Goal: Information Seeking & Learning: Learn about a topic

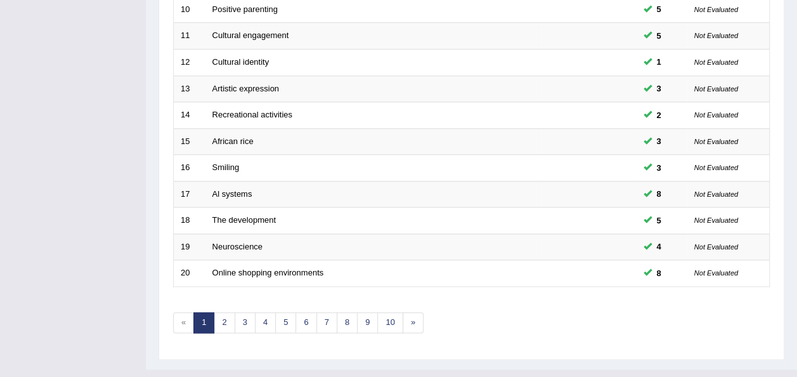
scroll to position [457, 0]
click at [316, 312] on link "7" at bounding box center [326, 322] width 21 height 21
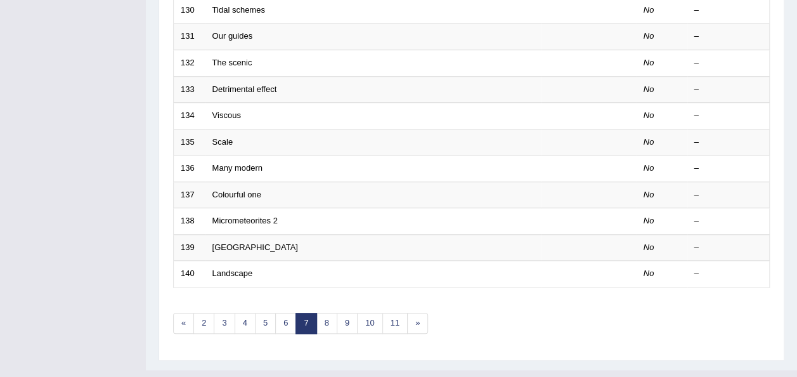
scroll to position [457, 0]
click at [281, 312] on link "6" at bounding box center [285, 322] width 21 height 21
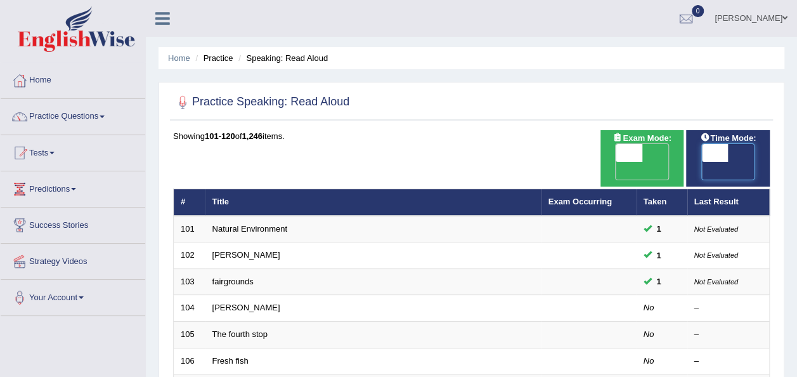
click at [720, 153] on span at bounding box center [715, 153] width 27 height 18
checkbox input "true"
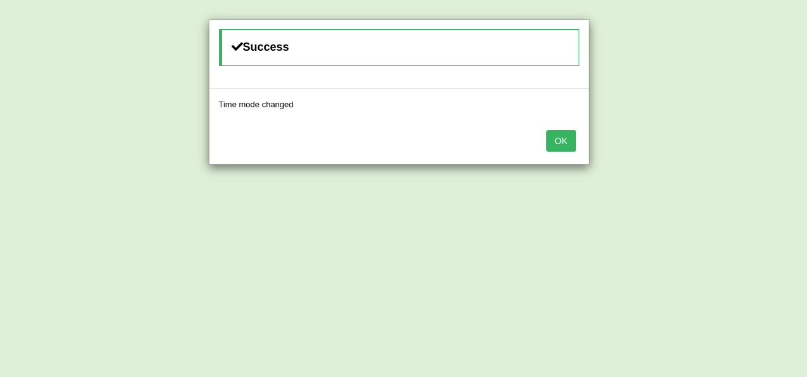
click at [556, 138] on button "OK" at bounding box center [560, 141] width 29 height 22
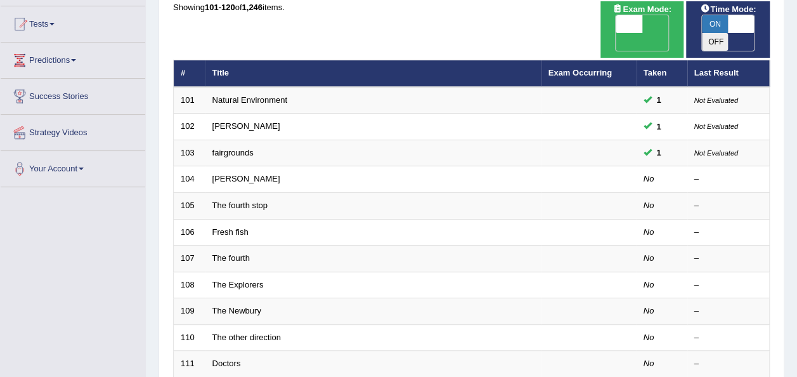
scroll to position [127, 0]
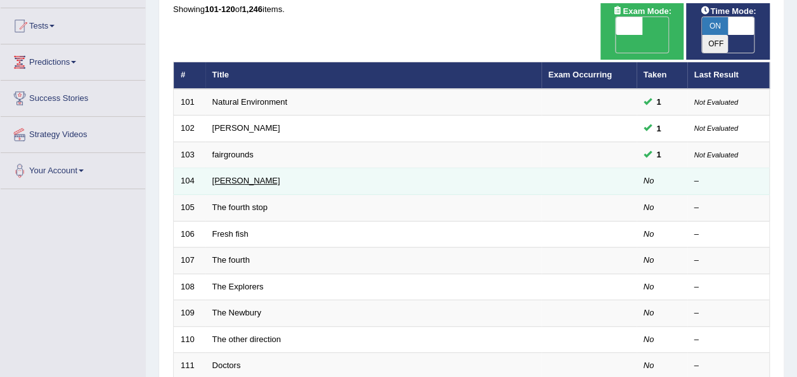
click at [252, 176] on link "[PERSON_NAME]" at bounding box center [246, 181] width 68 height 10
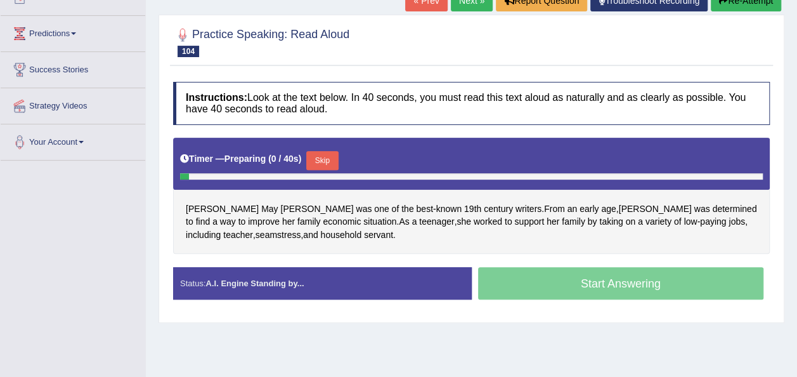
scroll to position [178, 0]
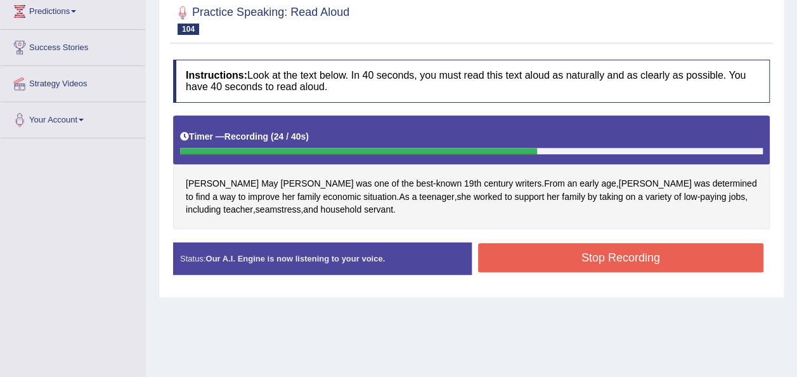
click at [495, 249] on button "Stop Recording" at bounding box center [621, 257] width 286 height 29
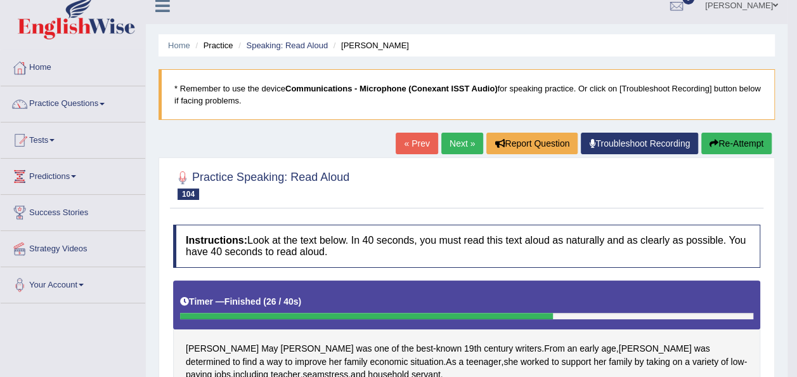
scroll to position [0, 0]
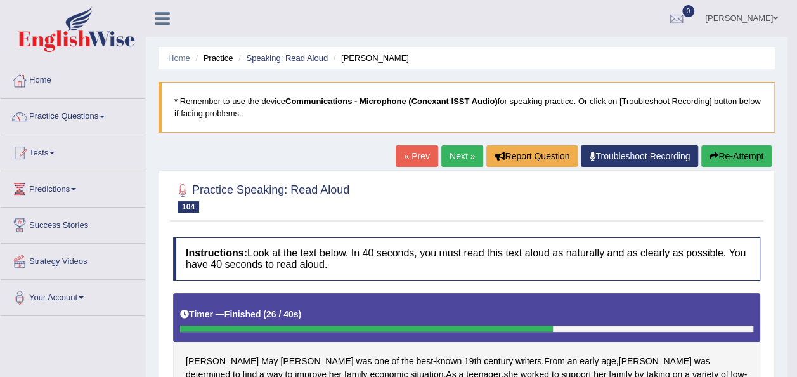
click at [105, 117] on span at bounding box center [102, 116] width 5 height 3
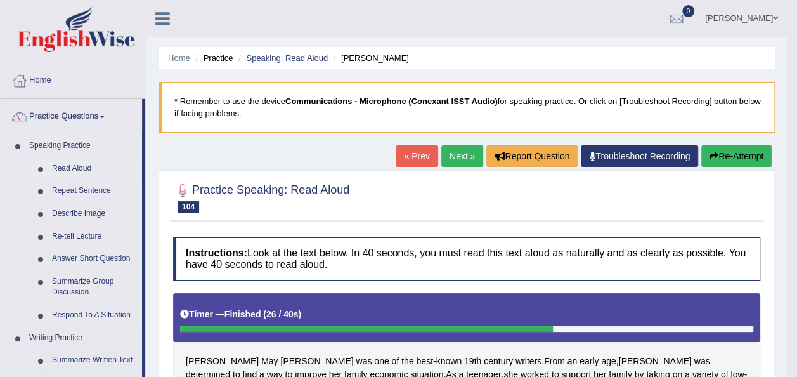
click at [84, 169] on link "Read Aloud" at bounding box center [94, 168] width 96 height 23
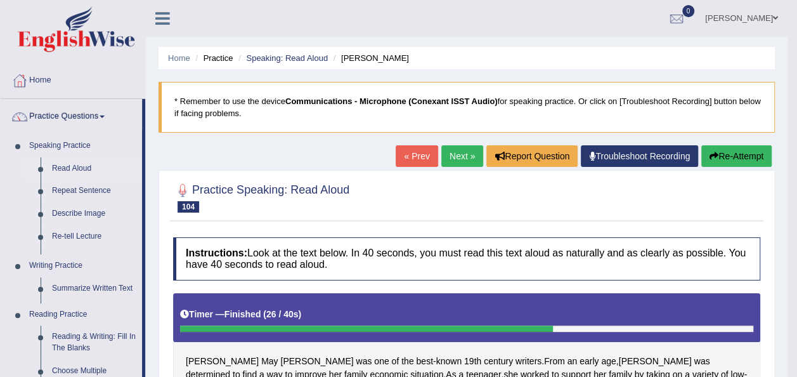
click at [84, 169] on link "Read Aloud" at bounding box center [94, 168] width 96 height 23
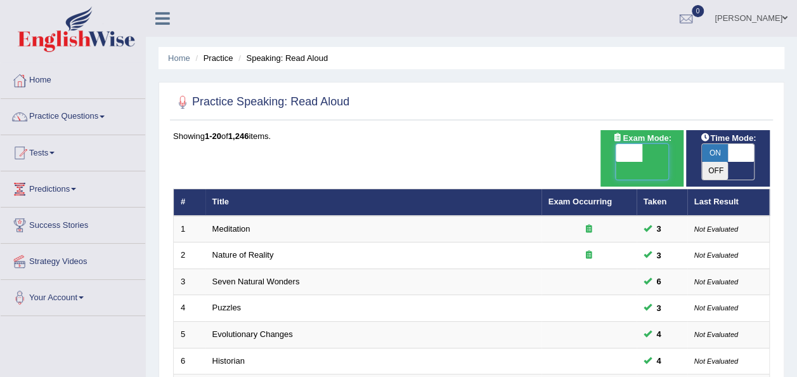
click at [616, 153] on span at bounding box center [629, 153] width 27 height 18
checkbox input "true"
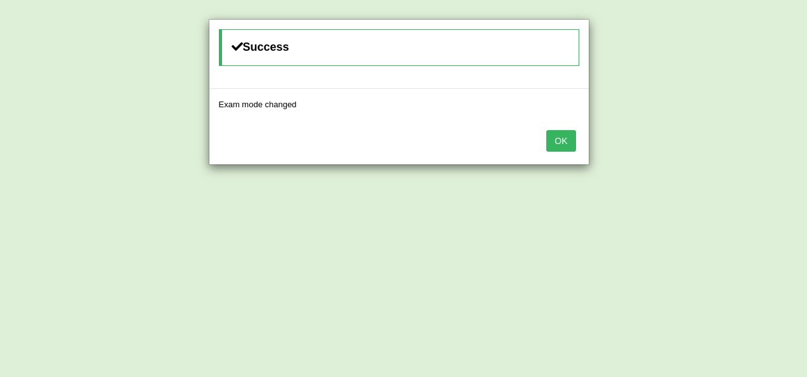
click at [570, 145] on button "OK" at bounding box center [560, 141] width 29 height 22
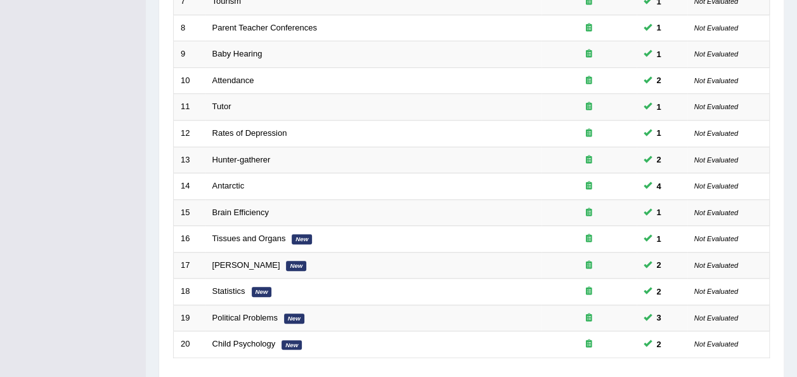
scroll to position [457, 0]
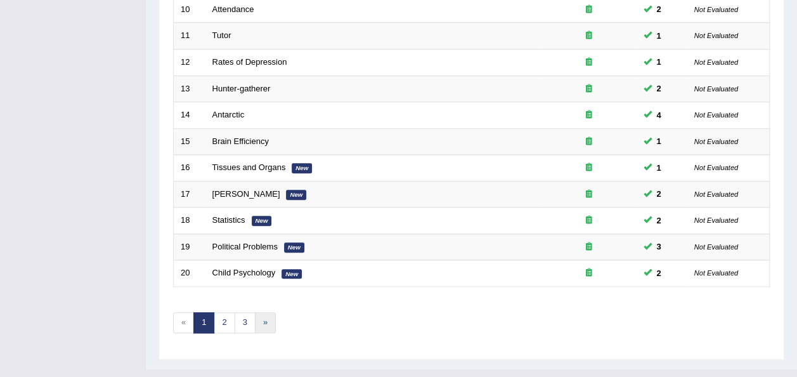
click at [268, 312] on link "»" at bounding box center [265, 322] width 21 height 21
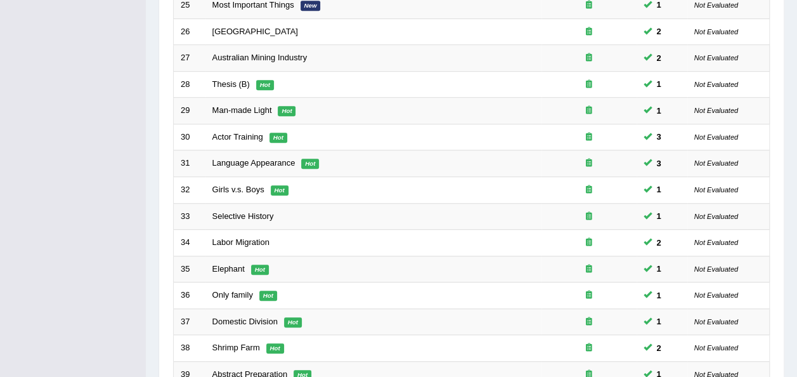
scroll to position [457, 0]
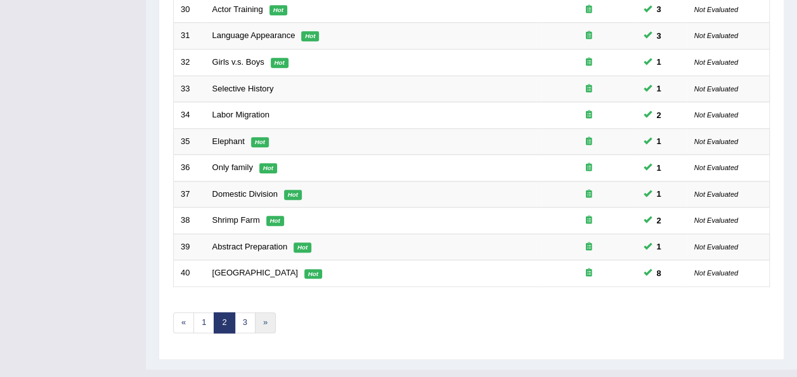
click at [266, 312] on link "»" at bounding box center [265, 322] width 21 height 21
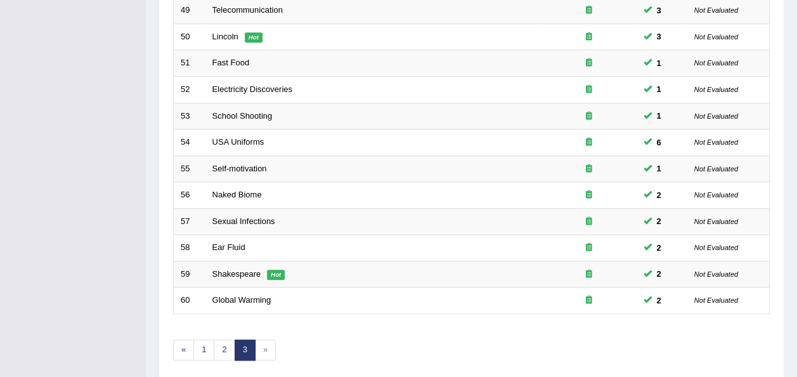
scroll to position [431, 0]
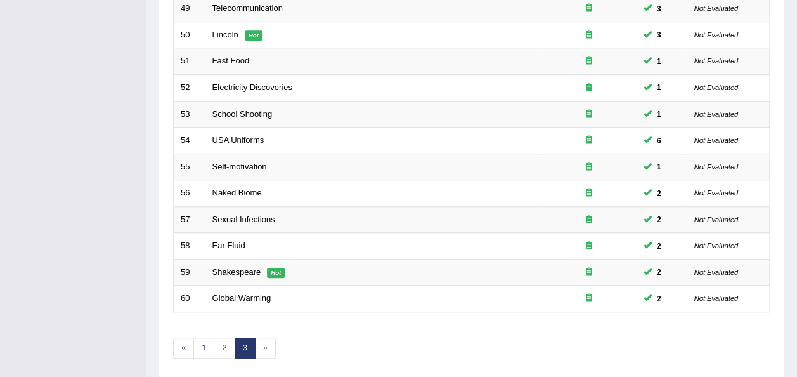
click at [266, 337] on span "»" at bounding box center [265, 347] width 21 height 21
click at [261, 337] on span "»" at bounding box center [265, 347] width 21 height 21
drag, startPoint x: 261, startPoint y: 324, endPoint x: 302, endPoint y: 332, distance: 41.3
click at [302, 332] on div "Showing 41-60 of 60 items. # Title Exam Occurring Taken Last Result 41 Yellow H…" at bounding box center [471, 36] width 597 height 675
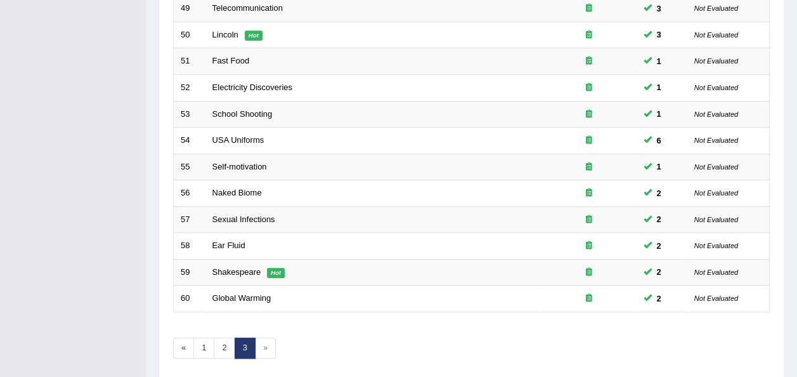
click at [264, 337] on span "»" at bounding box center [265, 347] width 21 height 21
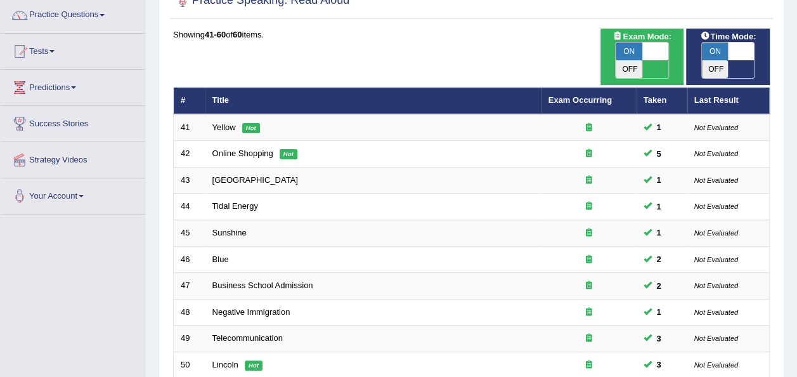
scroll to position [0, 0]
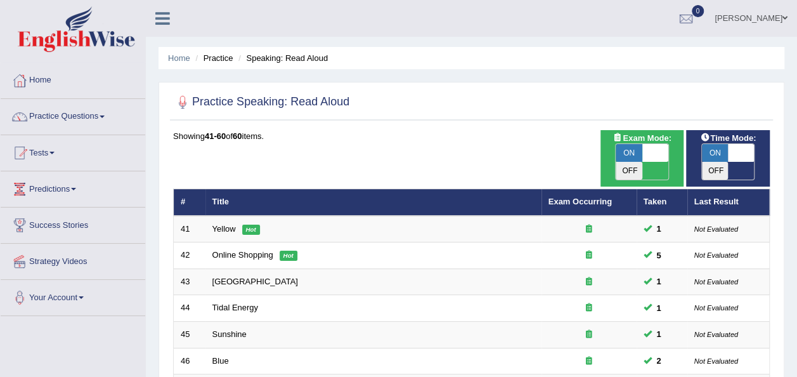
click at [653, 153] on span at bounding box center [655, 153] width 27 height 18
checkbox input "false"
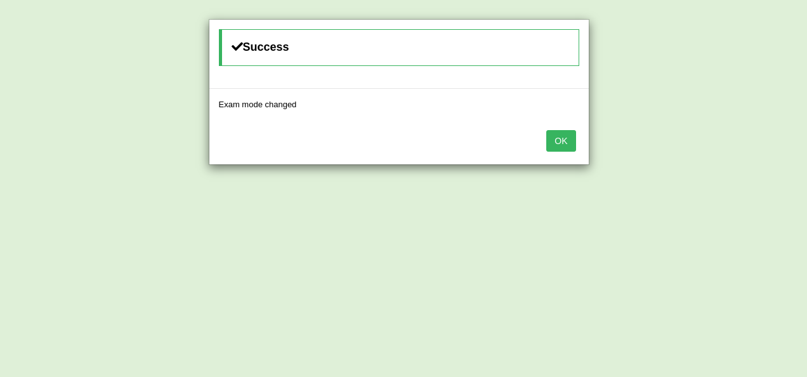
click at [566, 143] on button "OK" at bounding box center [560, 141] width 29 height 22
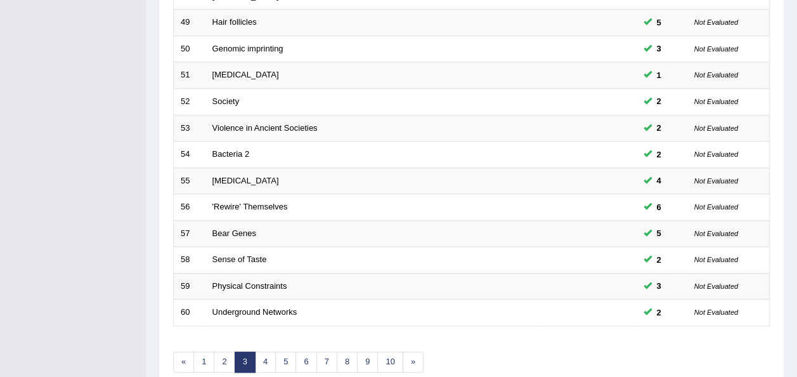
scroll to position [431, 0]
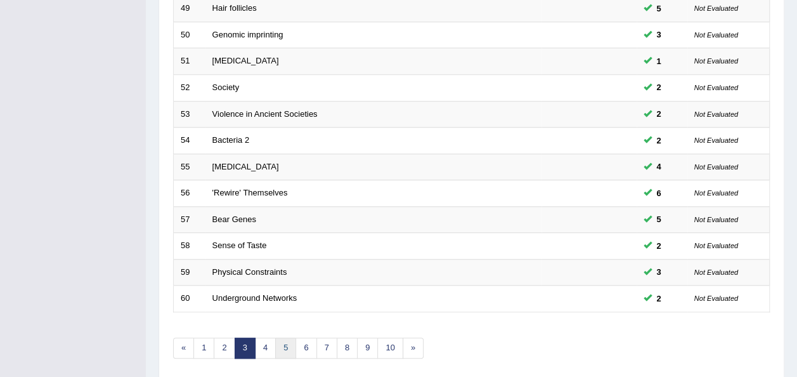
click at [283, 337] on link "5" at bounding box center [285, 347] width 21 height 21
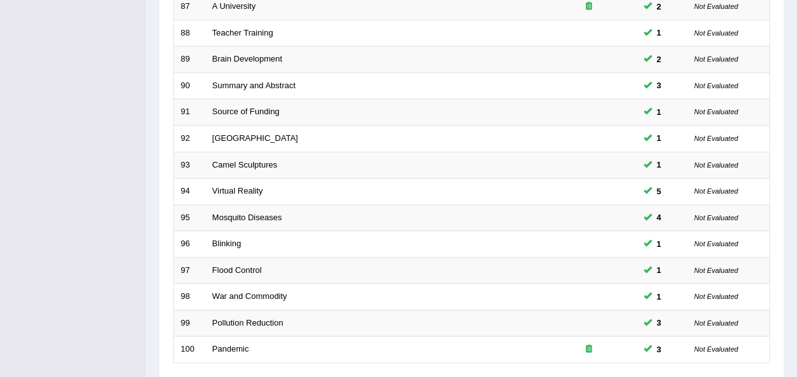
scroll to position [406, 0]
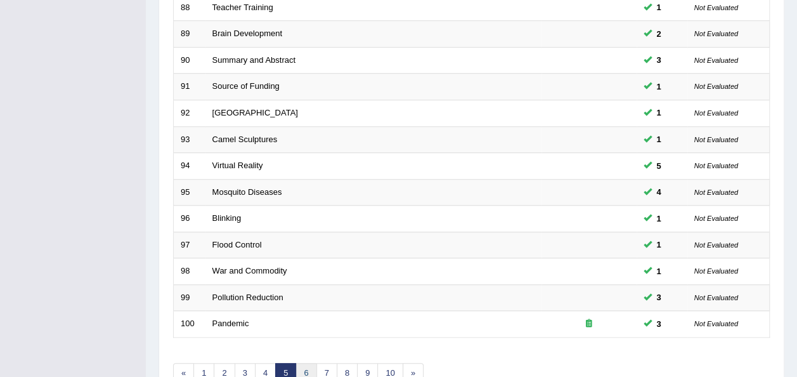
click at [306, 363] on link "6" at bounding box center [306, 373] width 21 height 21
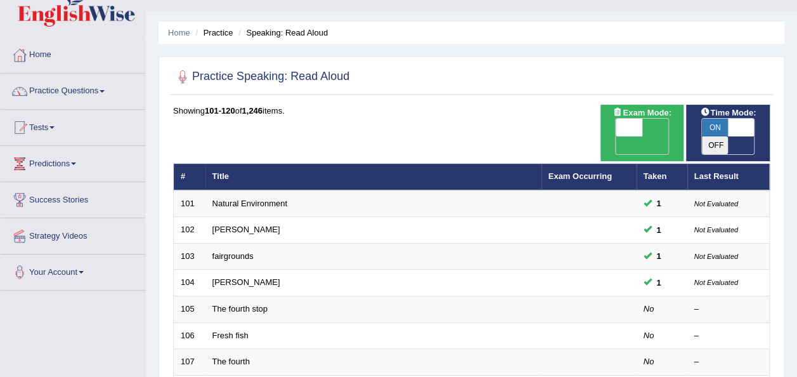
scroll to position [51, 0]
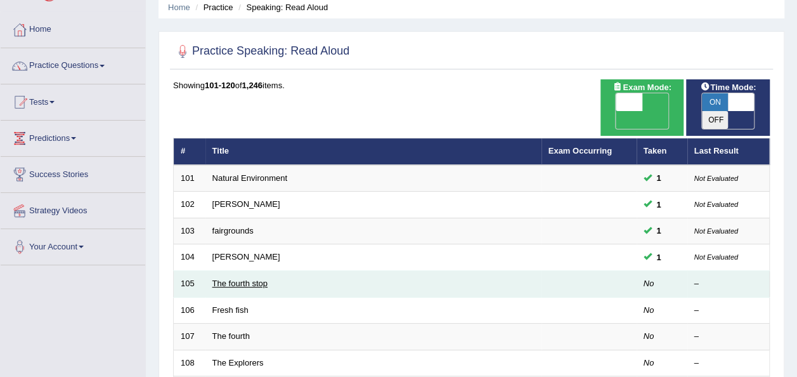
click at [250, 278] on link "The fourth stop" at bounding box center [239, 283] width 55 height 10
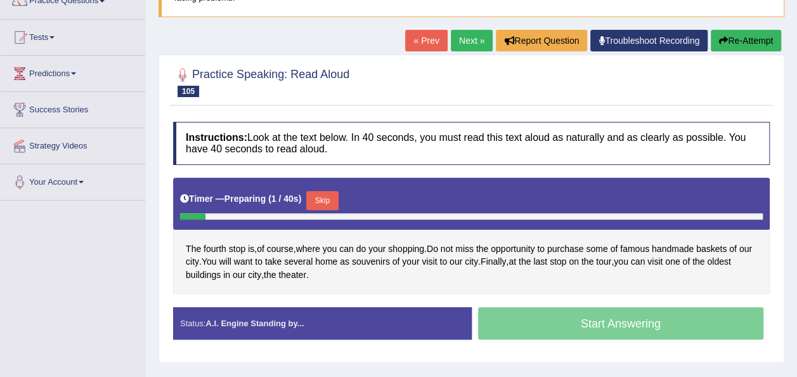
scroll to position [152, 0]
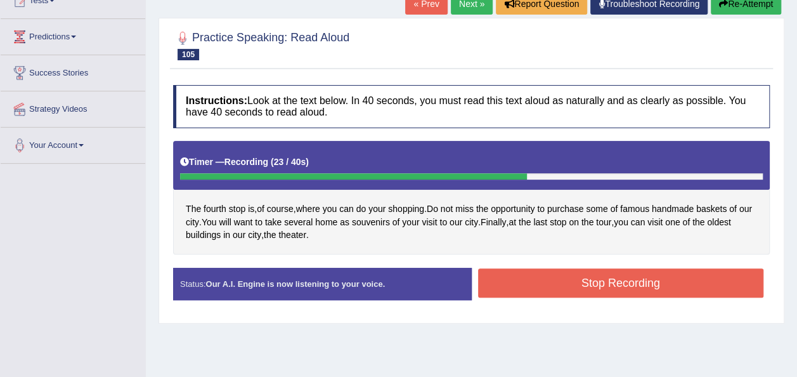
click at [501, 280] on button "Stop Recording" at bounding box center [621, 282] width 286 height 29
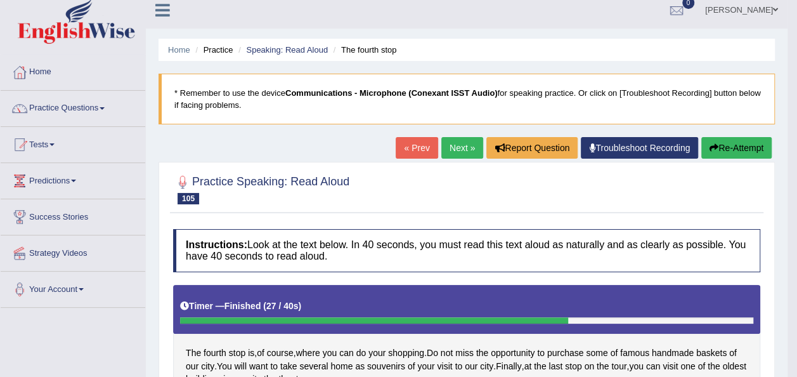
scroll to position [0, 0]
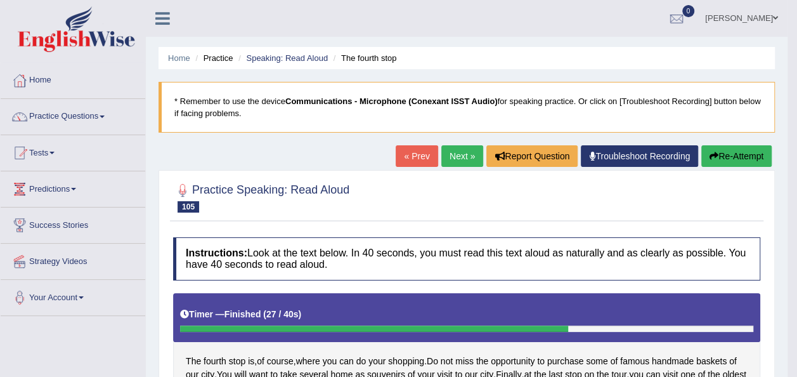
click at [463, 157] on link "Next »" at bounding box center [462, 156] width 42 height 22
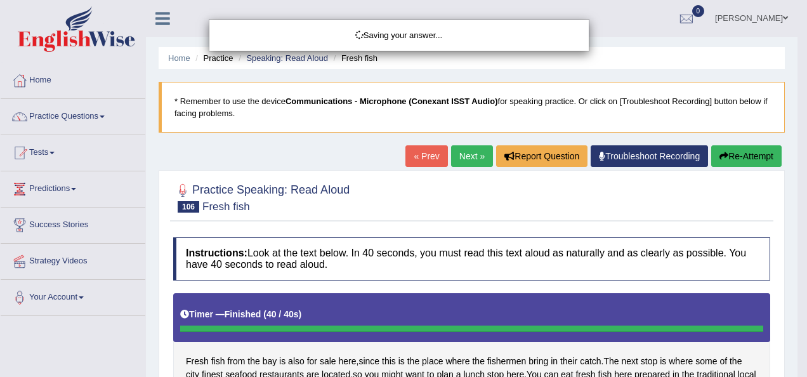
click at [752, 153] on div "Saving your answer..." at bounding box center [403, 188] width 807 height 377
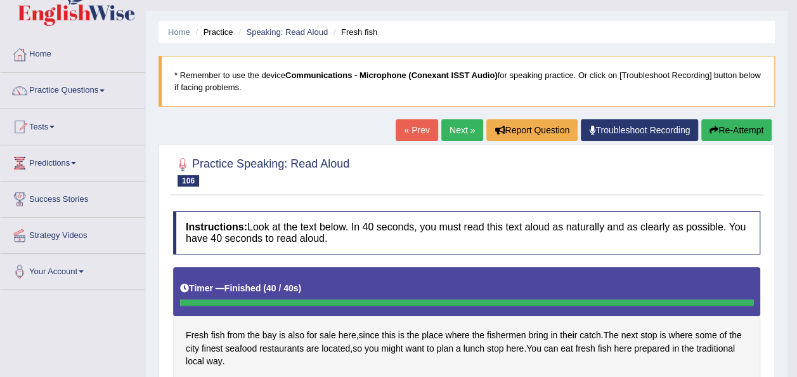
scroll to position [25, 0]
click at [726, 120] on button "Re-Attempt" at bounding box center [736, 131] width 70 height 22
click at [726, 131] on button "Re-Attempt" at bounding box center [736, 131] width 70 height 22
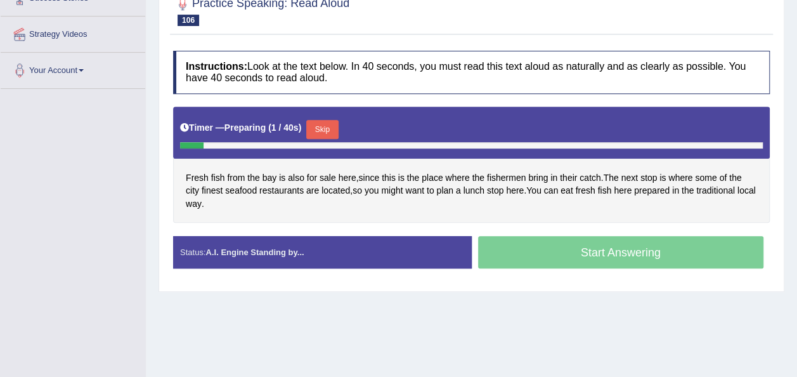
scroll to position [228, 0]
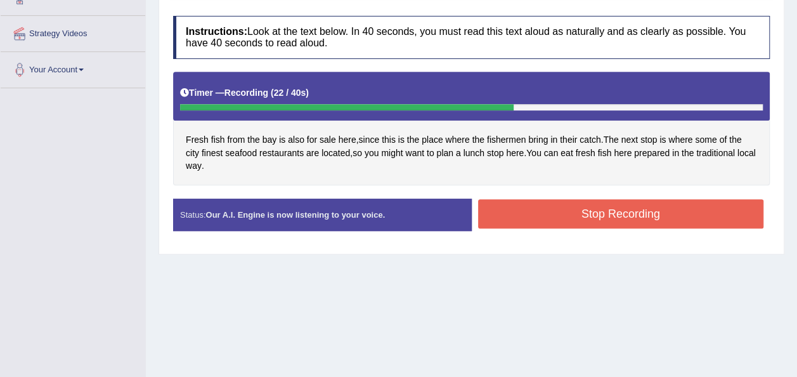
click at [633, 209] on button "Stop Recording" at bounding box center [621, 213] width 286 height 29
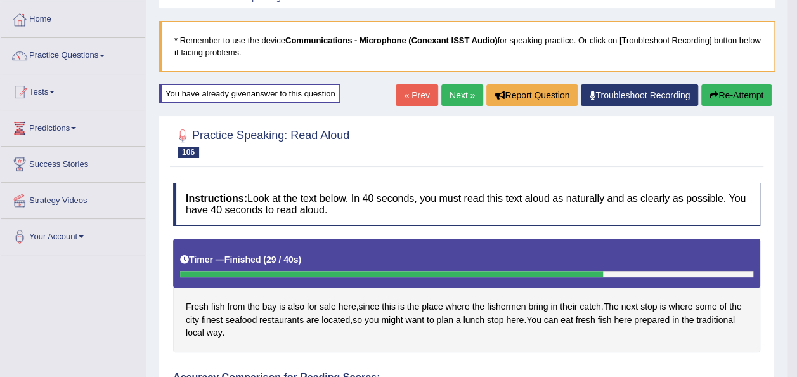
scroll to position [47, 0]
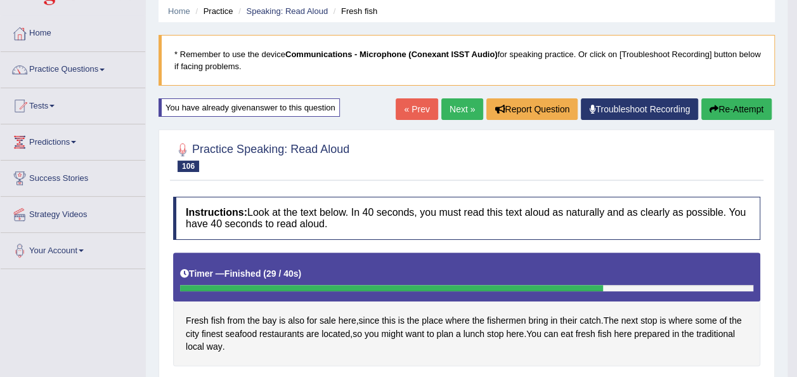
click at [448, 105] on link "Next »" at bounding box center [462, 109] width 42 height 22
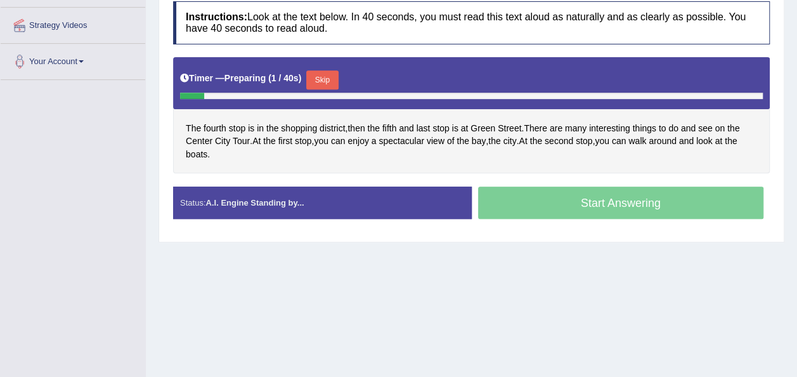
scroll to position [254, 0]
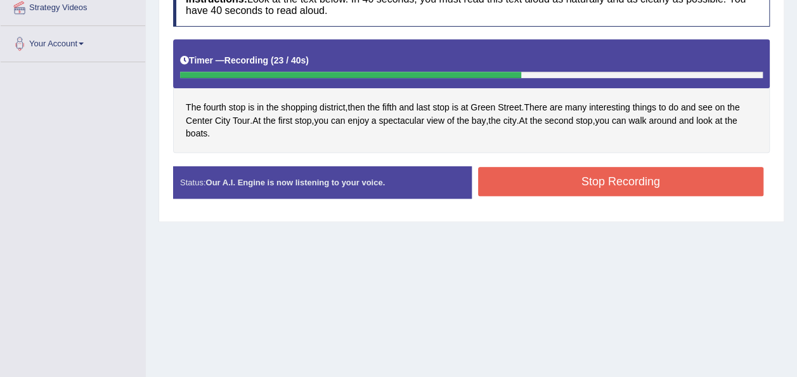
click at [529, 181] on button "Stop Recording" at bounding box center [621, 181] width 286 height 29
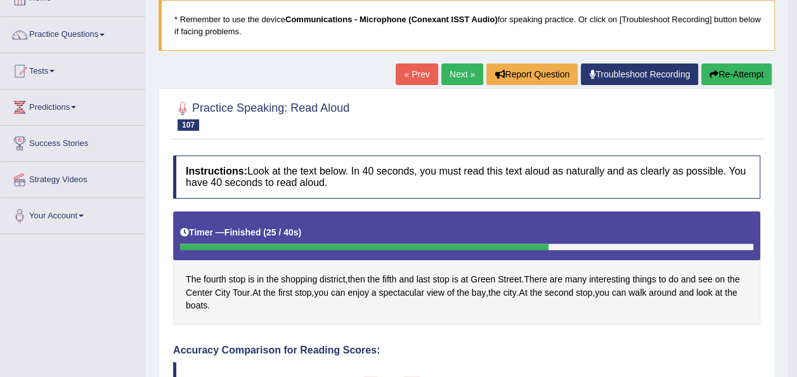
scroll to position [79, 0]
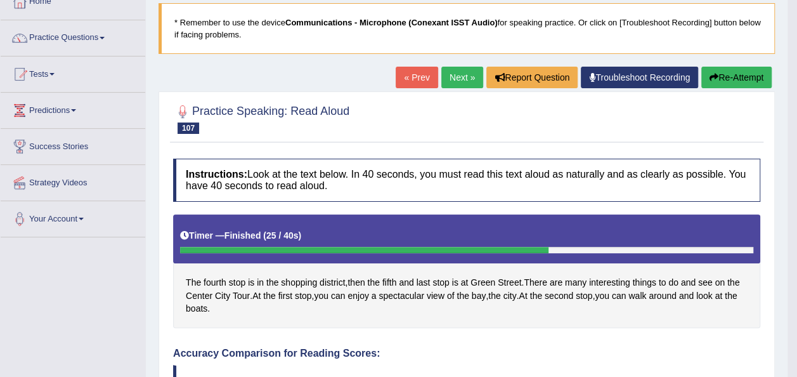
click at [455, 75] on link "Next »" at bounding box center [462, 78] width 42 height 22
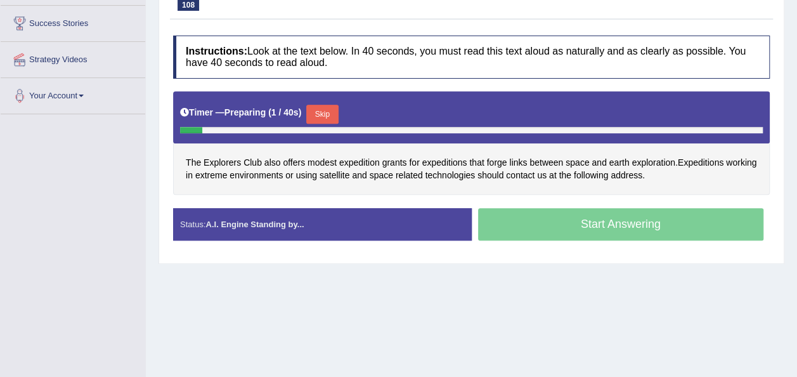
scroll to position [203, 0]
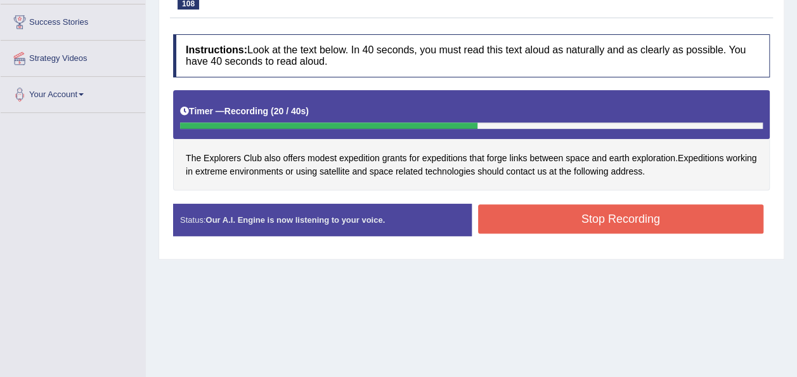
click at [554, 221] on button "Stop Recording" at bounding box center [621, 218] width 286 height 29
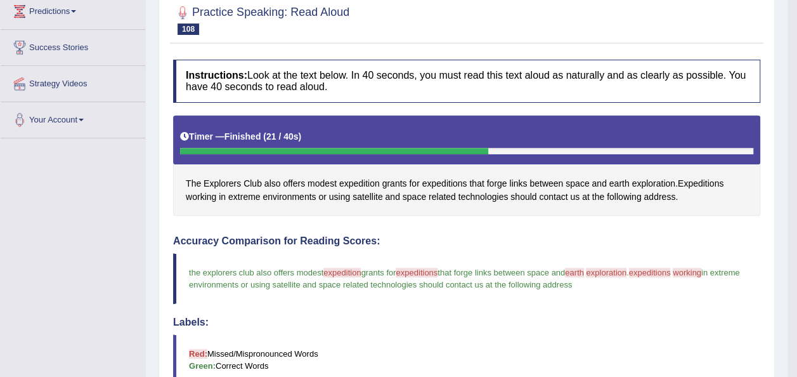
scroll to position [0, 0]
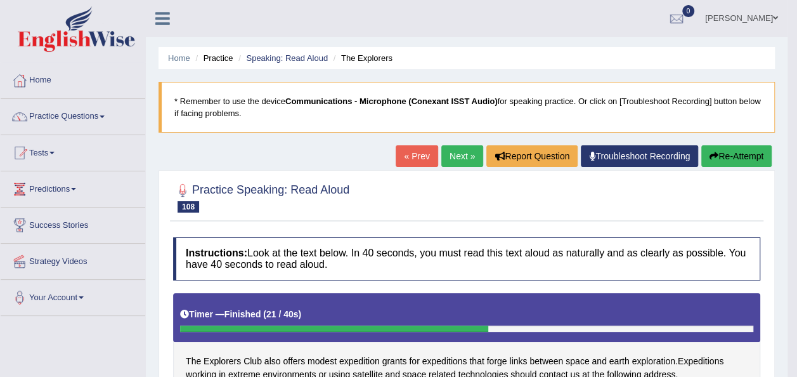
click at [736, 159] on button "Re-Attempt" at bounding box center [736, 156] width 70 height 22
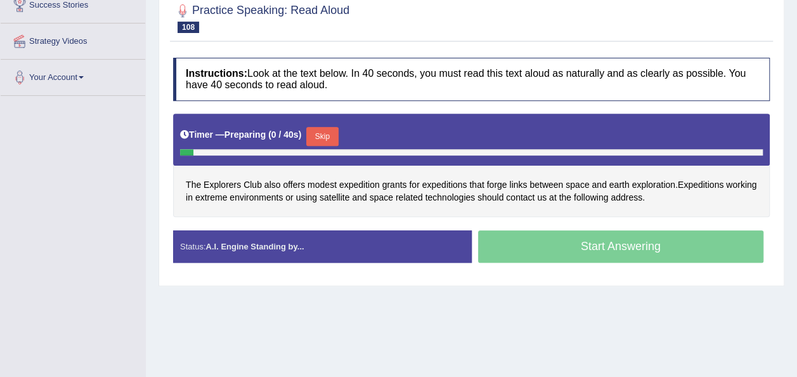
scroll to position [232, 0]
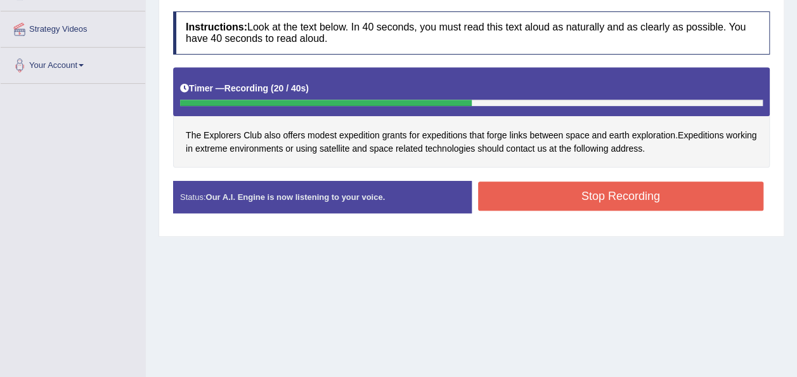
click at [703, 206] on button "Stop Recording" at bounding box center [621, 195] width 286 height 29
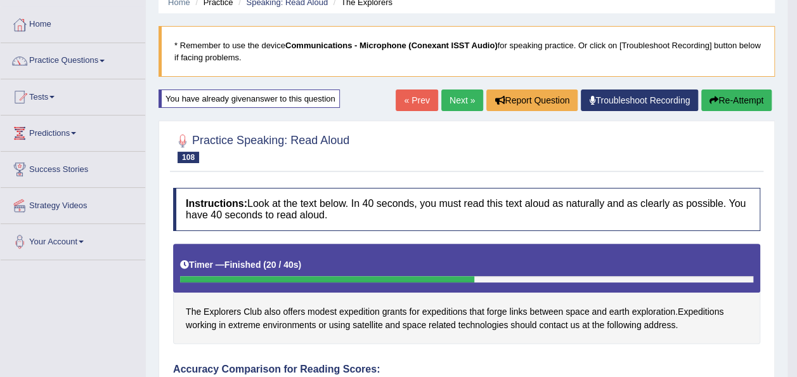
scroll to position [55, 0]
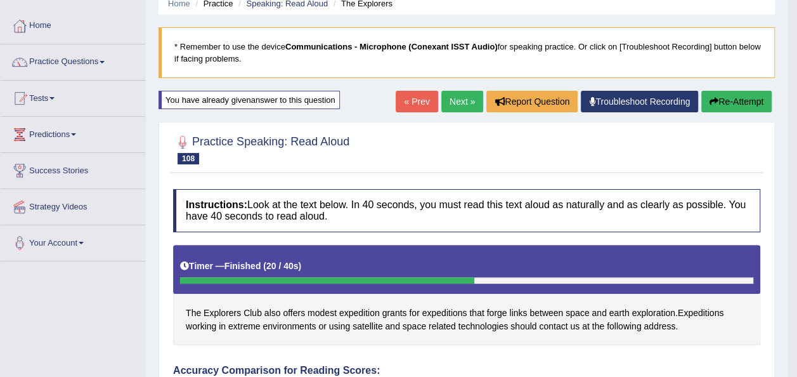
click at [732, 100] on button "Re-Attempt" at bounding box center [736, 102] width 70 height 22
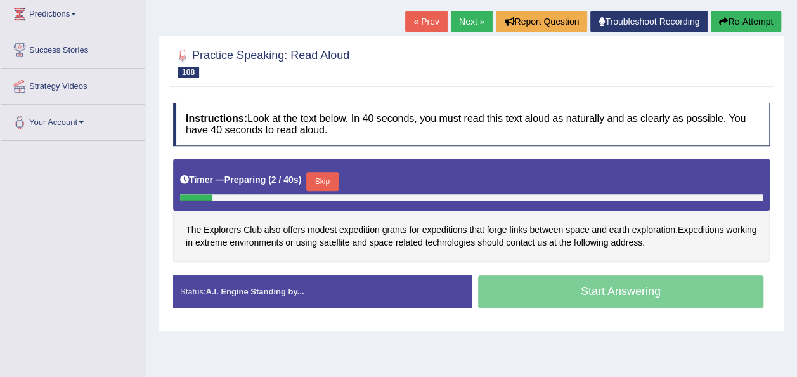
scroll to position [212, 0]
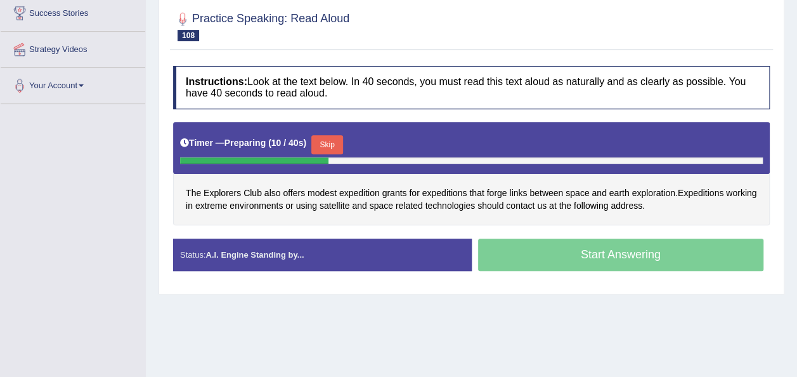
click at [323, 141] on button "Skip" at bounding box center [327, 144] width 32 height 19
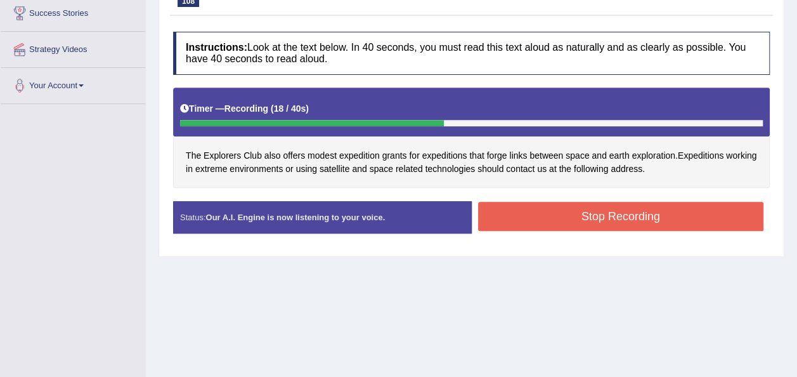
click at [522, 222] on button "Stop Recording" at bounding box center [621, 216] width 286 height 29
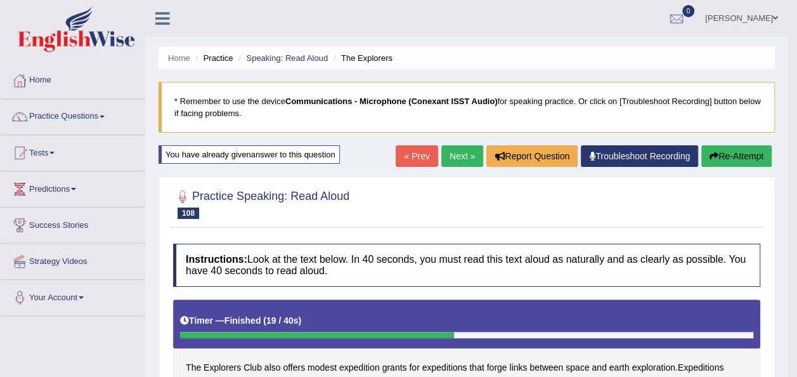
scroll to position [0, 0]
click at [741, 157] on button "Re-Attempt" at bounding box center [736, 156] width 70 height 22
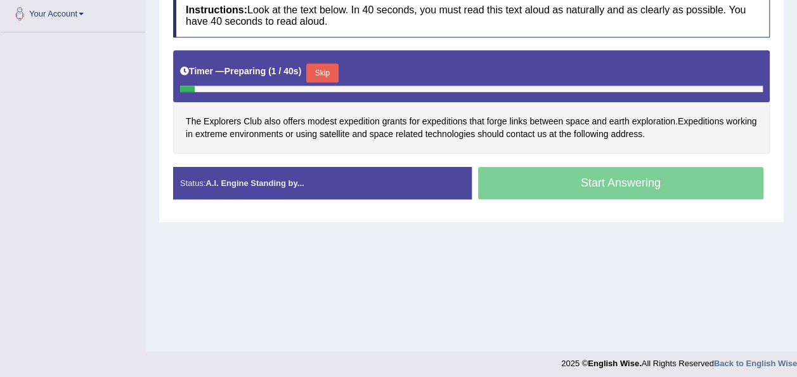
scroll to position [289, 0]
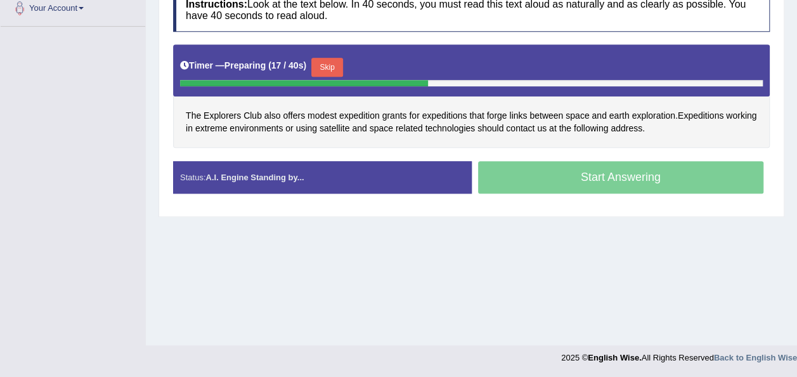
click at [336, 67] on button "Skip" at bounding box center [327, 67] width 32 height 19
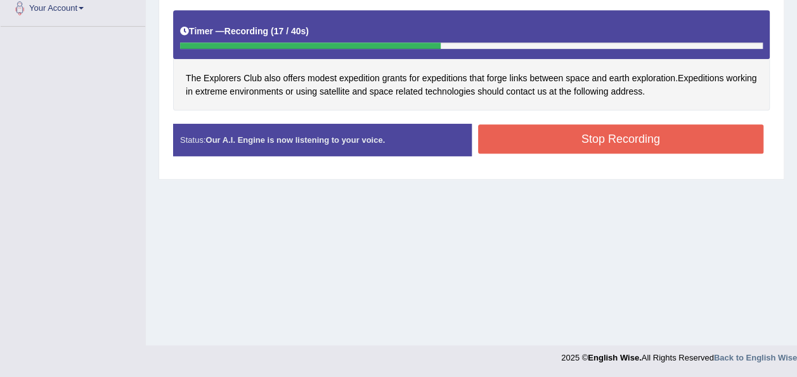
click at [531, 144] on button "Stop Recording" at bounding box center [621, 138] width 286 height 29
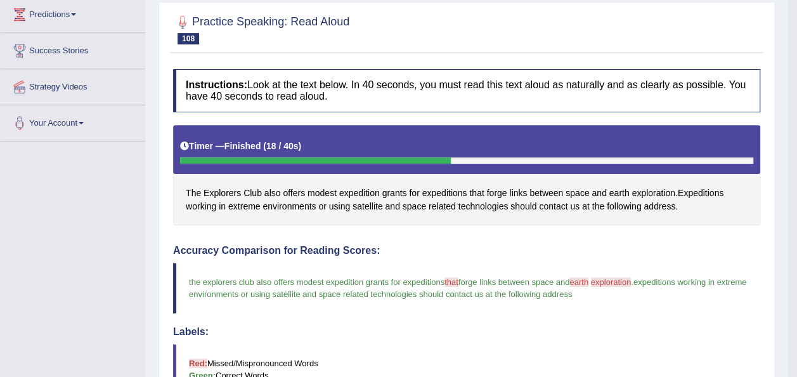
scroll to position [61, 0]
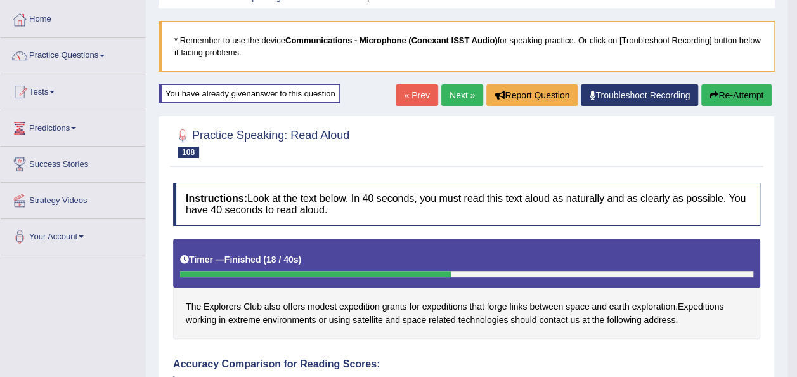
click at [746, 93] on button "Re-Attempt" at bounding box center [736, 95] width 70 height 22
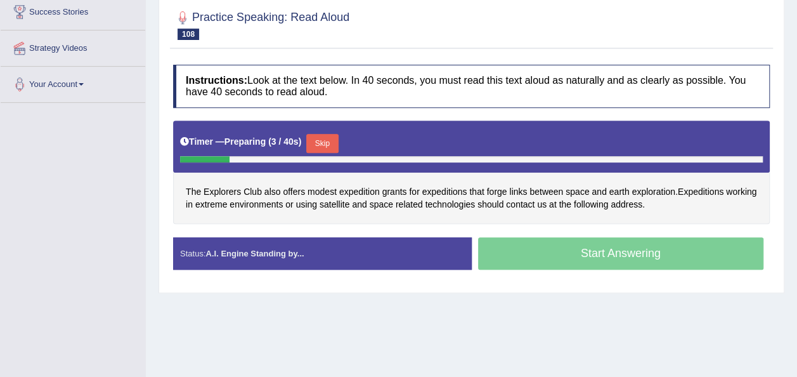
scroll to position [222, 0]
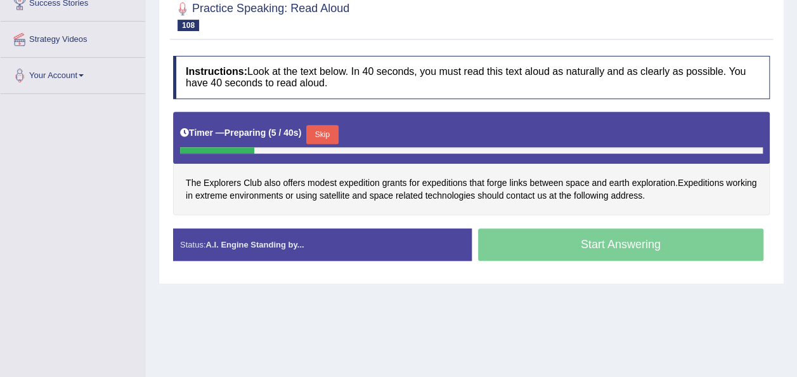
click at [330, 136] on button "Skip" at bounding box center [322, 134] width 32 height 19
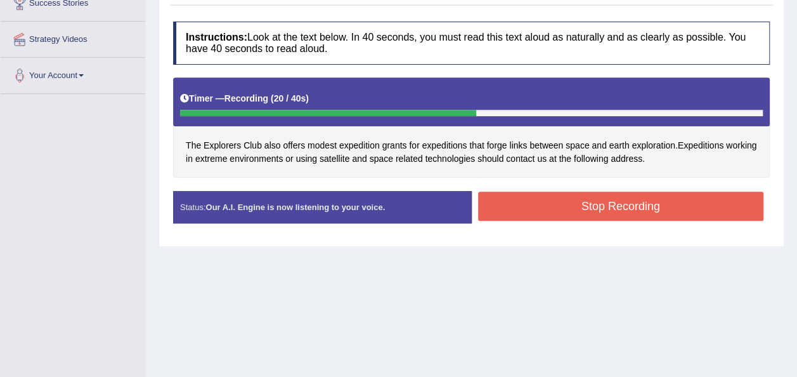
click at [502, 195] on button "Stop Recording" at bounding box center [621, 206] width 286 height 29
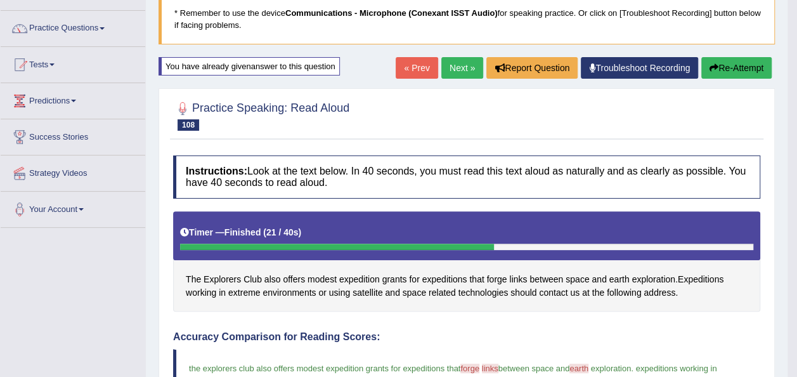
scroll to position [70, 0]
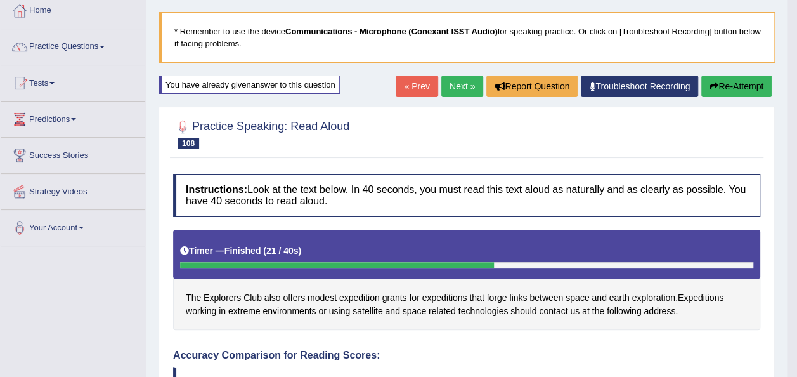
click at [736, 89] on button "Re-Attempt" at bounding box center [736, 86] width 70 height 22
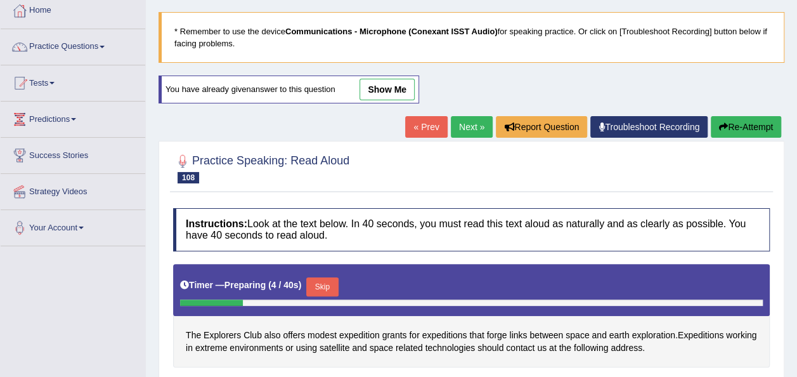
scroll to position [207, 0]
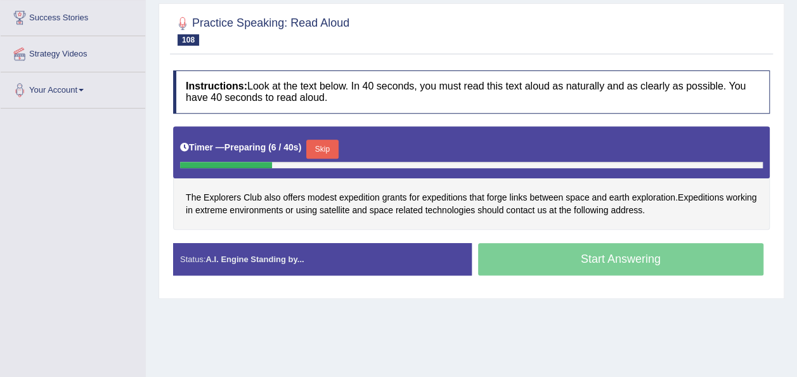
click at [320, 152] on button "Skip" at bounding box center [322, 149] width 32 height 19
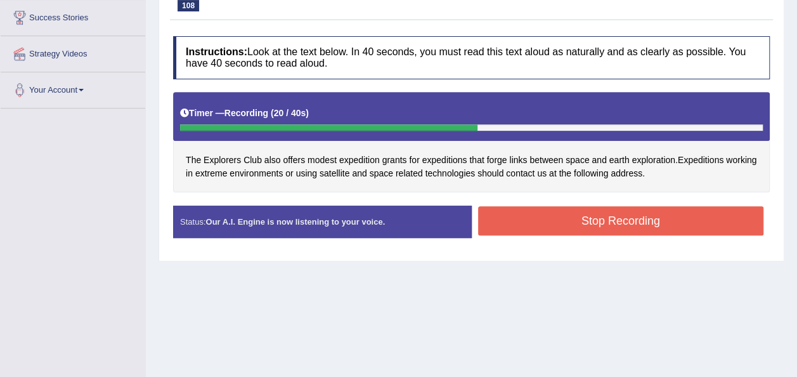
click at [534, 227] on button "Stop Recording" at bounding box center [621, 220] width 286 height 29
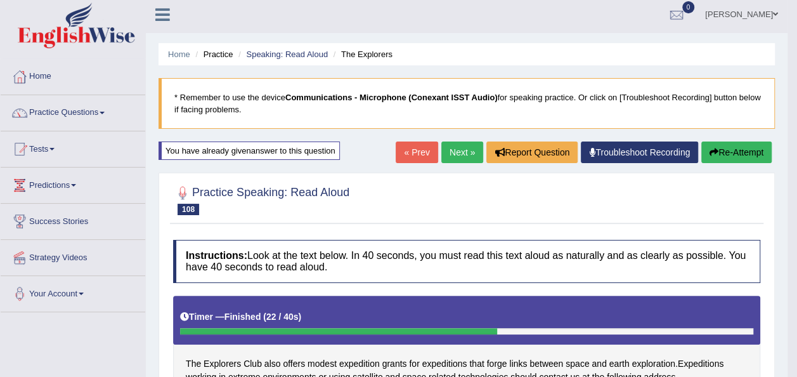
scroll to position [0, 0]
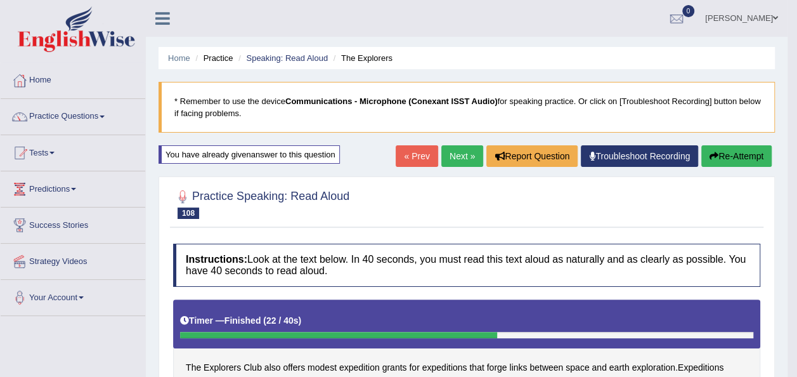
click at [746, 150] on button "Re-Attempt" at bounding box center [736, 156] width 70 height 22
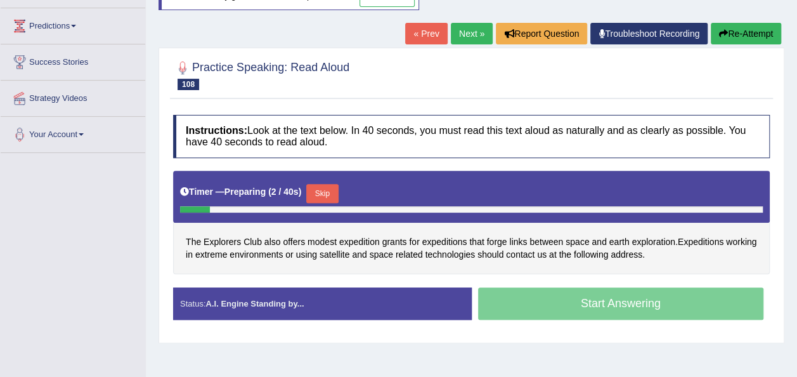
scroll to position [279, 0]
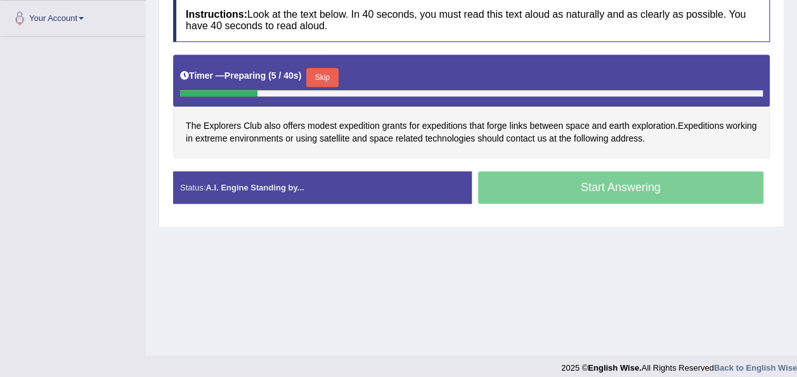
click at [320, 72] on button "Skip" at bounding box center [322, 77] width 32 height 19
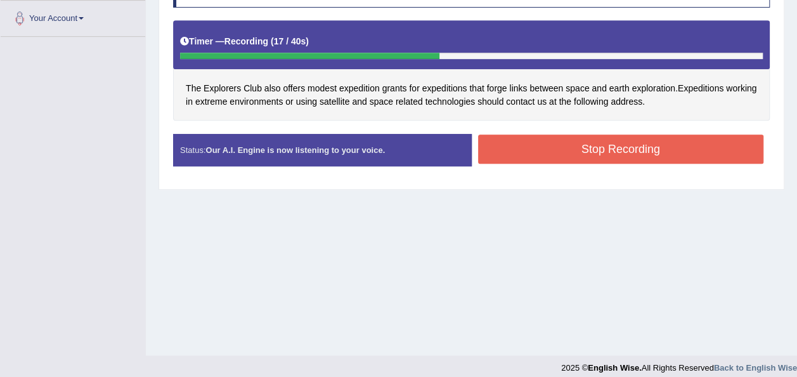
click at [514, 138] on button "Stop Recording" at bounding box center [621, 148] width 286 height 29
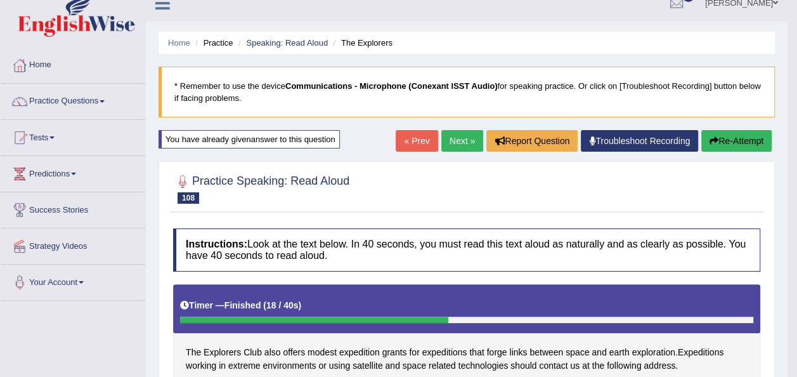
scroll to position [0, 0]
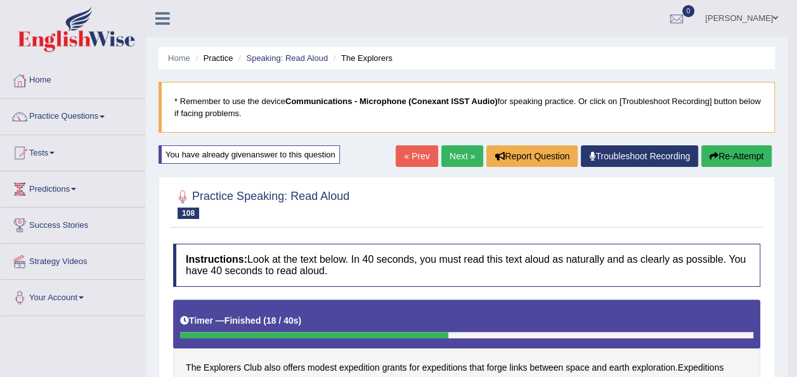
click at [729, 155] on button "Re-Attempt" at bounding box center [736, 156] width 70 height 22
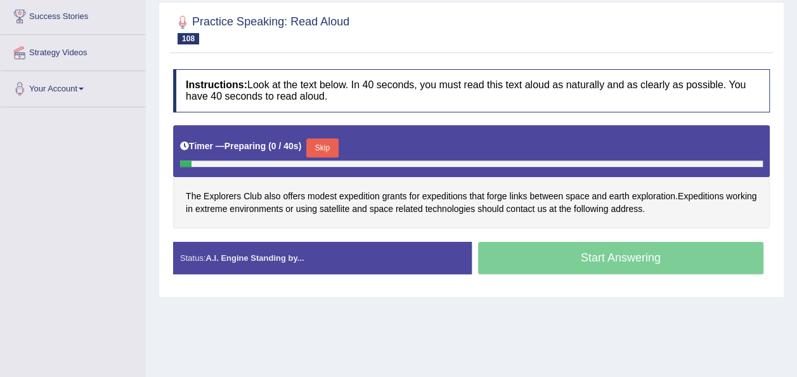
scroll to position [226, 0]
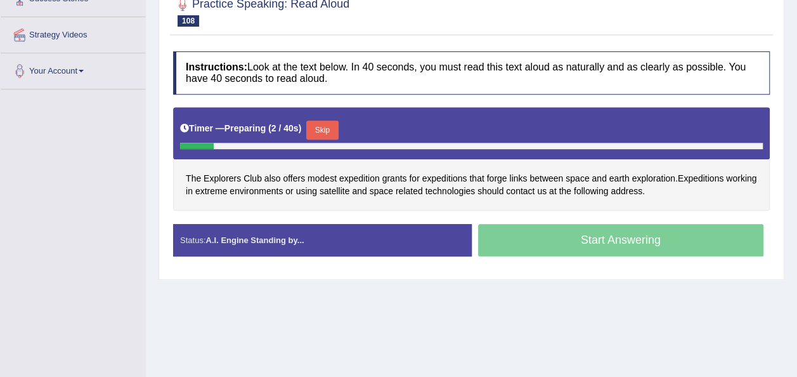
click at [308, 120] on button "Skip" at bounding box center [322, 129] width 32 height 19
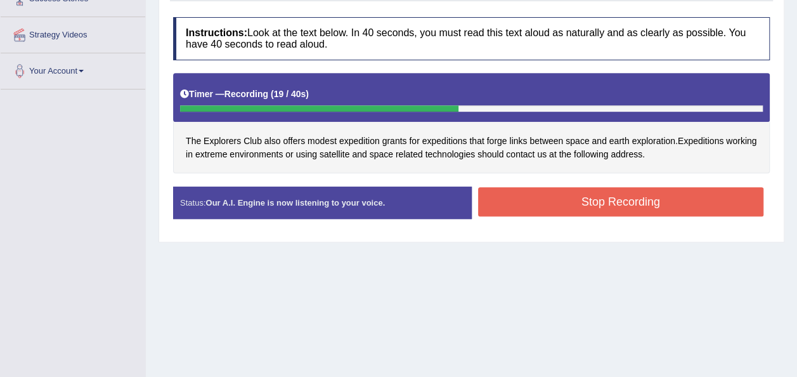
click at [607, 201] on button "Stop Recording" at bounding box center [621, 201] width 286 height 29
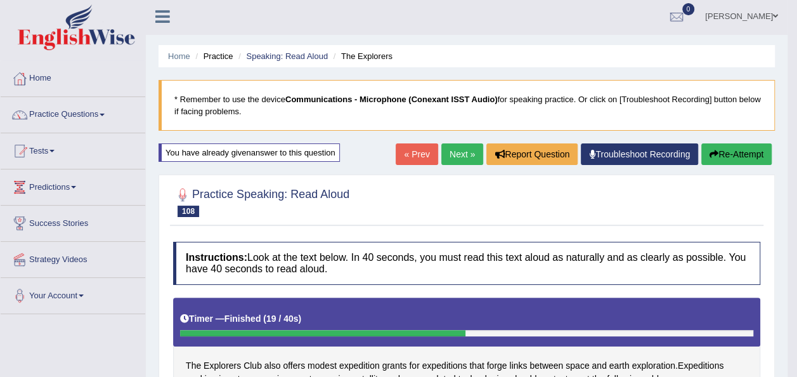
scroll to position [0, 0]
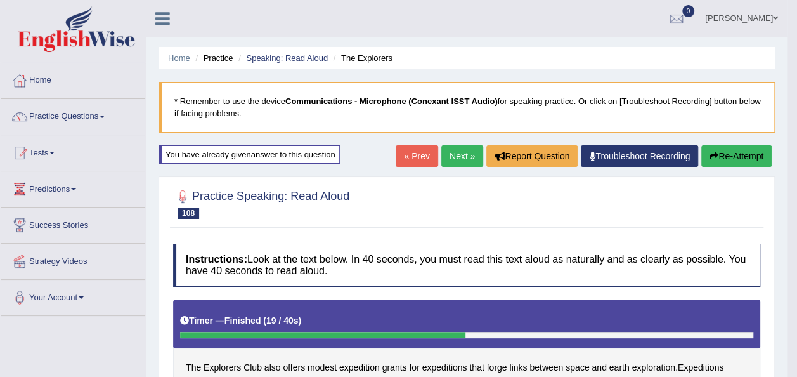
click at [460, 153] on link "Next »" at bounding box center [462, 156] width 42 height 22
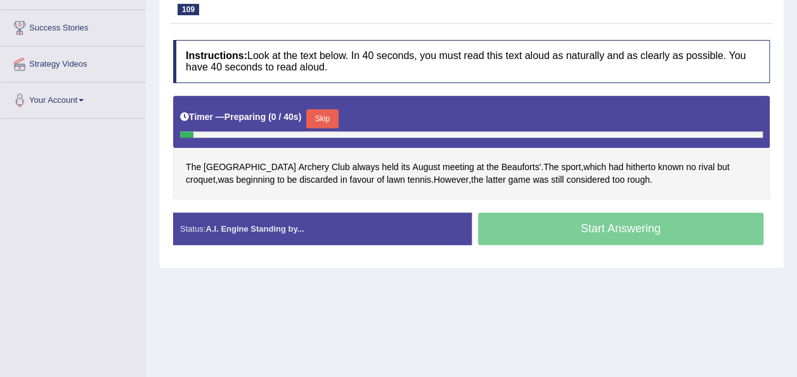
scroll to position [203, 0]
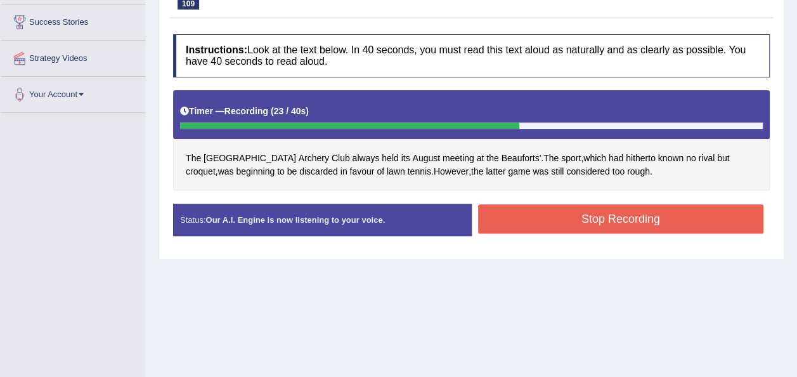
click at [535, 218] on button "Stop Recording" at bounding box center [621, 218] width 286 height 29
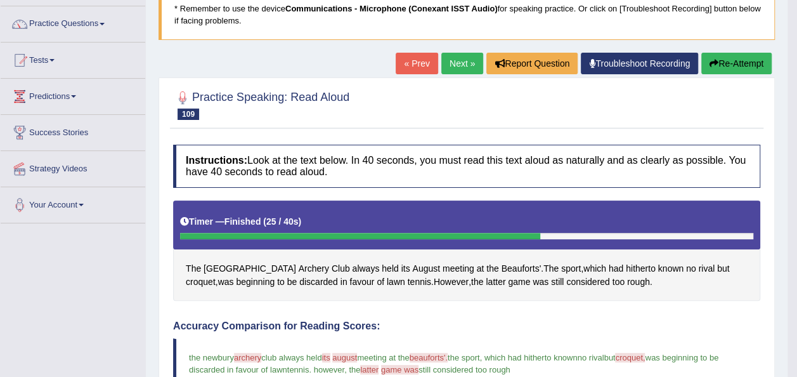
scroll to position [74, 0]
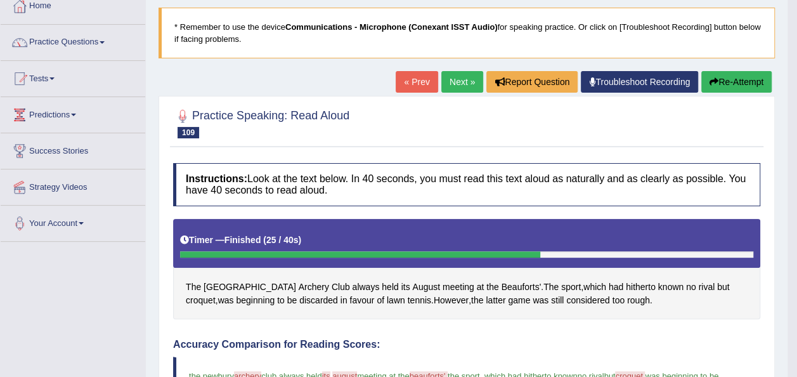
click at [715, 81] on icon "button" at bounding box center [714, 81] width 9 height 9
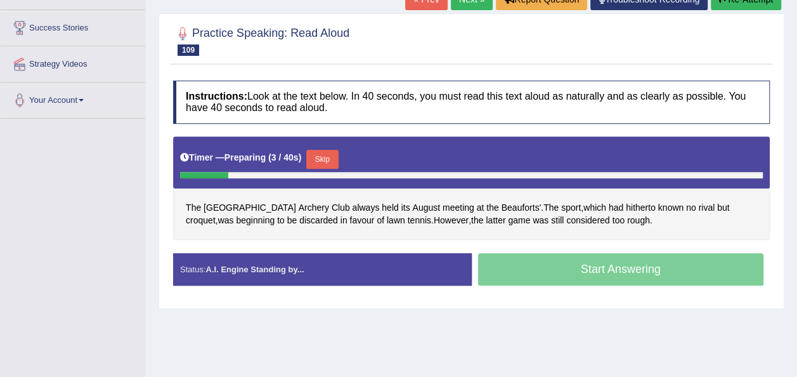
scroll to position [202, 0]
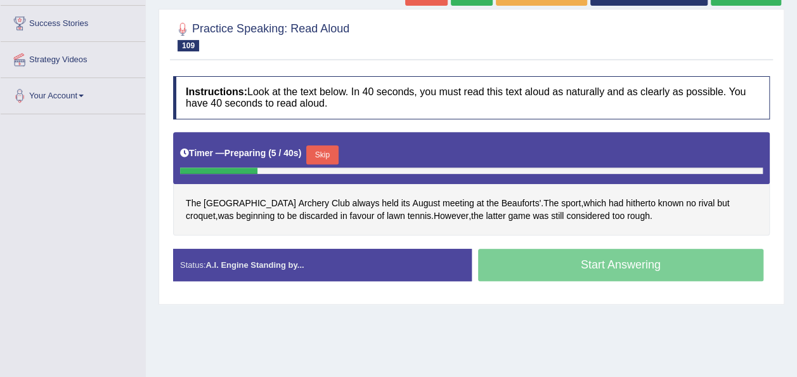
click at [311, 153] on button "Skip" at bounding box center [322, 154] width 32 height 19
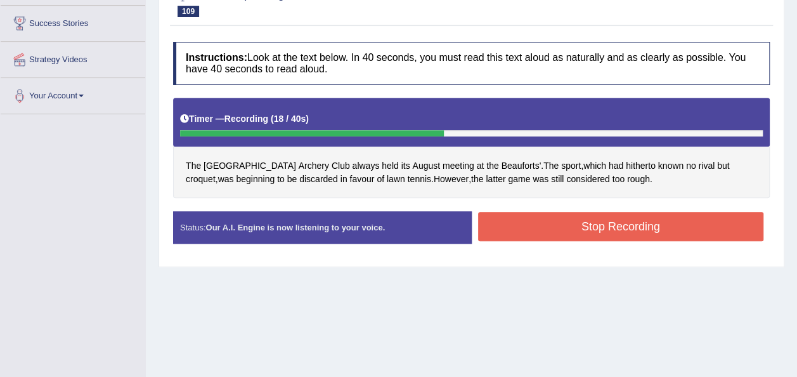
click at [518, 237] on button "Stop Recording" at bounding box center [621, 226] width 286 height 29
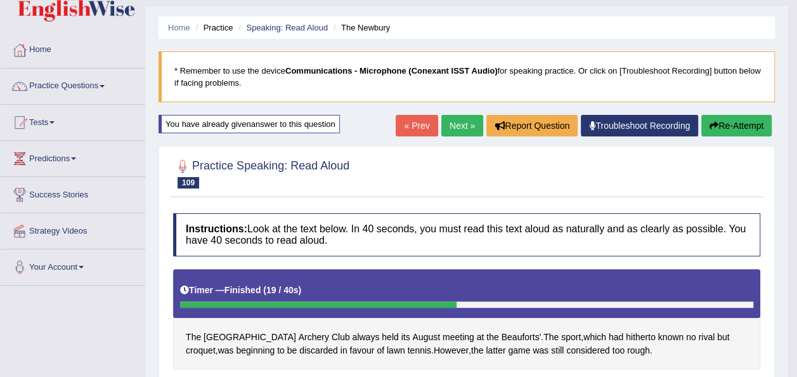
scroll to position [0, 0]
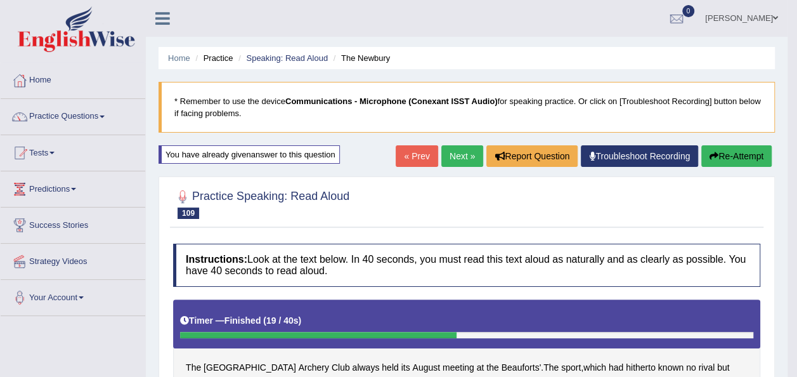
click at [458, 155] on link "Next »" at bounding box center [462, 156] width 42 height 22
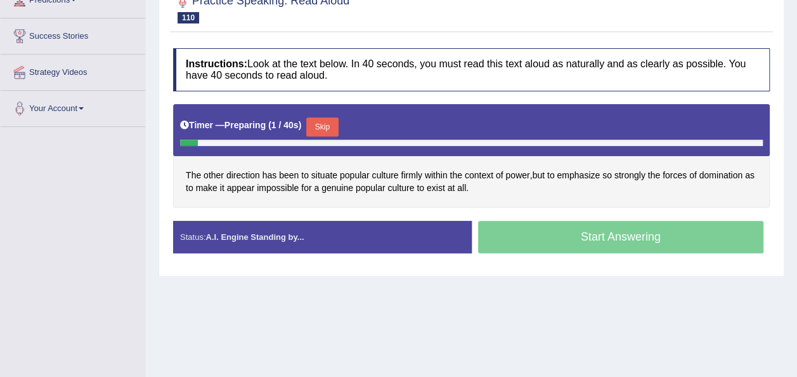
scroll to position [203, 0]
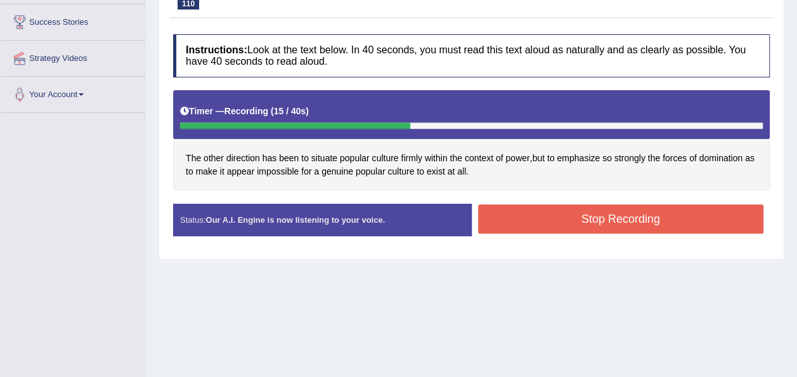
click at [520, 209] on button "Stop Recording" at bounding box center [621, 218] width 286 height 29
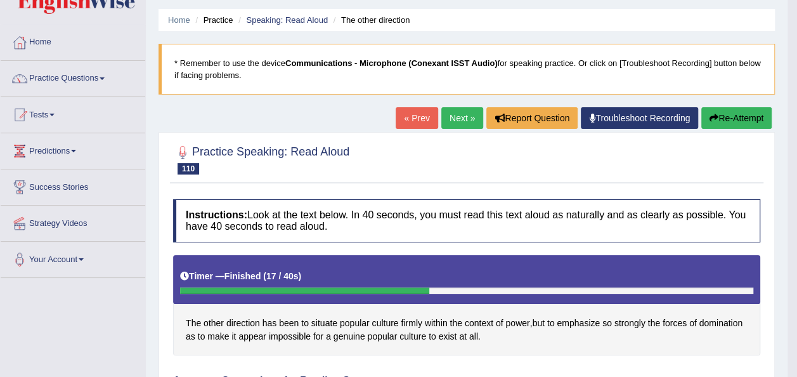
scroll to position [25, 0]
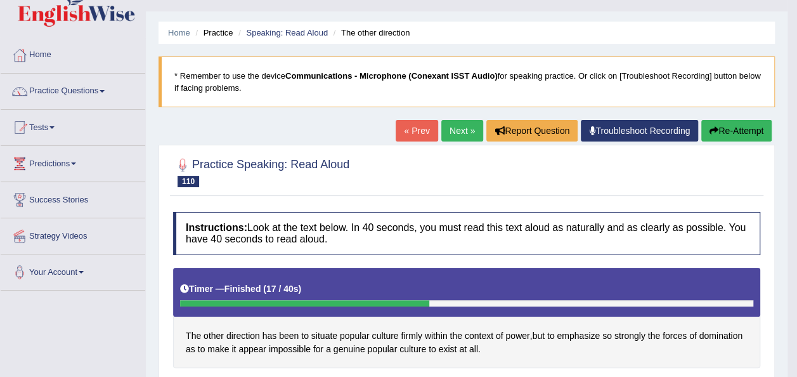
click at [462, 131] on link "Next »" at bounding box center [462, 131] width 42 height 22
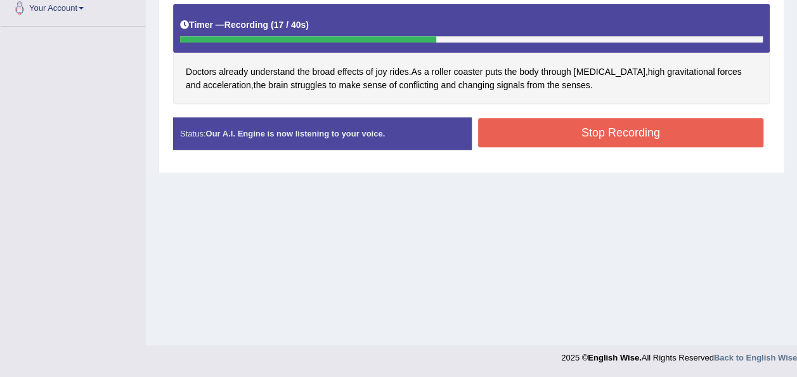
click at [531, 124] on button "Stop Recording" at bounding box center [621, 132] width 286 height 29
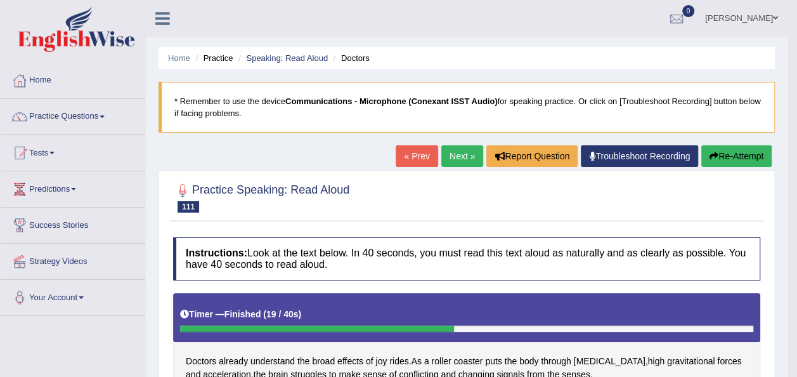
click at [727, 152] on button "Re-Attempt" at bounding box center [736, 156] width 70 height 22
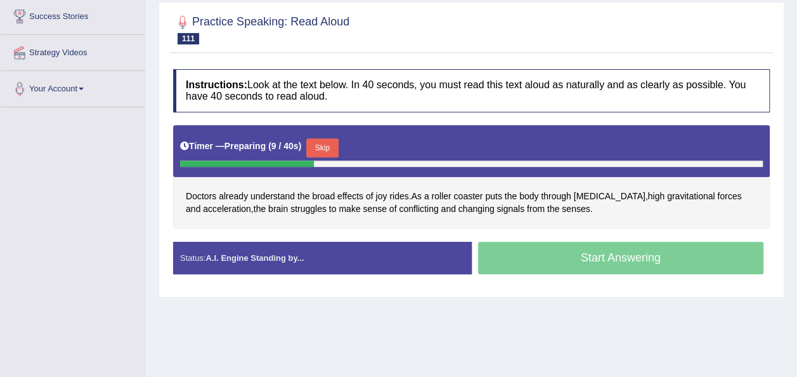
click at [320, 140] on button "Skip" at bounding box center [322, 147] width 32 height 19
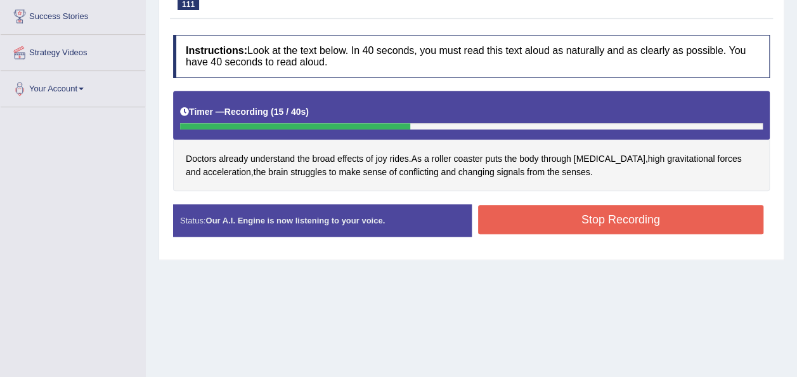
click at [602, 212] on button "Stop Recording" at bounding box center [621, 219] width 286 height 29
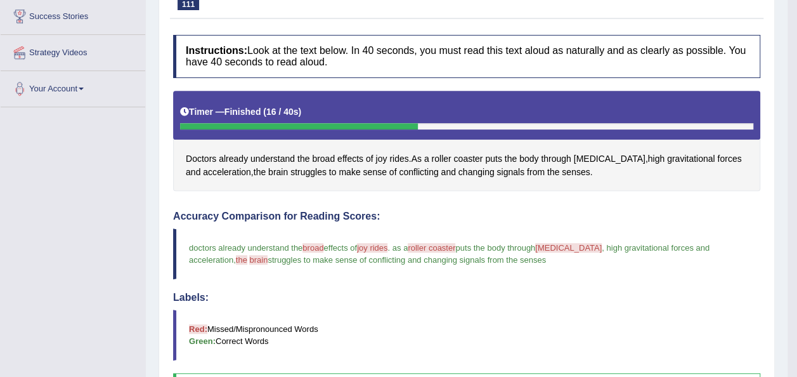
click at [602, 212] on h4 "Accuracy Comparison for Reading Scores:" at bounding box center [466, 216] width 587 height 11
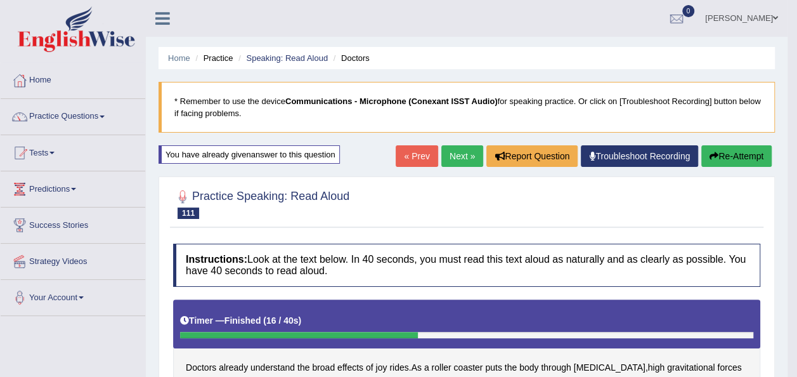
click at [715, 155] on icon "button" at bounding box center [714, 156] width 9 height 9
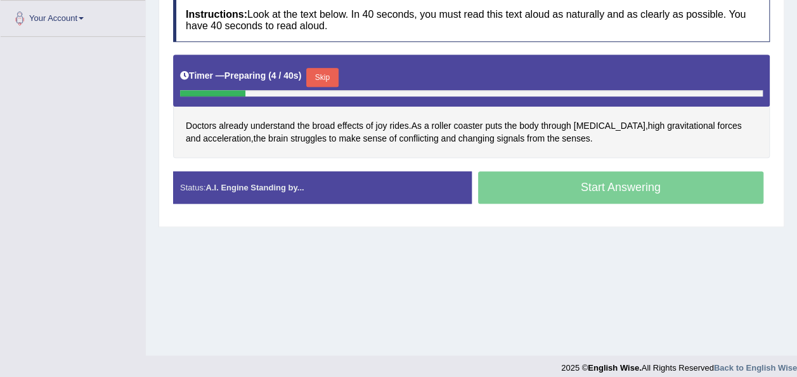
click at [315, 70] on button "Skip" at bounding box center [322, 77] width 32 height 19
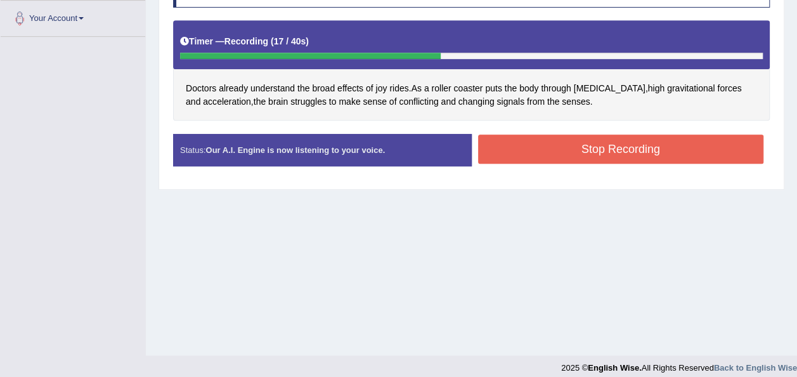
click at [503, 171] on div "Status: Our A.I. Engine is now listening to your voice. Start Answering Stop Re…" at bounding box center [471, 156] width 597 height 45
click at [505, 153] on button "Stop Recording" at bounding box center [621, 148] width 286 height 29
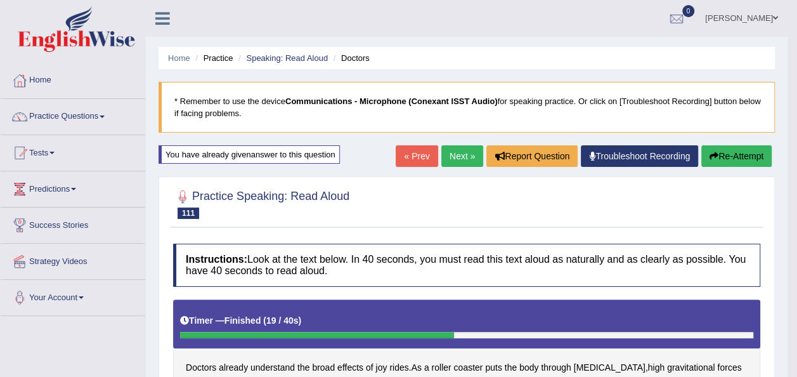
click at [743, 155] on button "Re-Attempt" at bounding box center [736, 156] width 70 height 22
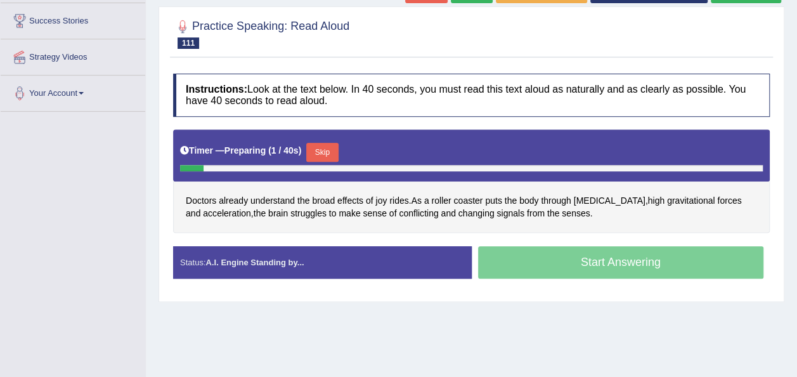
scroll to position [220, 0]
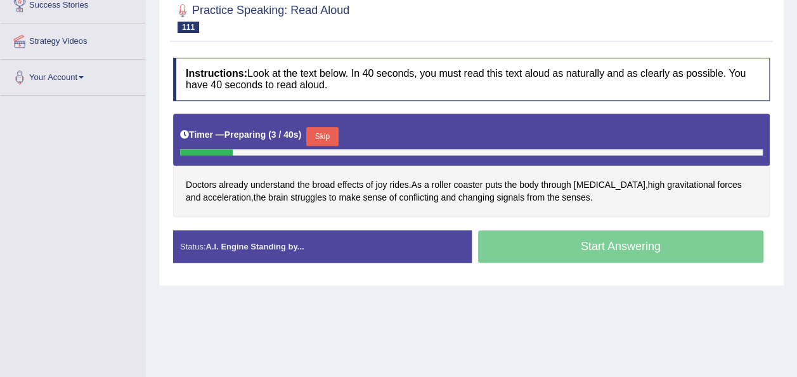
click at [316, 132] on button "Skip" at bounding box center [322, 136] width 32 height 19
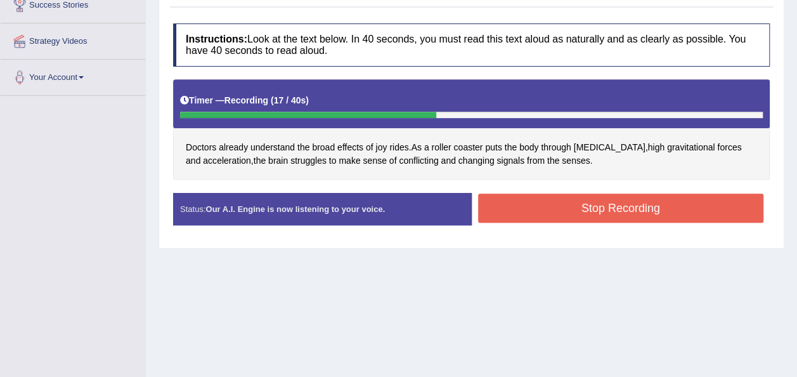
click at [542, 194] on button "Stop Recording" at bounding box center [621, 207] width 286 height 29
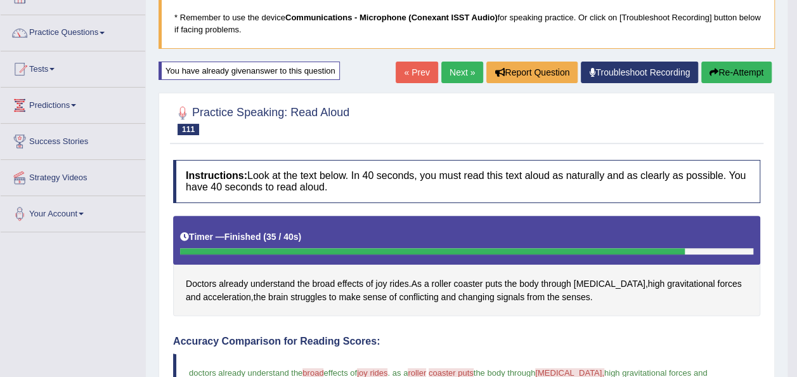
scroll to position [42, 0]
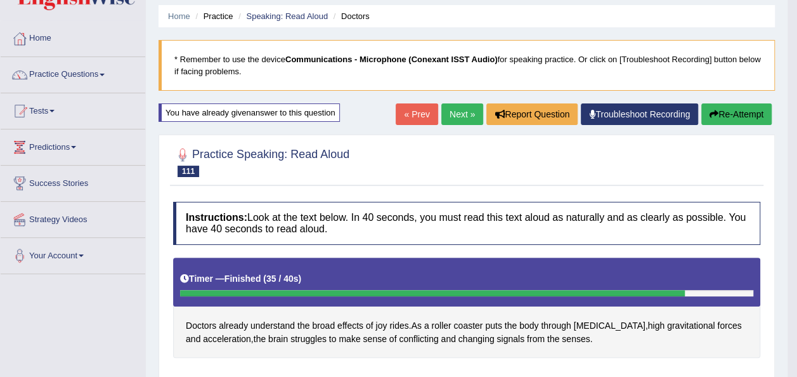
click at [759, 105] on button "Re-Attempt" at bounding box center [736, 114] width 70 height 22
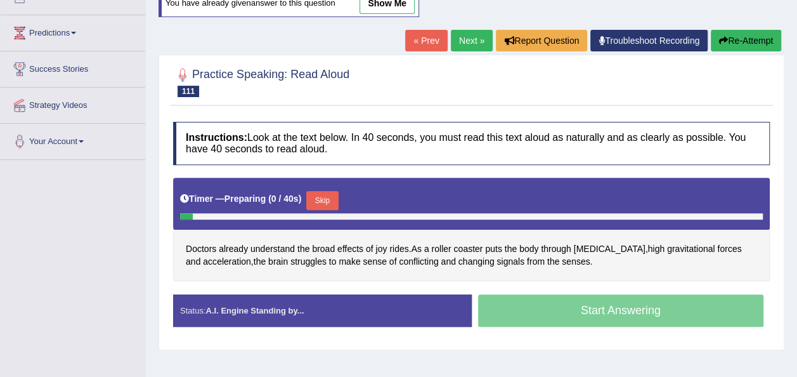
scroll to position [232, 0]
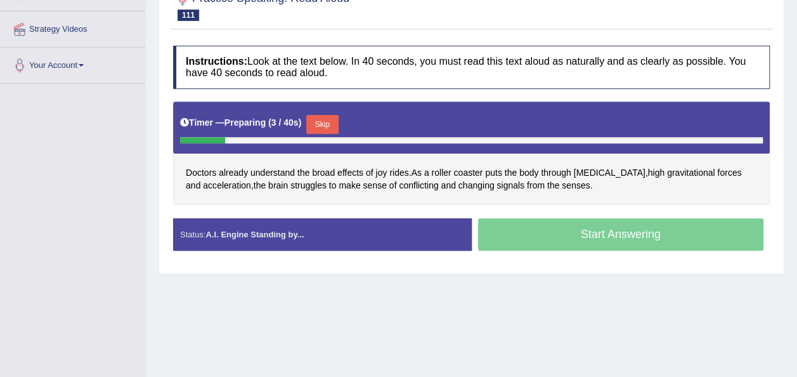
click at [320, 115] on button "Skip" at bounding box center [322, 124] width 32 height 19
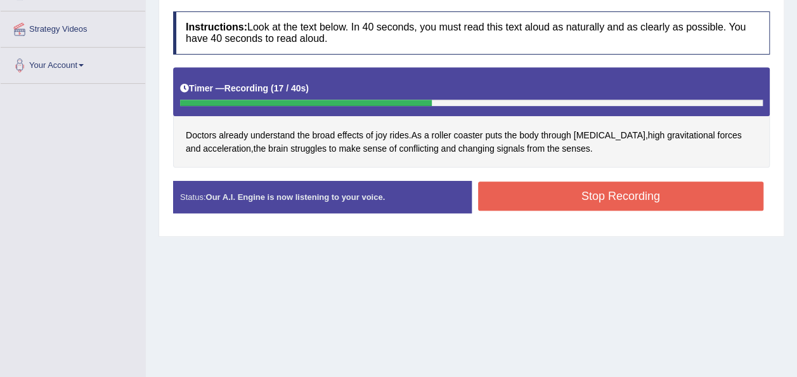
click at [544, 197] on button "Stop Recording" at bounding box center [621, 195] width 286 height 29
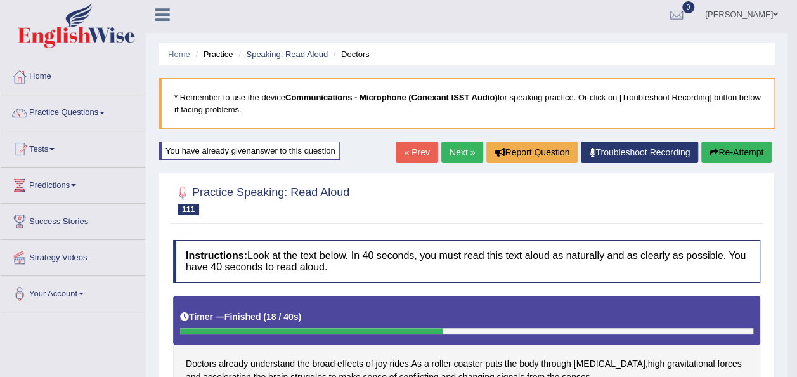
scroll to position [0, 0]
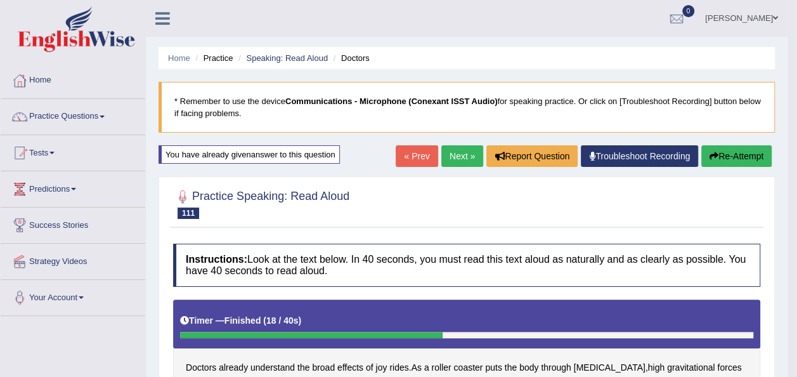
click at [734, 146] on button "Re-Attempt" at bounding box center [736, 156] width 70 height 22
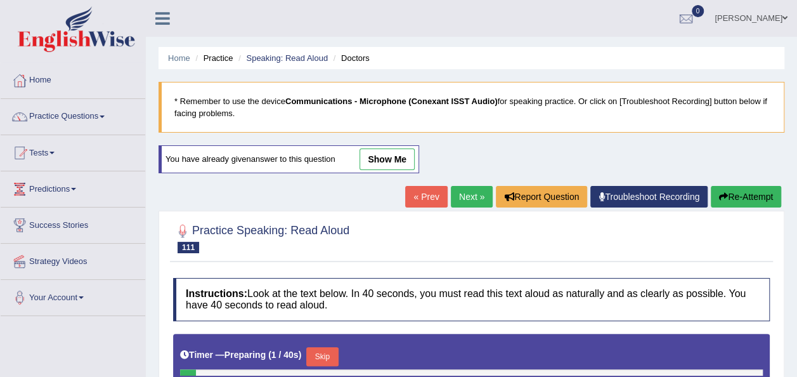
scroll to position [219, 0]
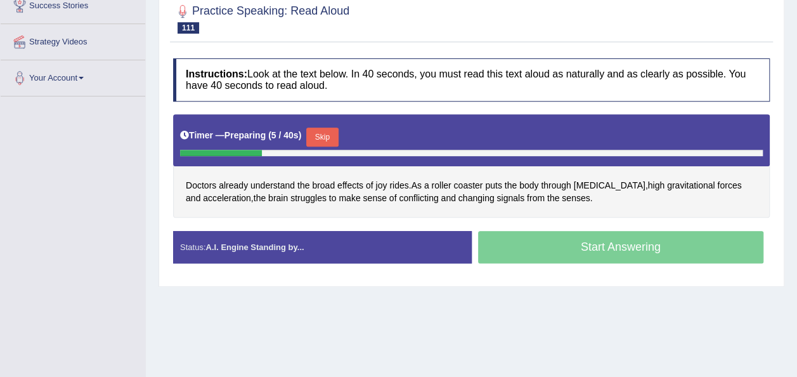
click at [318, 133] on button "Skip" at bounding box center [322, 136] width 32 height 19
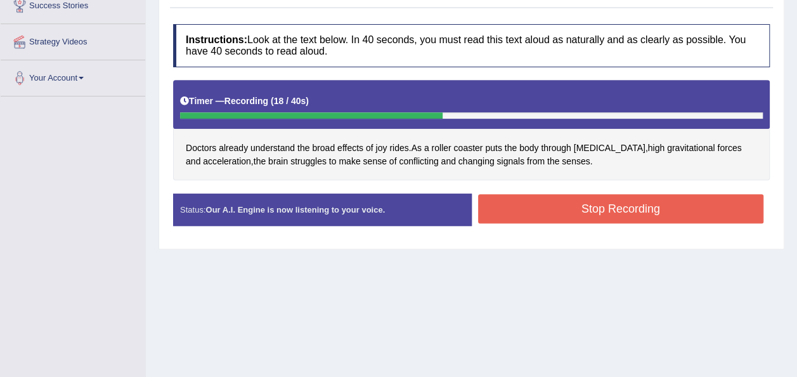
click at [538, 214] on button "Stop Recording" at bounding box center [621, 208] width 286 height 29
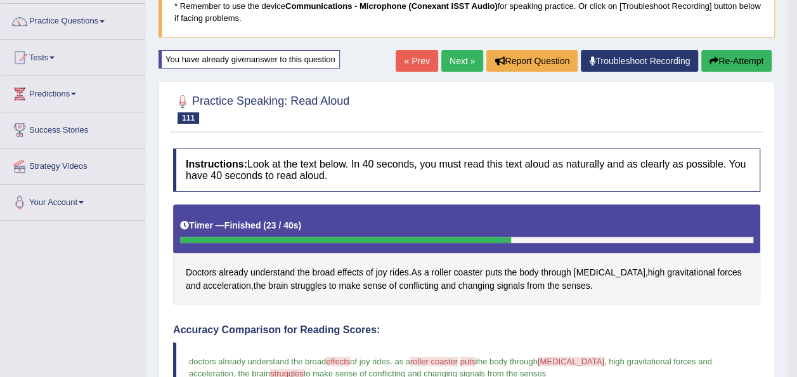
scroll to position [93, 0]
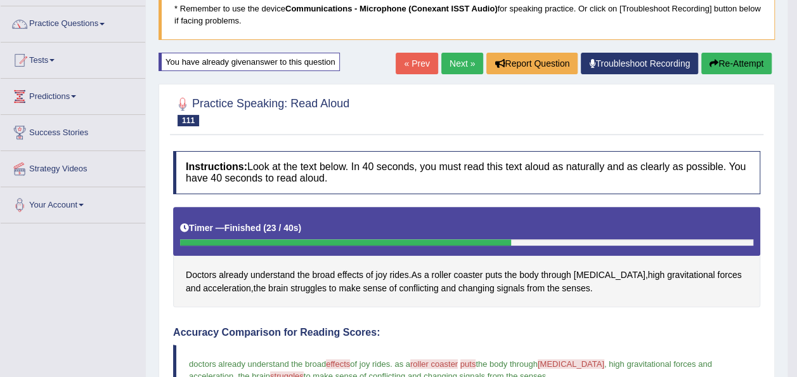
click at [750, 53] on button "Re-Attempt" at bounding box center [736, 64] width 70 height 22
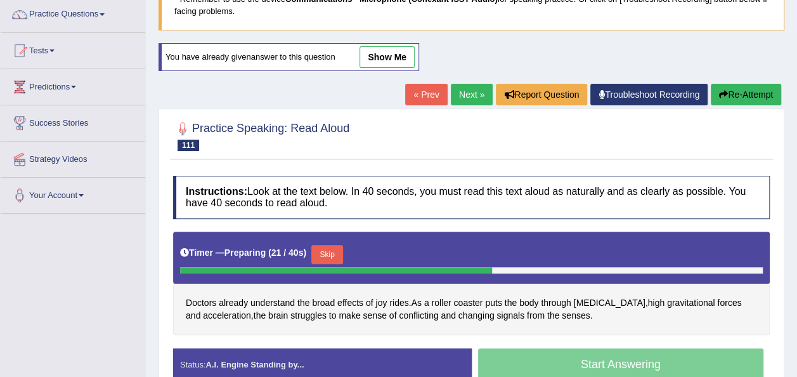
scroll to position [289, 0]
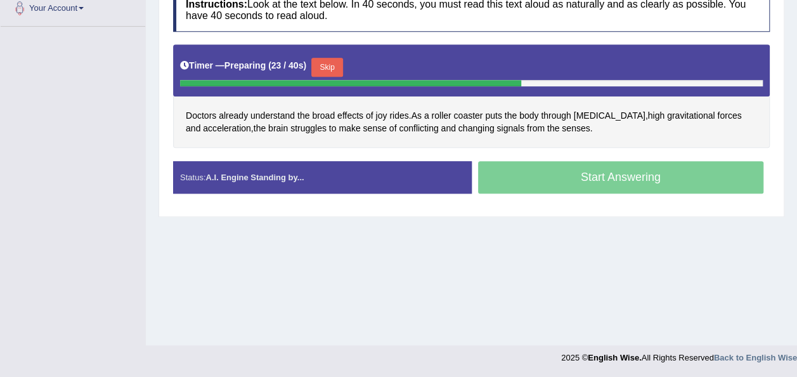
click at [318, 65] on button "Skip" at bounding box center [327, 67] width 32 height 19
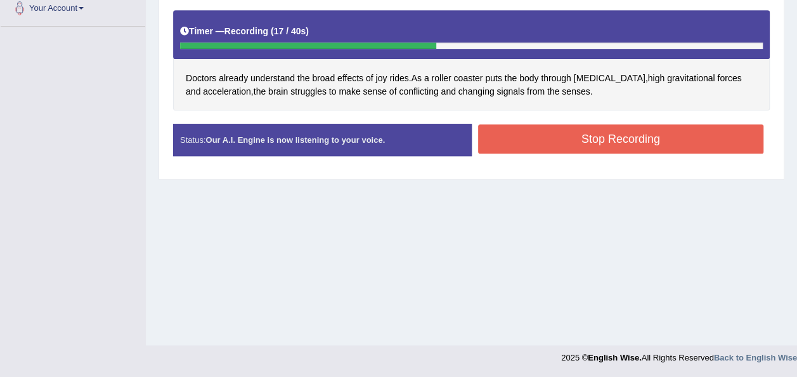
click at [517, 152] on div "Stop Recording" at bounding box center [621, 140] width 299 height 32
click at [515, 144] on button "Stop Recording" at bounding box center [621, 138] width 286 height 29
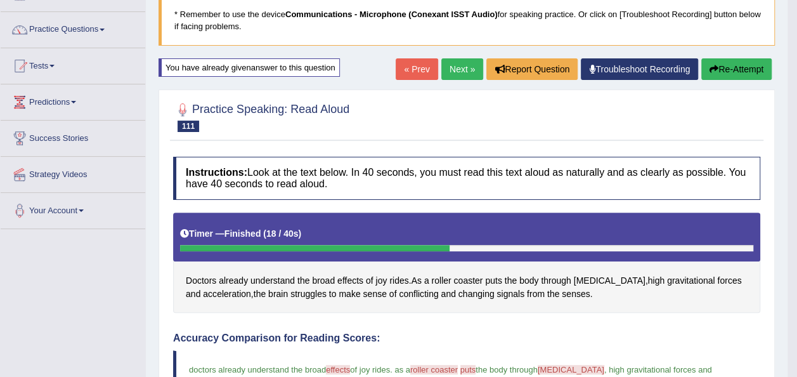
scroll to position [86, 0]
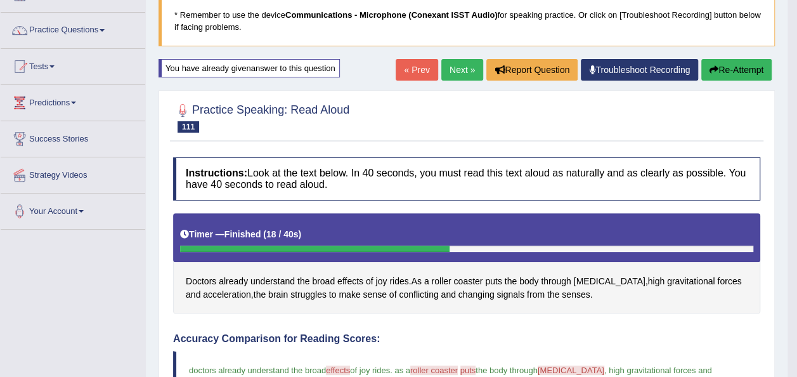
click at [709, 61] on button "Re-Attempt" at bounding box center [736, 70] width 70 height 22
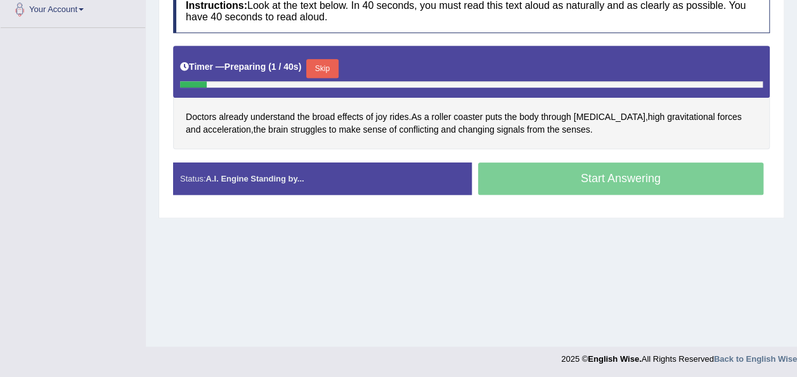
scroll to position [289, 0]
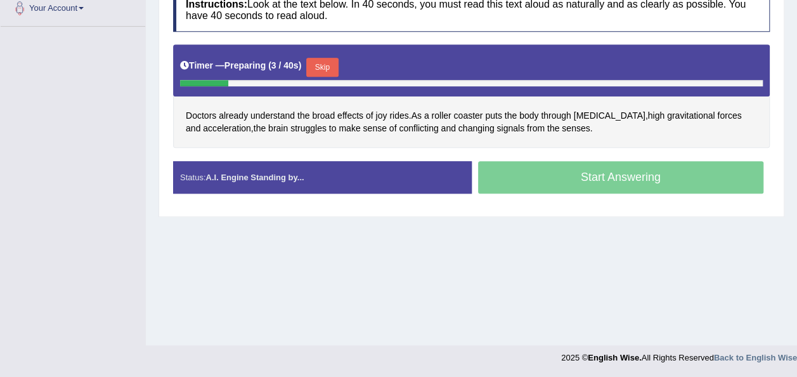
click at [328, 62] on button "Skip" at bounding box center [322, 67] width 32 height 19
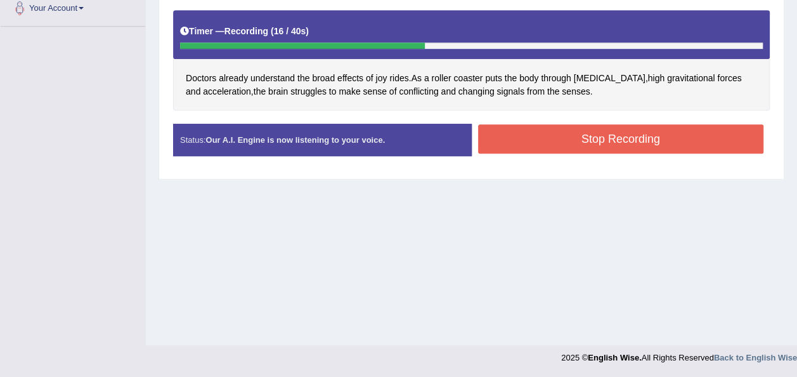
click at [526, 145] on button "Stop Recording" at bounding box center [621, 138] width 286 height 29
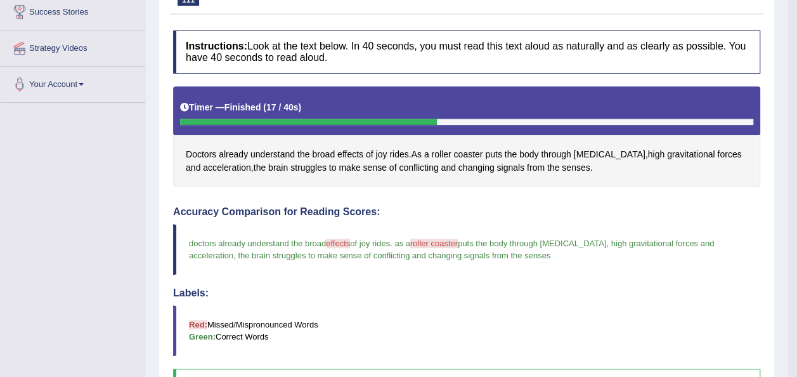
scroll to position [0, 0]
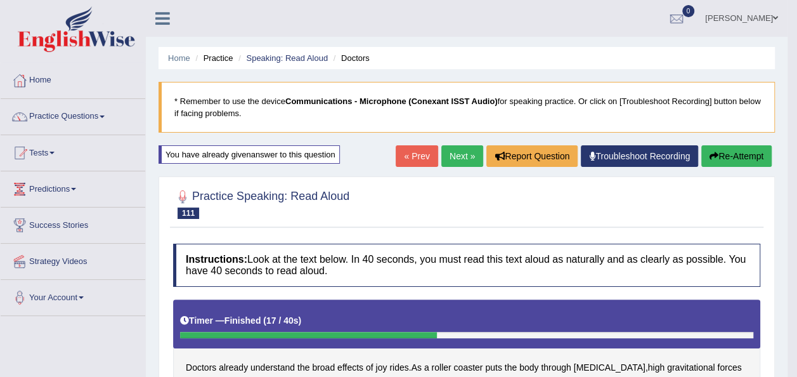
click at [733, 153] on button "Re-Attempt" at bounding box center [736, 156] width 70 height 22
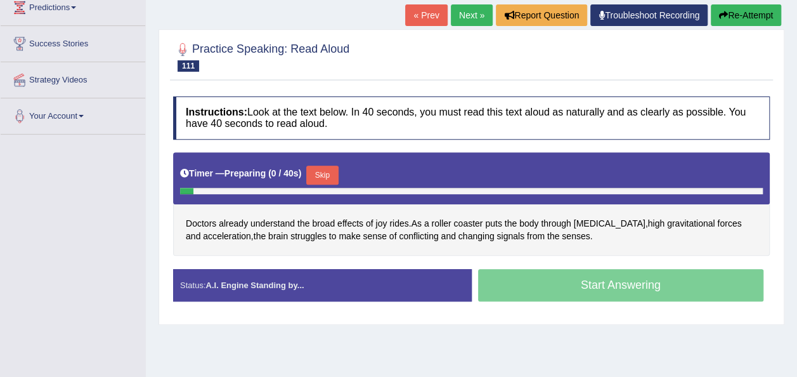
scroll to position [289, 0]
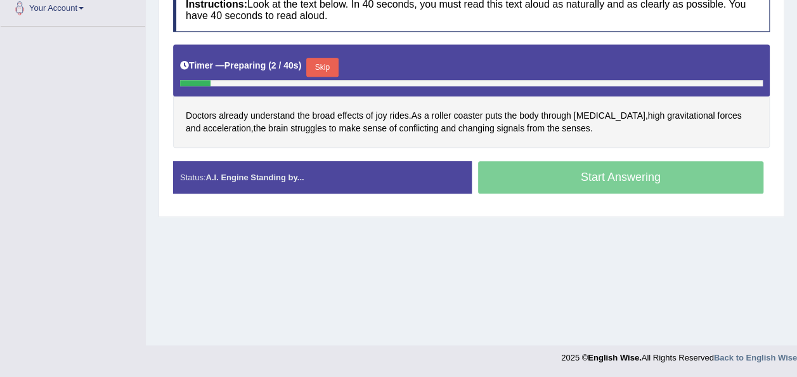
click at [313, 60] on button "Skip" at bounding box center [322, 67] width 32 height 19
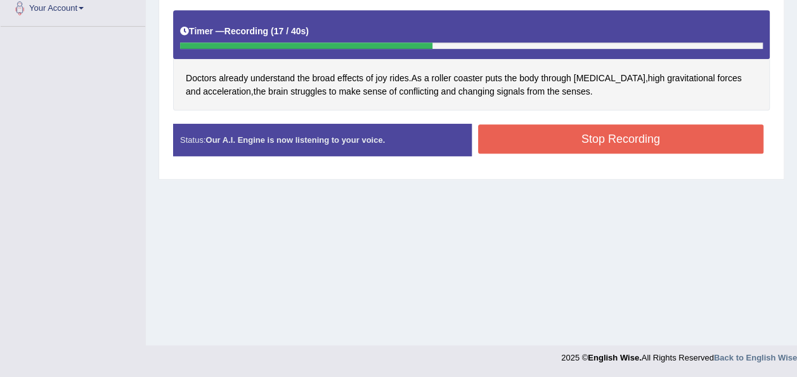
click at [525, 141] on button "Stop Recording" at bounding box center [621, 138] width 286 height 29
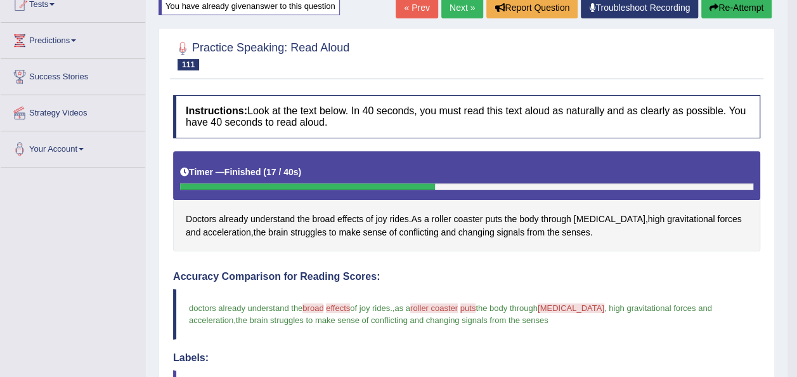
scroll to position [86, 0]
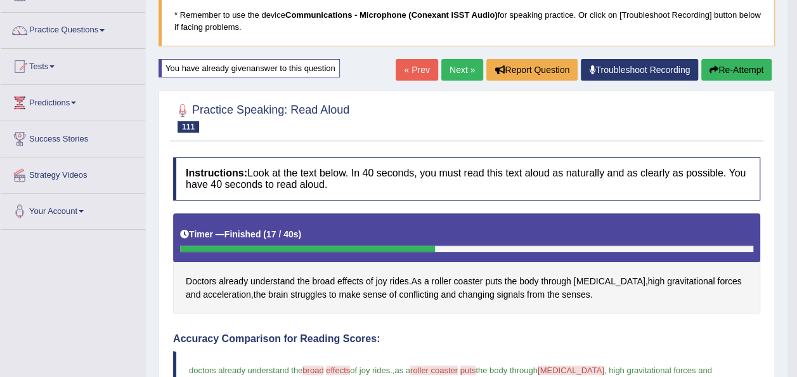
click at [462, 72] on link "Next »" at bounding box center [462, 70] width 42 height 22
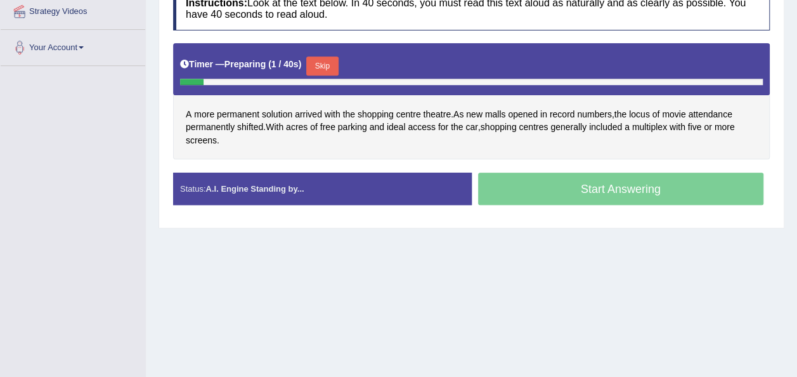
scroll to position [254, 0]
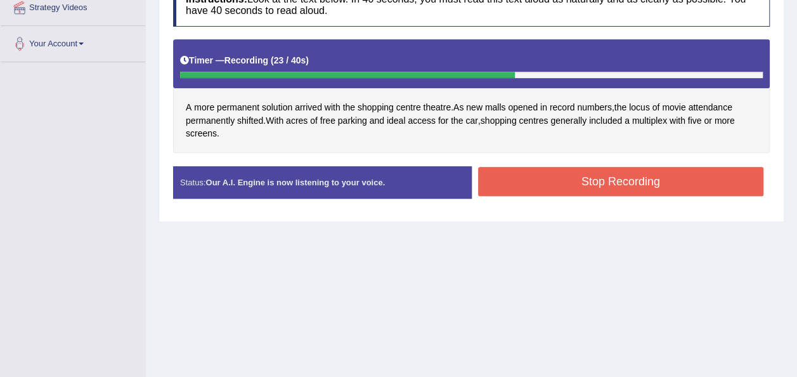
click at [510, 181] on button "Stop Recording" at bounding box center [621, 181] width 286 height 29
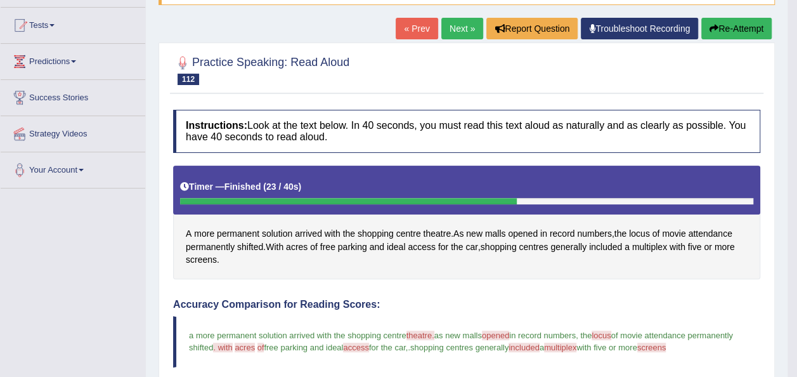
scroll to position [127, 0]
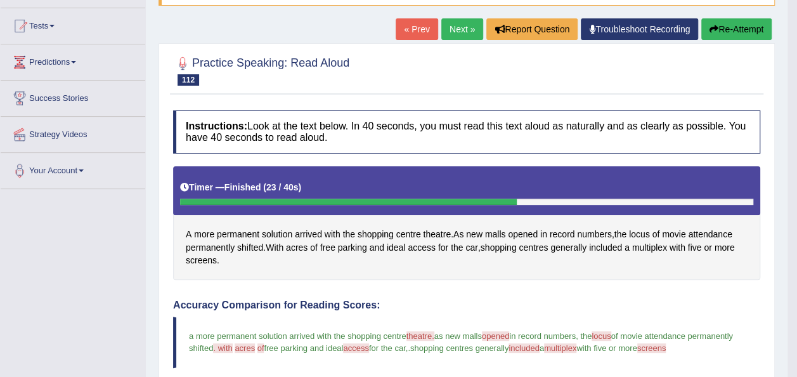
click at [745, 30] on button "Re-Attempt" at bounding box center [736, 29] width 70 height 22
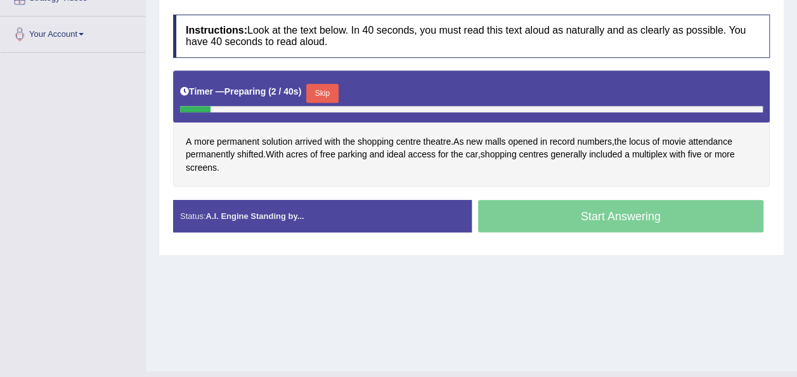
scroll to position [289, 0]
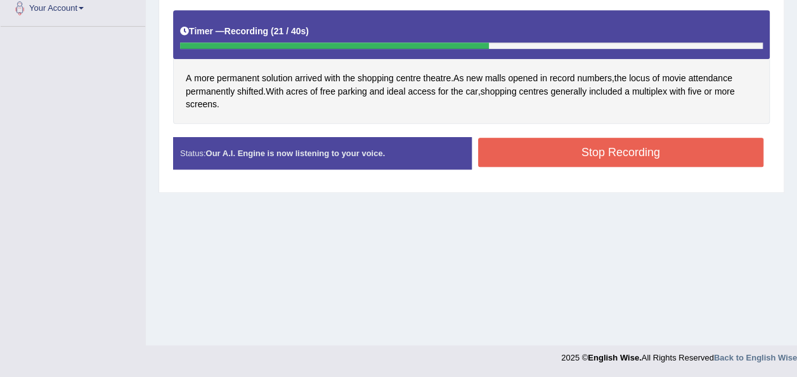
click at [504, 143] on button "Stop Recording" at bounding box center [621, 152] width 286 height 29
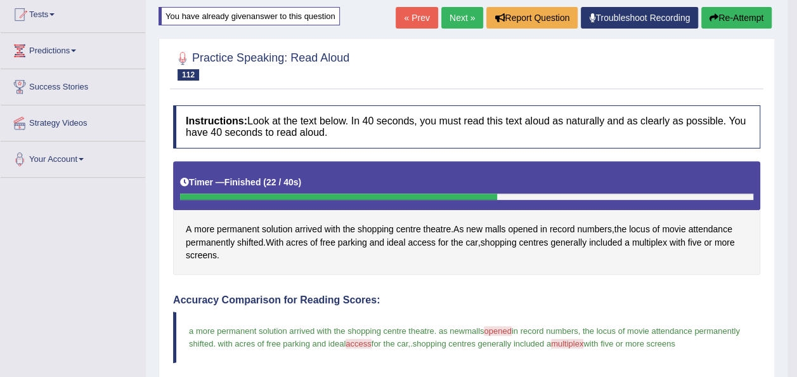
scroll to position [137, 0]
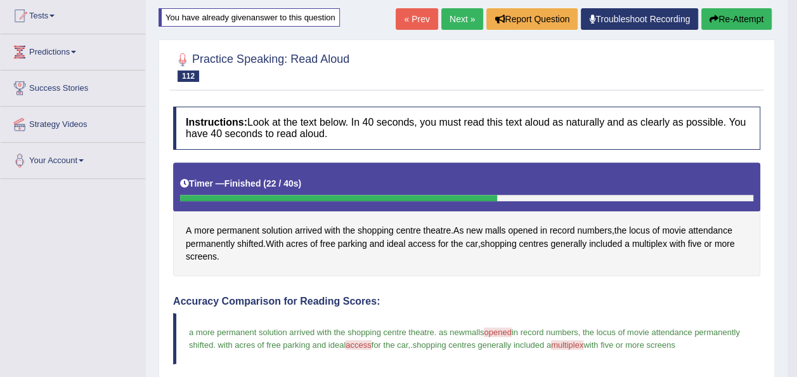
click at [745, 20] on button "Re-Attempt" at bounding box center [736, 19] width 70 height 22
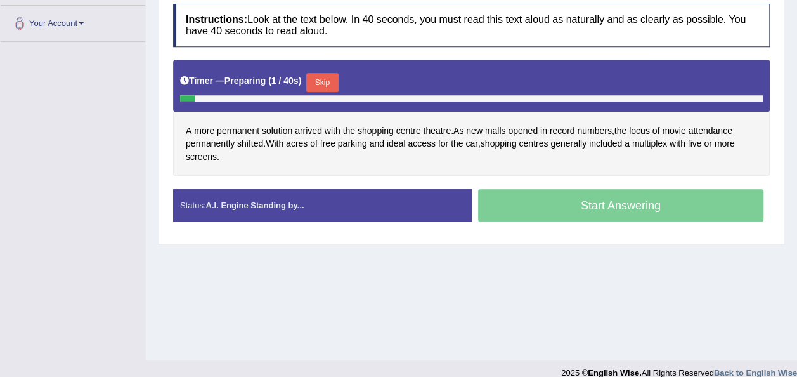
scroll to position [277, 0]
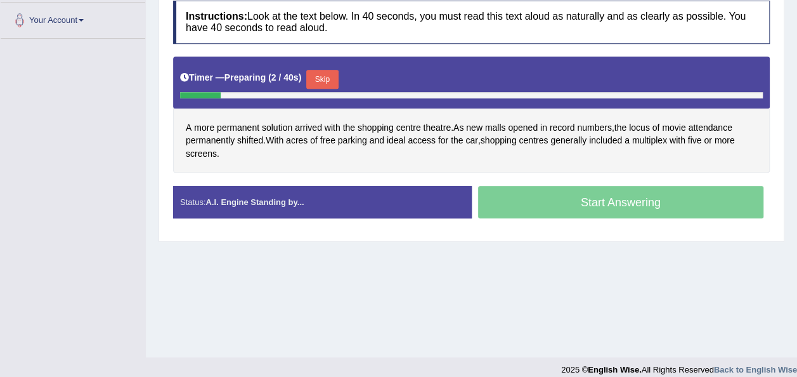
click at [320, 73] on button "Skip" at bounding box center [322, 79] width 32 height 19
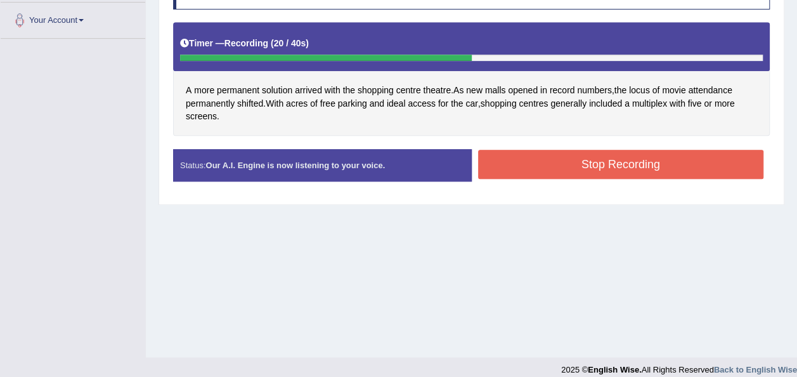
click at [543, 166] on button "Stop Recording" at bounding box center [621, 164] width 286 height 29
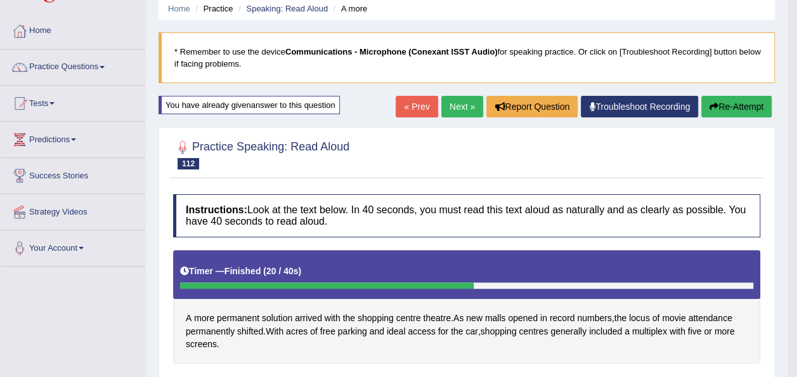
scroll to position [49, 0]
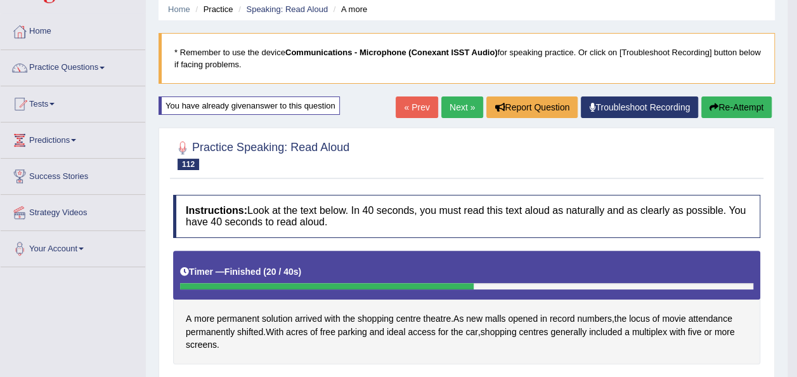
click at [726, 102] on button "Re-Attempt" at bounding box center [736, 107] width 70 height 22
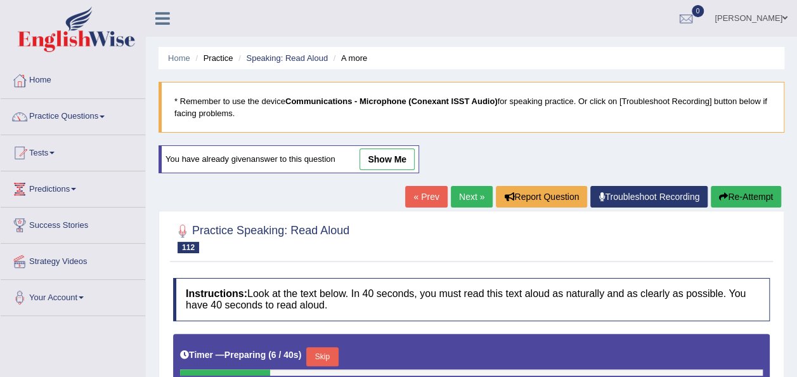
click at [473, 199] on link "Next »" at bounding box center [472, 197] width 42 height 22
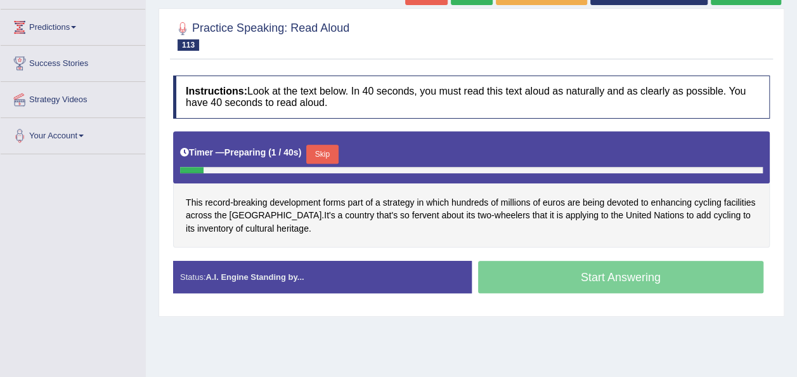
scroll to position [178, 0]
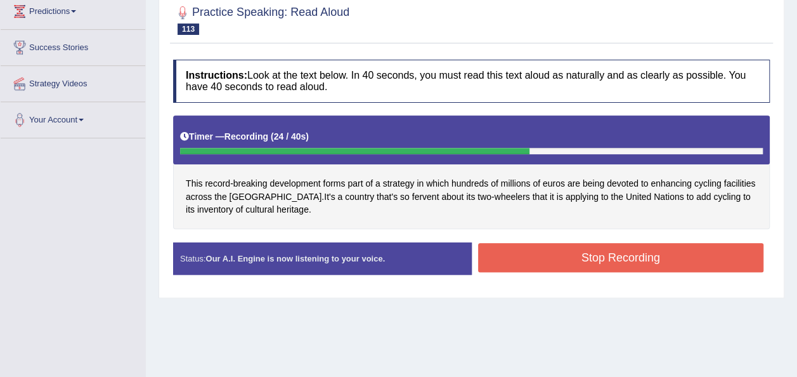
click at [526, 264] on button "Stop Recording" at bounding box center [621, 257] width 286 height 29
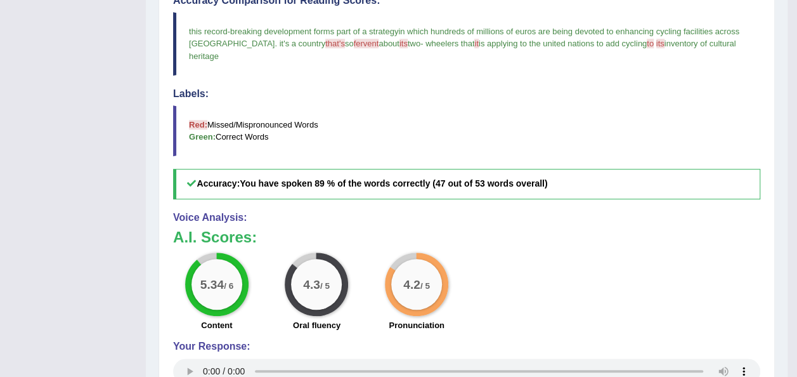
scroll to position [101, 0]
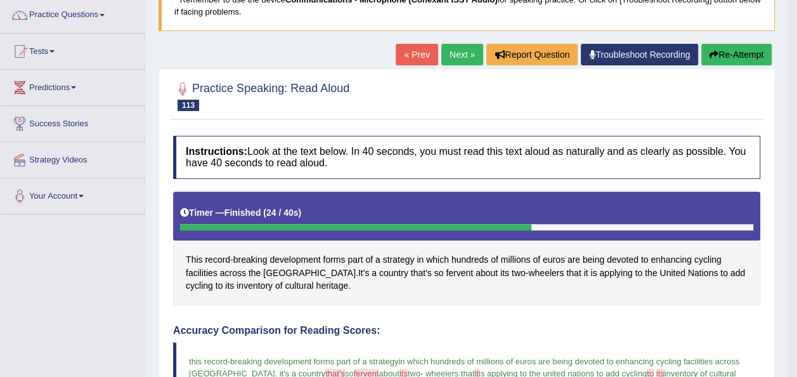
click at [707, 51] on button "Re-Attempt" at bounding box center [736, 55] width 70 height 22
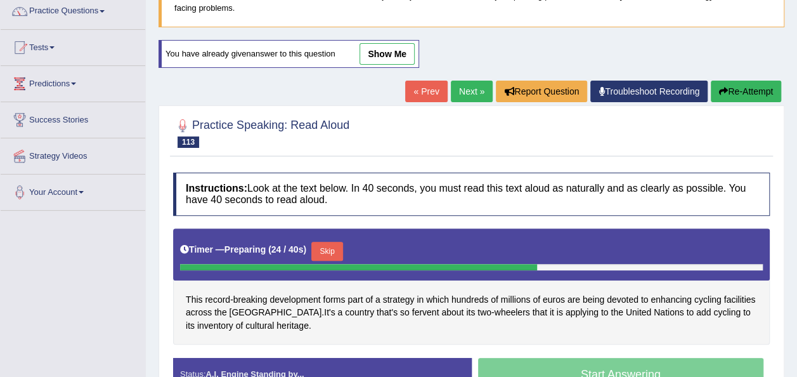
click at [315, 242] on button "Skip" at bounding box center [327, 251] width 32 height 19
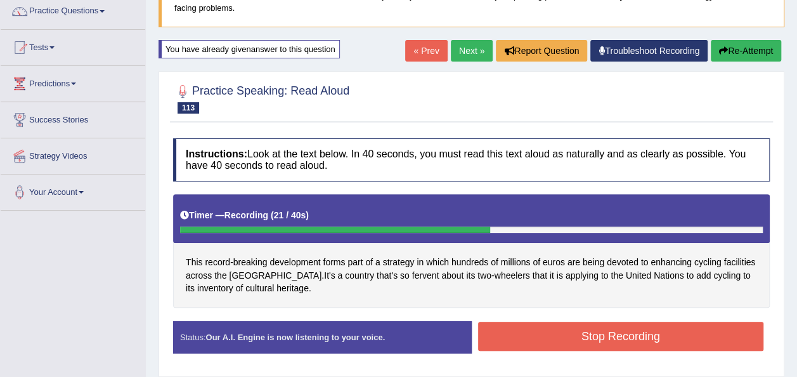
click at [484, 328] on button "Stop Recording" at bounding box center [621, 336] width 286 height 29
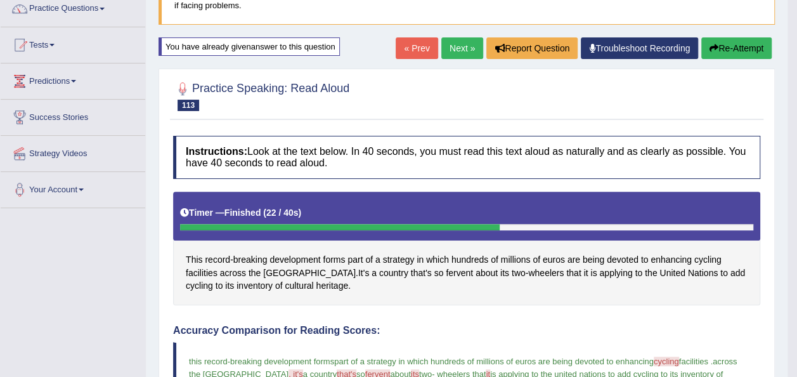
scroll to position [105, 0]
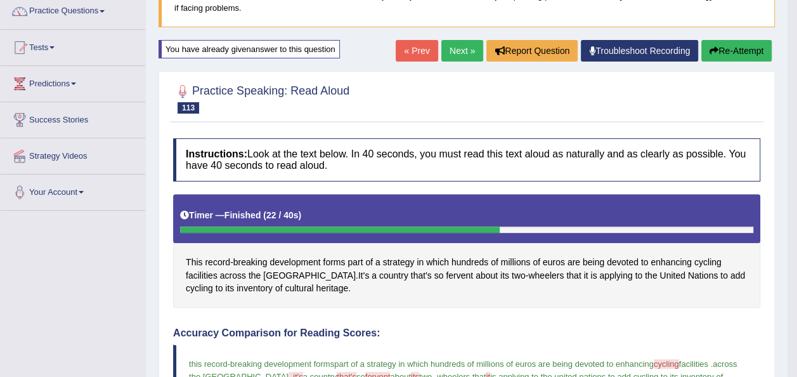
click at [459, 44] on link "Next »" at bounding box center [462, 51] width 42 height 22
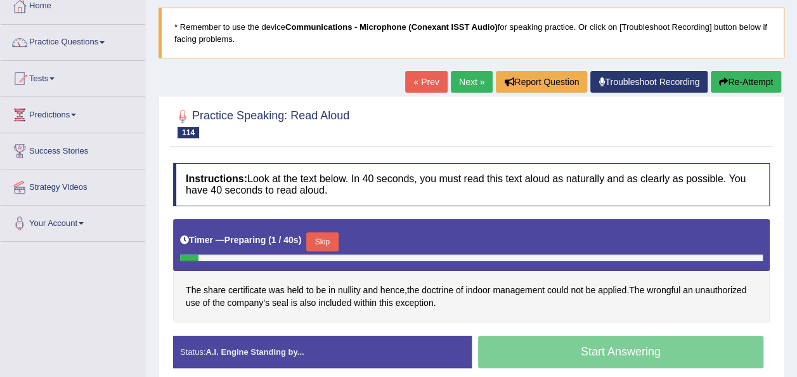
scroll to position [127, 0]
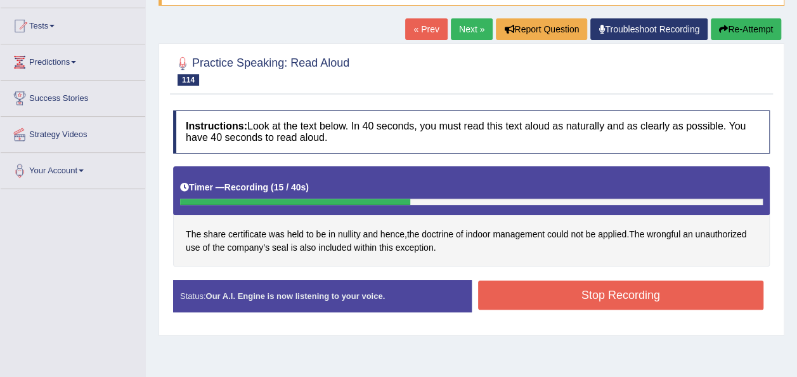
click at [566, 292] on button "Stop Recording" at bounding box center [621, 294] width 286 height 29
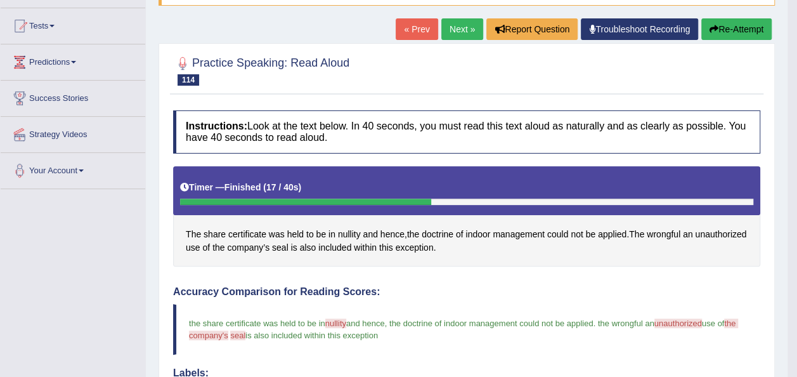
click at [728, 36] on button "Re-Attempt" at bounding box center [736, 29] width 70 height 22
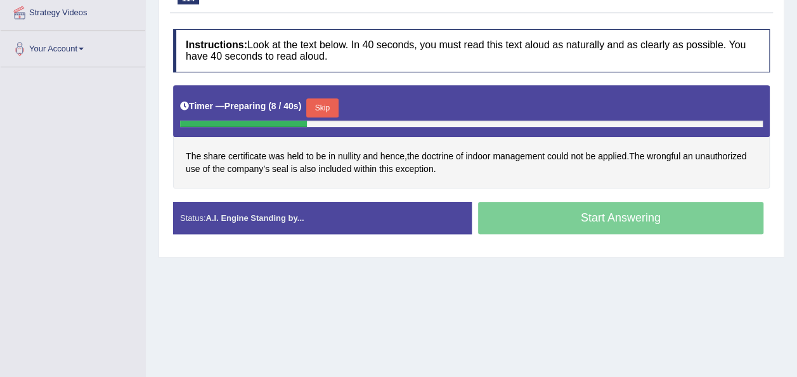
scroll to position [254, 0]
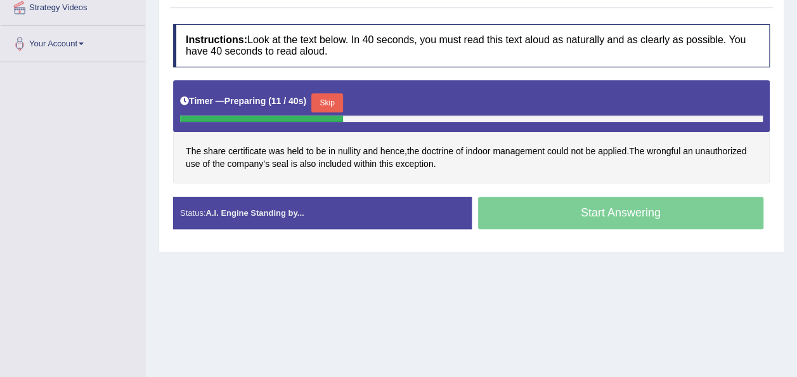
click at [330, 93] on button "Skip" at bounding box center [327, 102] width 32 height 19
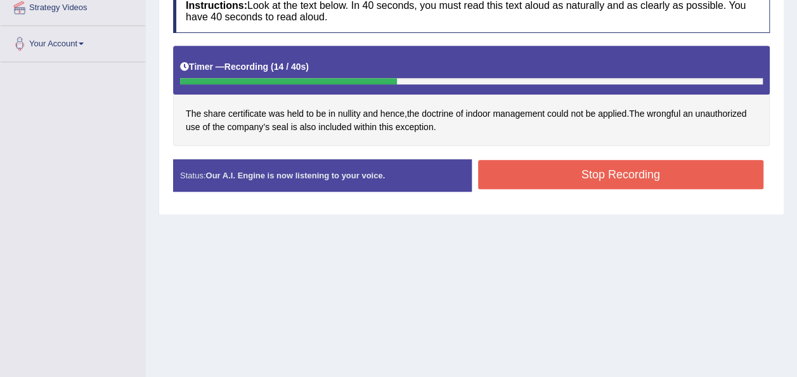
click at [518, 179] on button "Stop Recording" at bounding box center [621, 174] width 286 height 29
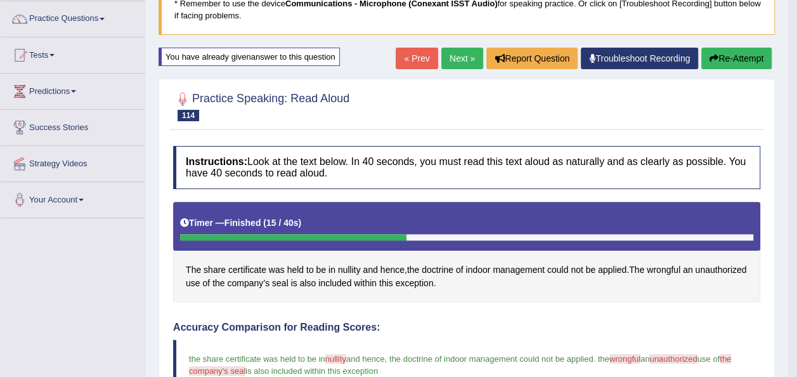
scroll to position [76, 0]
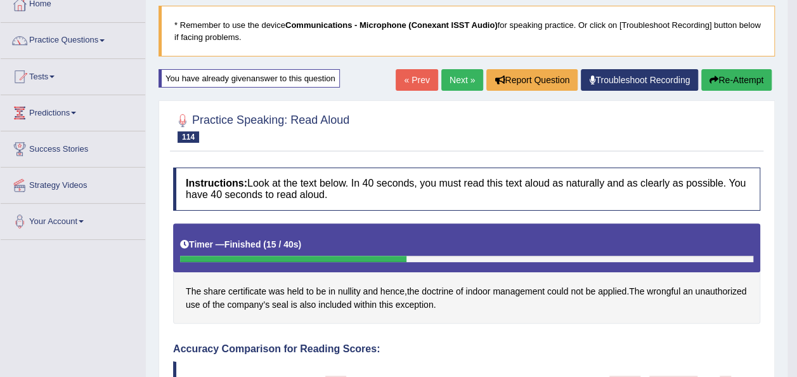
click at [756, 79] on button "Re-Attempt" at bounding box center [736, 80] width 70 height 22
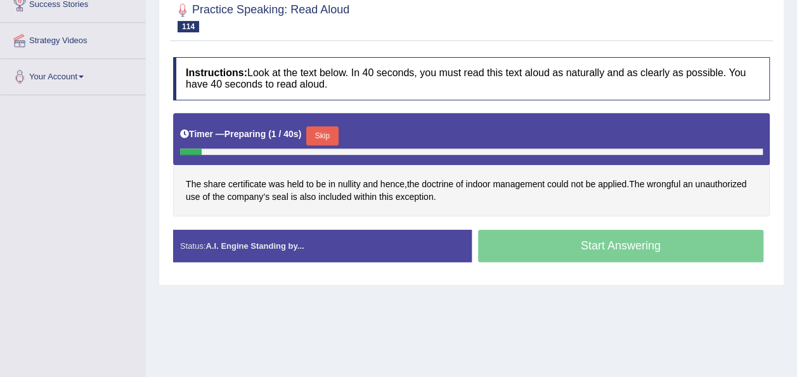
scroll to position [256, 0]
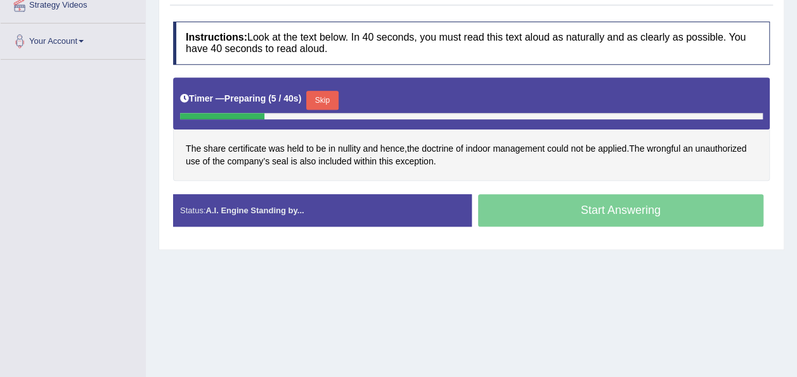
click at [320, 103] on button "Skip" at bounding box center [322, 100] width 32 height 19
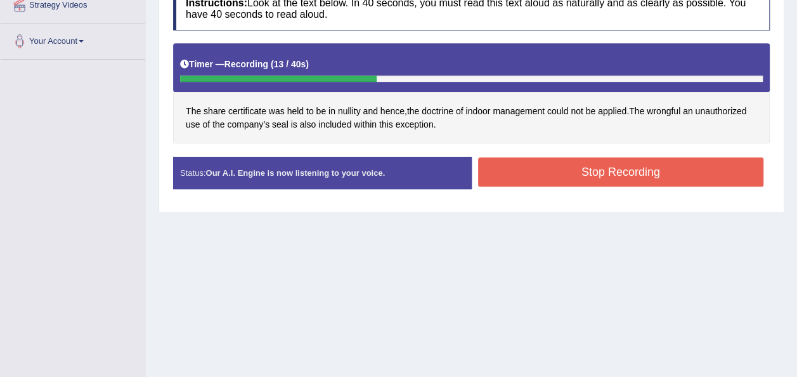
click at [516, 177] on button "Stop Recording" at bounding box center [621, 171] width 286 height 29
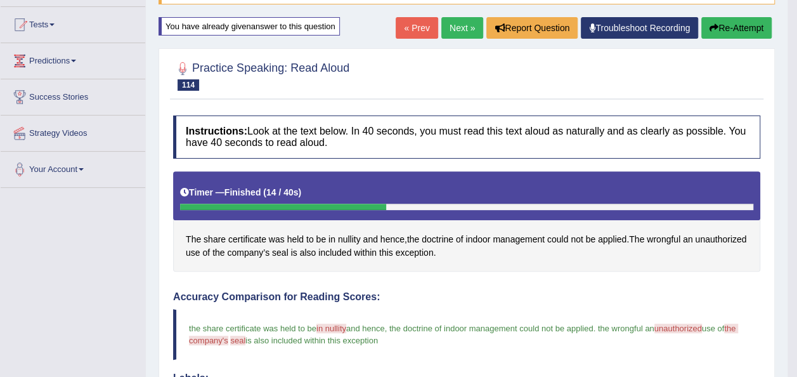
scroll to position [104, 0]
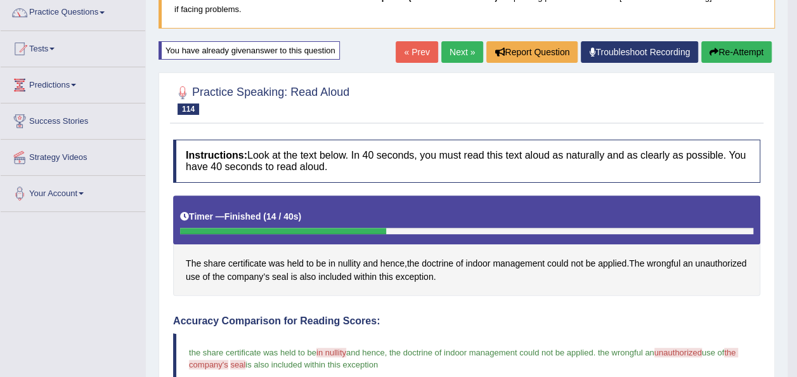
click at [717, 48] on icon "button" at bounding box center [714, 52] width 9 height 9
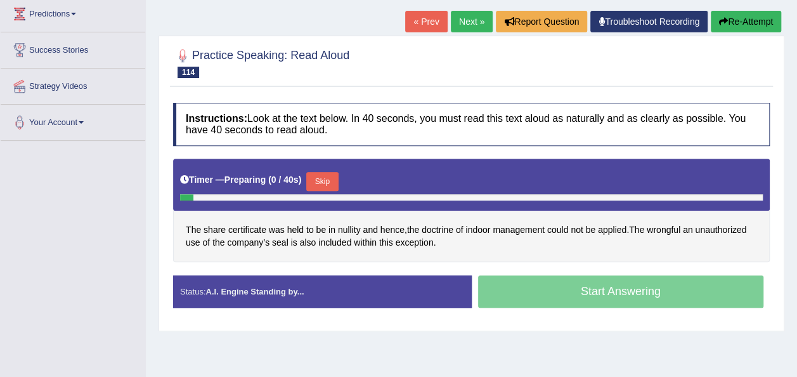
scroll to position [259, 0]
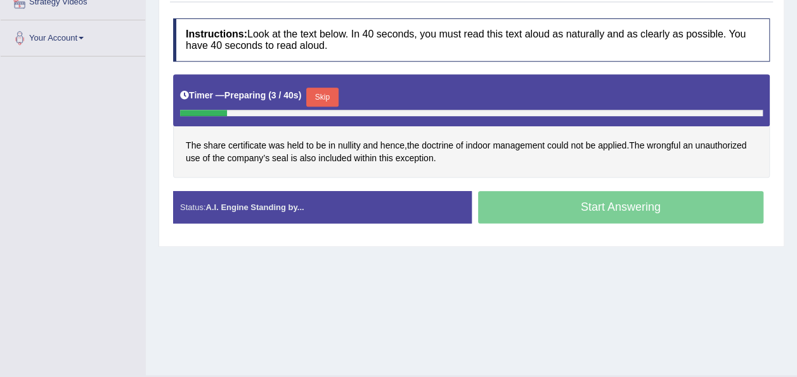
click at [320, 97] on button "Skip" at bounding box center [322, 97] width 32 height 19
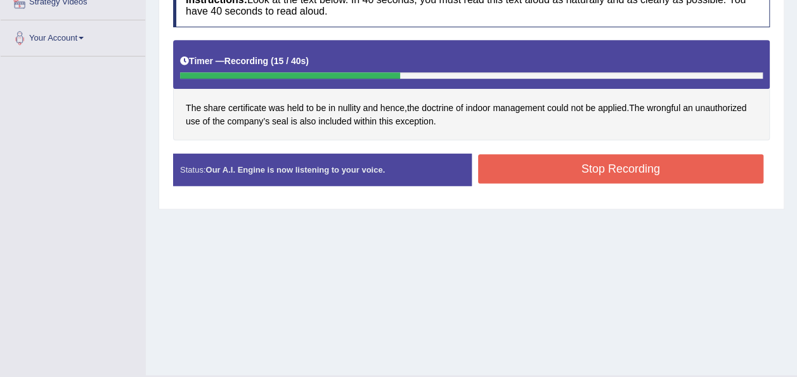
click at [576, 162] on button "Stop Recording" at bounding box center [621, 168] width 286 height 29
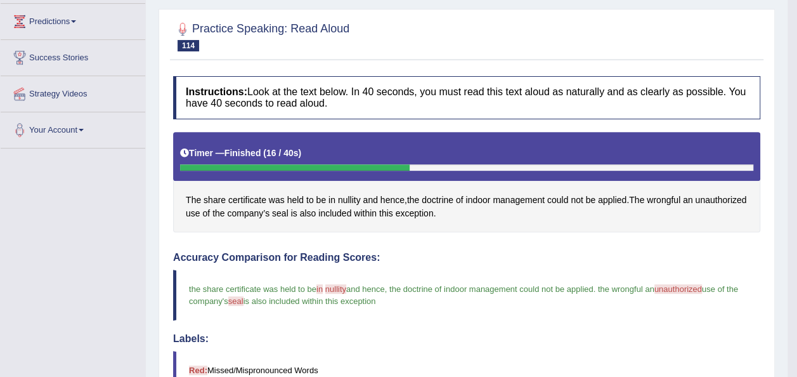
scroll to position [82, 0]
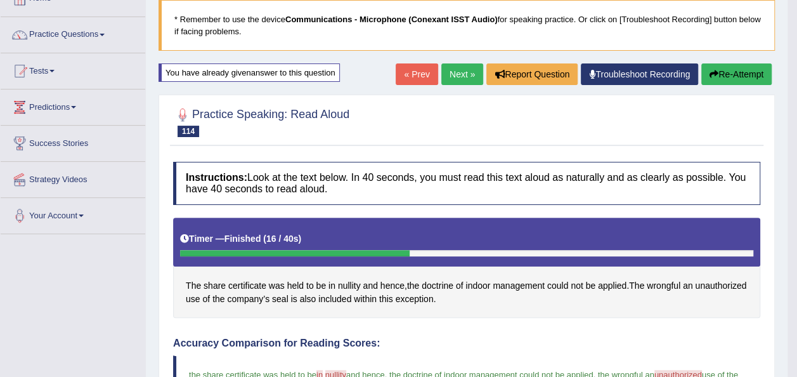
click at [460, 79] on link "Next »" at bounding box center [462, 74] width 42 height 22
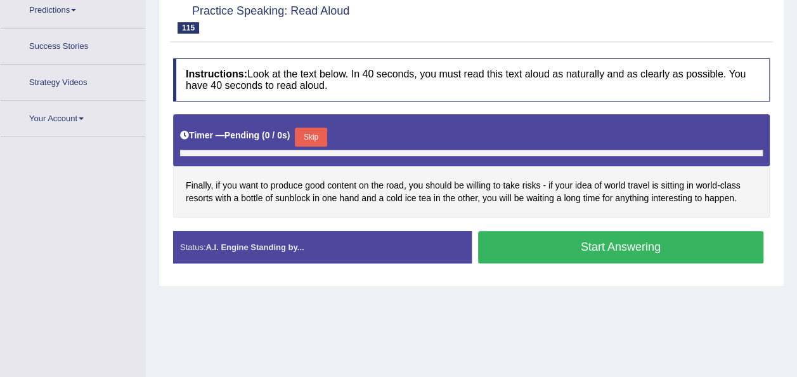
scroll to position [259, 0]
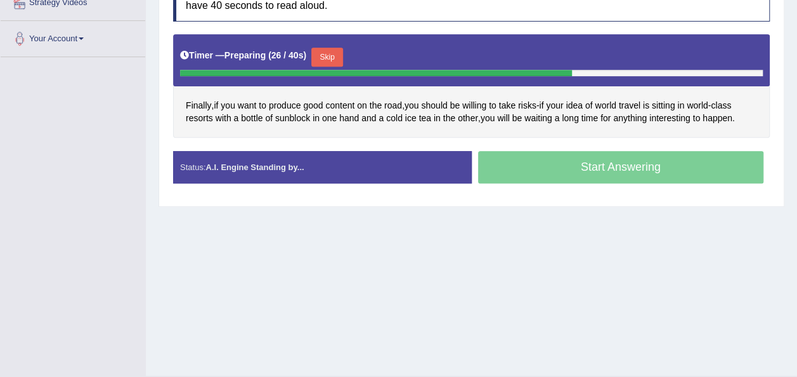
click at [322, 58] on button "Skip" at bounding box center [327, 57] width 32 height 19
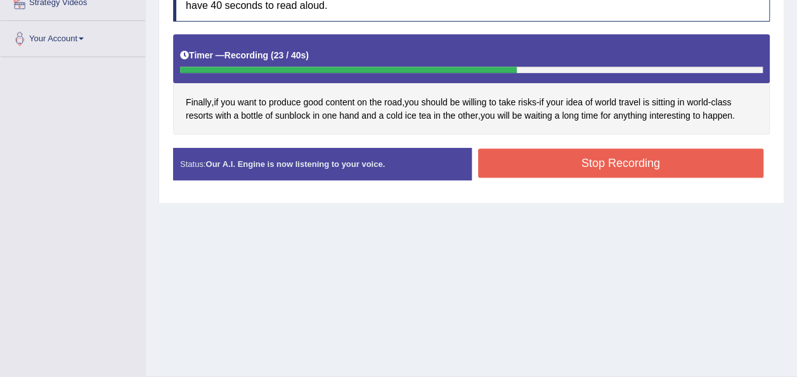
click at [583, 157] on button "Stop Recording" at bounding box center [621, 162] width 286 height 29
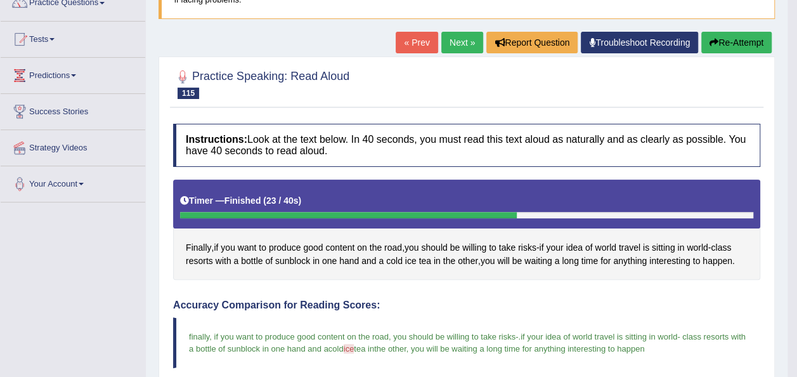
scroll to position [107, 0]
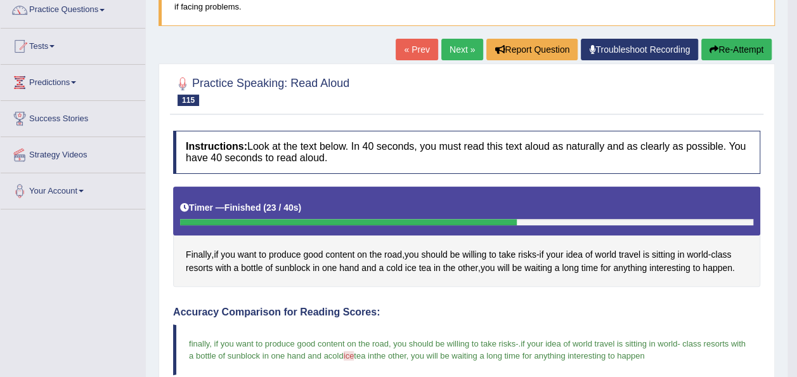
click at [448, 48] on link "Next »" at bounding box center [462, 50] width 42 height 22
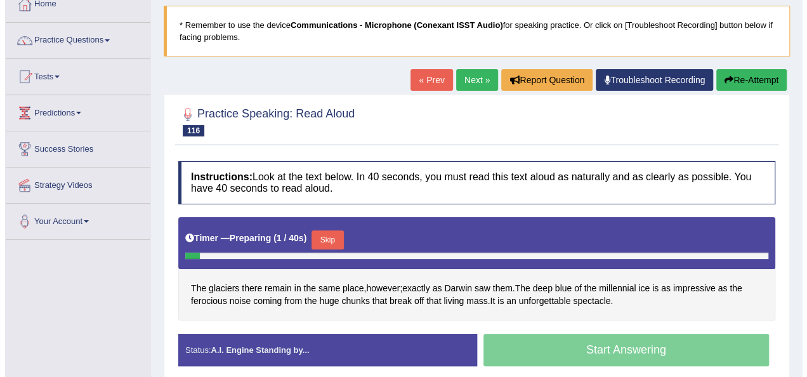
scroll to position [127, 0]
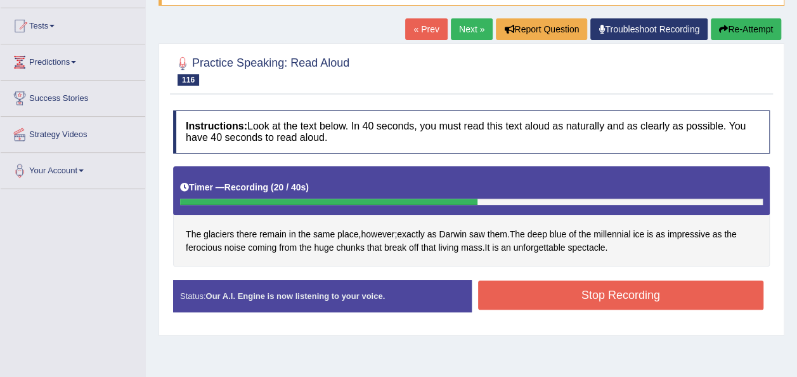
click at [566, 289] on button "Stop Recording" at bounding box center [621, 294] width 286 height 29
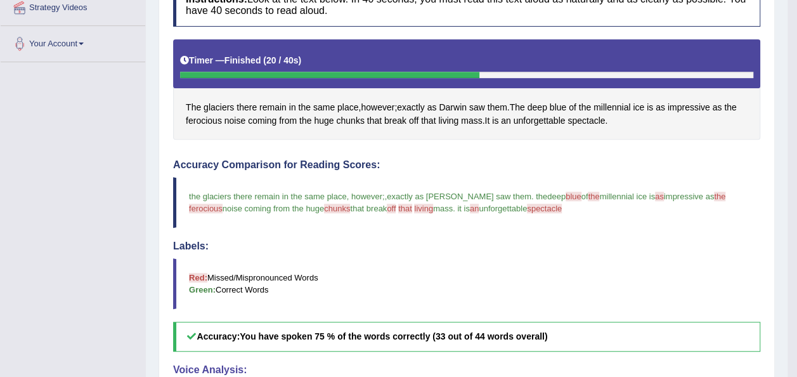
scroll to position [0, 0]
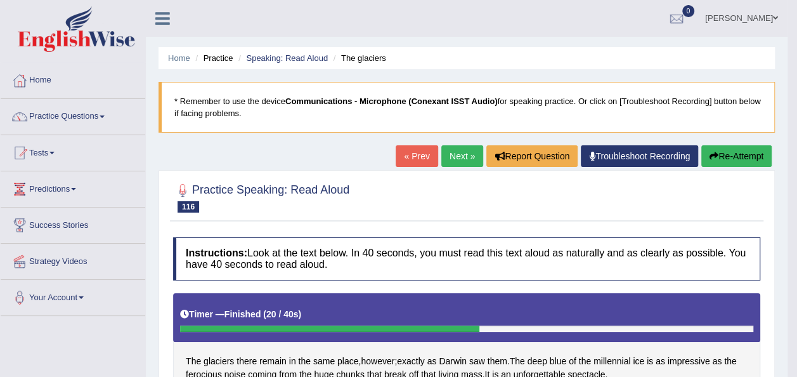
click at [736, 151] on button "Re-Attempt" at bounding box center [736, 156] width 70 height 22
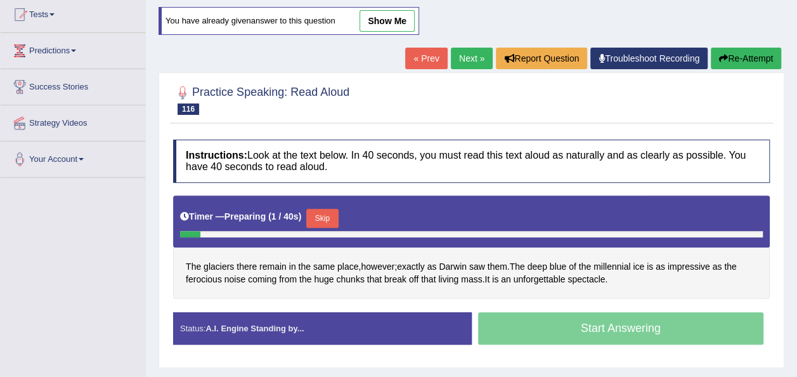
scroll to position [185, 0]
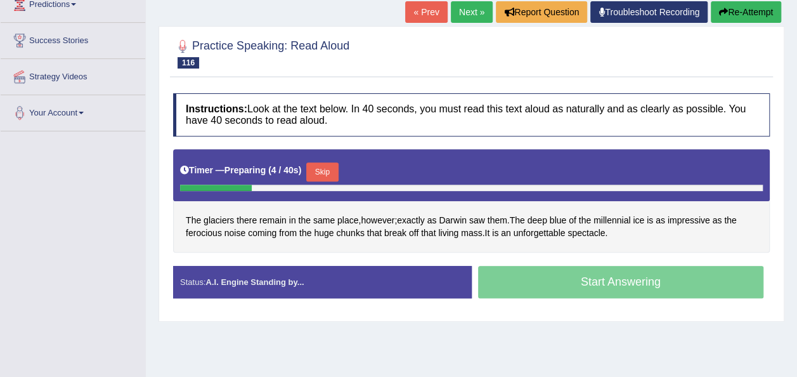
click at [329, 167] on button "Skip" at bounding box center [322, 171] width 32 height 19
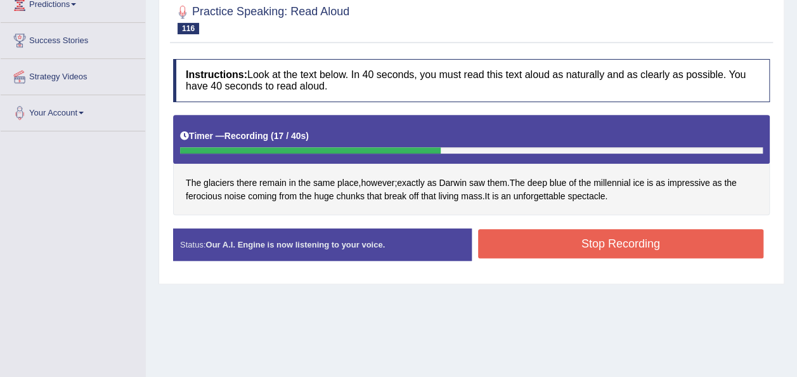
click at [566, 240] on button "Stop Recording" at bounding box center [621, 243] width 286 height 29
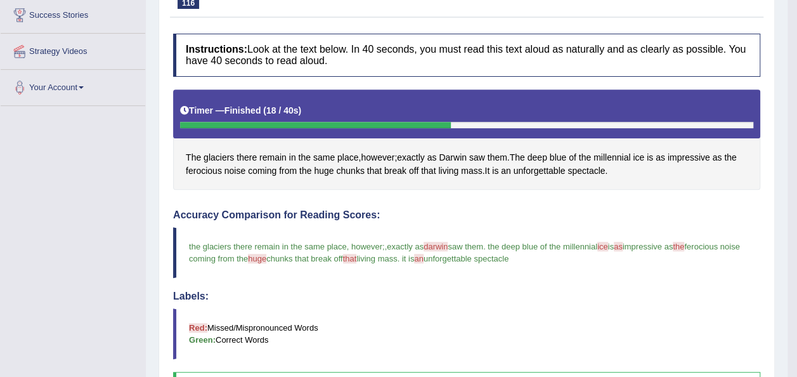
scroll to position [0, 0]
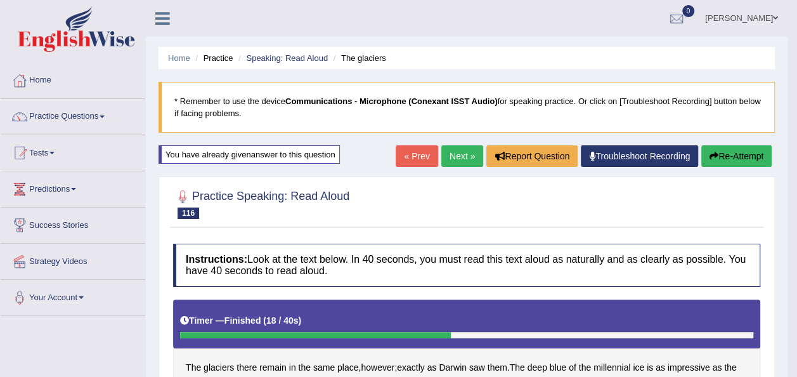
click at [455, 153] on link "Next »" at bounding box center [462, 156] width 42 height 22
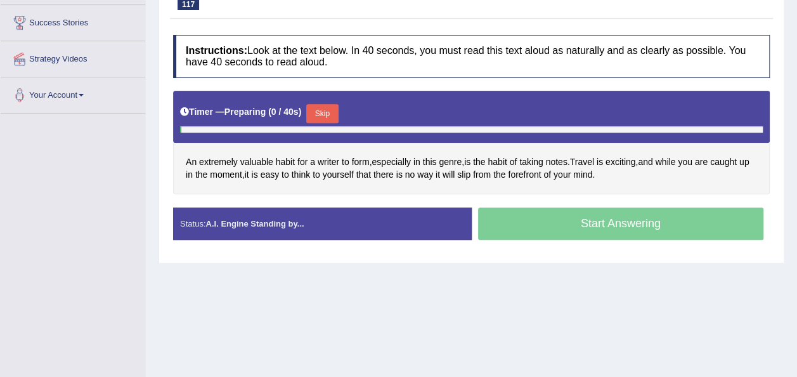
scroll to position [203, 0]
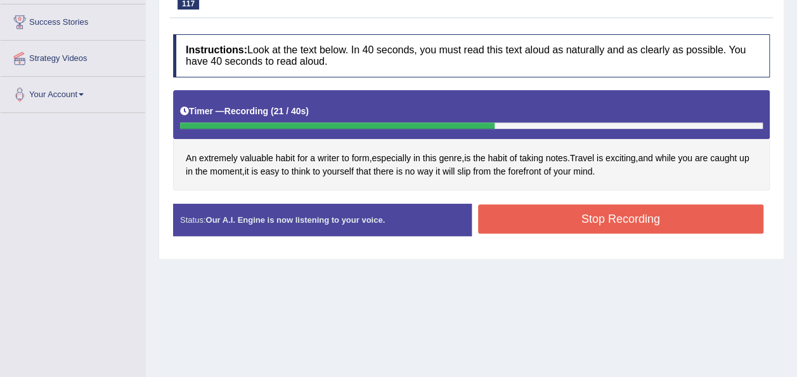
click at [594, 211] on button "Stop Recording" at bounding box center [621, 218] width 286 height 29
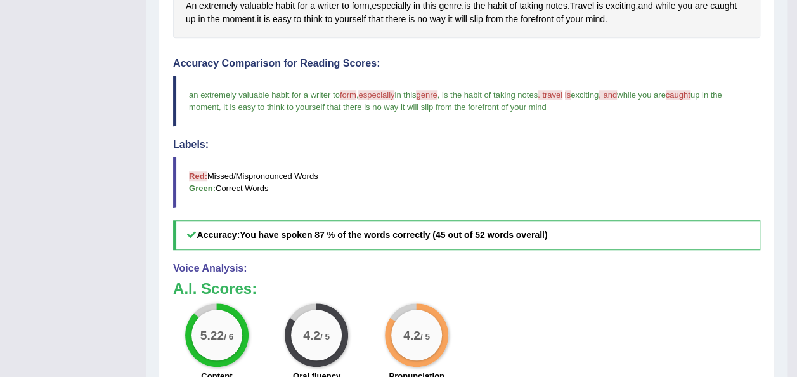
scroll to position [25, 0]
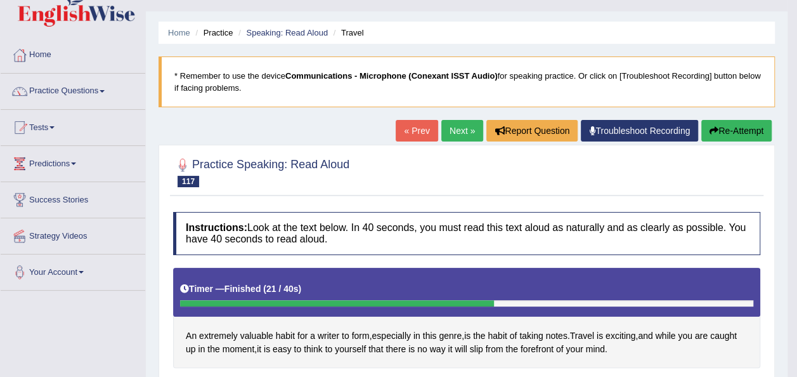
click at [733, 127] on button "Re-Attempt" at bounding box center [736, 131] width 70 height 22
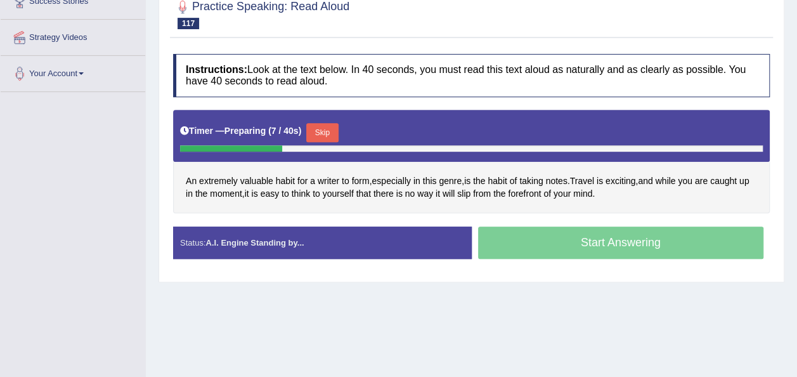
click at [316, 127] on button "Skip" at bounding box center [322, 132] width 32 height 19
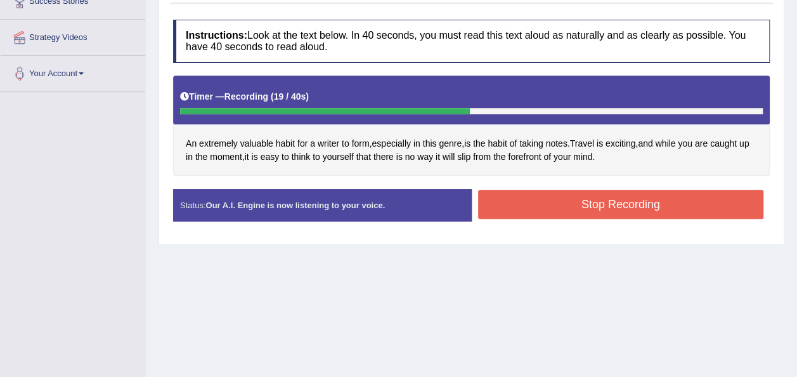
click at [696, 194] on button "Stop Recording" at bounding box center [621, 204] width 286 height 29
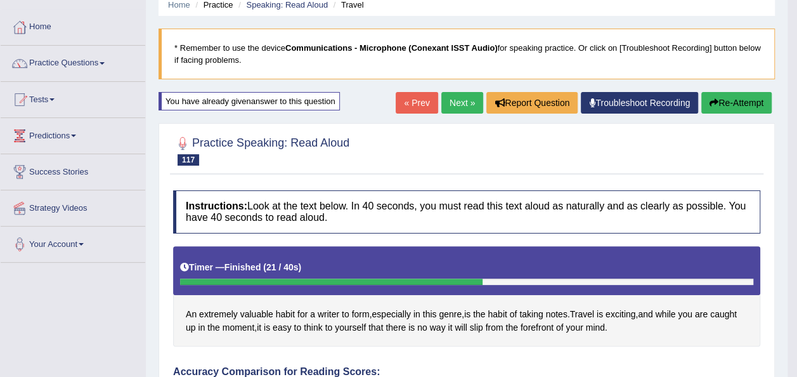
scroll to position [46, 0]
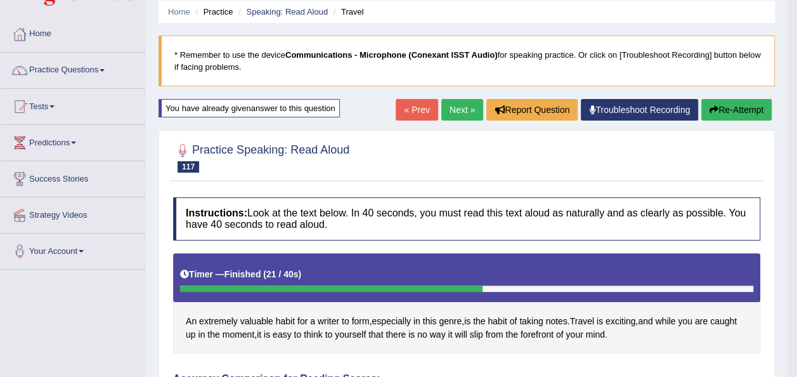
click at [460, 107] on link "Next »" at bounding box center [462, 110] width 42 height 22
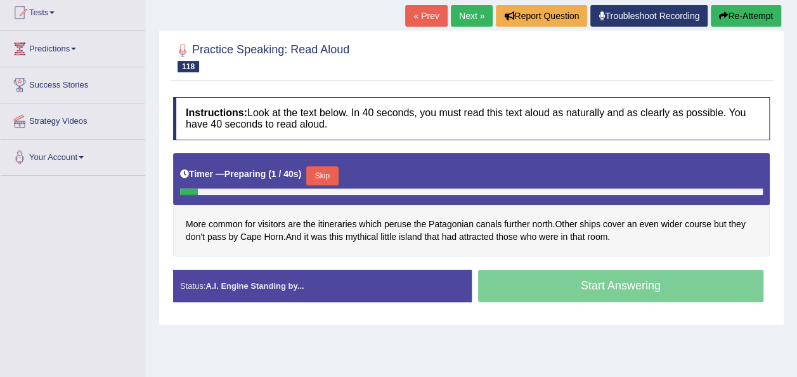
scroll to position [254, 0]
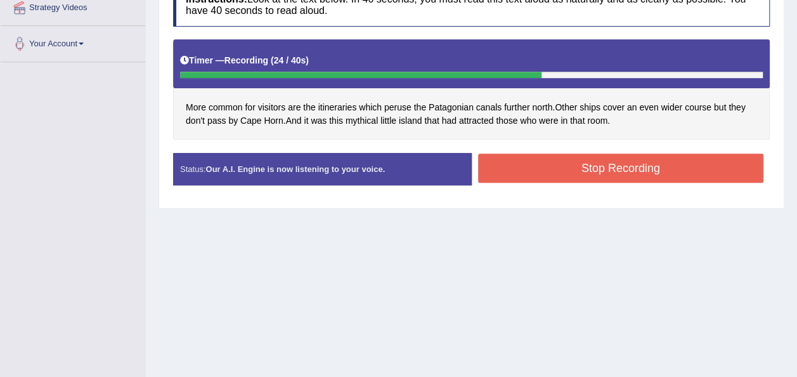
click at [523, 167] on button "Stop Recording" at bounding box center [621, 167] width 286 height 29
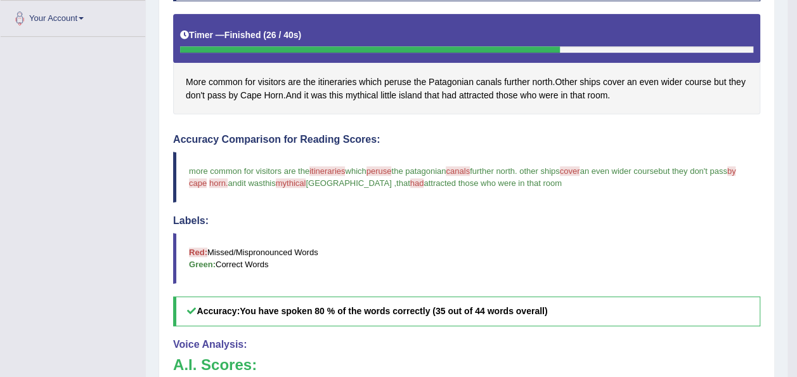
scroll to position [0, 0]
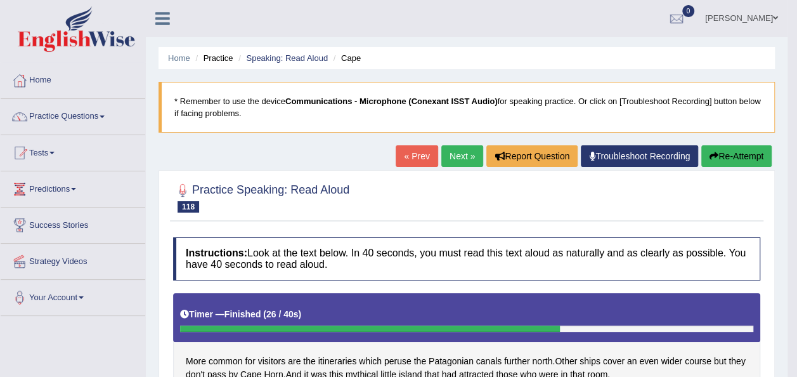
click at [718, 157] on button "Re-Attempt" at bounding box center [736, 156] width 70 height 22
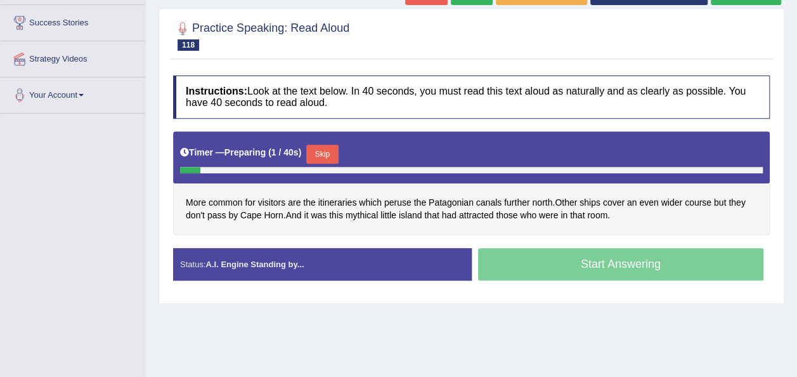
scroll to position [289, 0]
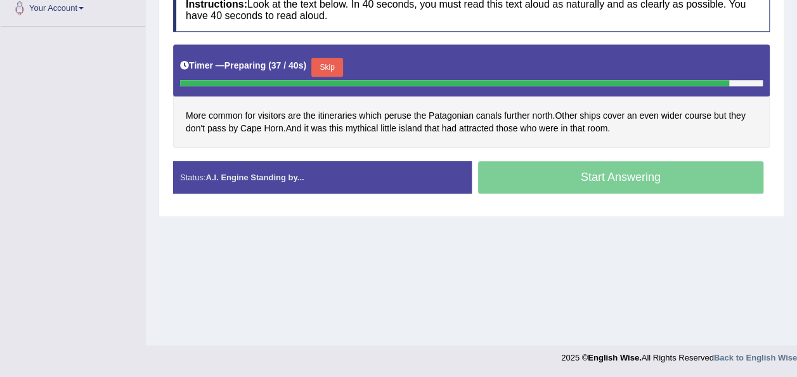
click at [322, 61] on button "Skip" at bounding box center [327, 67] width 32 height 19
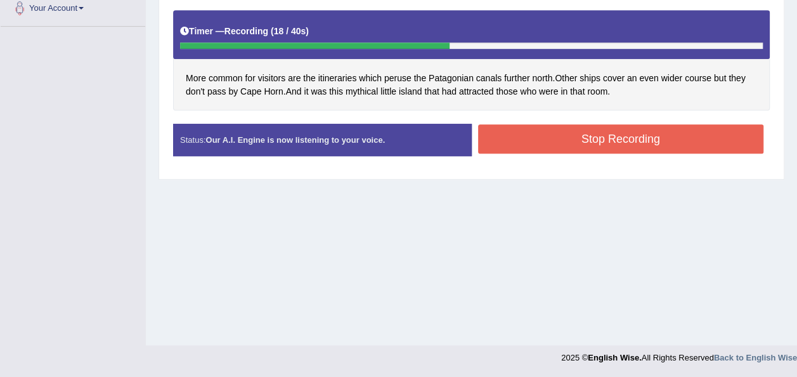
click at [531, 131] on button "Stop Recording" at bounding box center [621, 138] width 286 height 29
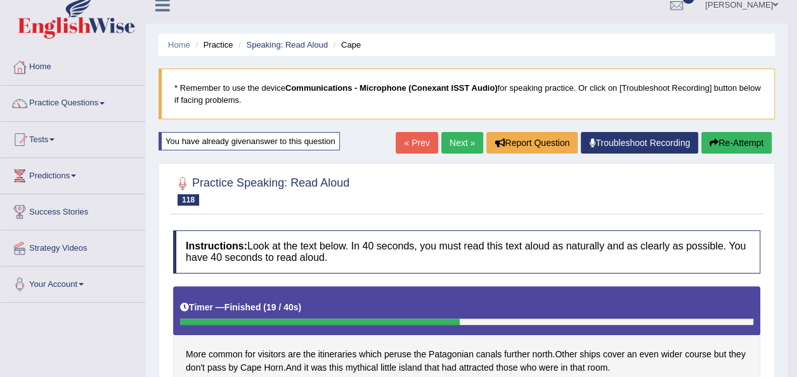
scroll to position [0, 0]
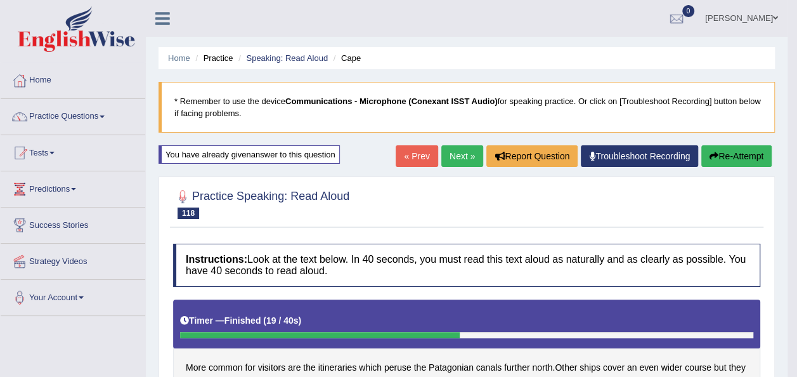
click at [457, 156] on link "Next »" at bounding box center [462, 156] width 42 height 22
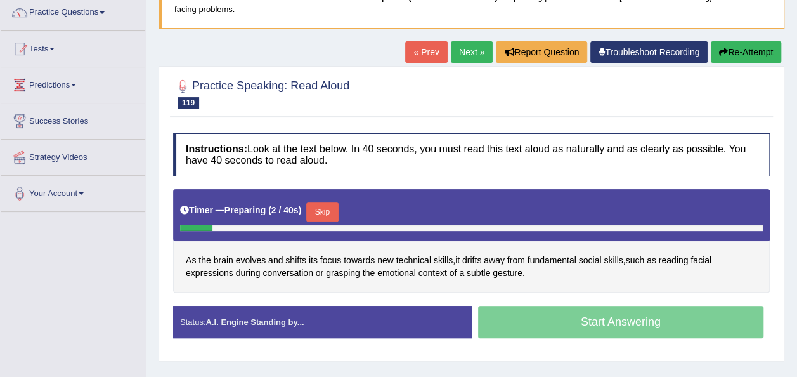
scroll to position [203, 0]
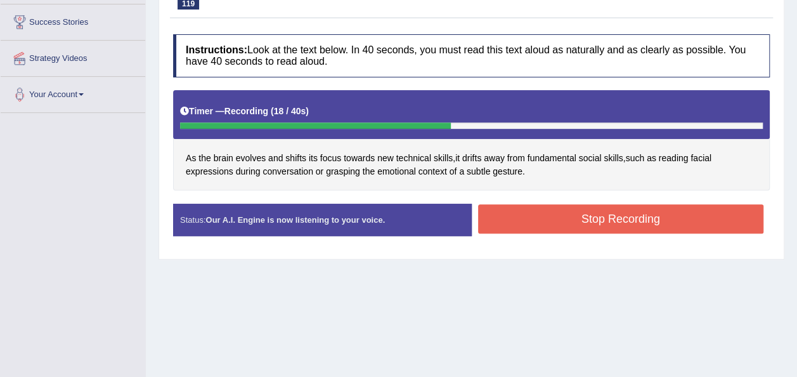
click at [525, 208] on button "Stop Recording" at bounding box center [621, 218] width 286 height 29
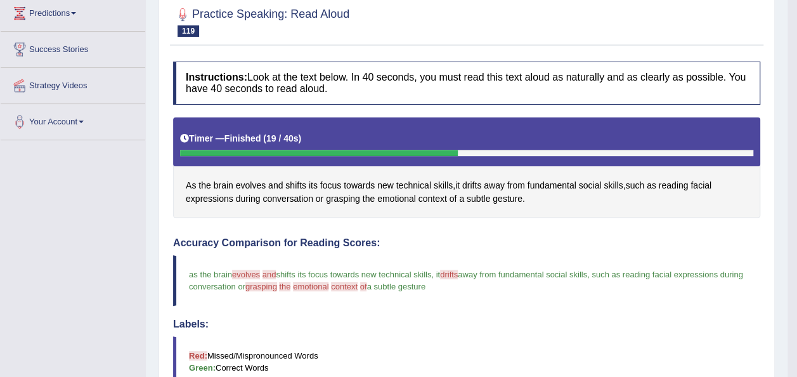
scroll to position [152, 0]
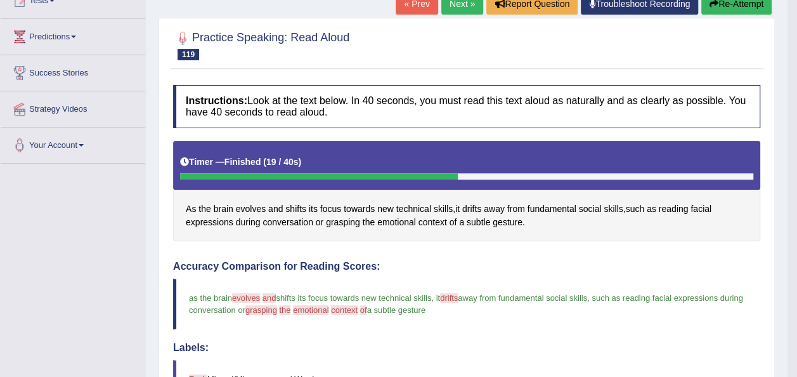
click at [734, 0] on button "Re-Attempt" at bounding box center [736, 4] width 70 height 22
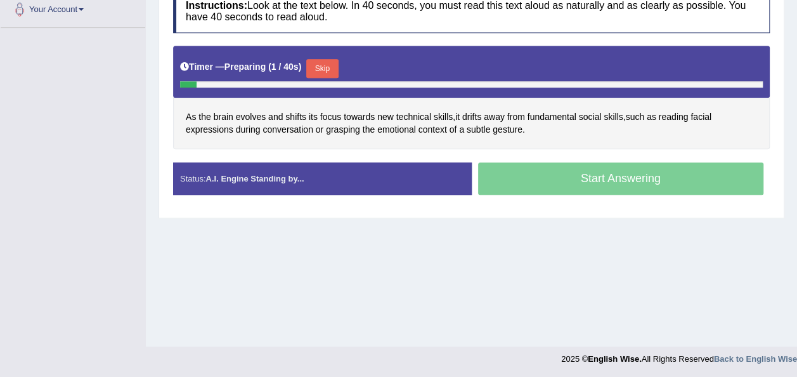
scroll to position [289, 0]
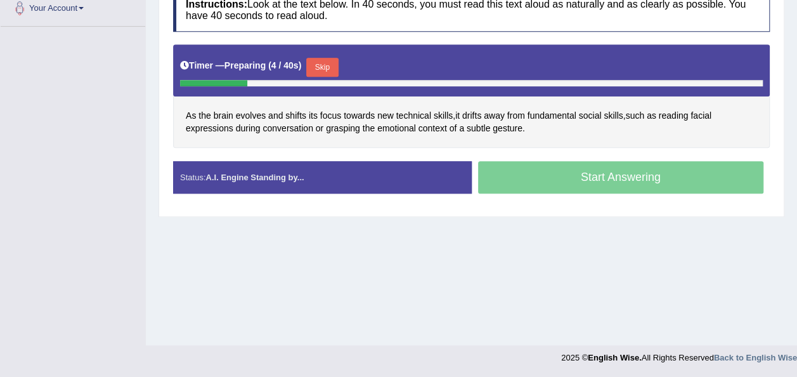
click at [317, 62] on button "Skip" at bounding box center [322, 67] width 32 height 19
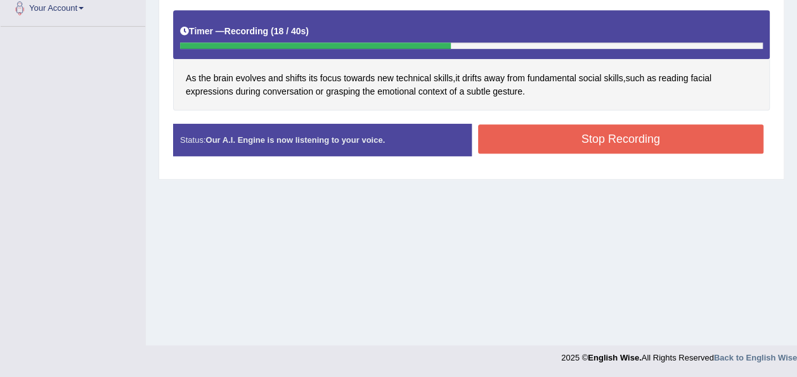
click at [497, 136] on button "Stop Recording" at bounding box center [621, 138] width 286 height 29
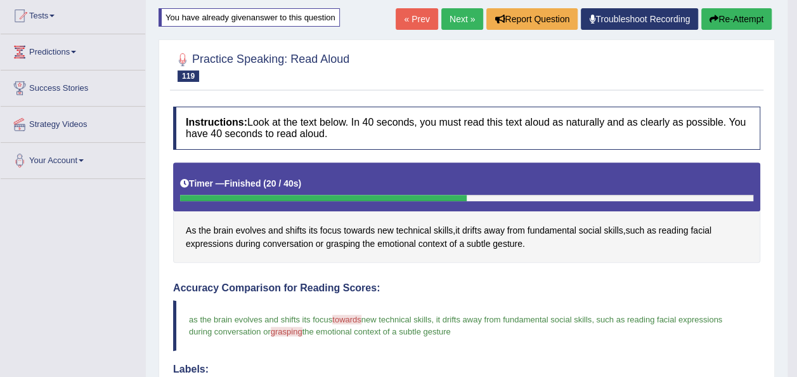
scroll to position [112, 0]
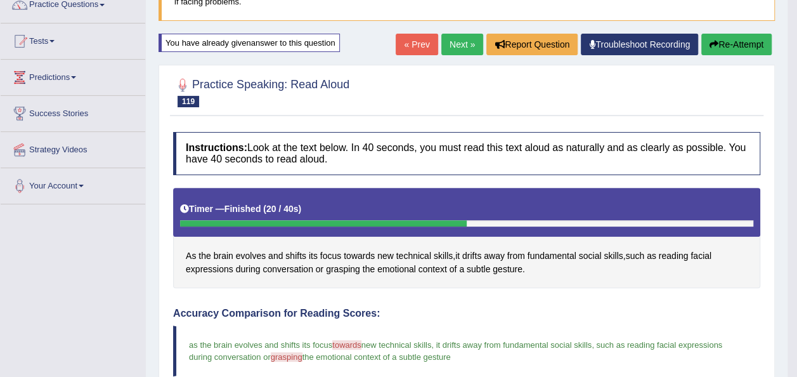
click at [742, 51] on button "Re-Attempt" at bounding box center [736, 45] width 70 height 22
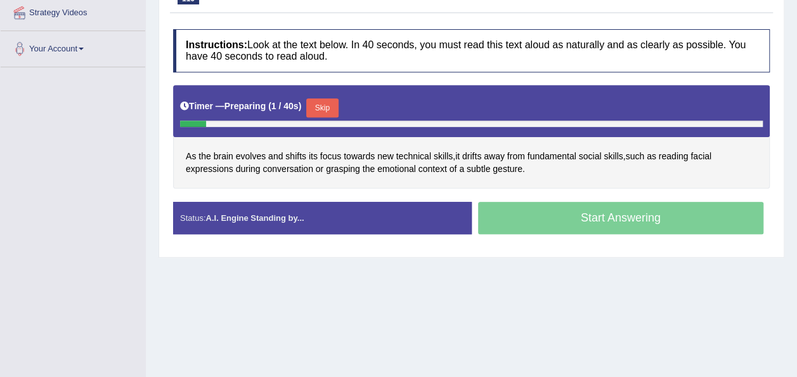
scroll to position [289, 0]
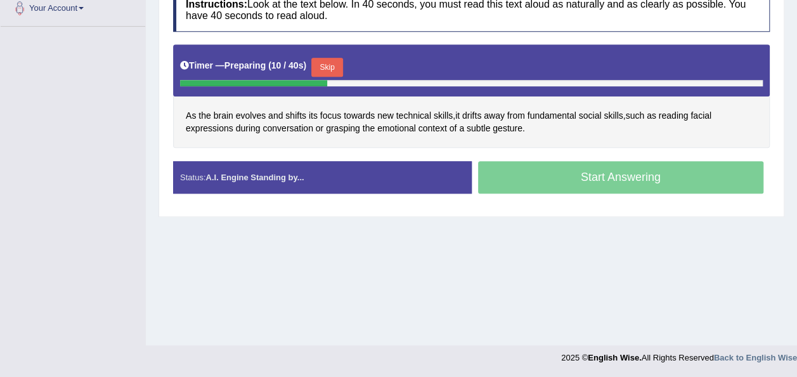
click at [330, 58] on button "Skip" at bounding box center [327, 67] width 32 height 19
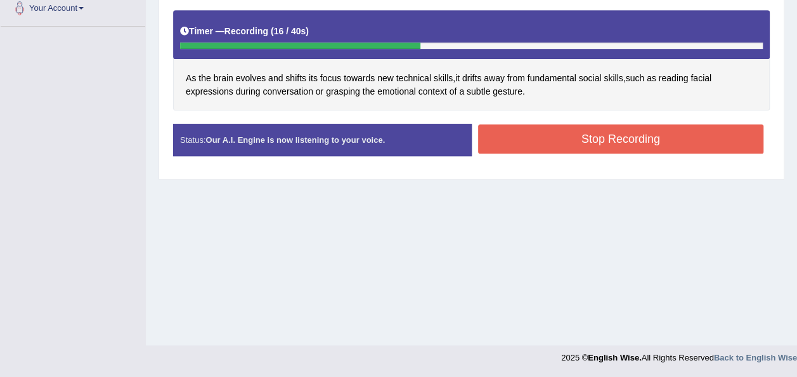
click at [547, 127] on button "Stop Recording" at bounding box center [621, 138] width 286 height 29
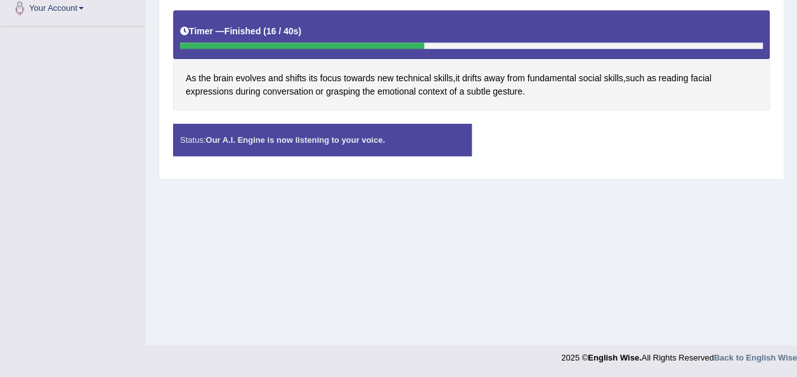
click at [547, 127] on div "Status: Our A.I. Engine is now listening to your voice. Start Answering Stop Re…" at bounding box center [471, 146] width 597 height 45
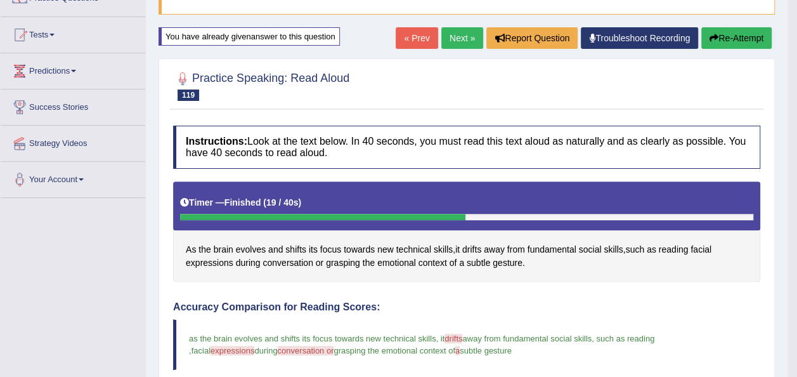
scroll to position [110, 0]
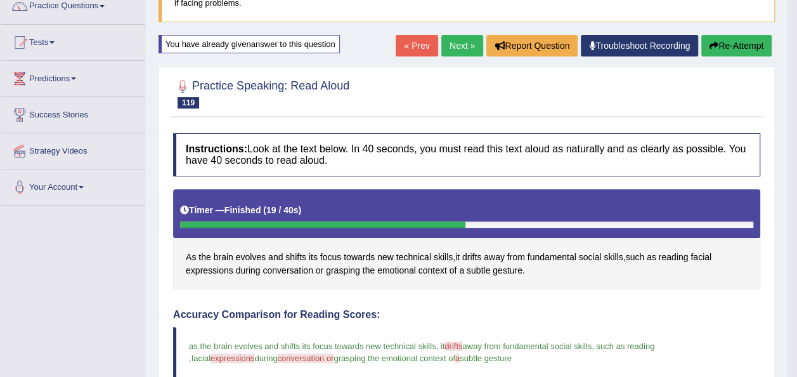
click at [734, 47] on button "Re-Attempt" at bounding box center [736, 46] width 70 height 22
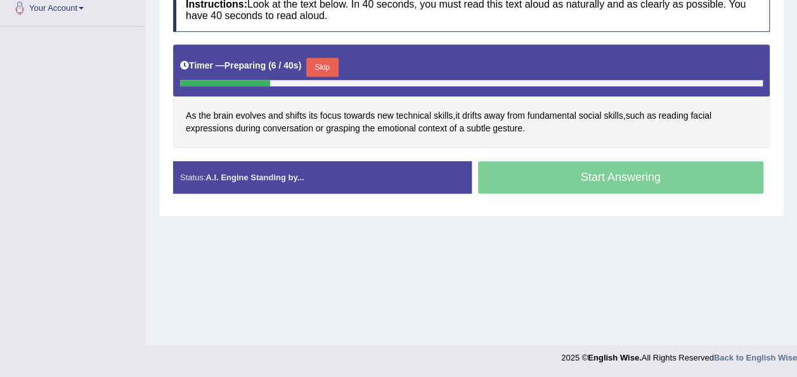
click at [318, 61] on button "Skip" at bounding box center [322, 67] width 32 height 19
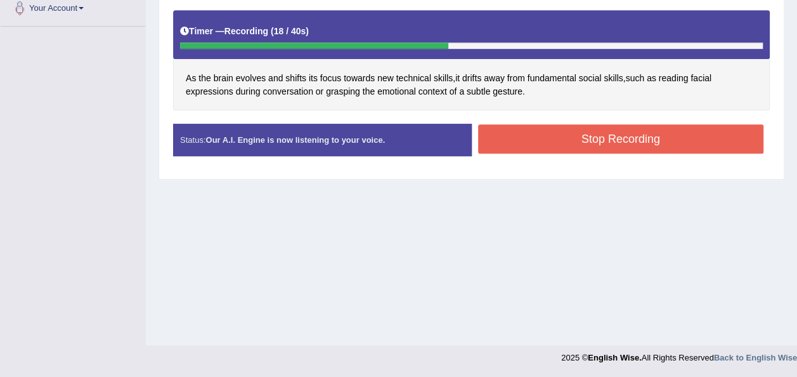
click at [521, 133] on button "Stop Recording" at bounding box center [621, 138] width 286 height 29
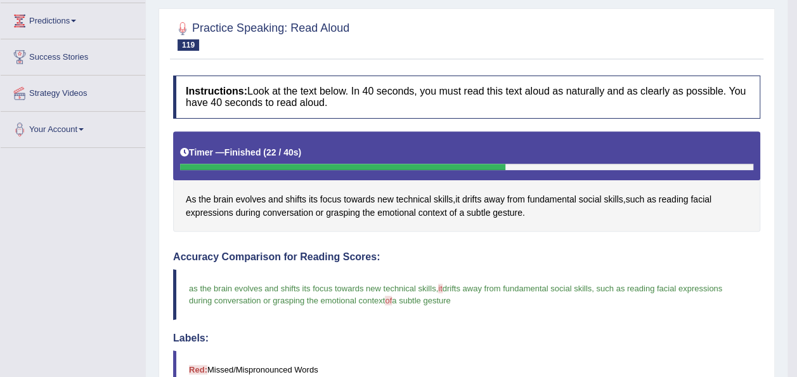
scroll to position [137, 0]
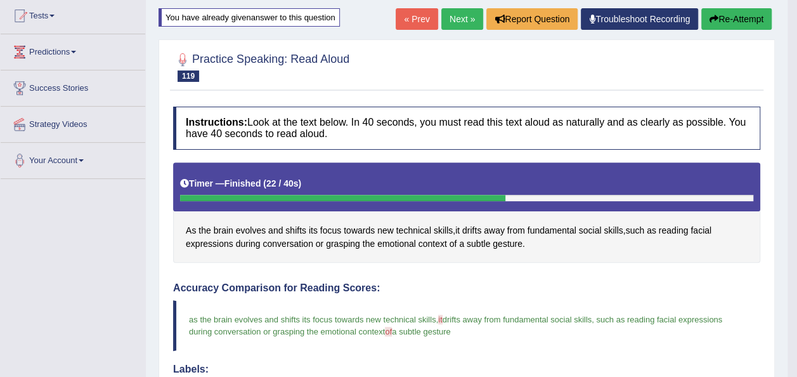
click at [724, 15] on button "Re-Attempt" at bounding box center [736, 19] width 70 height 22
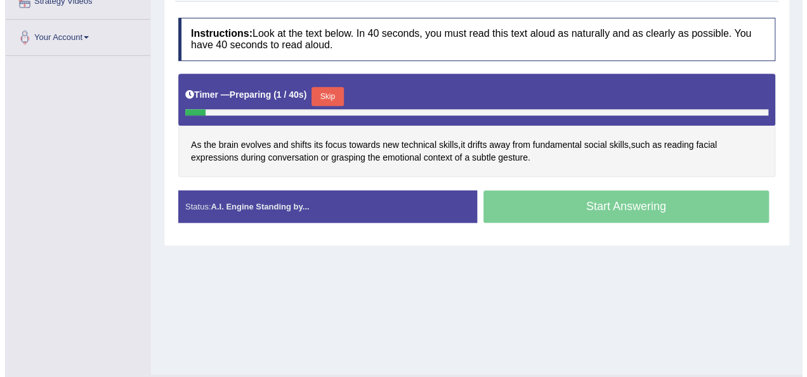
scroll to position [289, 0]
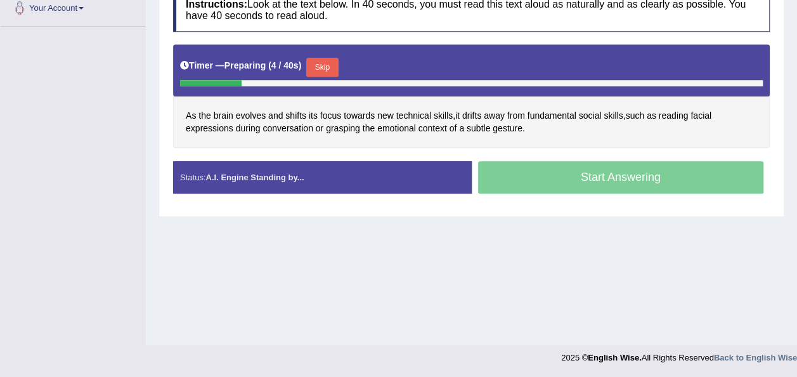
click at [315, 64] on button "Skip" at bounding box center [322, 67] width 32 height 19
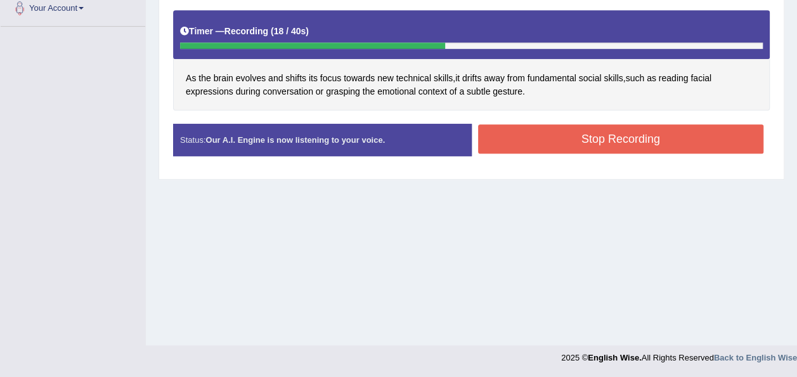
click at [524, 146] on button "Stop Recording" at bounding box center [621, 138] width 286 height 29
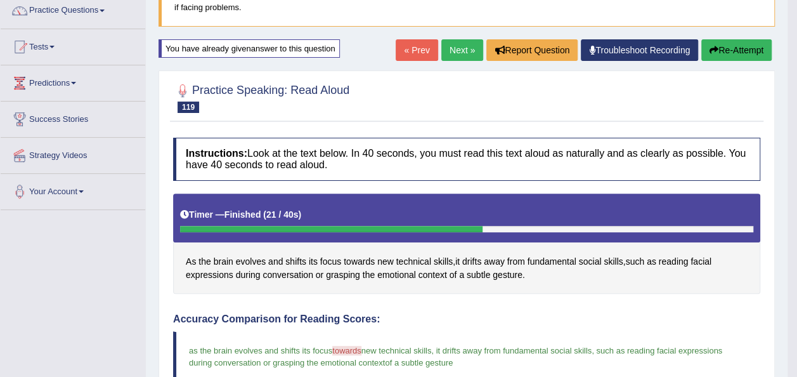
scroll to position [86, 0]
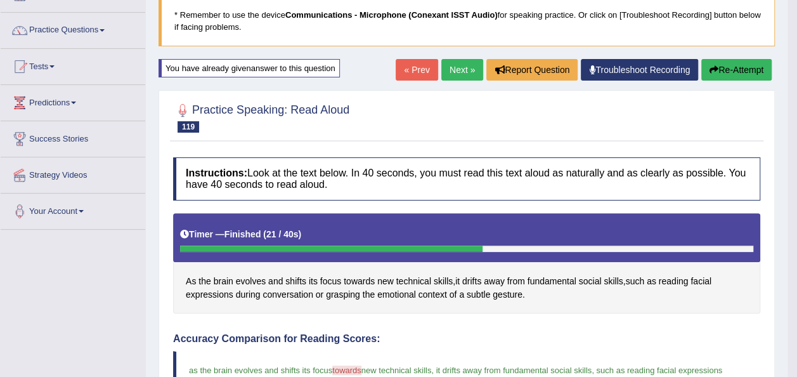
click at [714, 63] on button "Re-Attempt" at bounding box center [736, 70] width 70 height 22
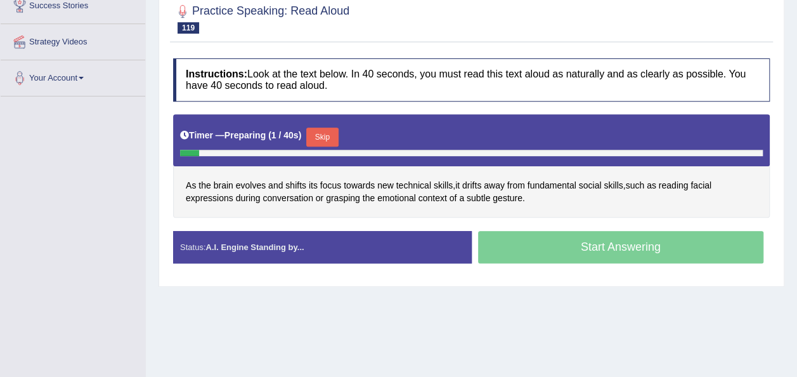
scroll to position [289, 0]
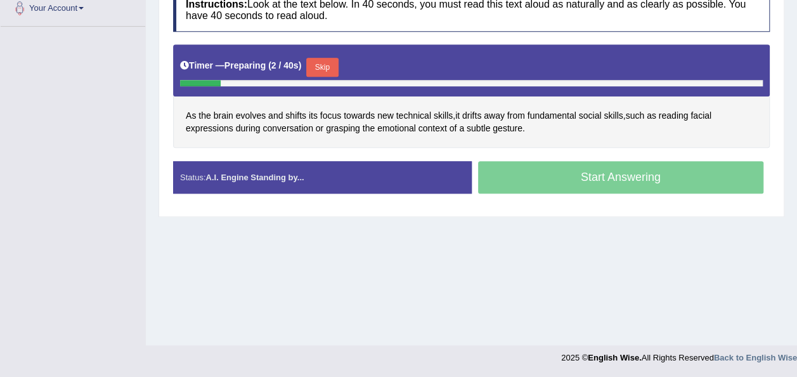
click at [308, 67] on button "Skip" at bounding box center [322, 67] width 32 height 19
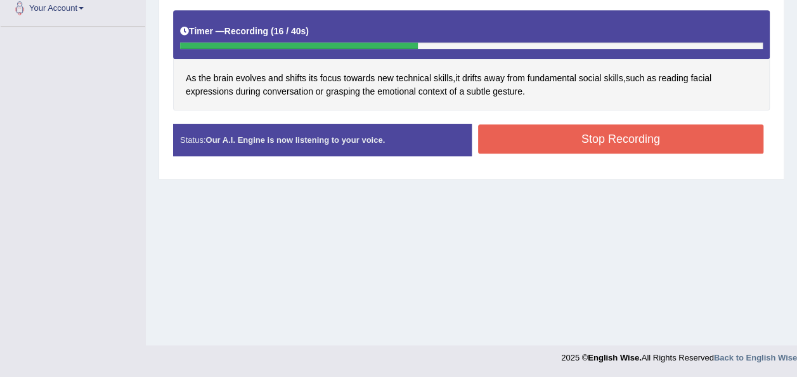
click at [550, 134] on button "Stop Recording" at bounding box center [621, 138] width 286 height 29
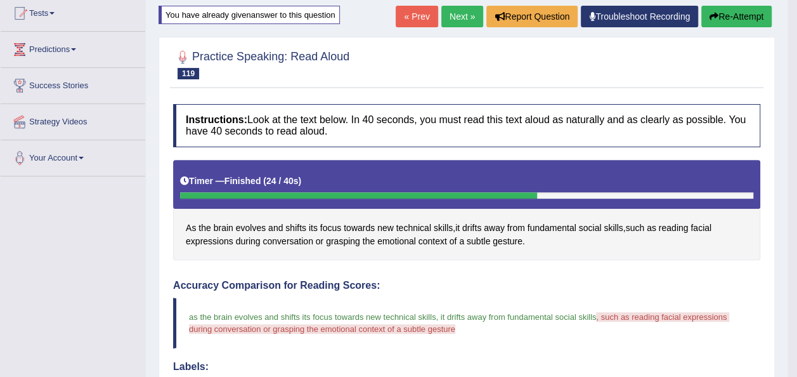
scroll to position [137, 0]
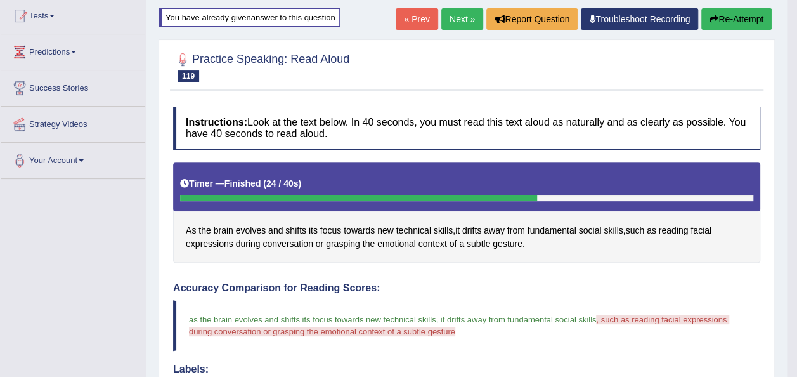
click at [732, 23] on button "Re-Attempt" at bounding box center [736, 19] width 70 height 22
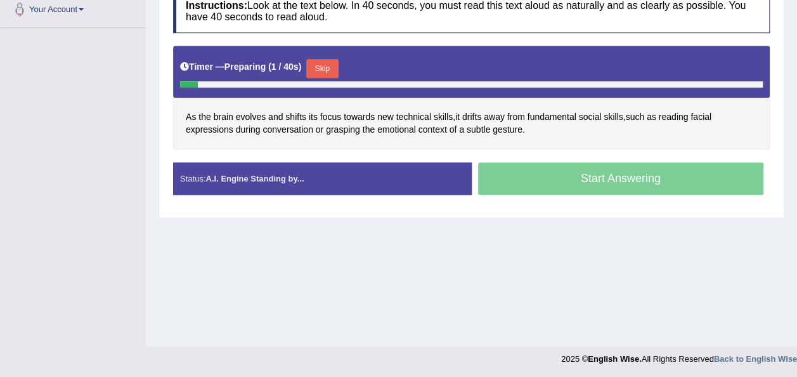
scroll to position [289, 0]
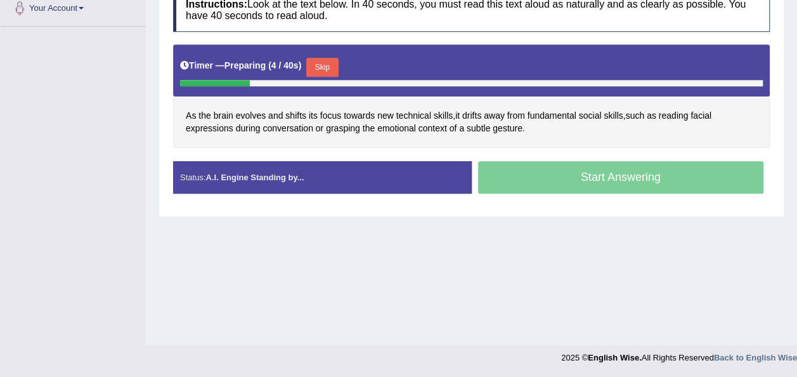
click at [329, 60] on button "Skip" at bounding box center [322, 67] width 32 height 19
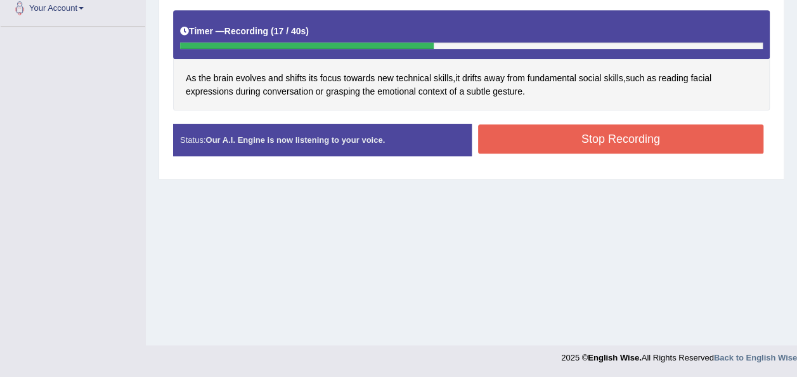
click at [518, 131] on button "Stop Recording" at bounding box center [621, 138] width 286 height 29
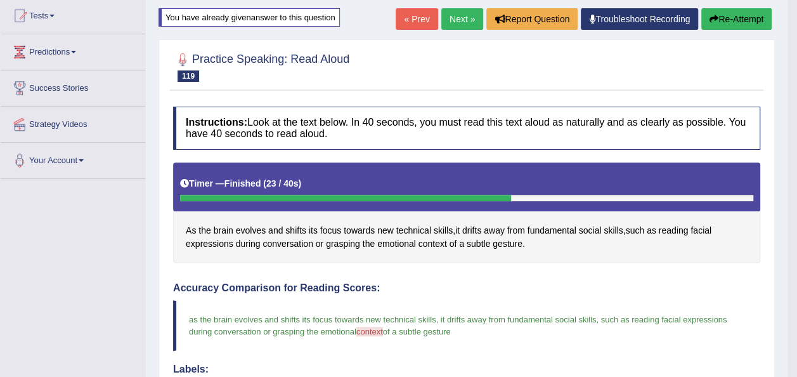
scroll to position [137, 0]
click at [446, 23] on link "Next »" at bounding box center [462, 19] width 42 height 22
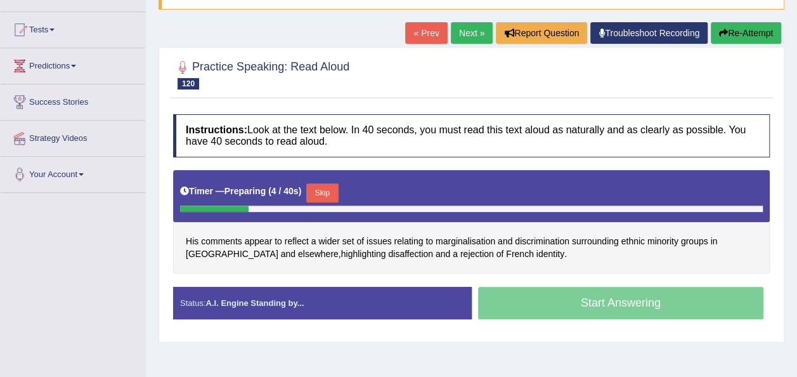
scroll to position [127, 0]
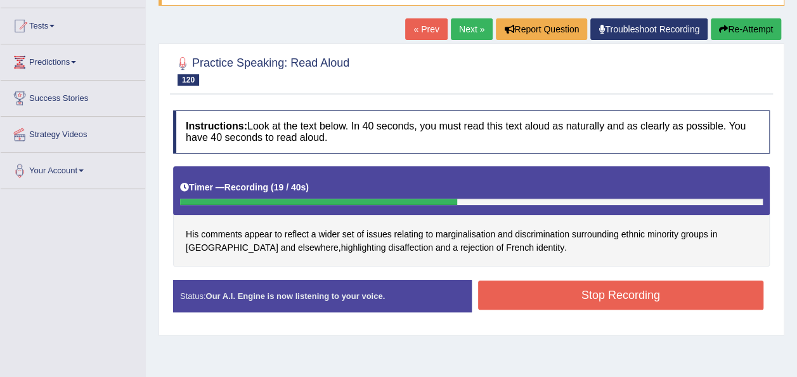
click at [498, 286] on button "Stop Recording" at bounding box center [621, 294] width 286 height 29
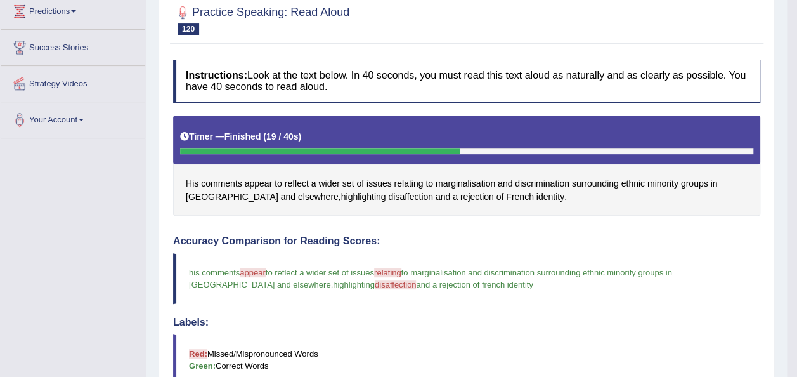
scroll to position [0, 0]
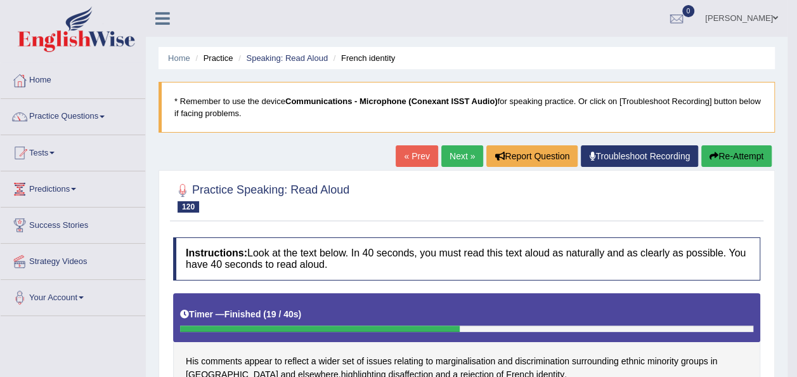
click at [731, 160] on button "Re-Attempt" at bounding box center [736, 156] width 70 height 22
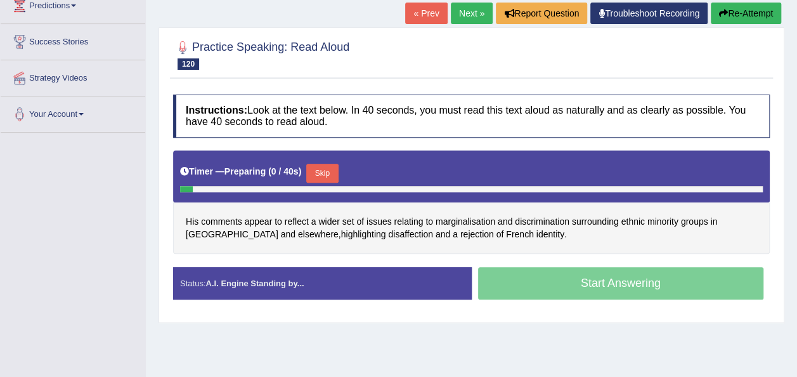
scroll to position [228, 0]
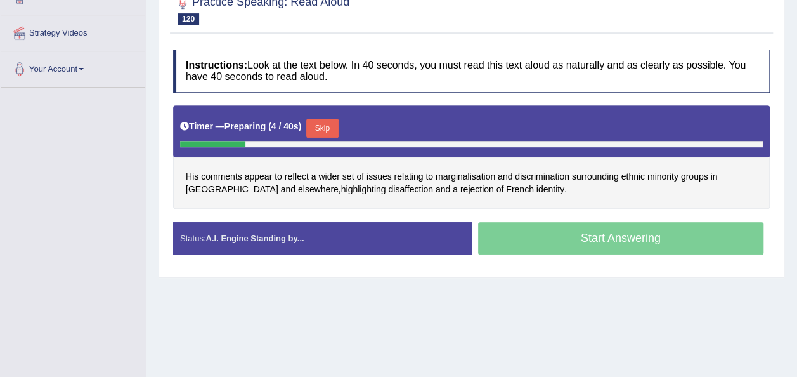
click at [326, 123] on button "Skip" at bounding box center [322, 128] width 32 height 19
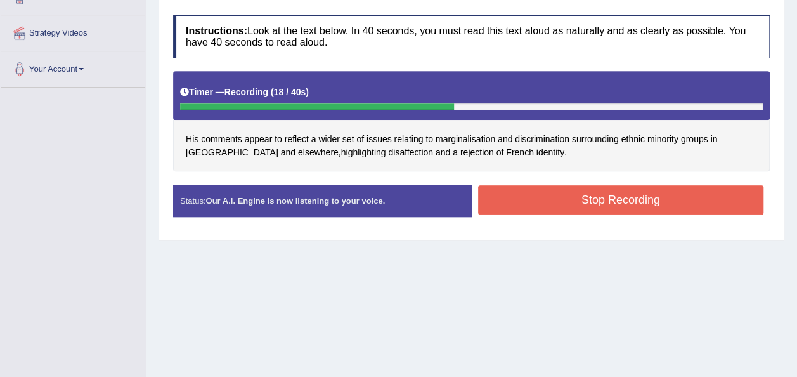
click at [505, 185] on button "Stop Recording" at bounding box center [621, 199] width 286 height 29
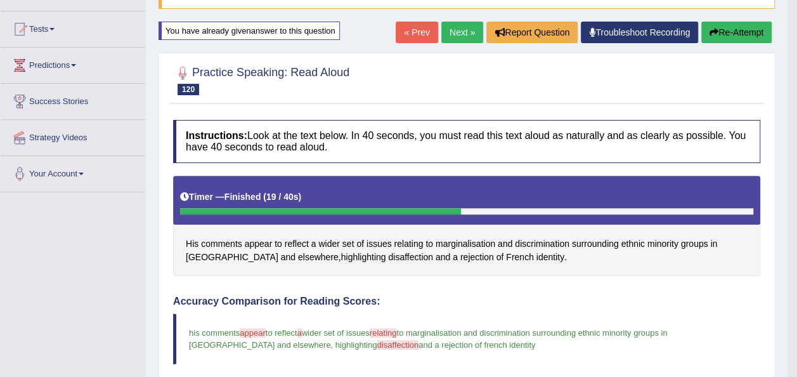
scroll to position [101, 0]
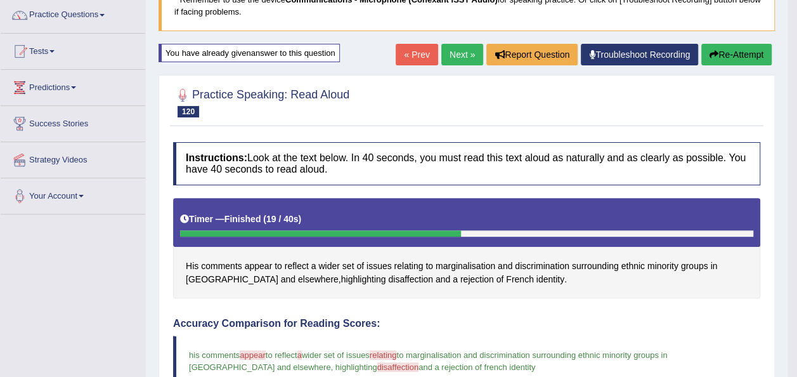
click at [726, 58] on button "Re-Attempt" at bounding box center [736, 55] width 70 height 22
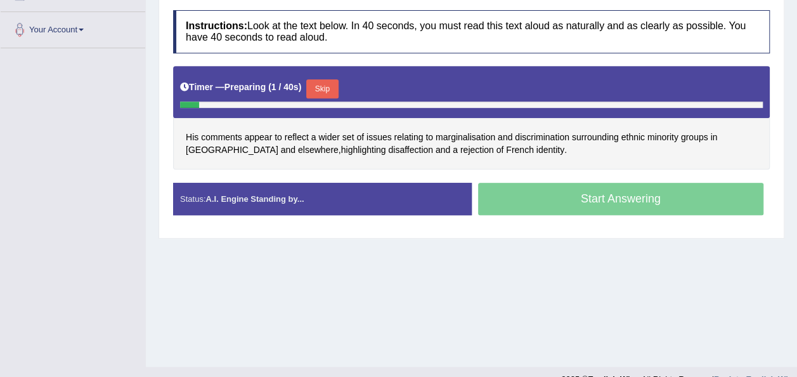
scroll to position [275, 0]
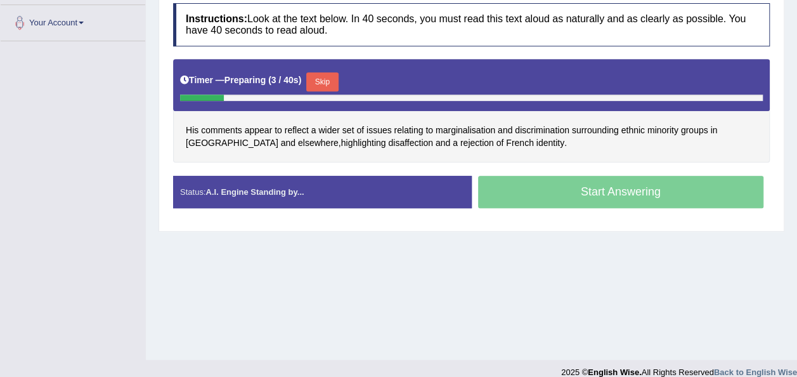
click at [320, 72] on button "Skip" at bounding box center [322, 81] width 32 height 19
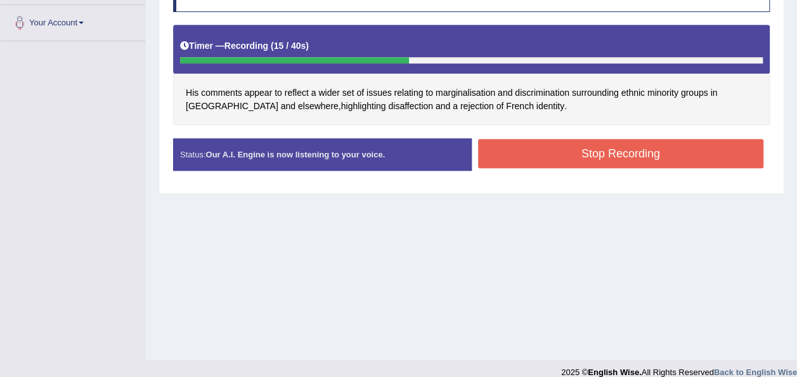
click at [512, 159] on button "Stop Recording" at bounding box center [621, 153] width 286 height 29
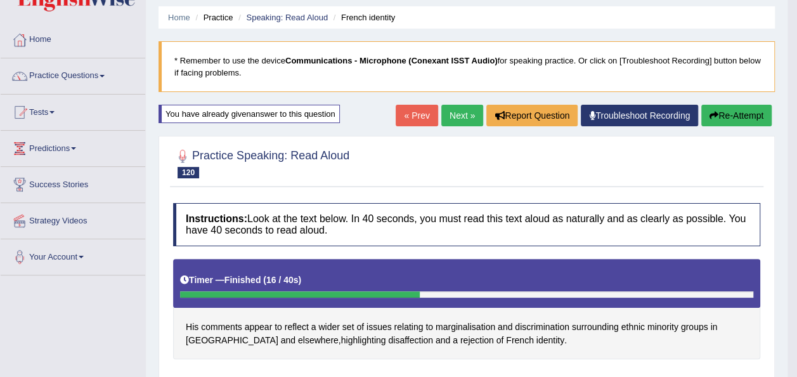
scroll to position [0, 0]
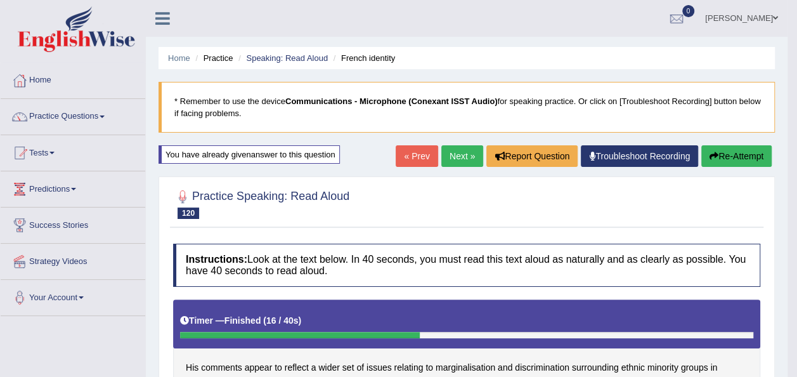
click at [729, 155] on button "Re-Attempt" at bounding box center [736, 156] width 70 height 22
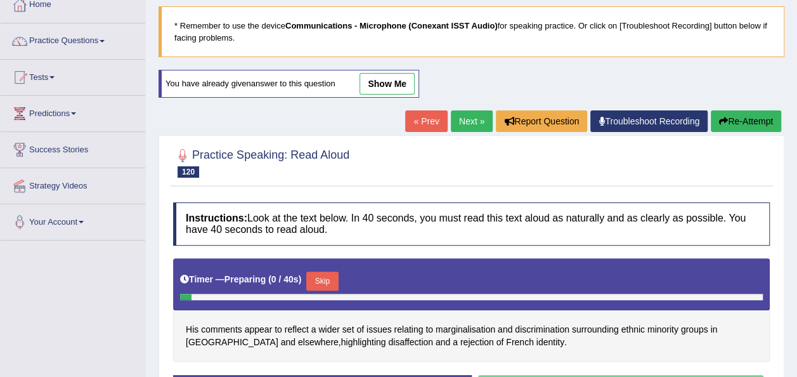
scroll to position [203, 0]
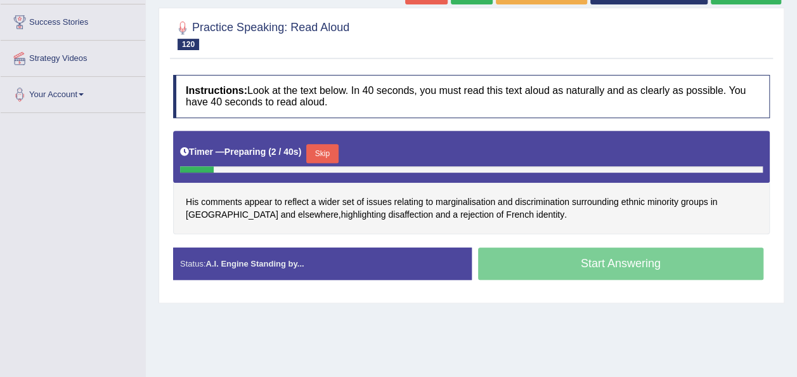
click at [327, 147] on button "Skip" at bounding box center [322, 153] width 32 height 19
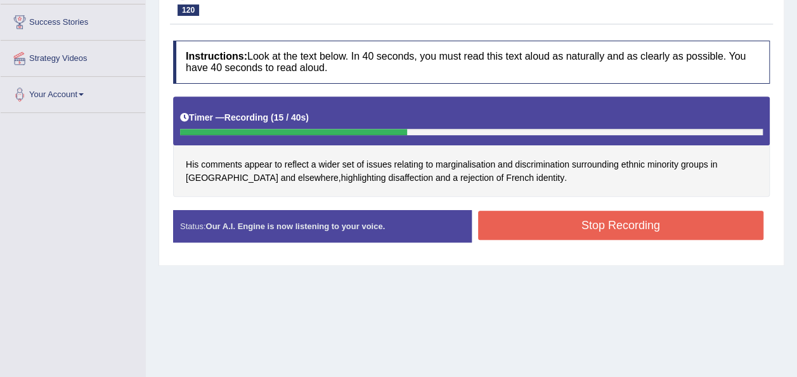
click at [521, 227] on button "Stop Recording" at bounding box center [621, 225] width 286 height 29
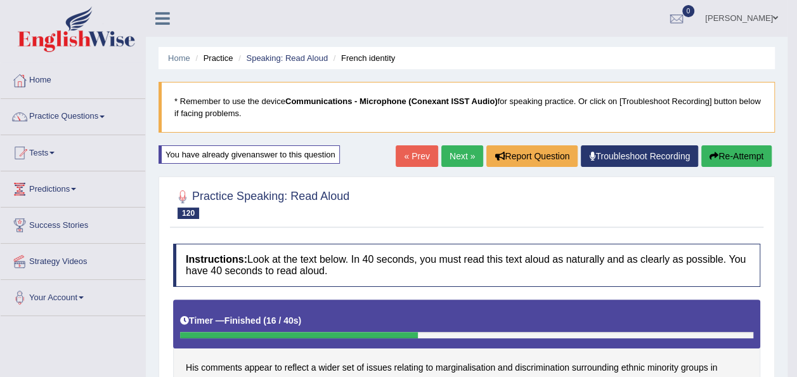
scroll to position [0, 0]
click at [747, 152] on button "Re-Attempt" at bounding box center [736, 156] width 70 height 22
click at [737, 160] on button "Re-Attempt" at bounding box center [736, 156] width 70 height 22
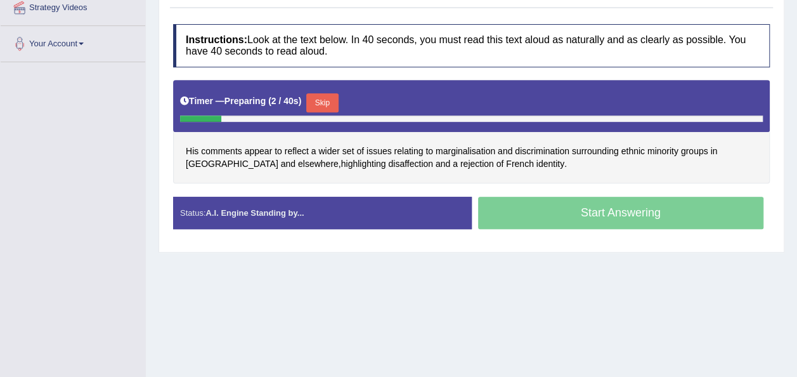
click at [321, 101] on button "Skip" at bounding box center [322, 102] width 32 height 19
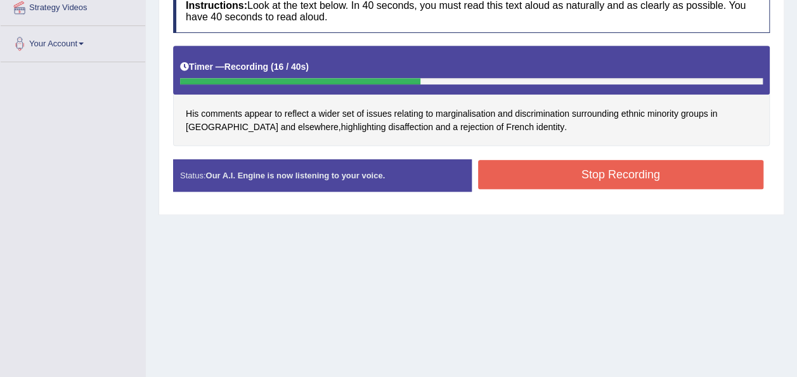
click at [522, 174] on button "Stop Recording" at bounding box center [621, 174] width 286 height 29
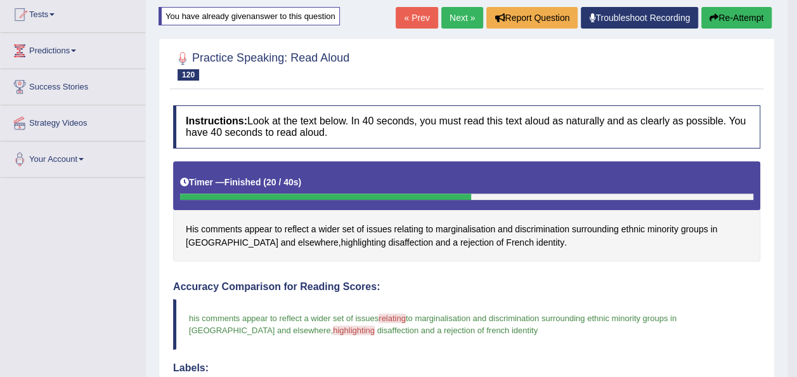
scroll to position [76, 0]
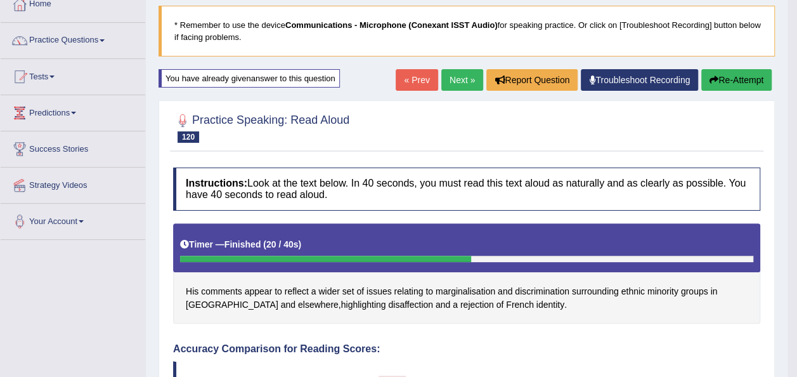
click at [743, 70] on button "Re-Attempt" at bounding box center [736, 80] width 70 height 22
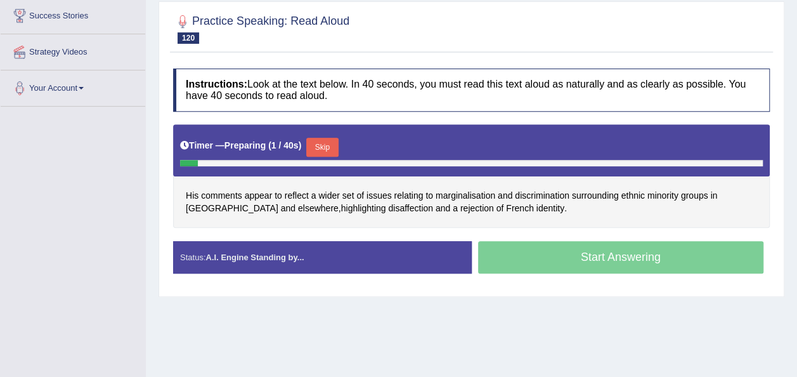
scroll to position [256, 0]
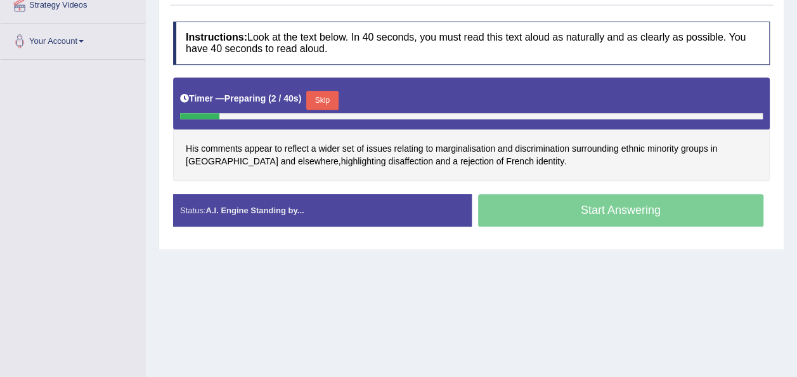
click at [318, 93] on button "Skip" at bounding box center [322, 100] width 32 height 19
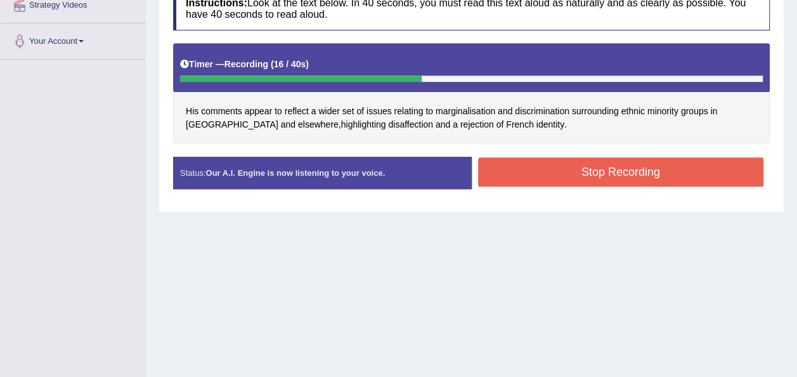
click at [506, 160] on button "Stop Recording" at bounding box center [621, 171] width 286 height 29
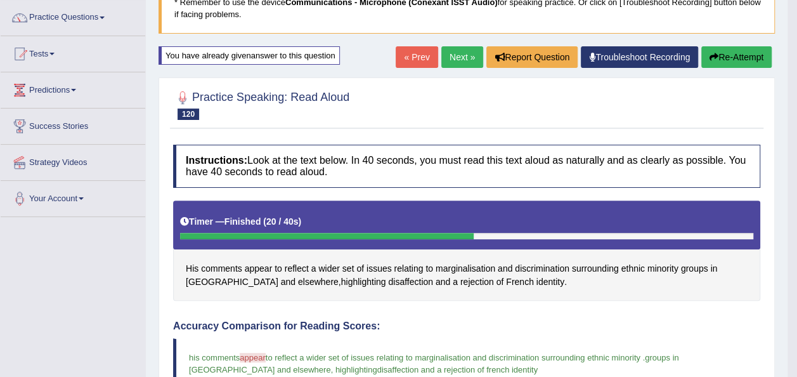
scroll to position [28, 0]
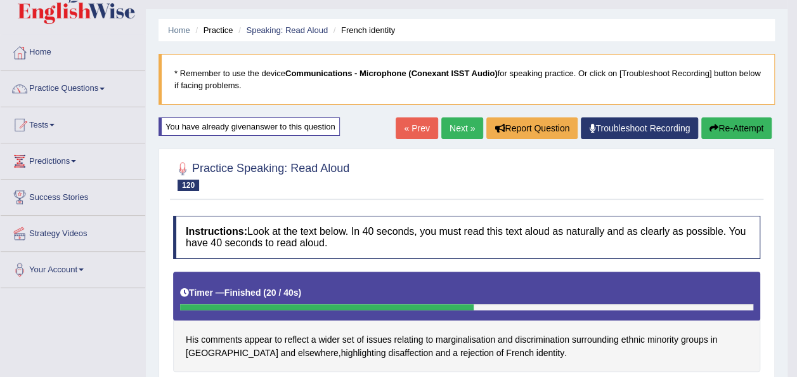
click at [747, 124] on button "Re-Attempt" at bounding box center [736, 128] width 70 height 22
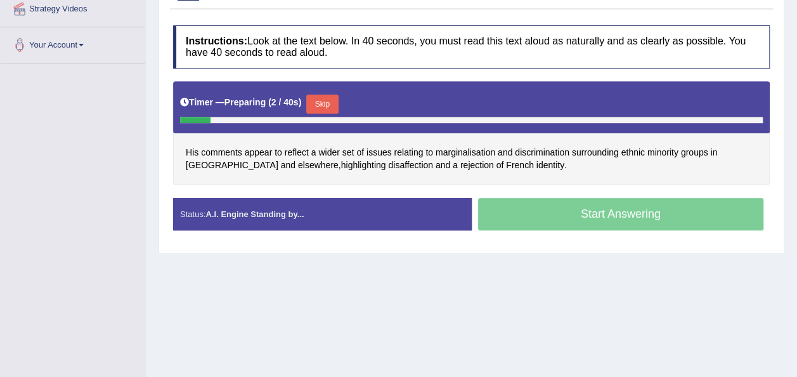
scroll to position [282, 0]
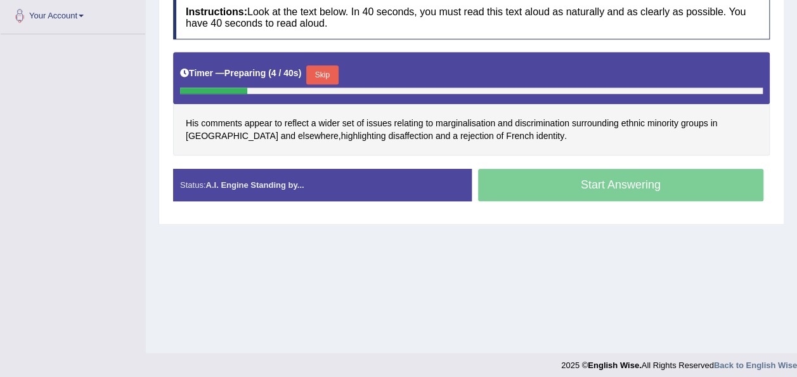
click at [320, 68] on button "Skip" at bounding box center [322, 74] width 32 height 19
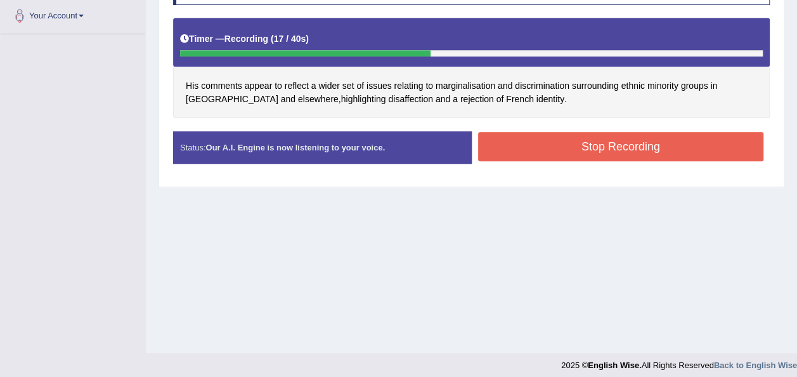
click at [519, 138] on button "Stop Recording" at bounding box center [621, 146] width 286 height 29
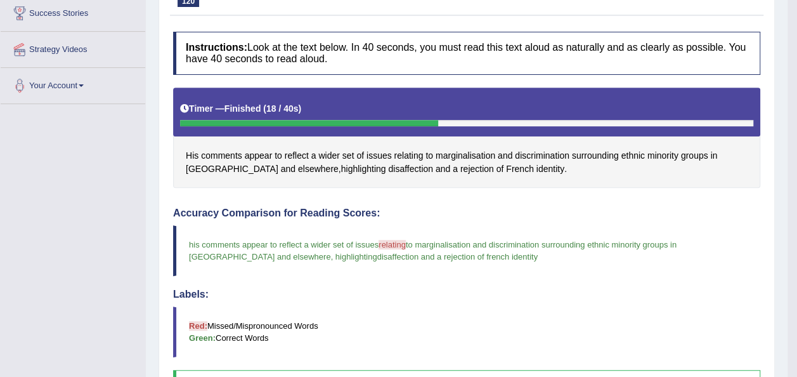
scroll to position [0, 0]
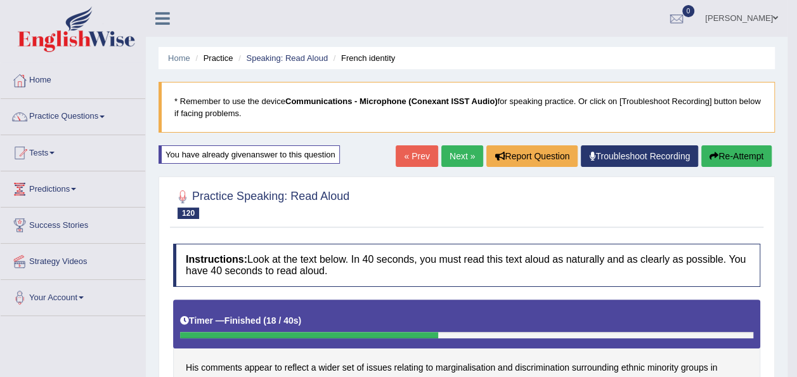
click at [732, 150] on button "Re-Attempt" at bounding box center [736, 156] width 70 height 22
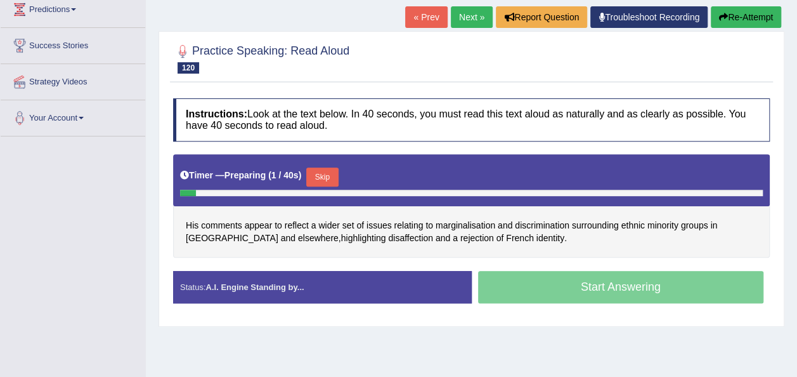
scroll to position [202, 0]
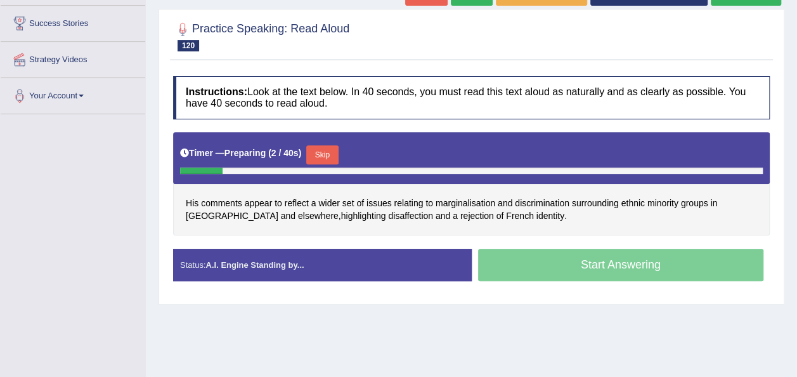
click at [313, 156] on button "Skip" at bounding box center [322, 154] width 32 height 19
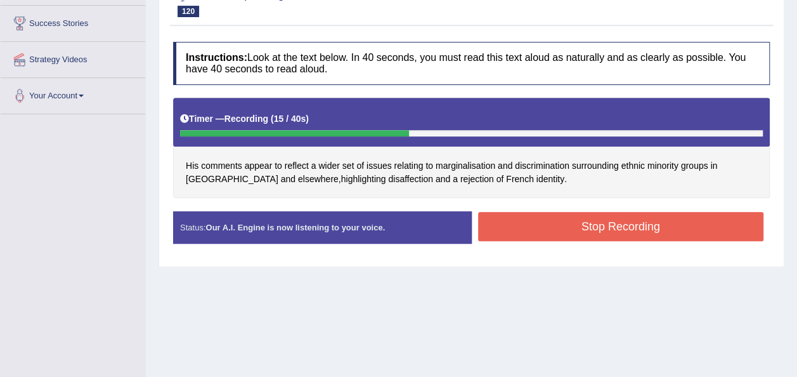
click at [576, 222] on button "Stop Recording" at bounding box center [621, 226] width 286 height 29
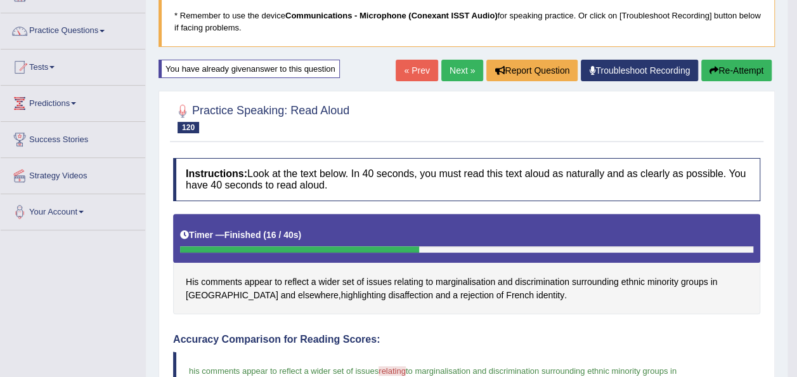
scroll to position [24, 0]
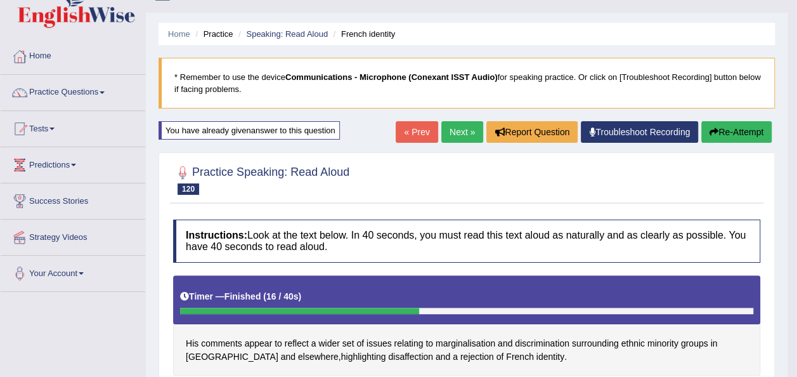
click at [728, 127] on button "Re-Attempt" at bounding box center [736, 132] width 70 height 22
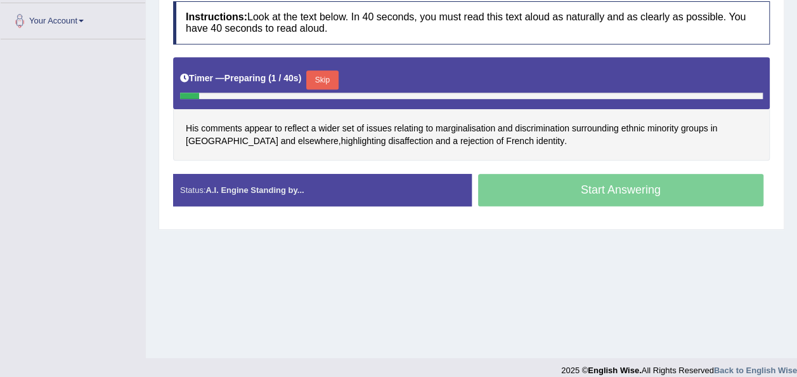
scroll to position [278, 0]
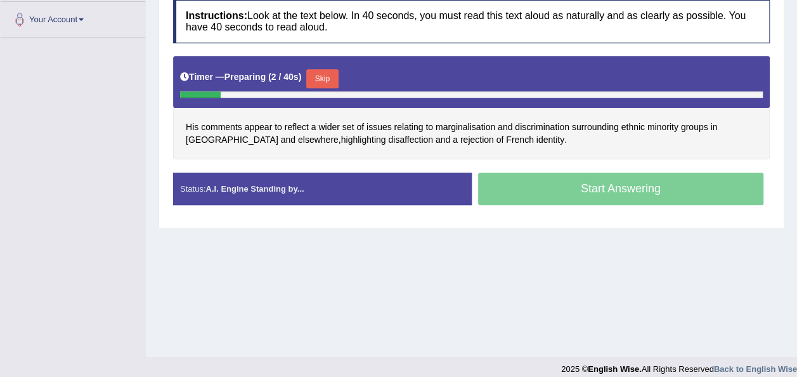
click at [322, 77] on button "Skip" at bounding box center [322, 78] width 32 height 19
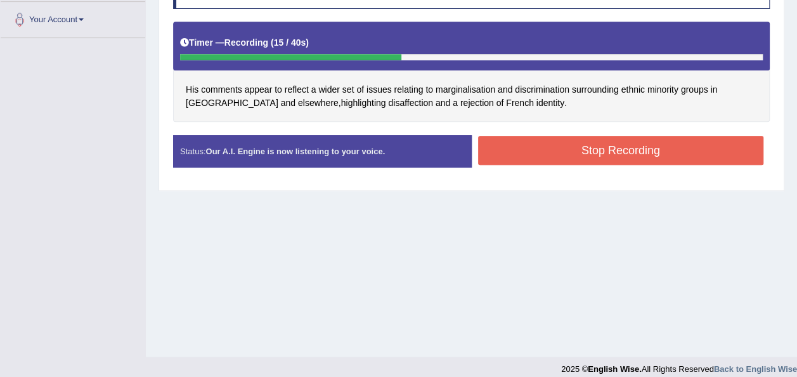
click at [518, 150] on button "Stop Recording" at bounding box center [621, 150] width 286 height 29
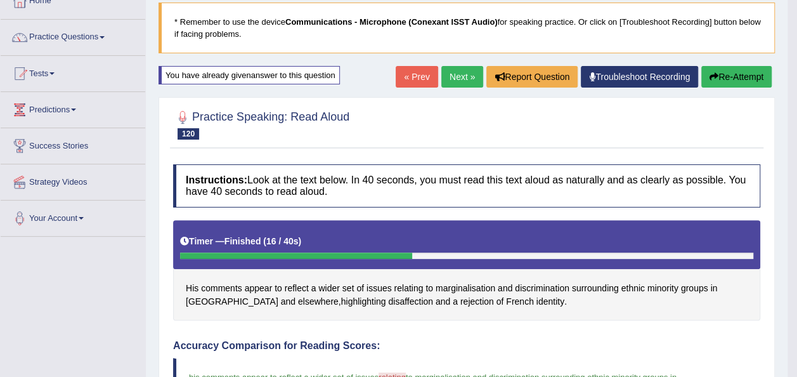
scroll to position [75, 0]
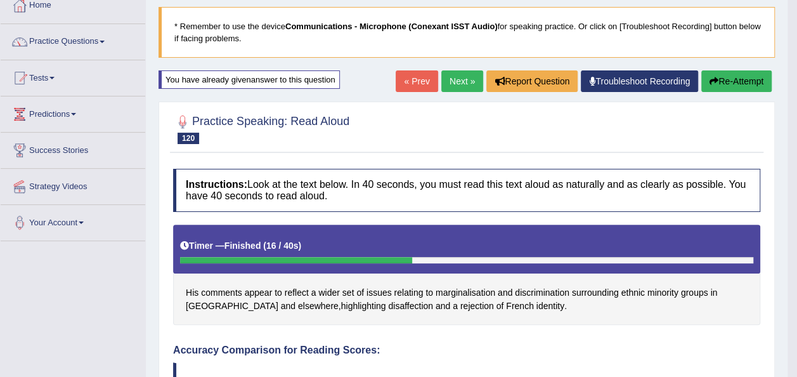
click at [110, 43] on link "Practice Questions" at bounding box center [73, 40] width 145 height 32
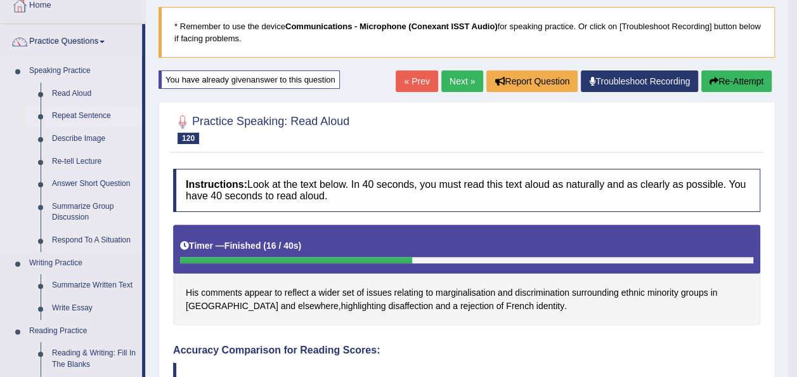
click at [86, 113] on link "Repeat Sentence" at bounding box center [94, 116] width 96 height 23
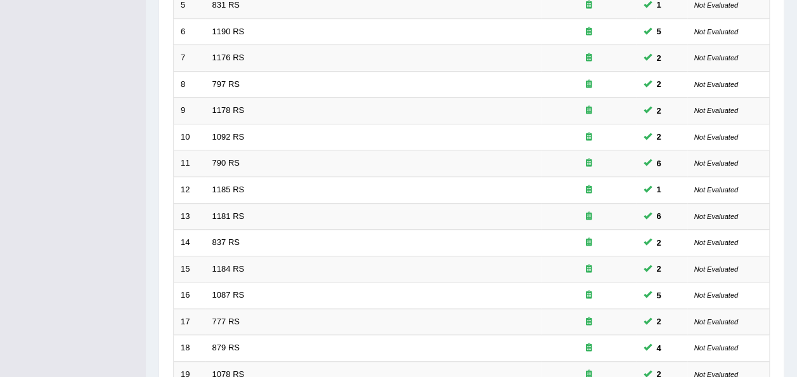
scroll to position [457, 0]
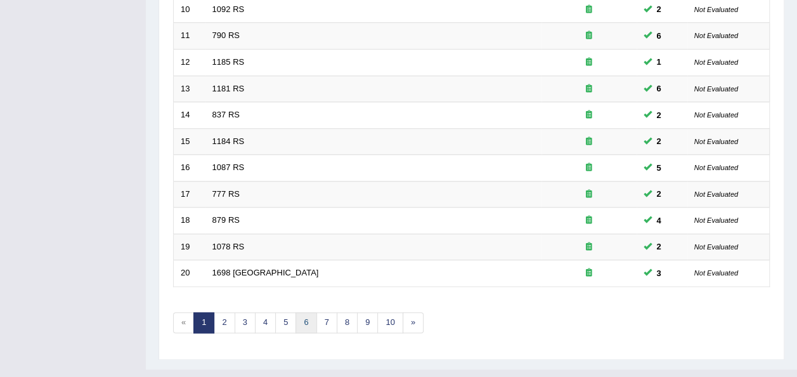
click at [297, 312] on link "6" at bounding box center [306, 322] width 21 height 21
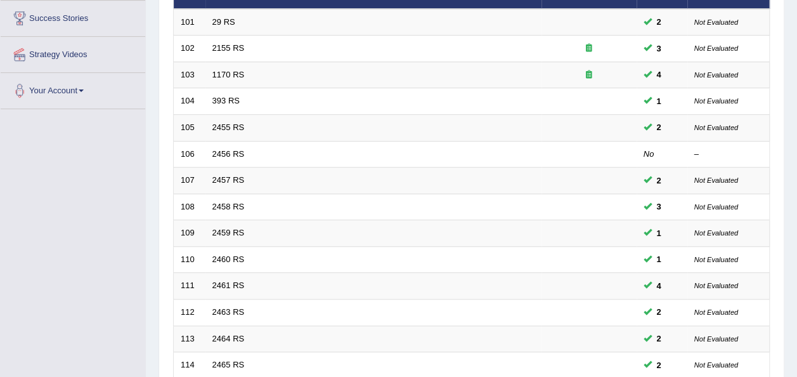
scroll to position [228, 0]
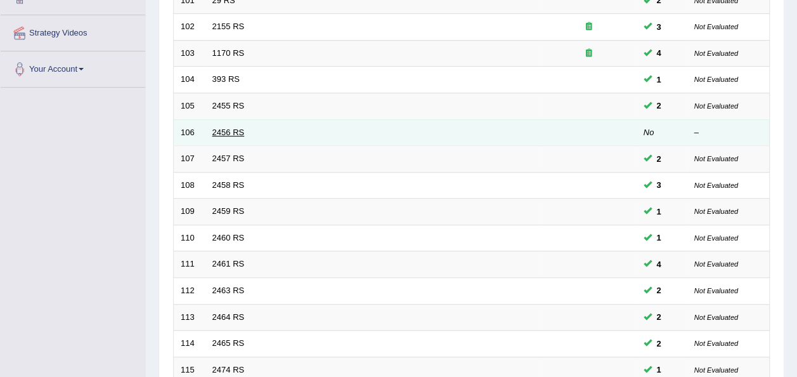
click at [231, 127] on link "2456 RS" at bounding box center [228, 132] width 32 height 10
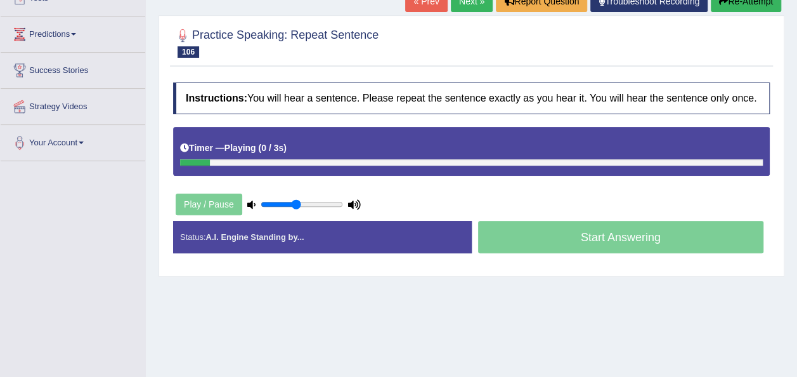
scroll to position [185, 0]
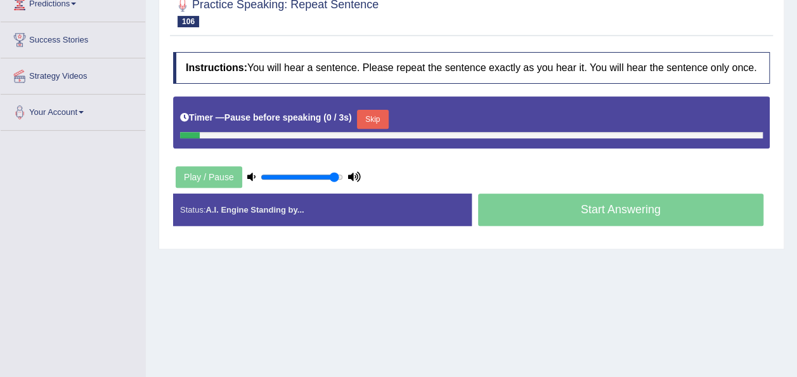
type input "0.95"
click at [335, 174] on input "range" at bounding box center [302, 177] width 82 height 10
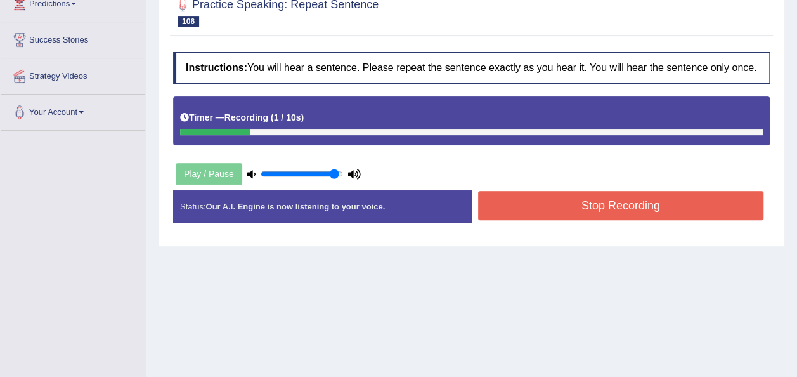
click at [618, 199] on button "Stop Recording" at bounding box center [621, 205] width 286 height 29
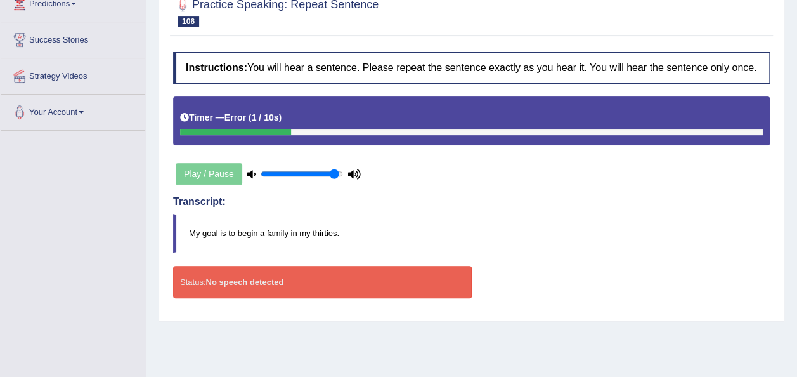
scroll to position [0, 0]
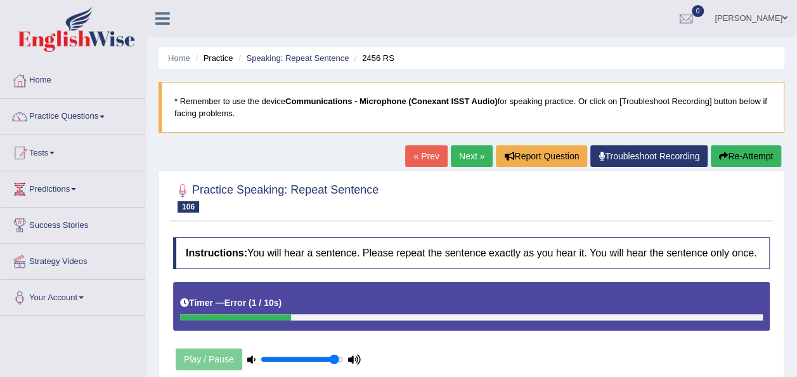
click at [729, 148] on button "Re-Attempt" at bounding box center [746, 156] width 70 height 22
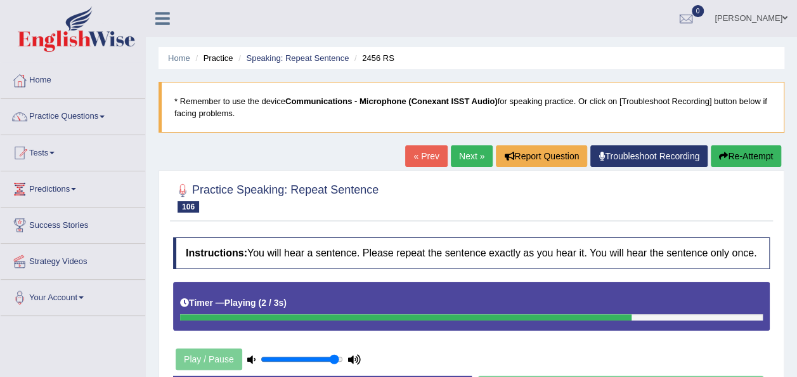
click at [468, 332] on div "Instructions: You will hear a sentence. Please repeat the sentence exactly as y…" at bounding box center [471, 327] width 603 height 193
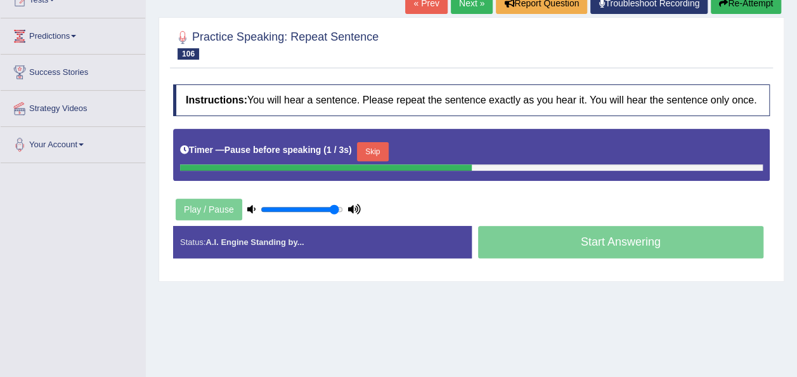
scroll to position [157, 0]
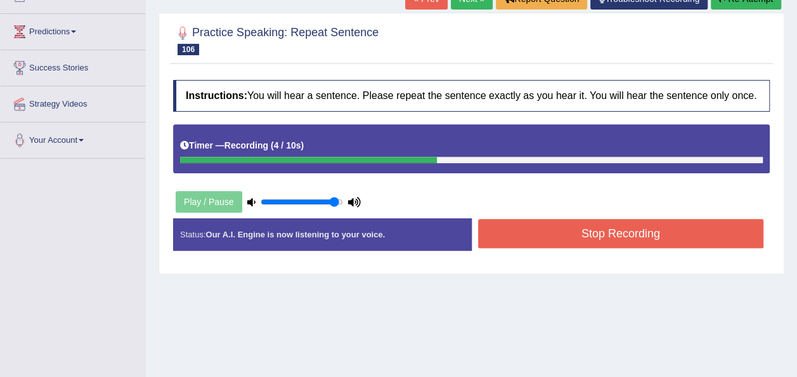
click at [615, 240] on button "Stop Recording" at bounding box center [621, 233] width 286 height 29
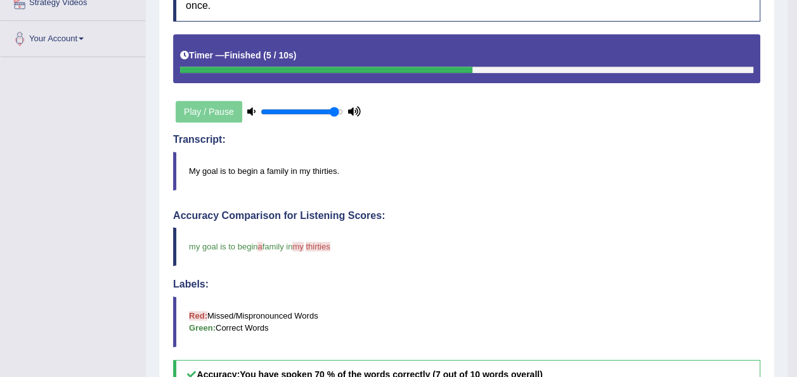
scroll to position [0, 0]
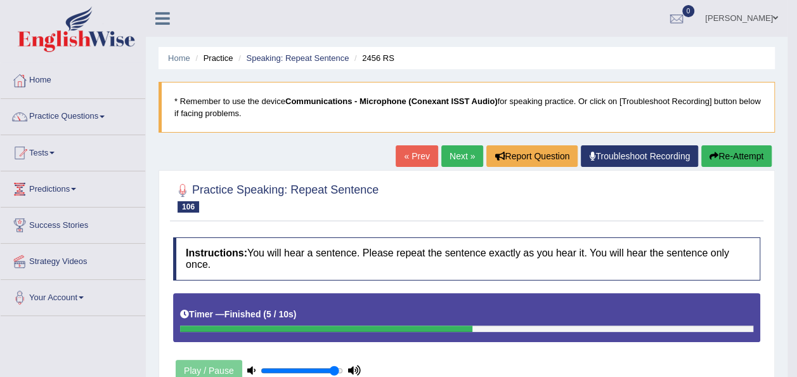
click at [722, 159] on button "Re-Attempt" at bounding box center [736, 156] width 70 height 22
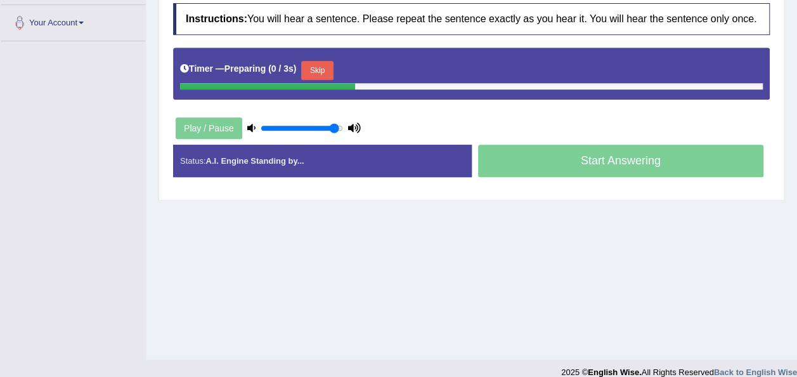
scroll to position [275, 0]
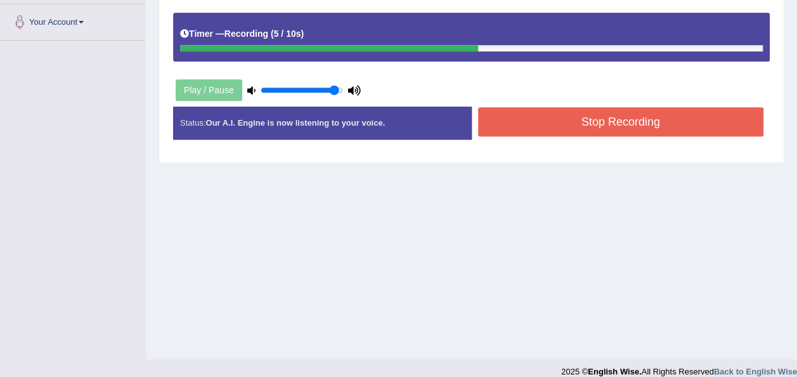
click at [504, 127] on button "Stop Recording" at bounding box center [621, 121] width 286 height 29
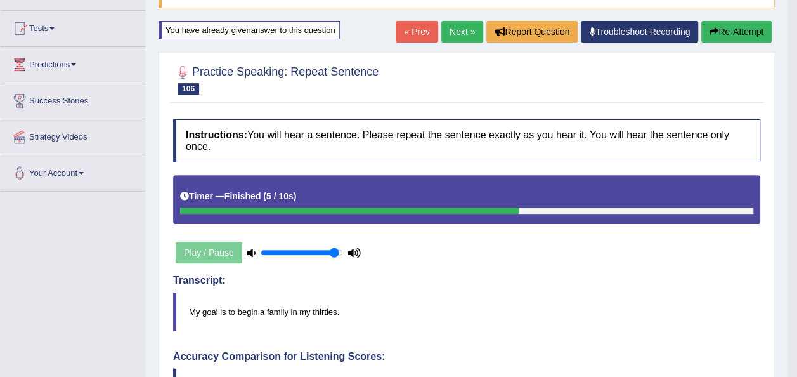
scroll to position [98, 0]
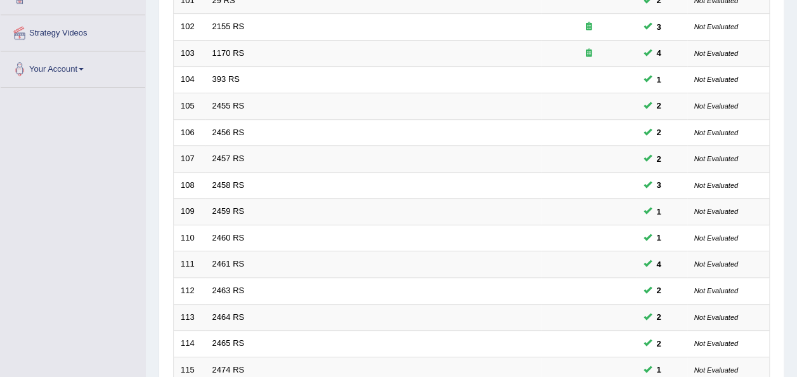
scroll to position [457, 0]
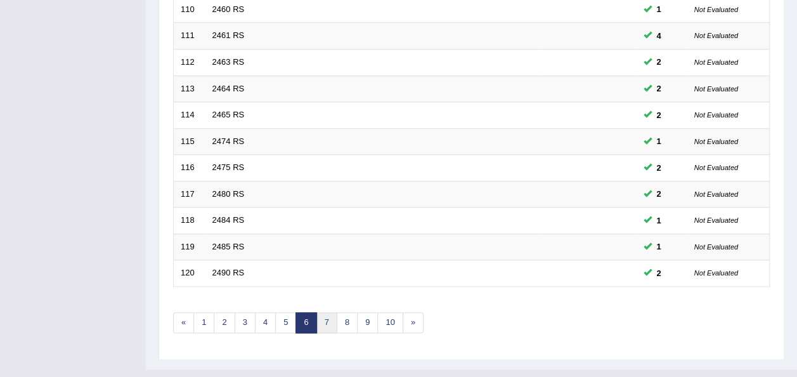
click at [320, 312] on link "7" at bounding box center [326, 322] width 21 height 21
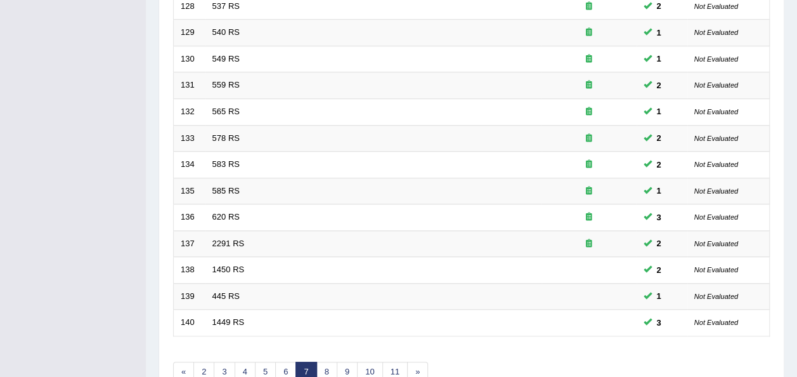
scroll to position [457, 0]
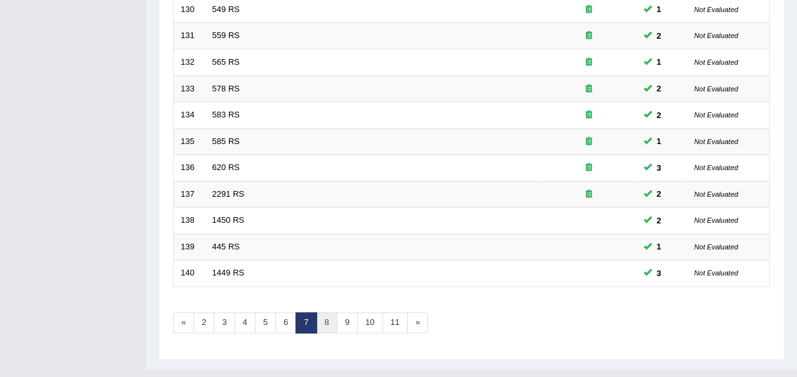
click at [324, 312] on link "8" at bounding box center [326, 322] width 21 height 21
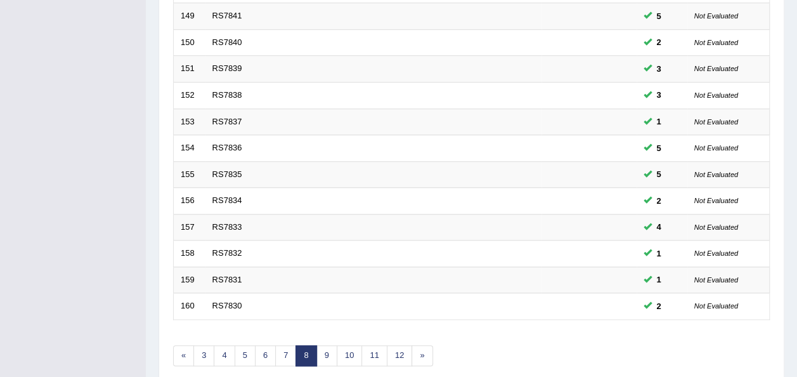
scroll to position [457, 0]
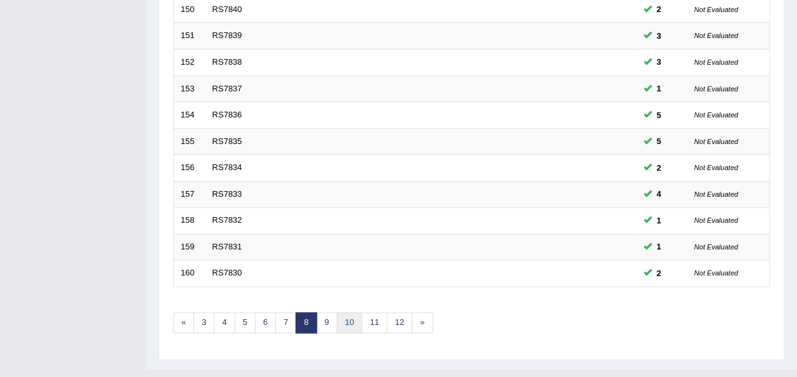
click at [350, 312] on link "10" at bounding box center [349, 322] width 25 height 21
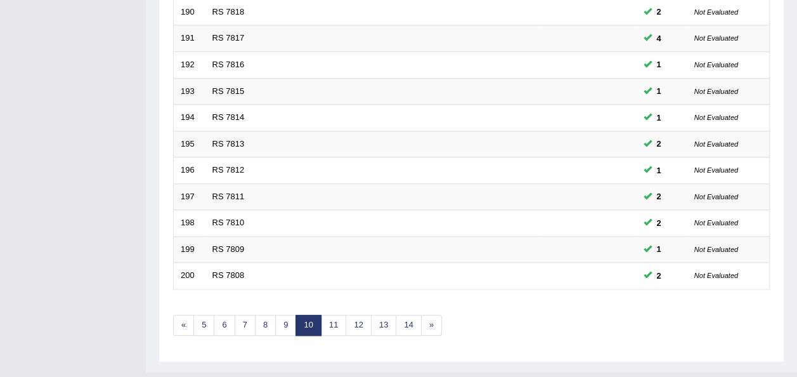
scroll to position [457, 0]
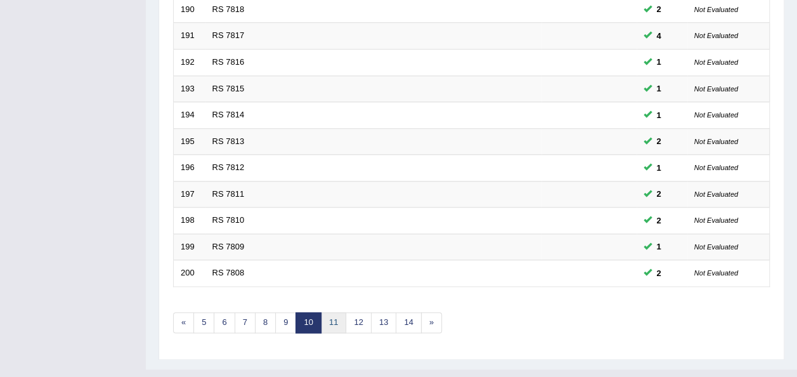
click at [337, 312] on link "11" at bounding box center [333, 322] width 25 height 21
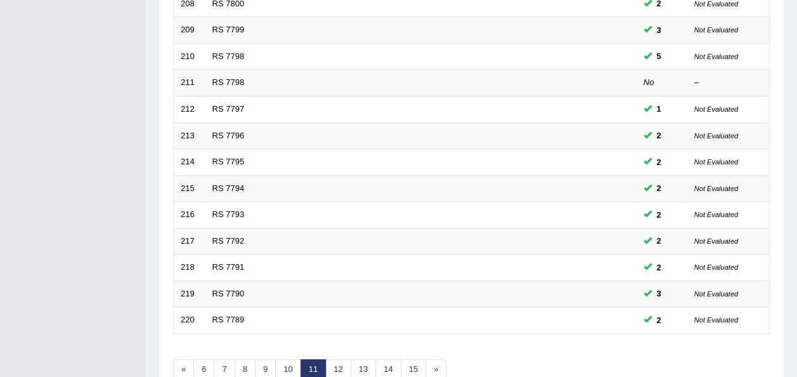
scroll to position [457, 0]
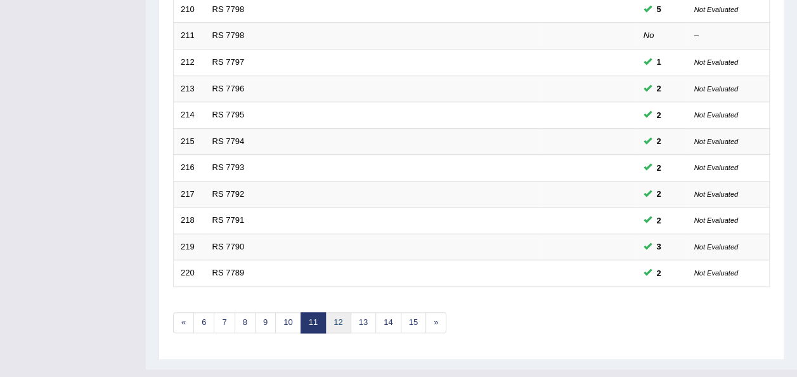
click at [337, 312] on link "12" at bounding box center [337, 322] width 25 height 21
drag, startPoint x: 0, startPoint y: 0, endPoint x: 337, endPoint y: 294, distance: 447.7
click at [337, 312] on link "12" at bounding box center [337, 322] width 25 height 21
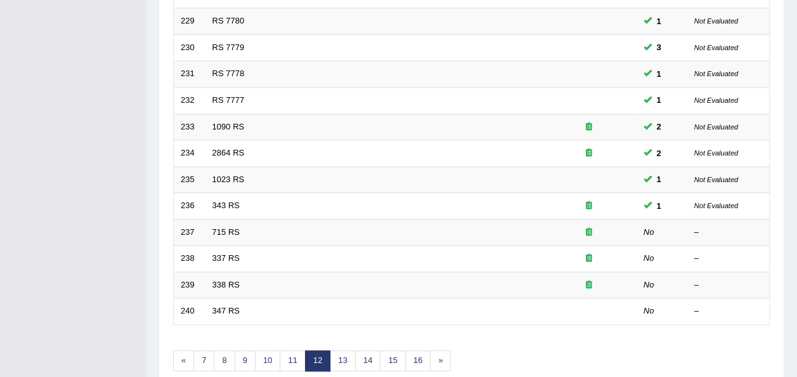
scroll to position [457, 0]
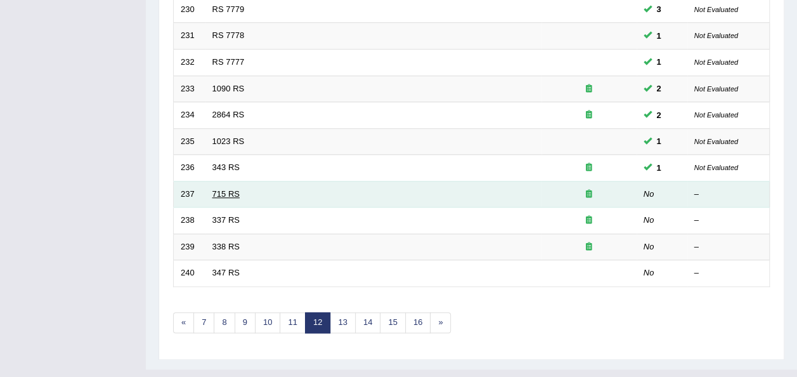
click at [219, 189] on link "715 RS" at bounding box center [225, 194] width 27 height 10
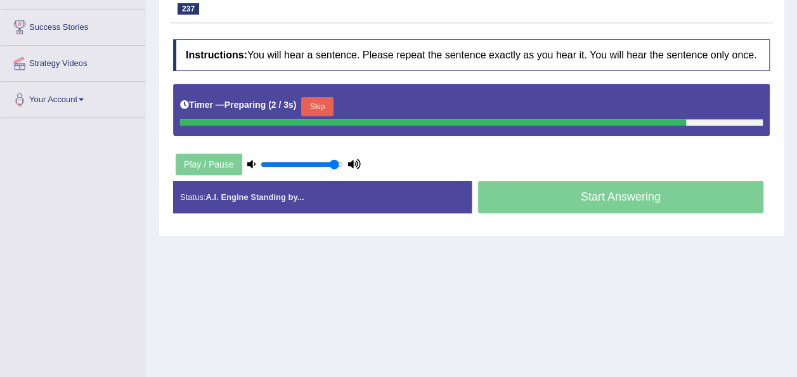
scroll to position [218, 0]
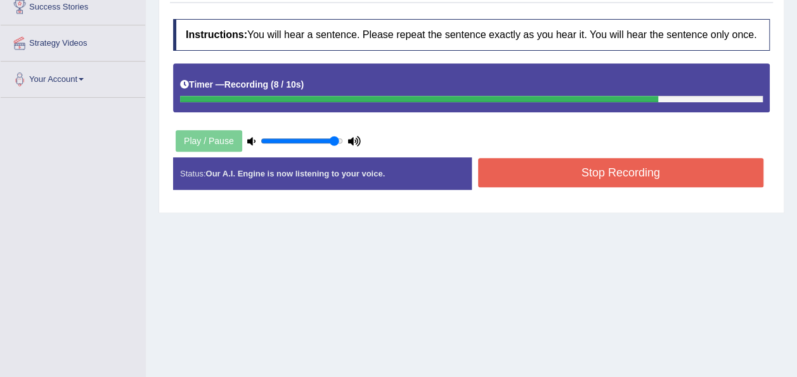
click at [496, 178] on button "Stop Recording" at bounding box center [621, 172] width 286 height 29
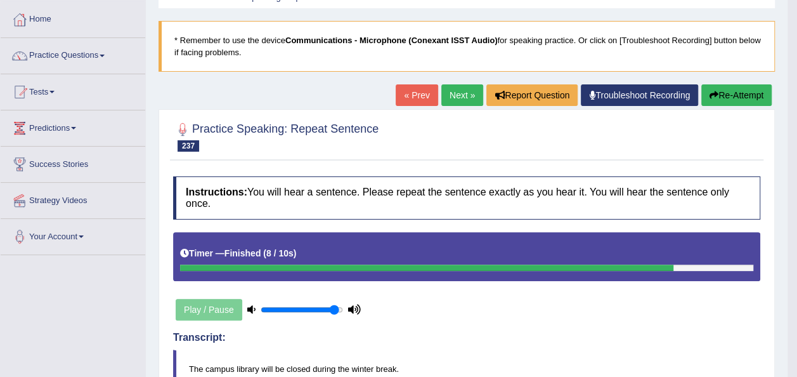
scroll to position [60, 0]
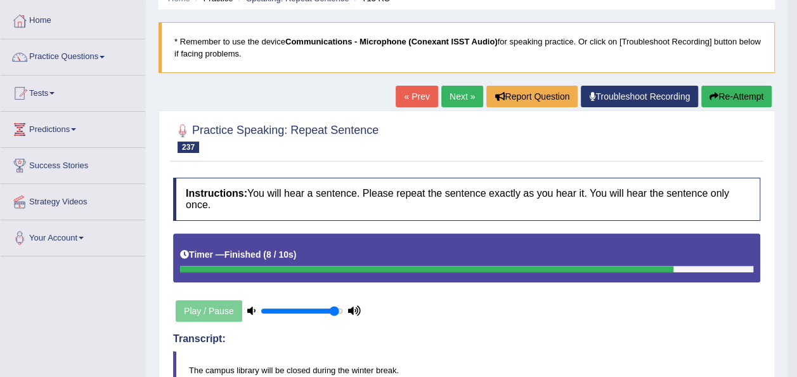
click at [470, 93] on link "Next »" at bounding box center [462, 97] width 42 height 22
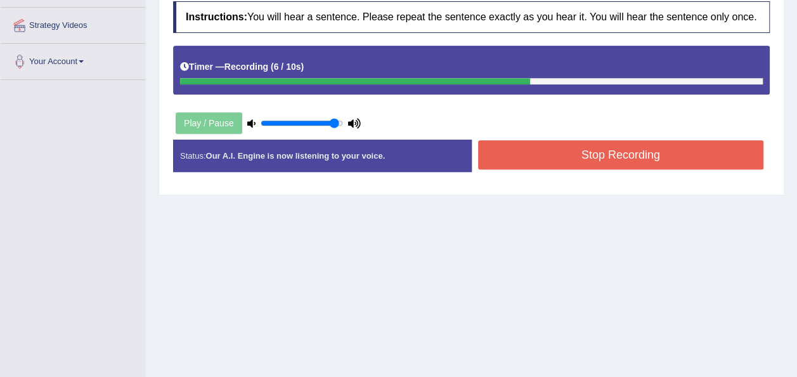
scroll to position [289, 0]
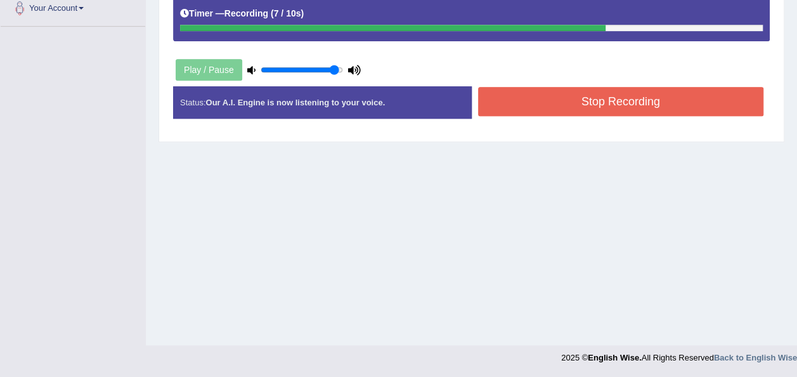
click at [614, 99] on button "Stop Recording" at bounding box center [621, 101] width 286 height 29
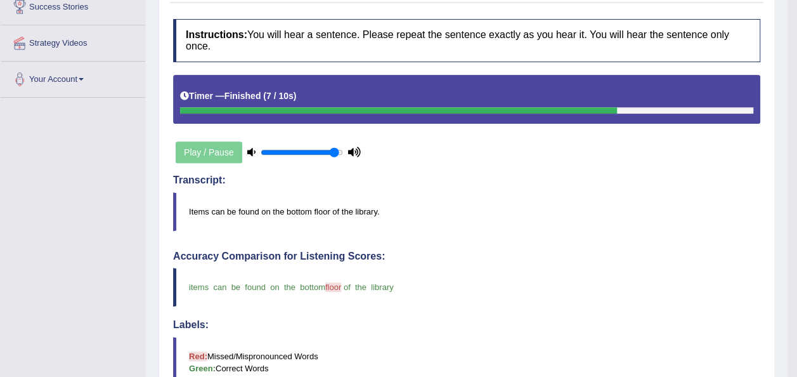
scroll to position [137, 0]
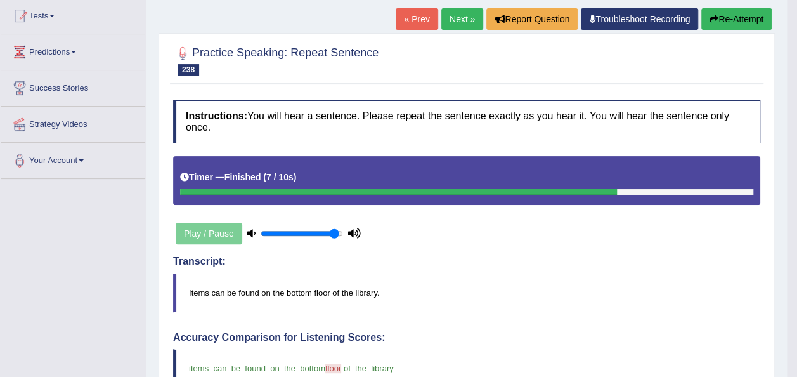
click at [455, 16] on link "Next »" at bounding box center [462, 19] width 42 height 22
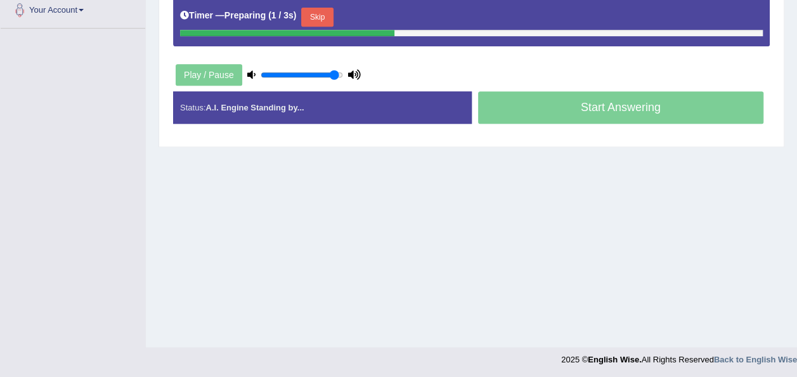
scroll to position [289, 0]
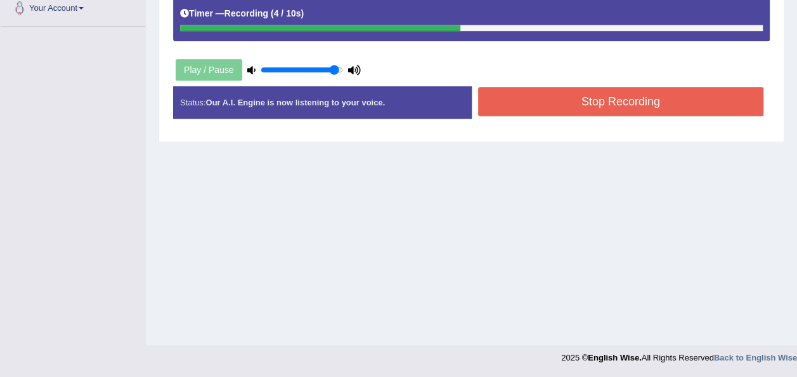
click at [500, 107] on button "Stop Recording" at bounding box center [621, 101] width 286 height 29
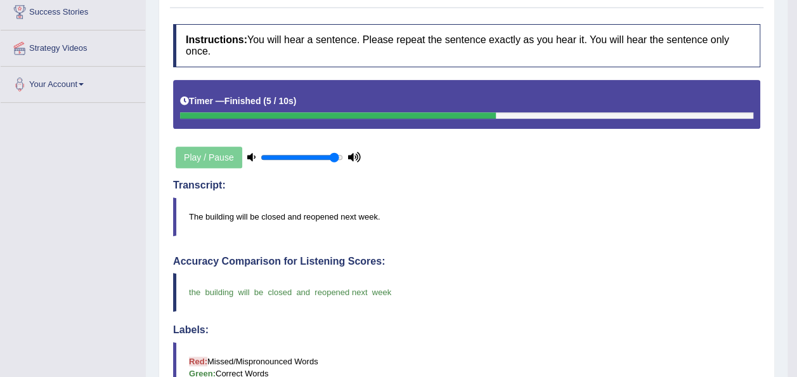
scroll to position [0, 0]
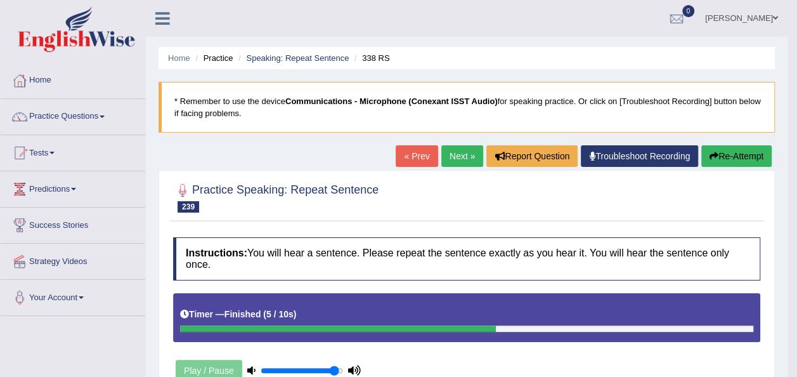
click at [464, 156] on link "Next »" at bounding box center [462, 156] width 42 height 22
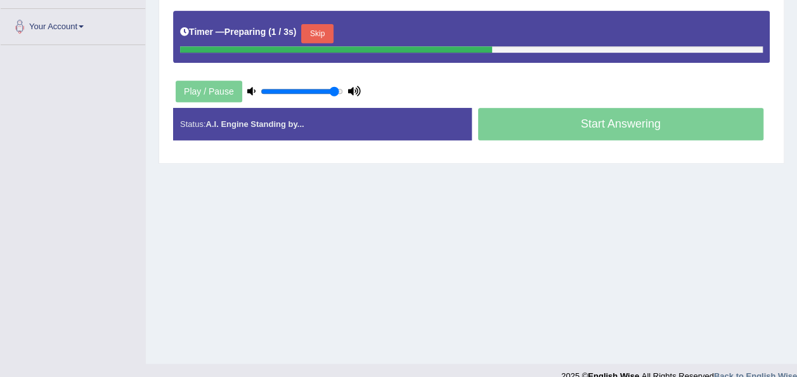
scroll to position [279, 0]
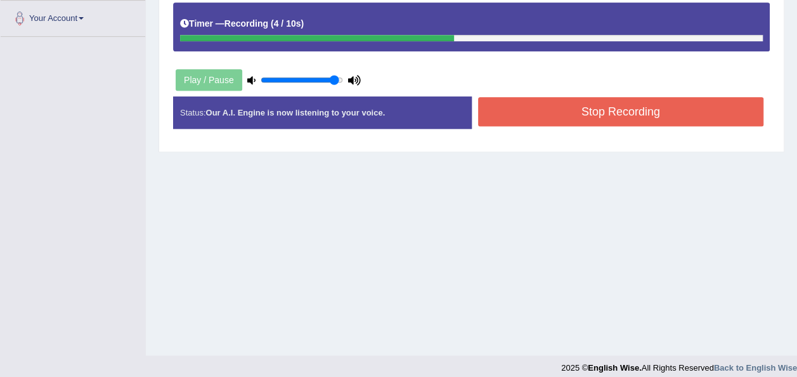
click at [519, 103] on button "Stop Recording" at bounding box center [621, 111] width 286 height 29
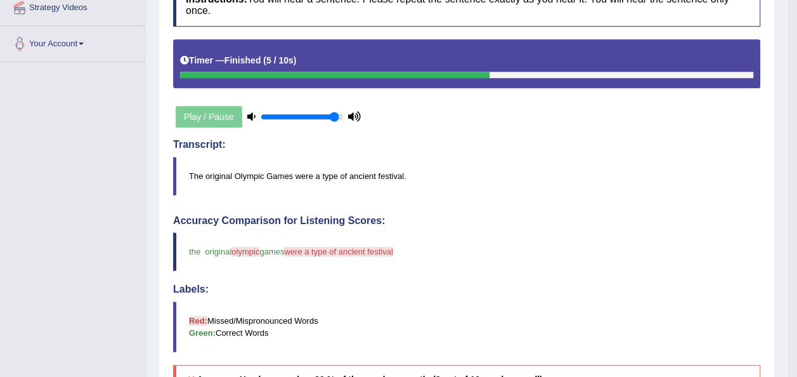
scroll to position [228, 0]
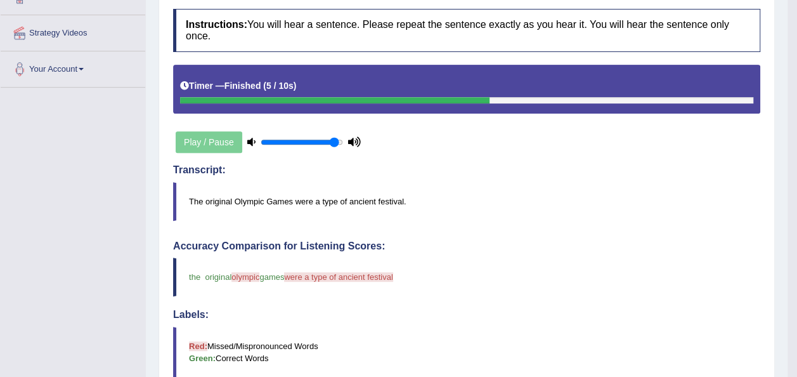
click at [195, 97] on div at bounding box center [334, 100] width 309 height 6
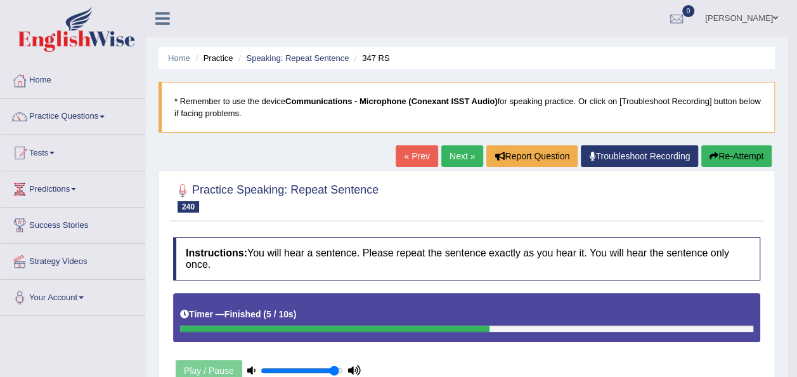
click at [717, 155] on icon "button" at bounding box center [714, 156] width 9 height 9
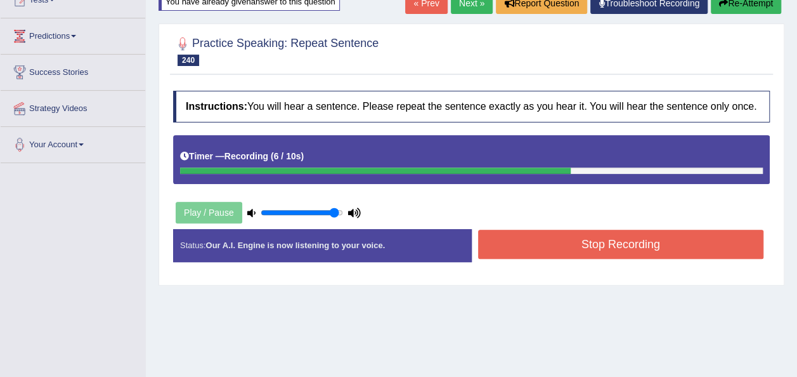
scroll to position [156, 0]
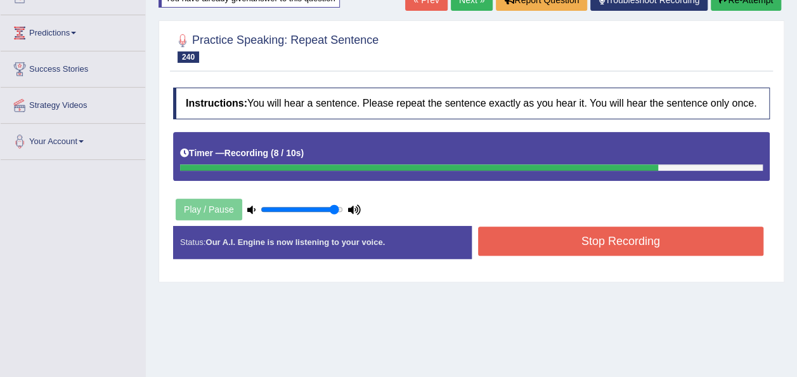
click at [543, 245] on button "Stop Recording" at bounding box center [621, 240] width 286 height 29
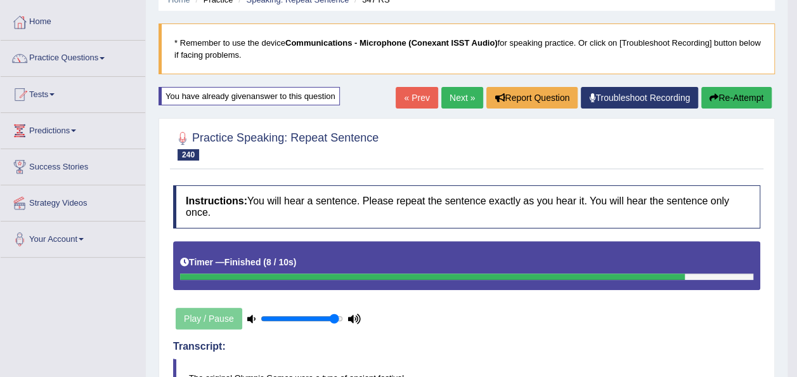
scroll to position [55, 0]
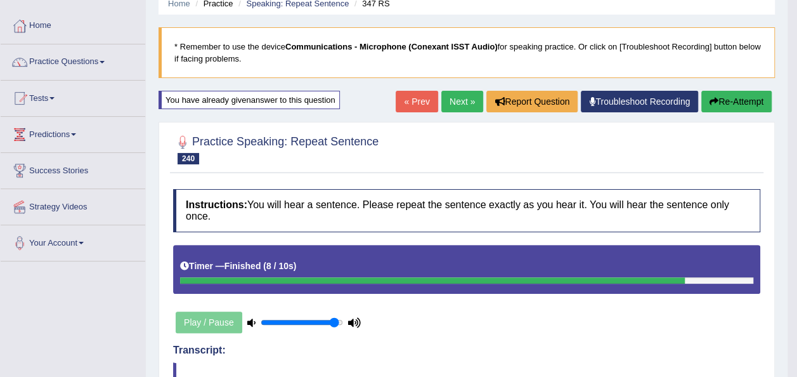
click at [457, 101] on link "Next »" at bounding box center [462, 102] width 42 height 22
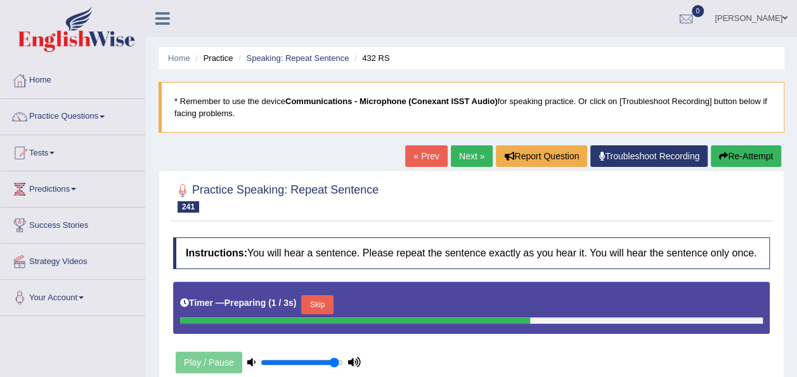
scroll to position [289, 0]
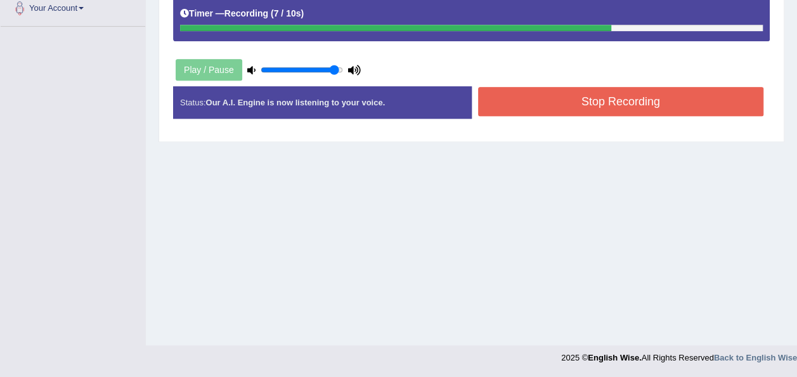
click at [532, 100] on button "Stop Recording" at bounding box center [621, 101] width 286 height 29
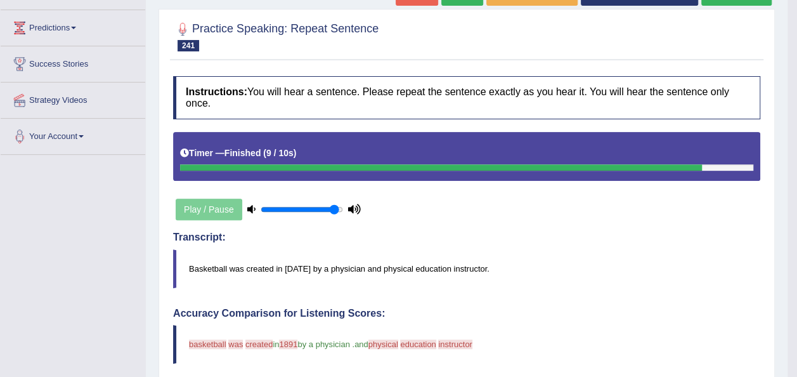
scroll to position [0, 0]
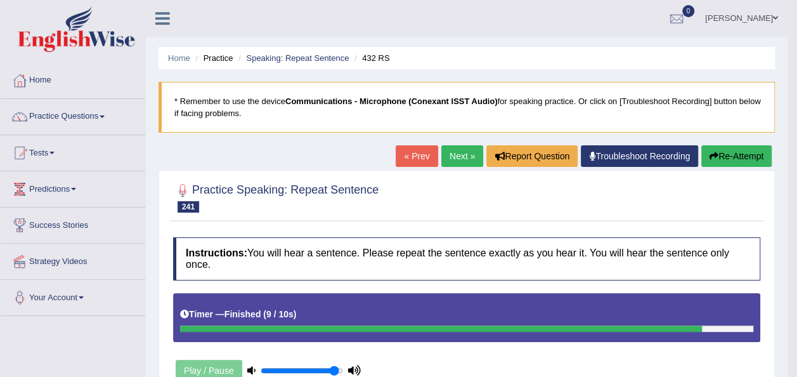
click at [741, 147] on button "Re-Attempt" at bounding box center [736, 156] width 70 height 22
click at [740, 157] on button "Re-Attempt" at bounding box center [736, 156] width 70 height 22
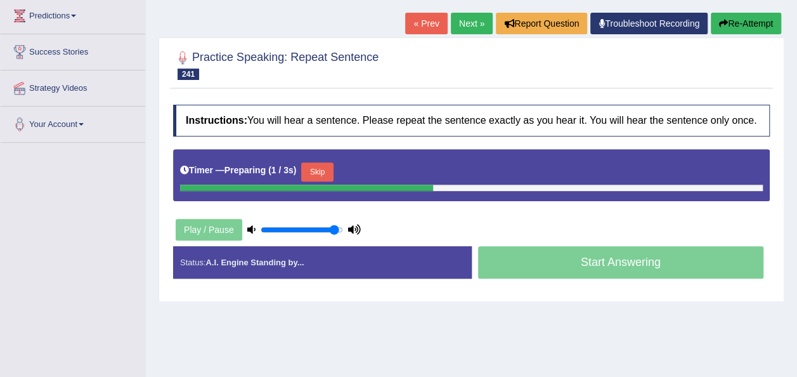
scroll to position [189, 0]
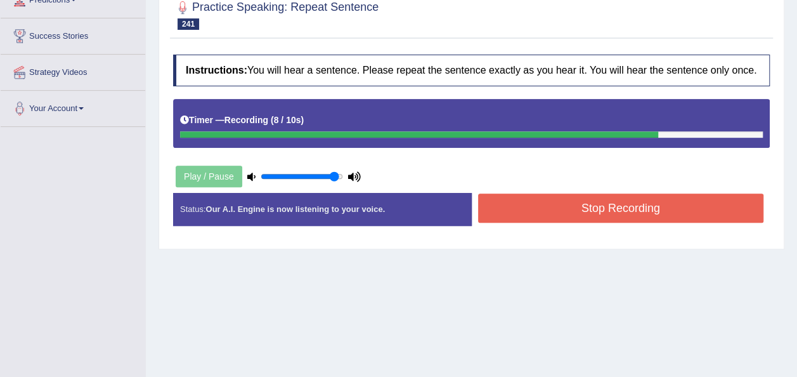
click at [509, 214] on button "Stop Recording" at bounding box center [621, 207] width 286 height 29
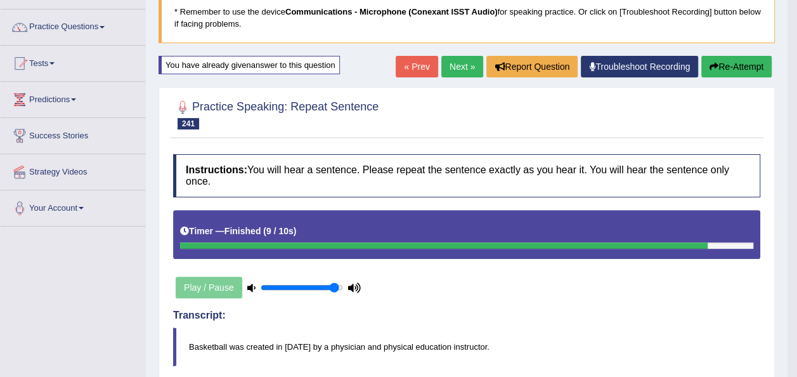
scroll to position [88, 0]
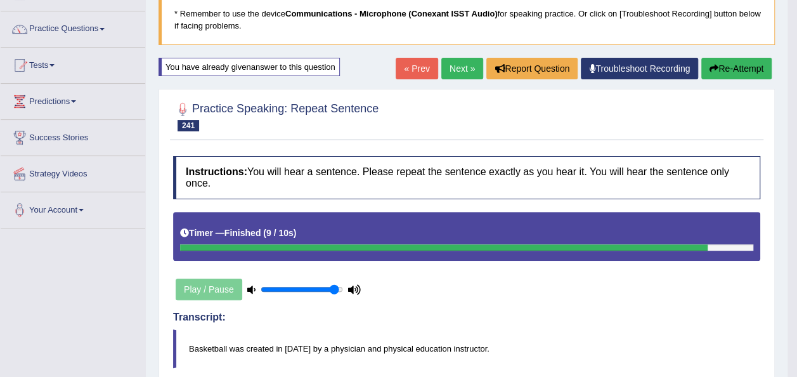
click at [458, 65] on link "Next »" at bounding box center [462, 69] width 42 height 22
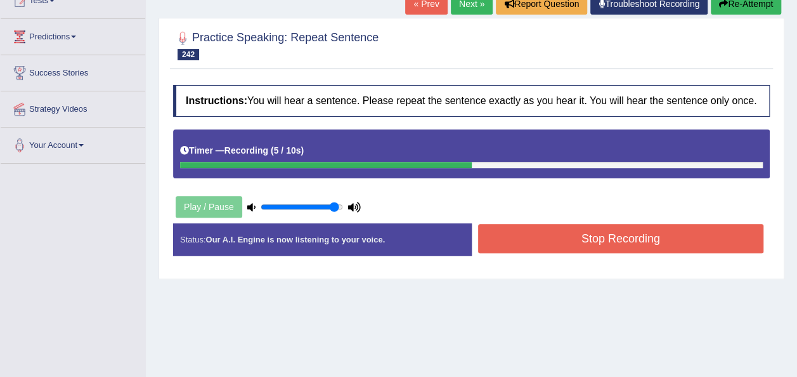
scroll to position [279, 0]
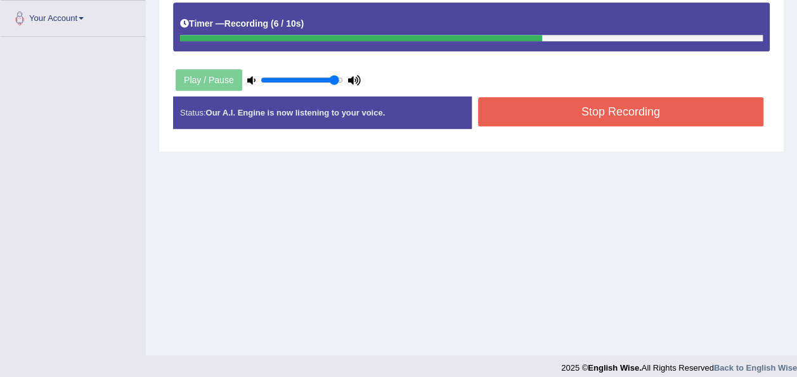
click at [509, 114] on button "Stop Recording" at bounding box center [621, 111] width 286 height 29
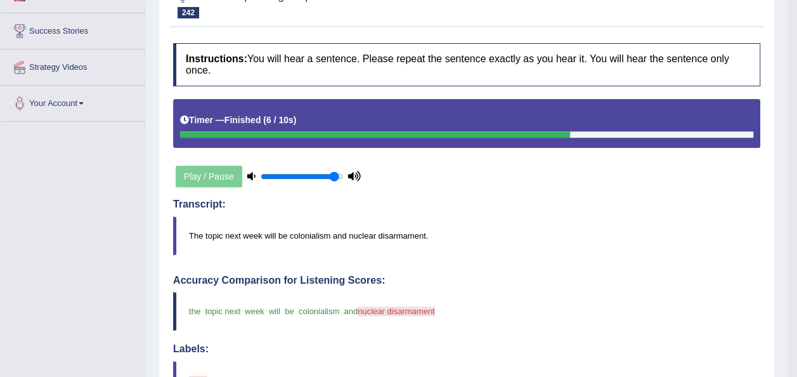
scroll to position [181, 0]
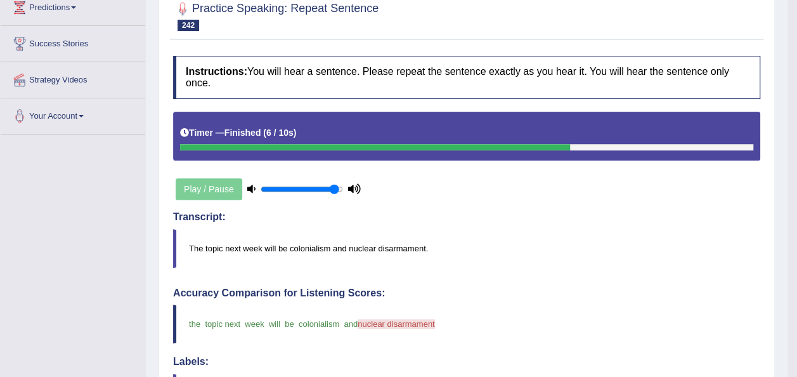
click at [377, 130] on div "Timer — Finished ( 6 / 10s )" at bounding box center [466, 133] width 573 height 22
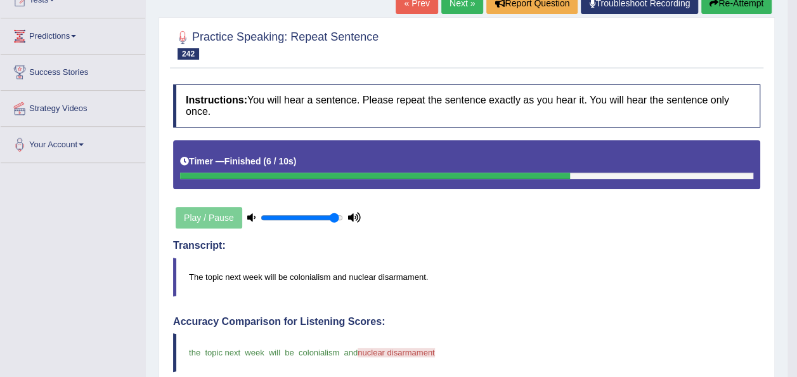
scroll to position [146, 0]
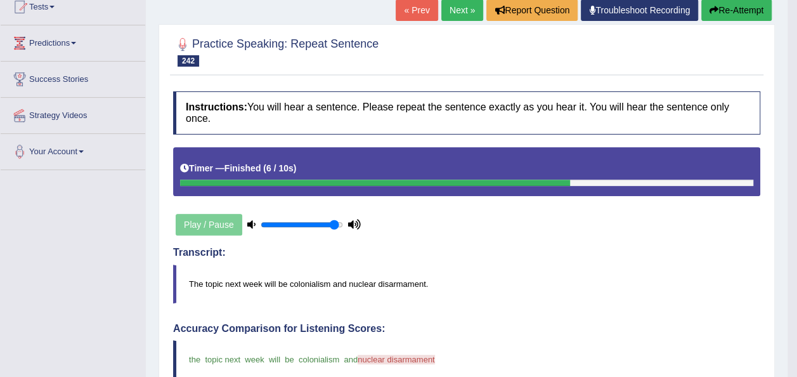
click at [720, 14] on button "Re-Attempt" at bounding box center [736, 10] width 70 height 22
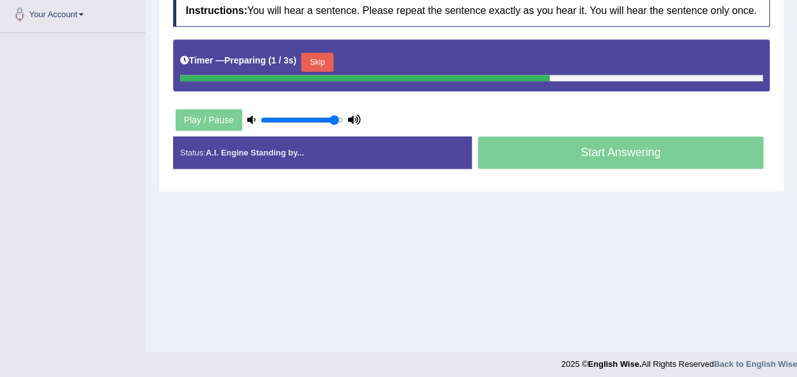
scroll to position [289, 0]
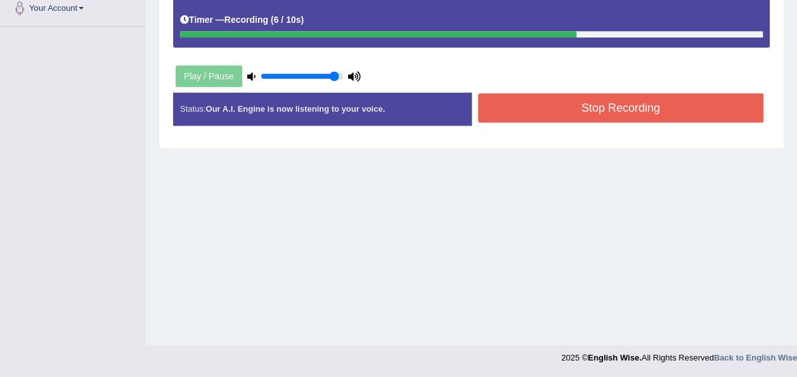
click at [537, 114] on button "Stop Recording" at bounding box center [621, 107] width 286 height 29
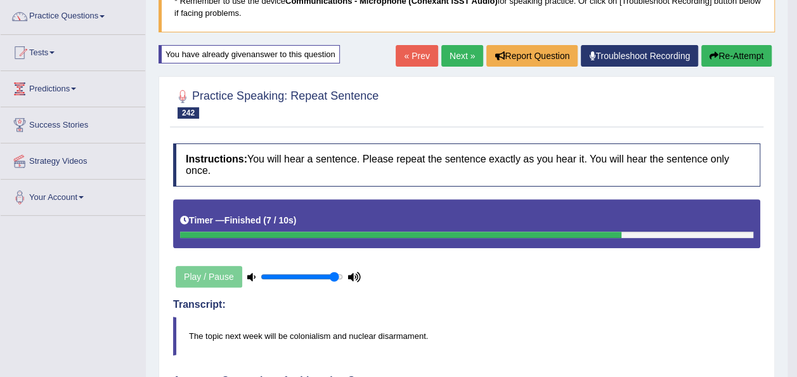
scroll to position [10, 0]
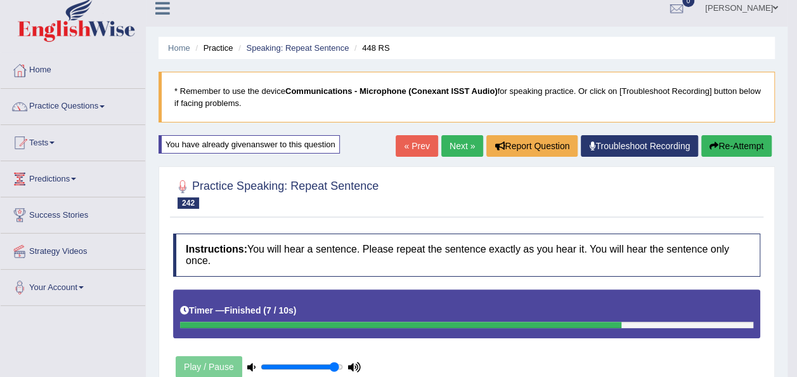
click at [450, 146] on link "Next »" at bounding box center [462, 146] width 42 height 22
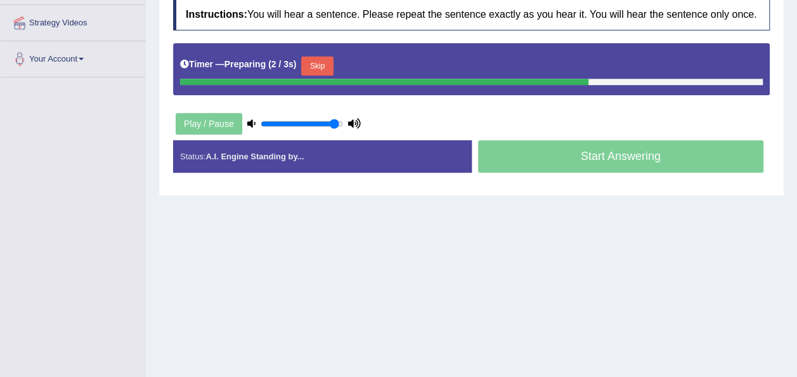
scroll to position [254, 0]
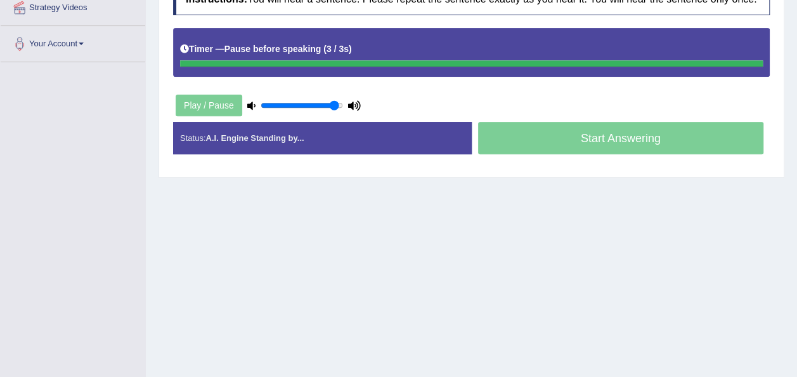
click at [364, 41] on div "Timer — Pause before speaking ( 3 / 3s )" at bounding box center [471, 49] width 583 height 22
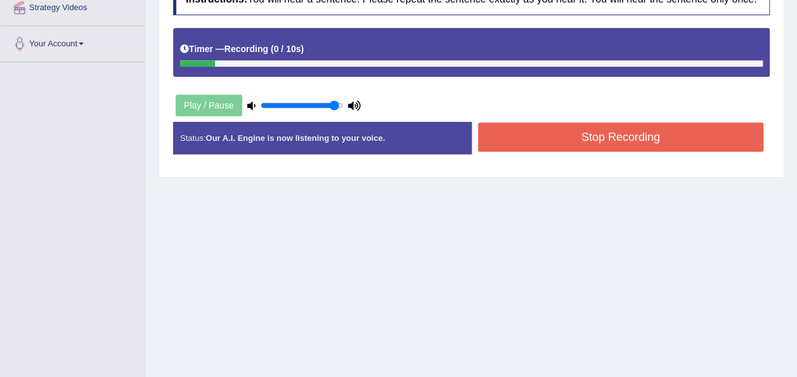
click at [509, 139] on button "Stop Recording" at bounding box center [621, 136] width 286 height 29
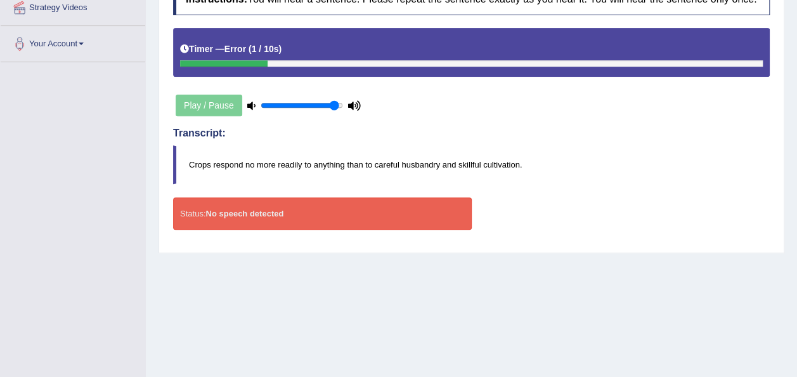
scroll to position [0, 0]
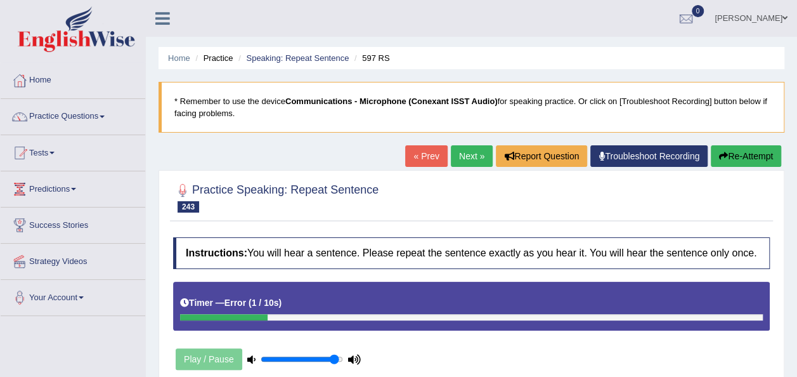
click at [722, 153] on icon "button" at bounding box center [723, 156] width 9 height 9
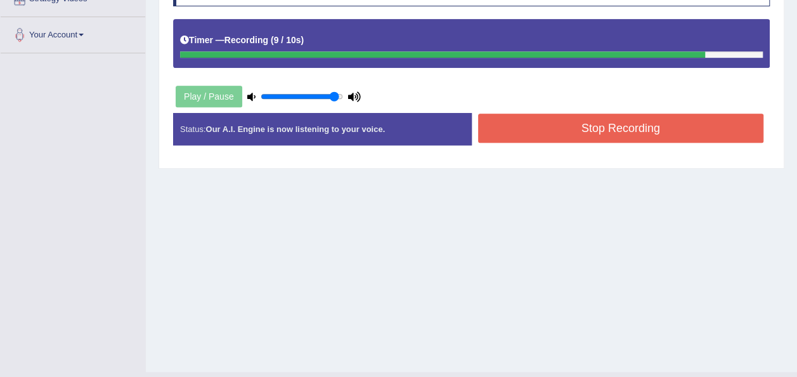
scroll to position [267, 0]
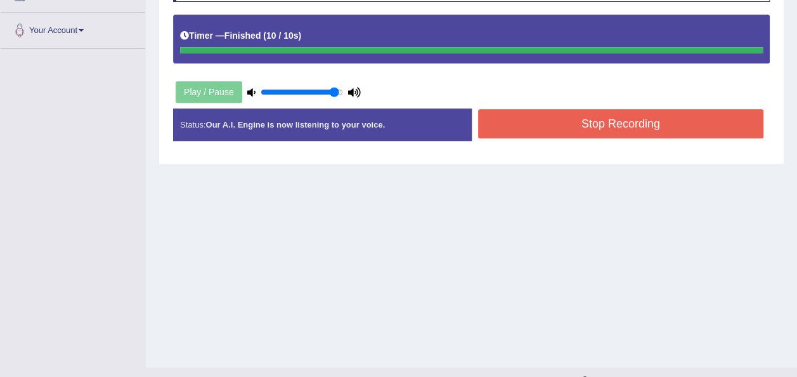
click at [530, 119] on button "Stop Recording" at bounding box center [621, 123] width 286 height 29
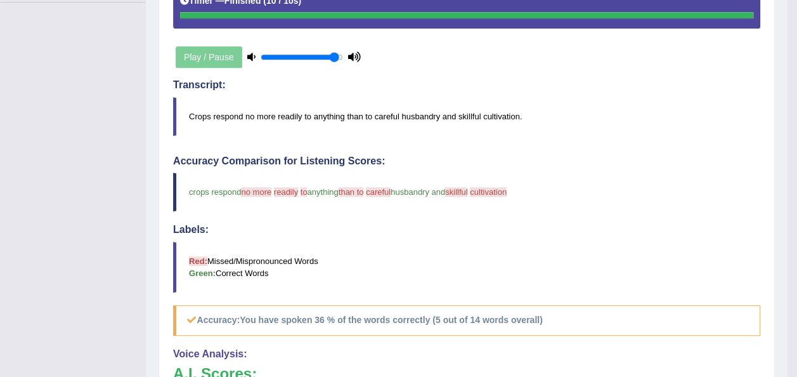
scroll to position [0, 0]
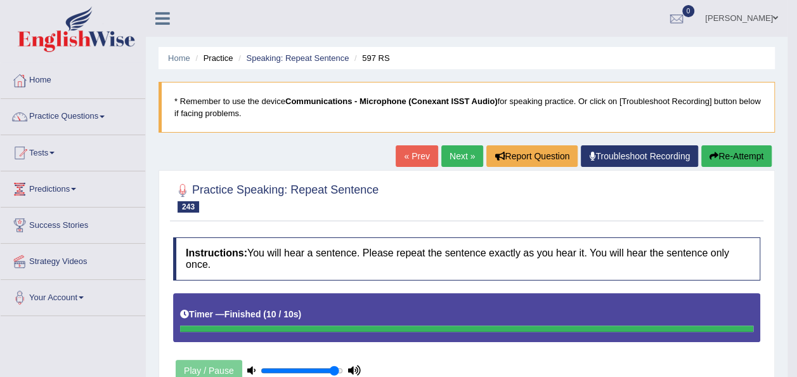
click at [705, 153] on button "Re-Attempt" at bounding box center [736, 156] width 70 height 22
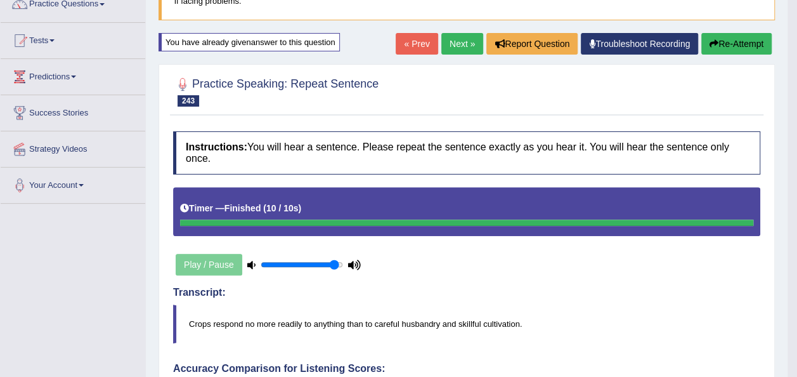
scroll to position [114, 0]
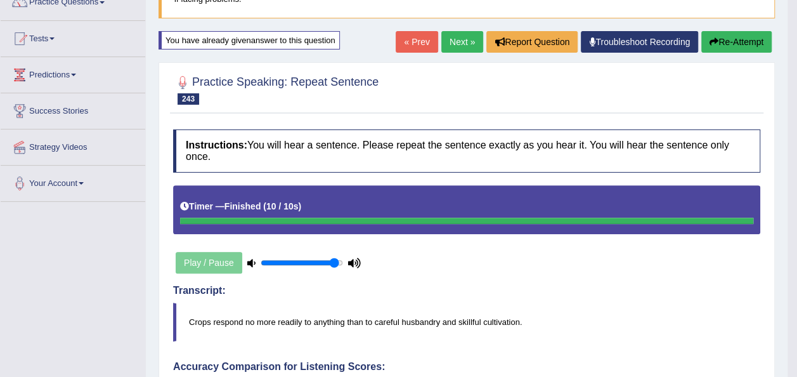
click at [712, 36] on button "Re-Attempt" at bounding box center [736, 42] width 70 height 22
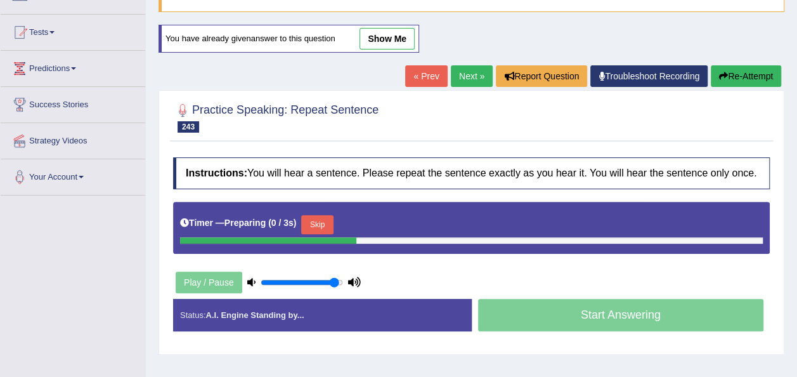
scroll to position [114, 0]
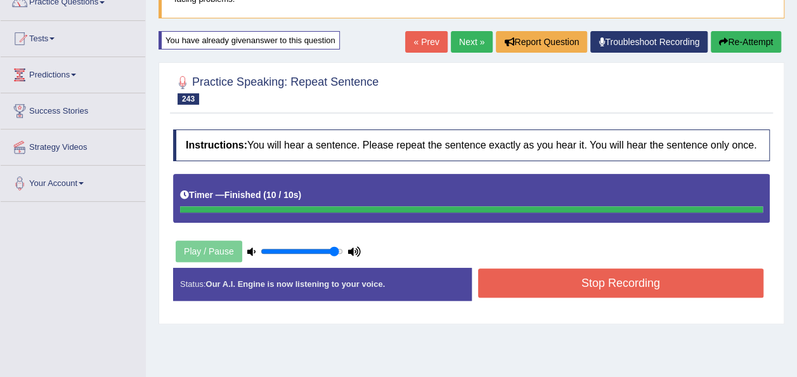
click at [570, 284] on button "Stop Recording" at bounding box center [621, 282] width 286 height 29
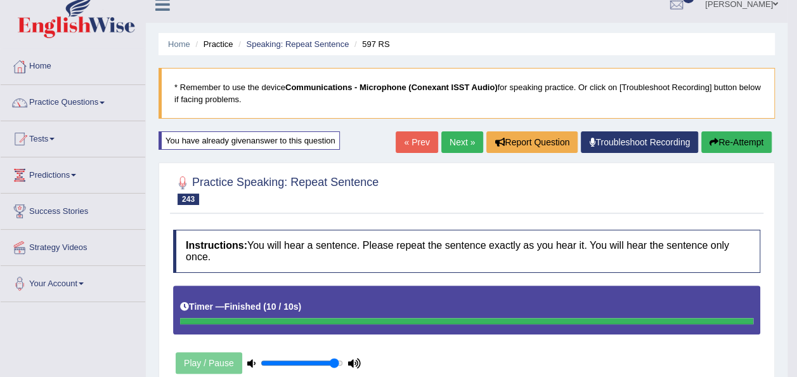
scroll to position [0, 0]
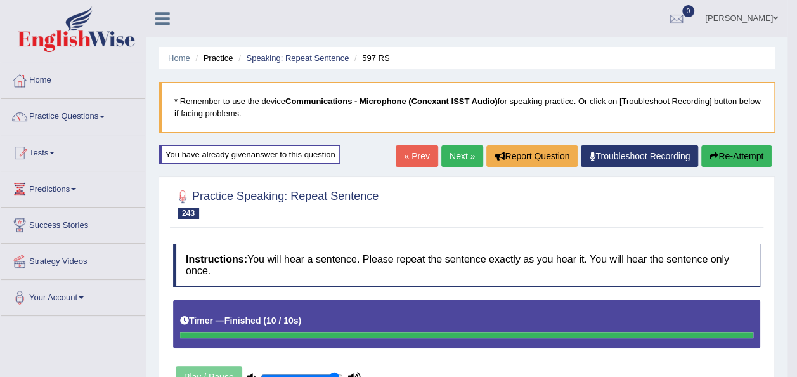
click at [445, 153] on link "Next »" at bounding box center [462, 156] width 42 height 22
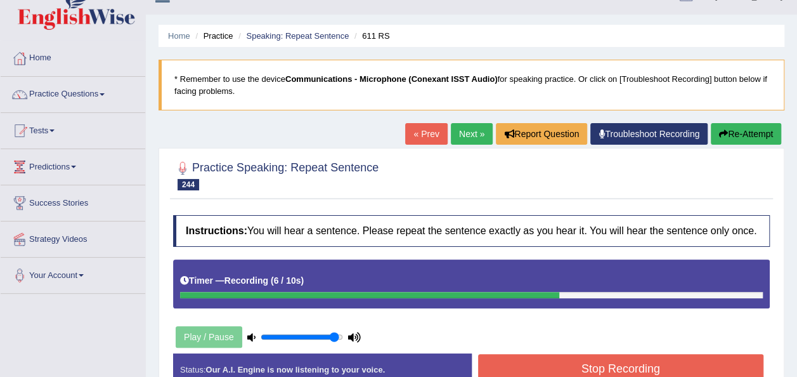
scroll to position [25, 0]
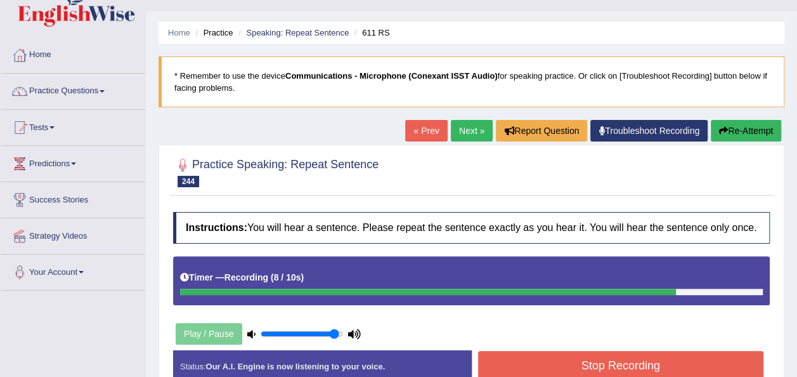
click at [502, 355] on button "Stop Recording" at bounding box center [621, 365] width 286 height 29
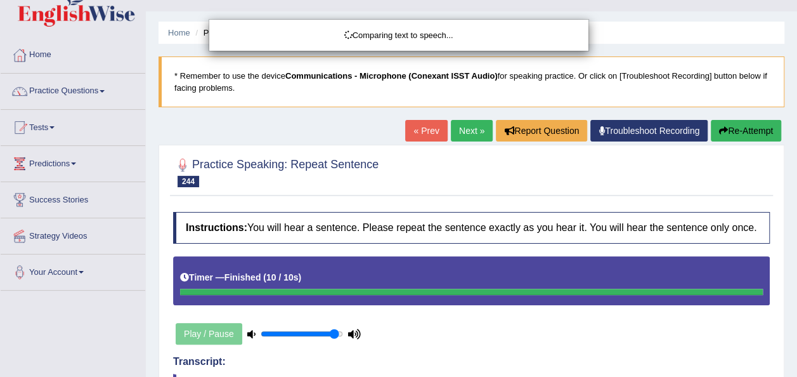
scroll to position [289, 0]
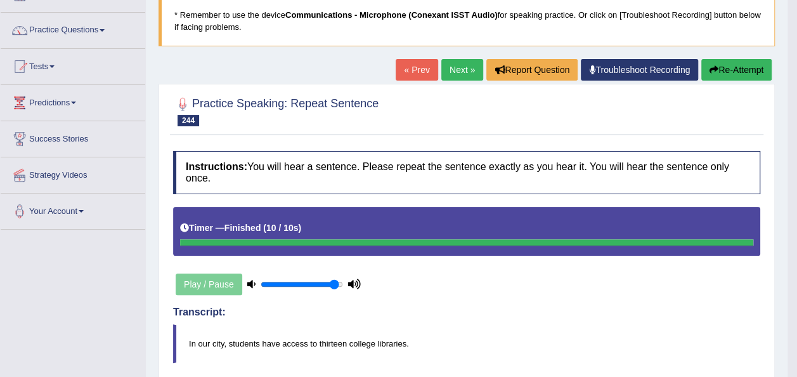
scroll to position [61, 0]
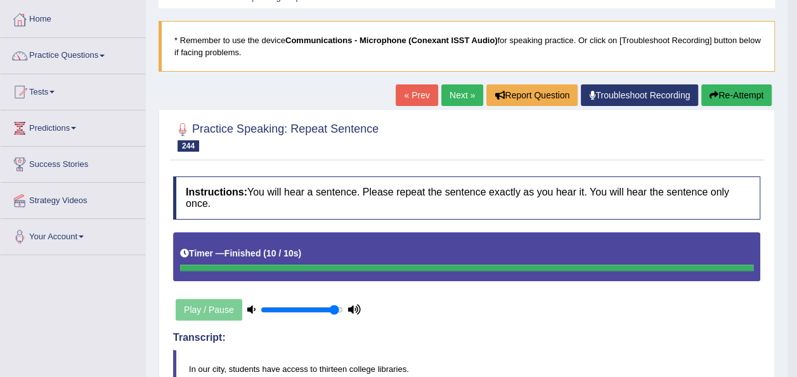
click at [720, 95] on button "Re-Attempt" at bounding box center [736, 95] width 70 height 22
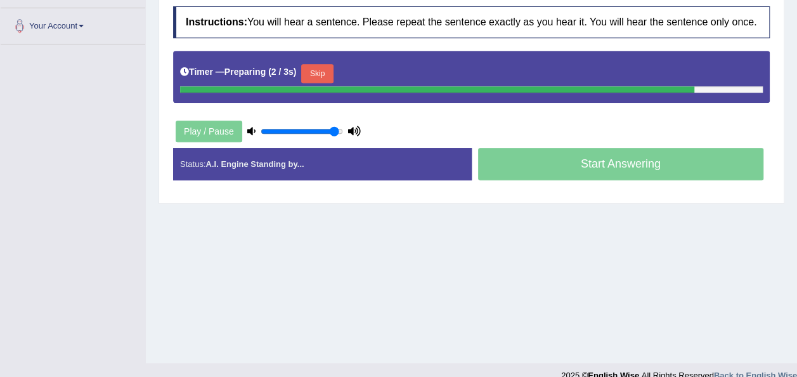
scroll to position [278, 0]
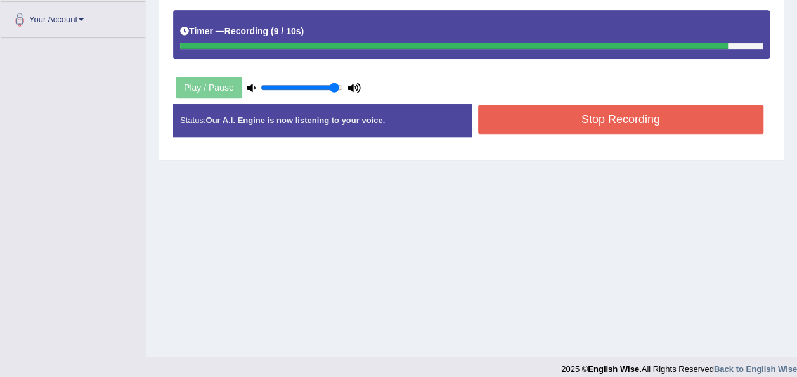
click at [504, 126] on button "Stop Recording" at bounding box center [621, 119] width 286 height 29
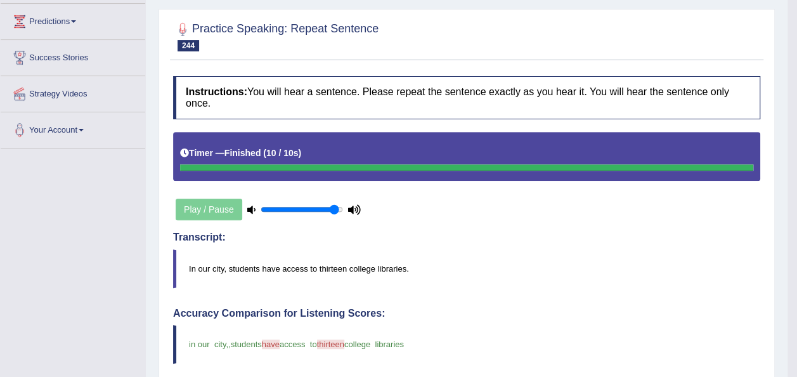
scroll to position [0, 0]
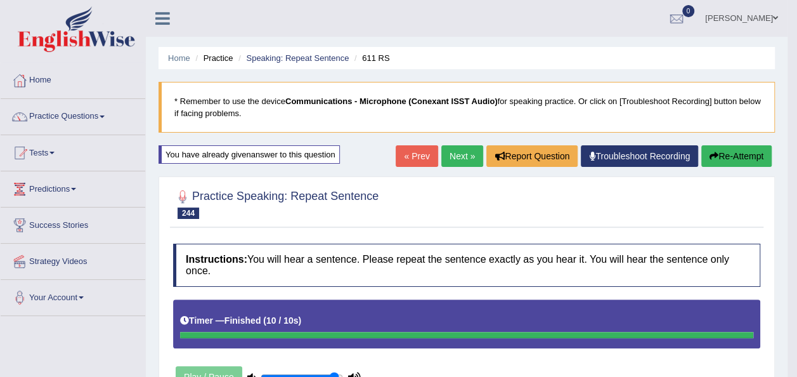
click at [745, 156] on button "Re-Attempt" at bounding box center [736, 156] width 70 height 22
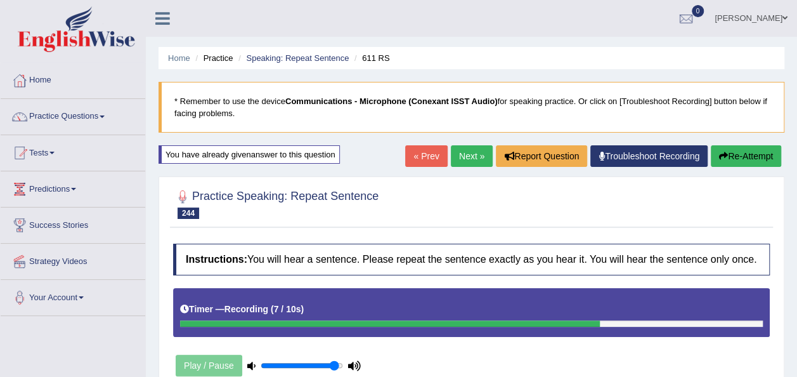
scroll to position [184, 0]
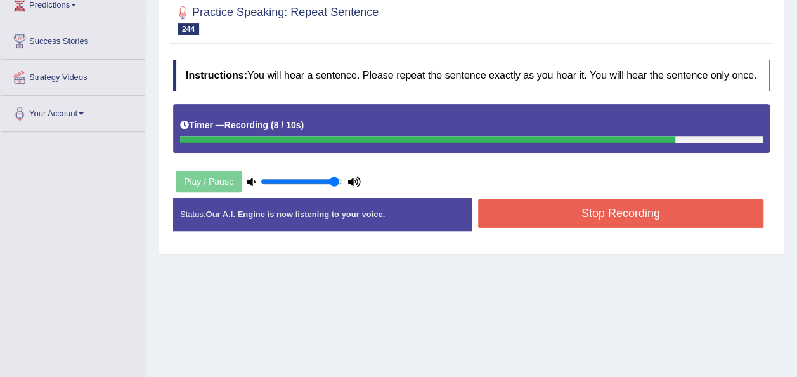
click at [608, 204] on button "Stop Recording" at bounding box center [621, 213] width 286 height 29
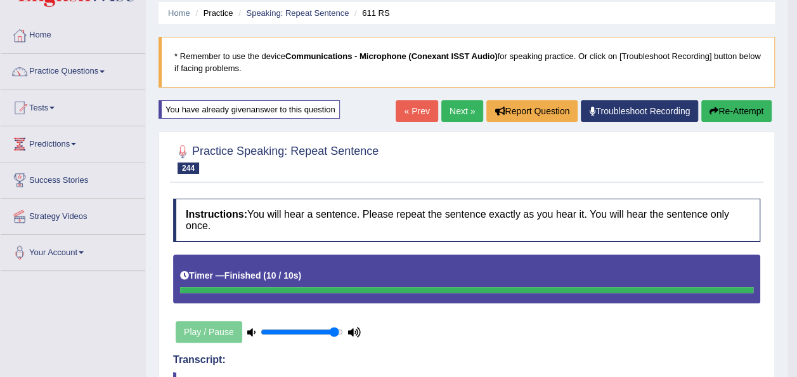
scroll to position [32, 0]
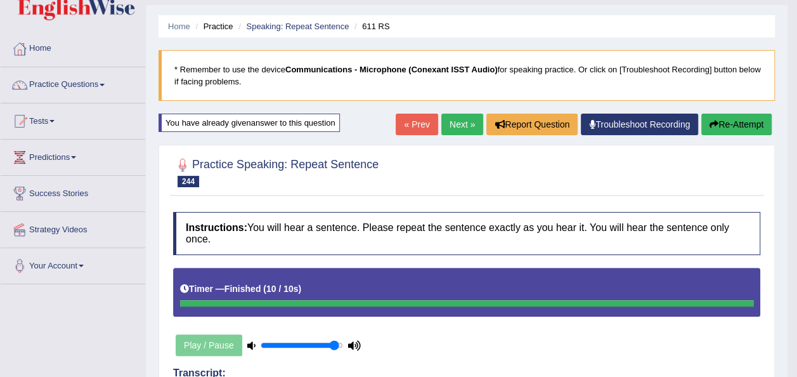
click at [455, 123] on link "Next »" at bounding box center [462, 125] width 42 height 22
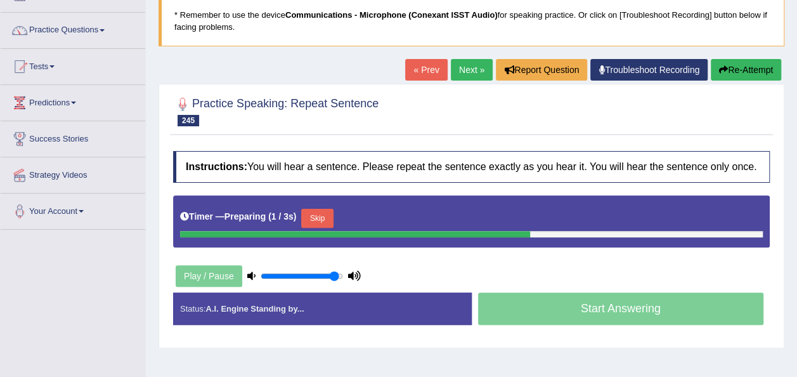
scroll to position [141, 0]
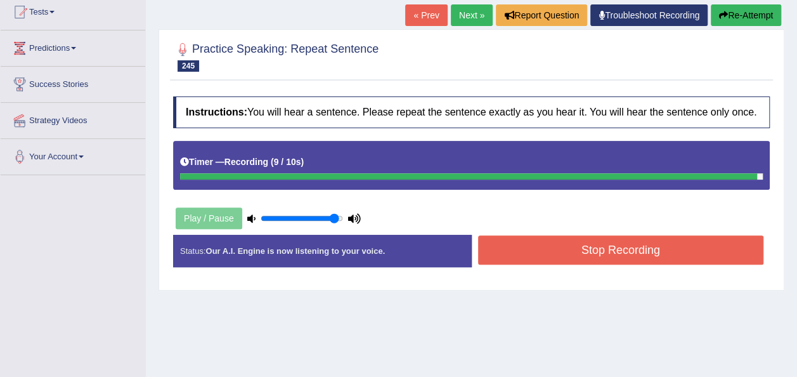
click at [528, 254] on button "Stop Recording" at bounding box center [621, 249] width 286 height 29
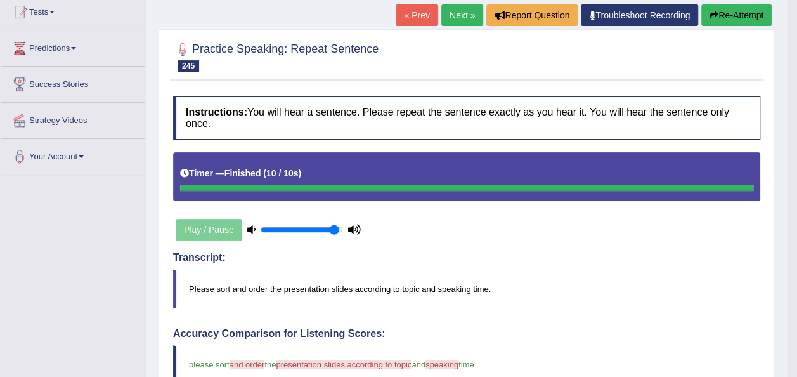
scroll to position [0, 0]
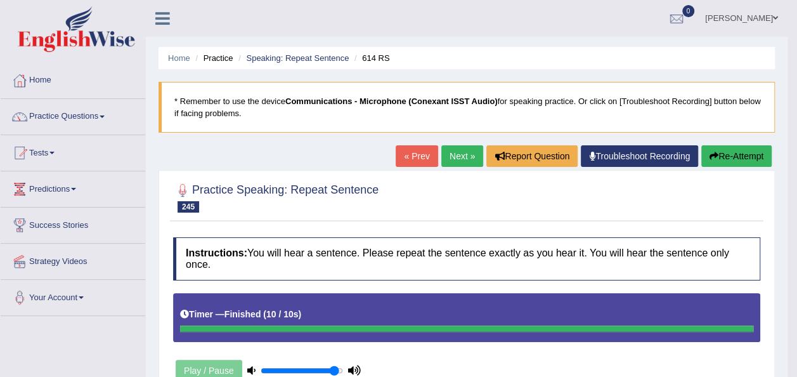
click at [722, 162] on button "Re-Attempt" at bounding box center [736, 156] width 70 height 22
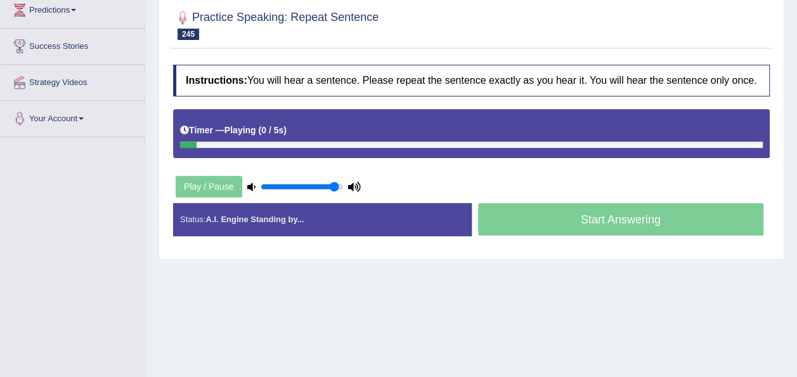
scroll to position [231, 0]
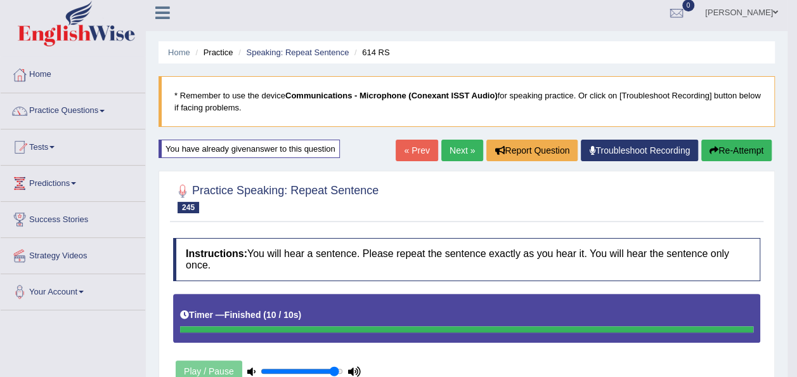
scroll to position [0, 0]
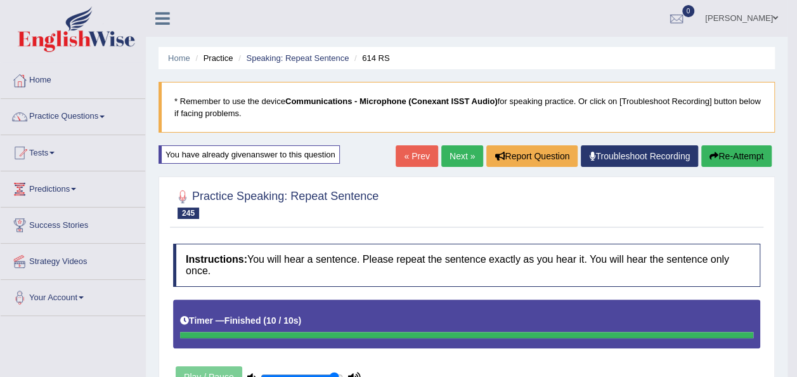
click at [722, 150] on button "Re-Attempt" at bounding box center [736, 156] width 70 height 22
click at [718, 154] on button "Re-Attempt" at bounding box center [736, 156] width 70 height 22
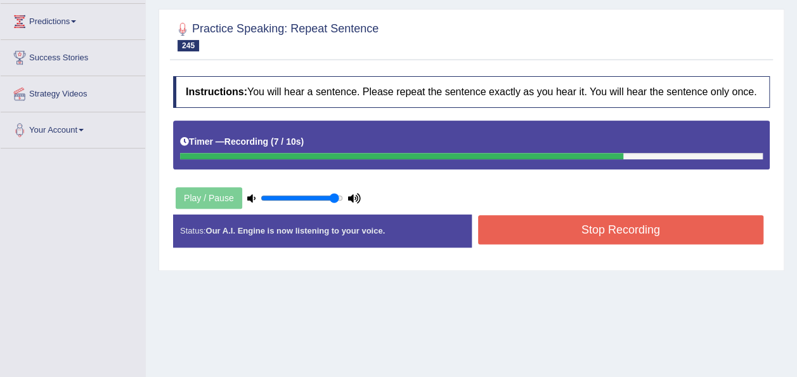
scroll to position [289, 0]
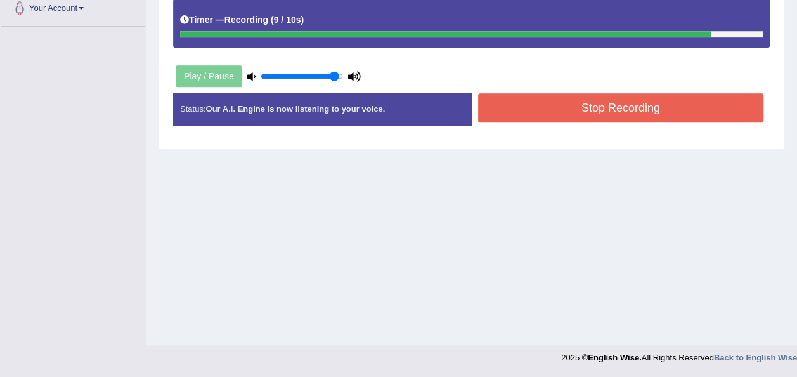
click at [600, 108] on button "Stop Recording" at bounding box center [621, 107] width 286 height 29
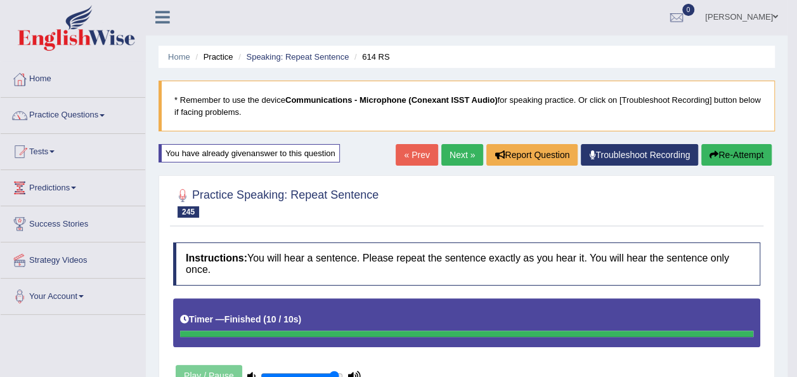
scroll to position [0, 0]
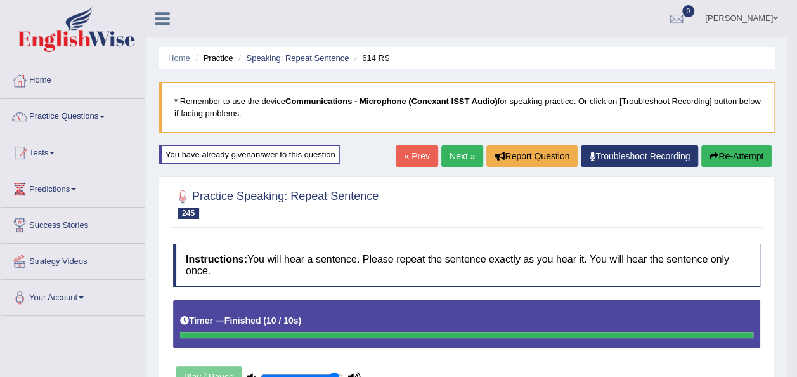
click at [731, 155] on button "Re-Attempt" at bounding box center [736, 156] width 70 height 22
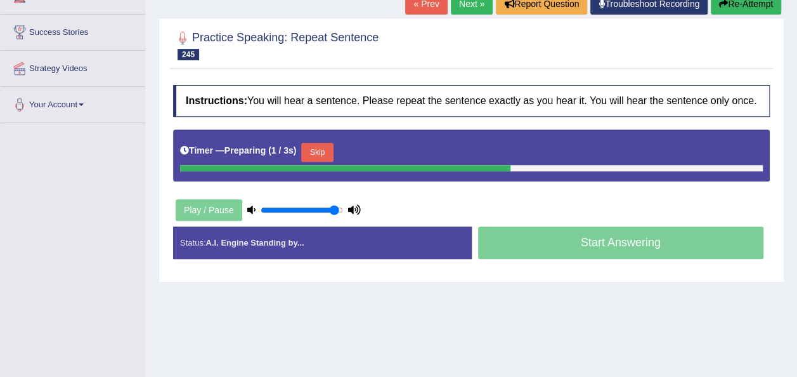
scroll to position [258, 0]
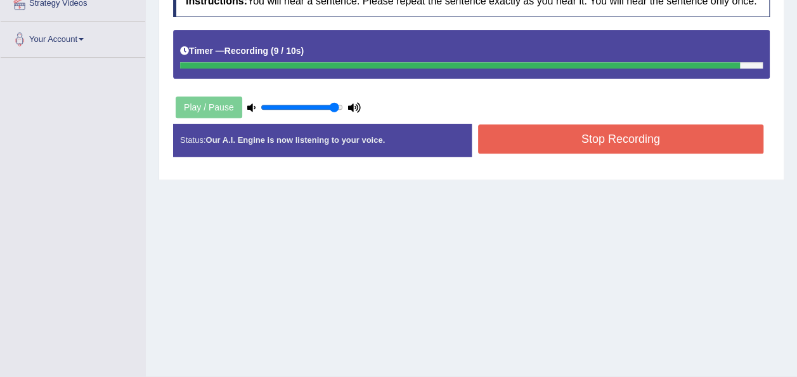
click at [712, 133] on button "Stop Recording" at bounding box center [621, 138] width 286 height 29
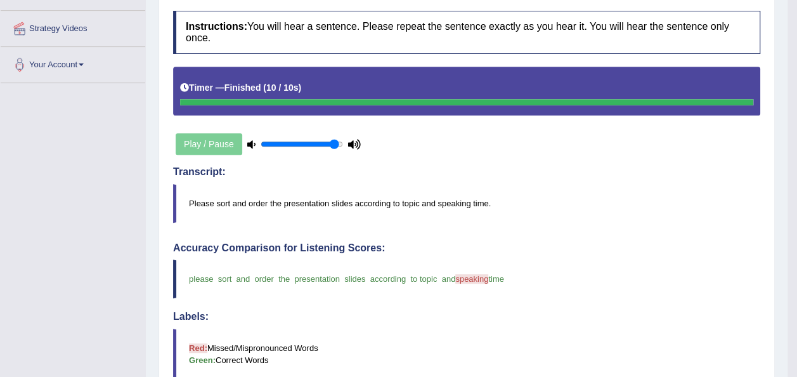
scroll to position [0, 0]
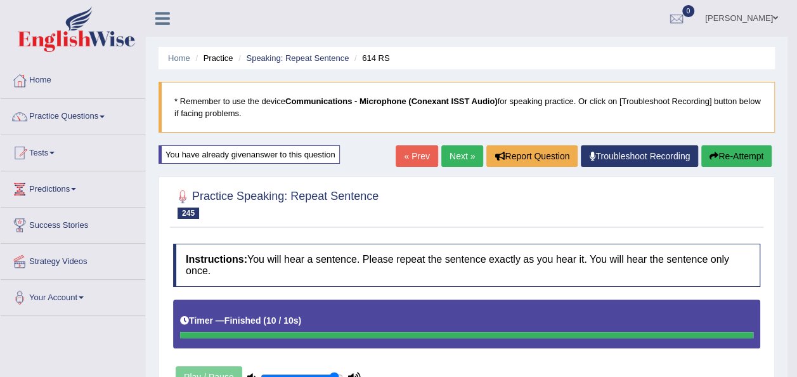
click at [718, 159] on button "Re-Attempt" at bounding box center [736, 156] width 70 height 22
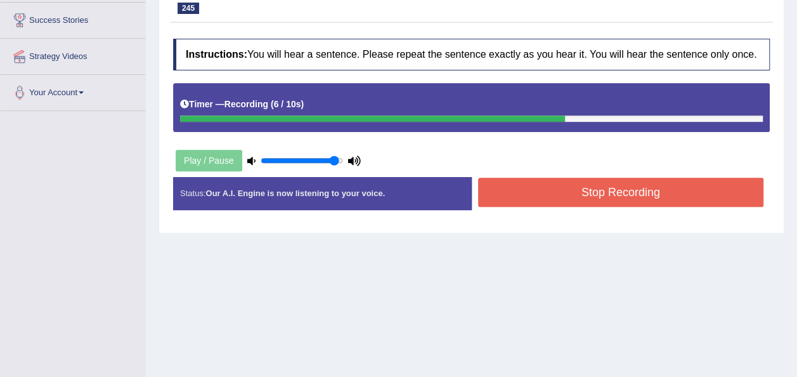
scroll to position [250, 0]
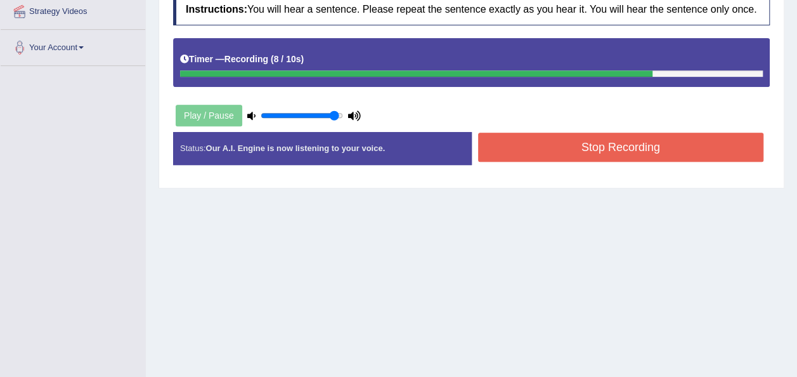
click at [627, 152] on button "Stop Recording" at bounding box center [621, 147] width 286 height 29
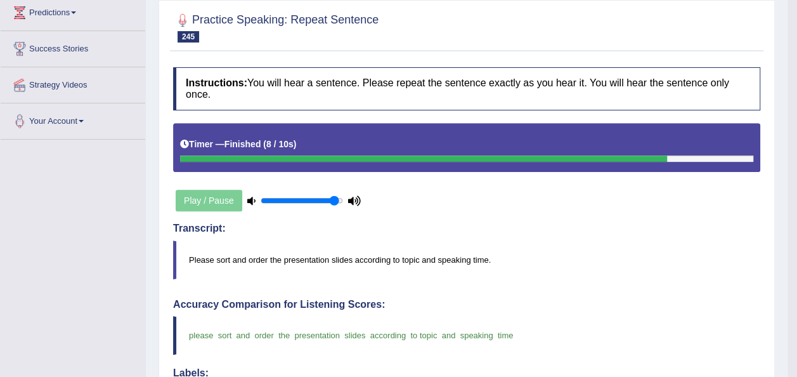
scroll to position [148, 0]
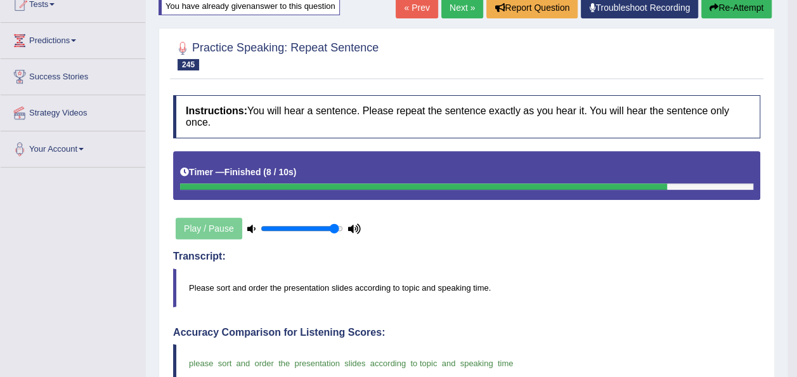
click at [458, 4] on link "Next »" at bounding box center [462, 8] width 42 height 22
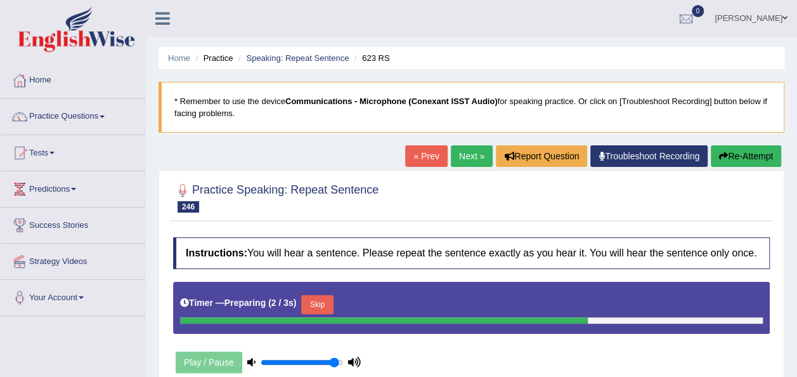
scroll to position [289, 0]
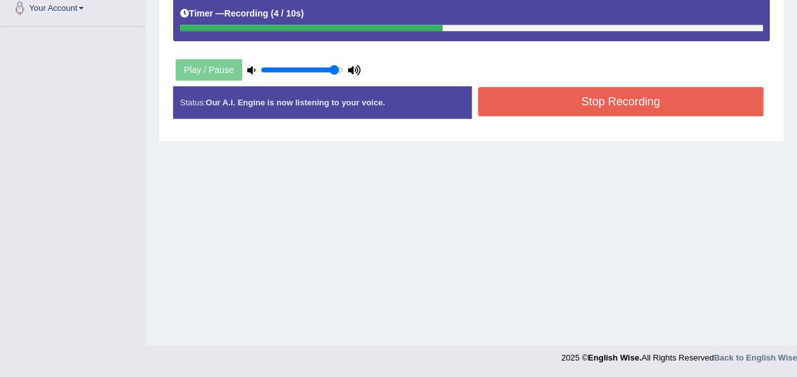
click at [509, 91] on button "Stop Recording" at bounding box center [621, 101] width 286 height 29
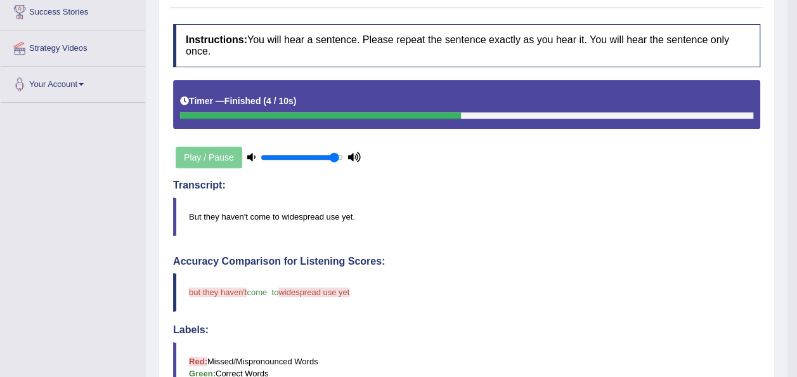
scroll to position [0, 0]
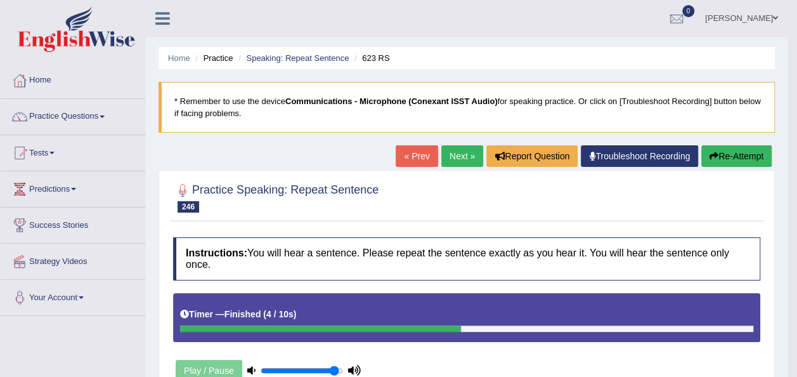
click at [742, 154] on button "Re-Attempt" at bounding box center [736, 156] width 70 height 22
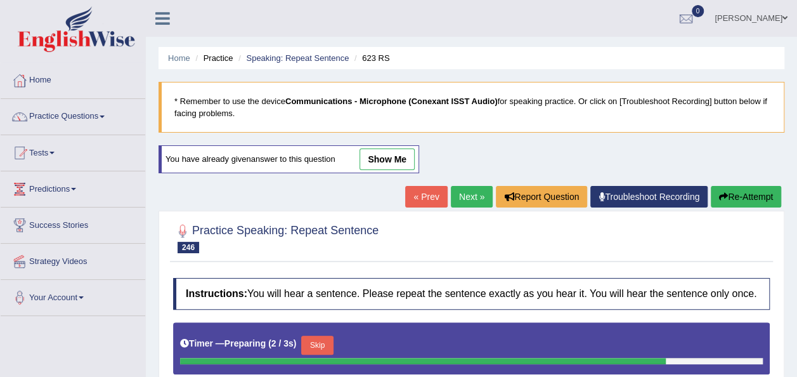
scroll to position [289, 0]
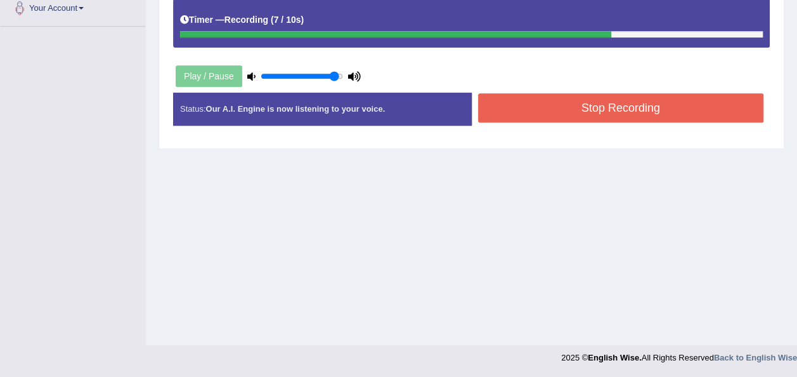
click at [610, 99] on button "Stop Recording" at bounding box center [621, 107] width 286 height 29
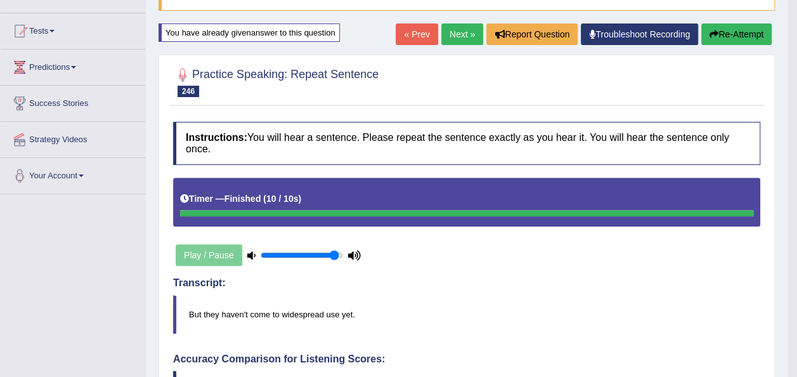
scroll to position [86, 0]
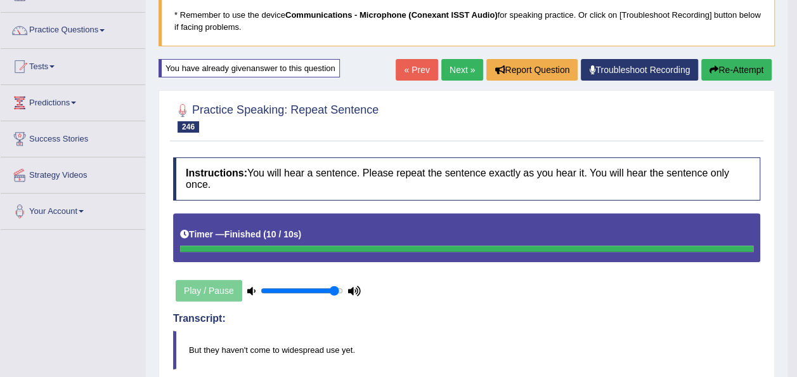
click at [462, 67] on link "Next »" at bounding box center [462, 70] width 42 height 22
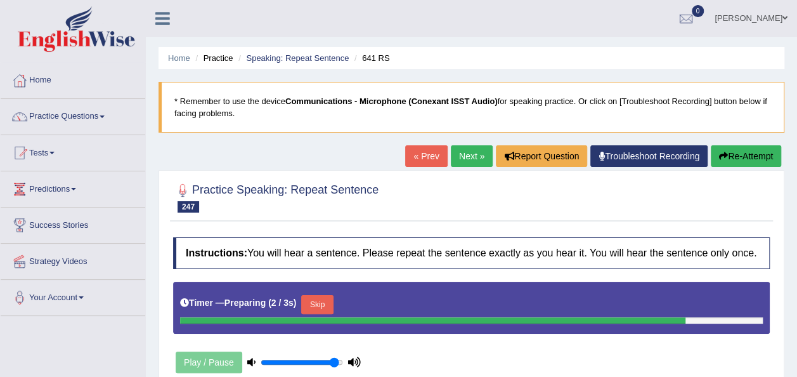
scroll to position [289, 0]
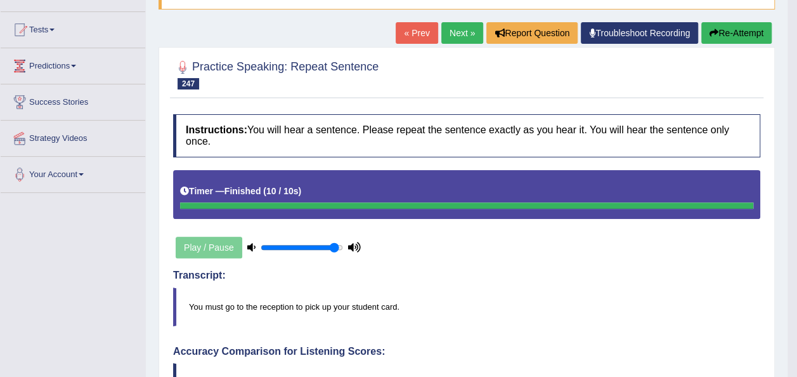
scroll to position [85, 0]
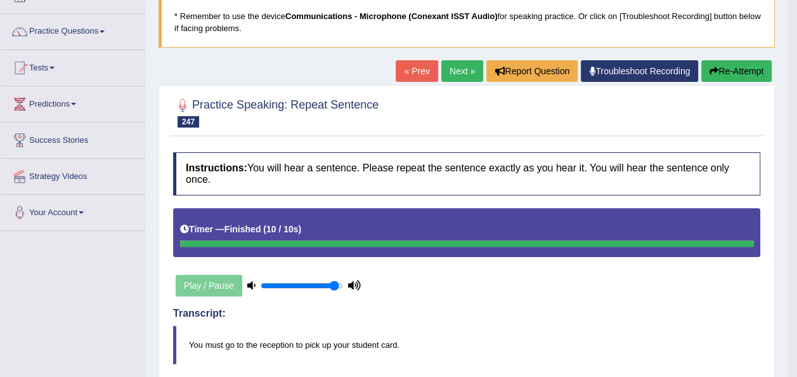
click at [472, 70] on link "Next »" at bounding box center [462, 71] width 42 height 22
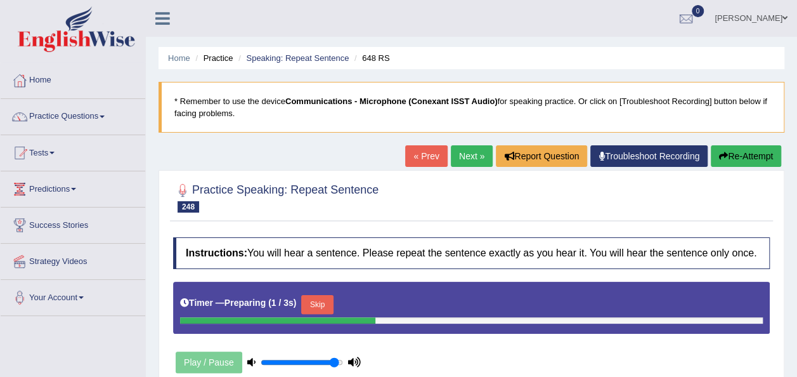
scroll to position [289, 0]
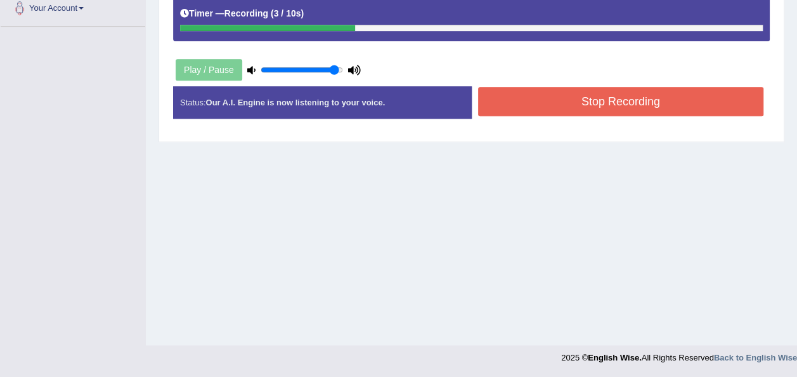
click at [547, 103] on button "Stop Recording" at bounding box center [621, 101] width 286 height 29
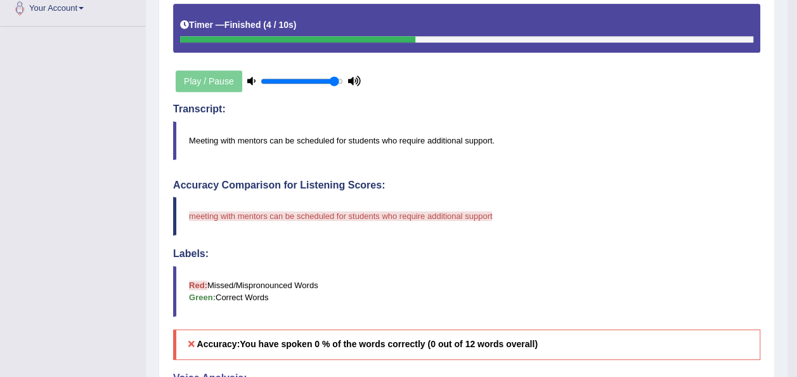
click at [337, 76] on div "Play / Pause" at bounding box center [268, 81] width 190 height 32
drag, startPoint x: 337, startPoint y: 70, endPoint x: 540, endPoint y: 102, distance: 206.1
type input "1"
click at [343, 86] on input "range" at bounding box center [302, 81] width 82 height 10
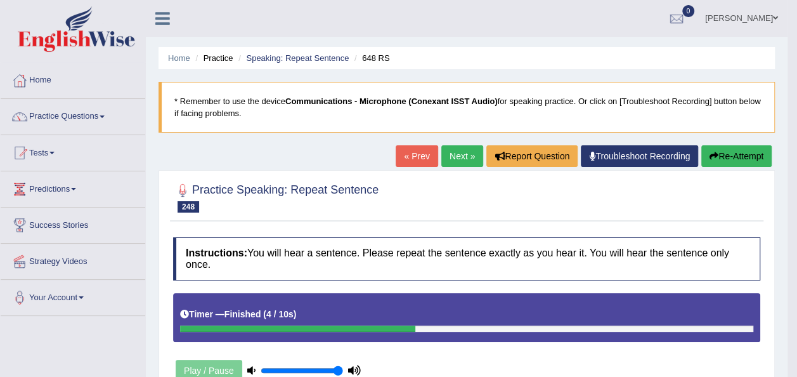
click at [731, 155] on button "Re-Attempt" at bounding box center [736, 156] width 70 height 22
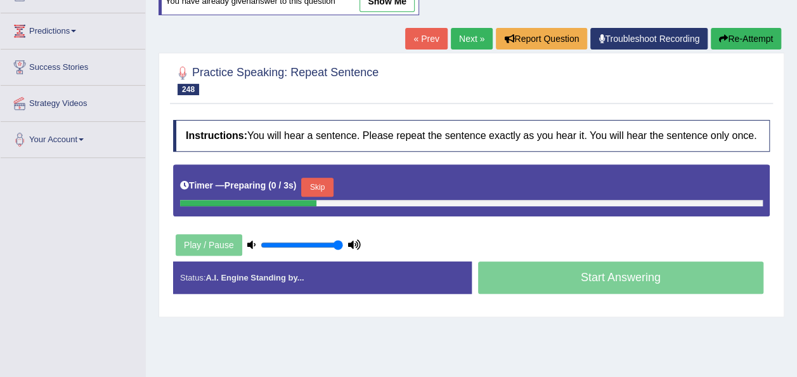
scroll to position [252, 0]
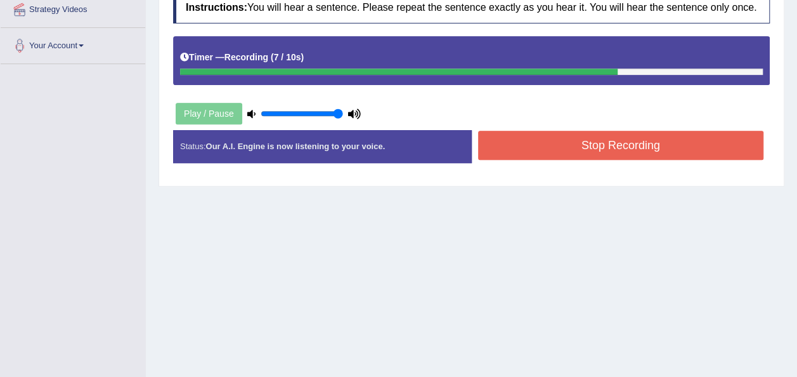
click at [510, 146] on button "Stop Recording" at bounding box center [621, 145] width 286 height 29
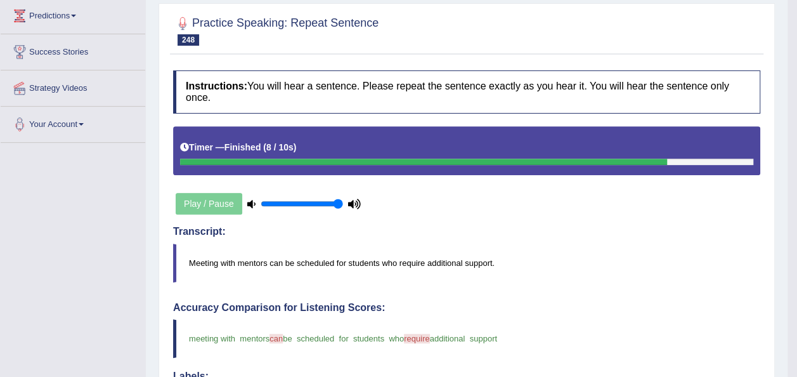
scroll to position [142, 0]
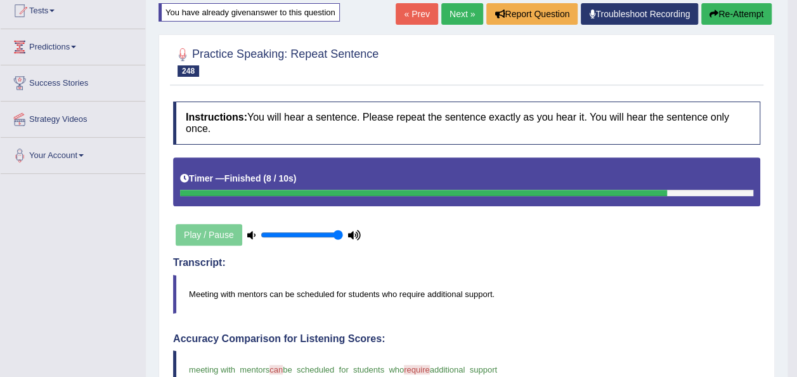
click at [449, 10] on link "Next »" at bounding box center [462, 14] width 42 height 22
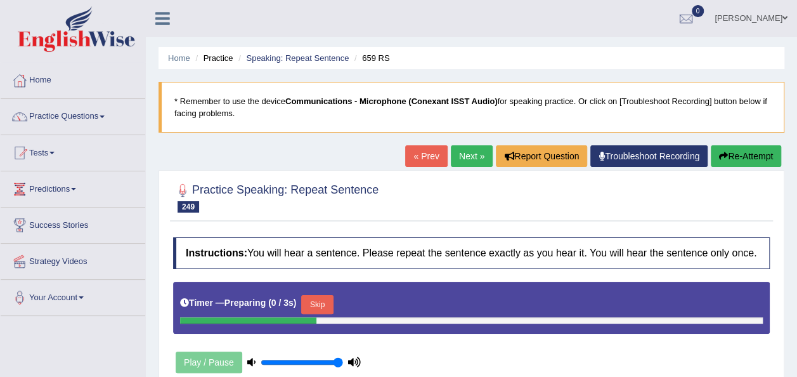
scroll to position [289, 0]
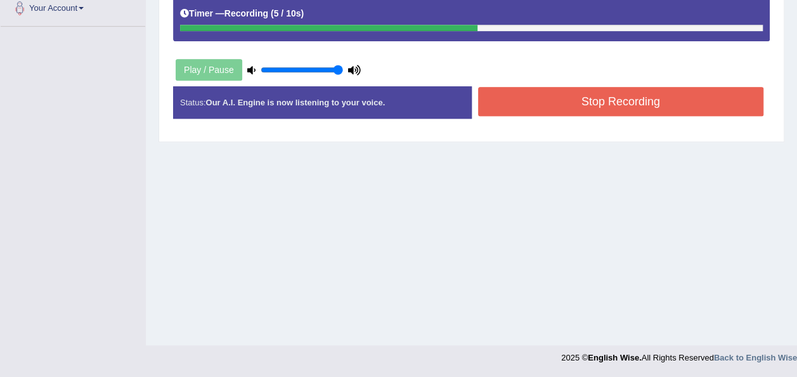
click at [502, 105] on button "Stop Recording" at bounding box center [621, 101] width 286 height 29
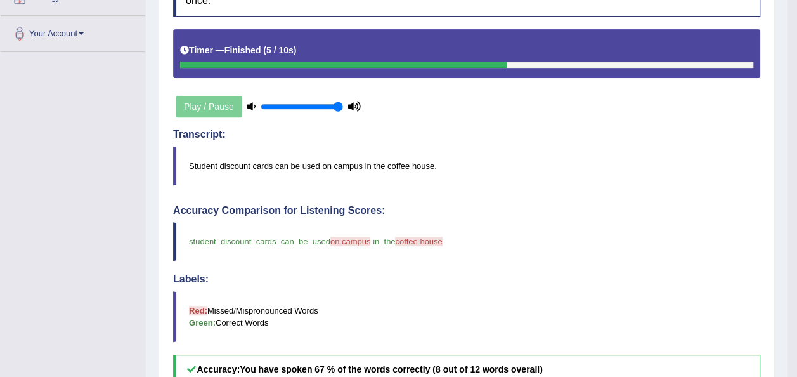
scroll to position [0, 0]
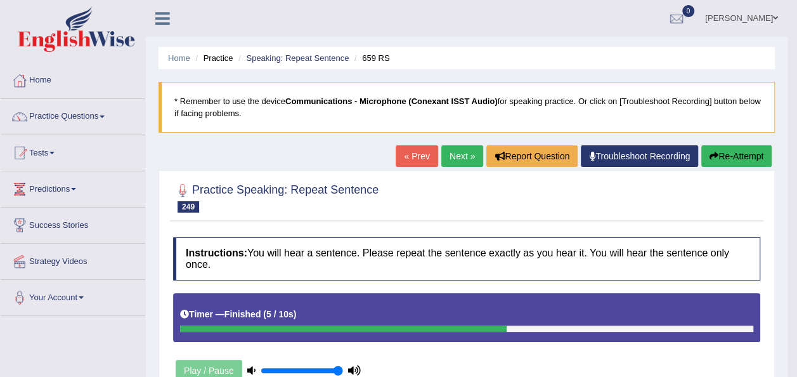
click at [713, 150] on button "Re-Attempt" at bounding box center [736, 156] width 70 height 22
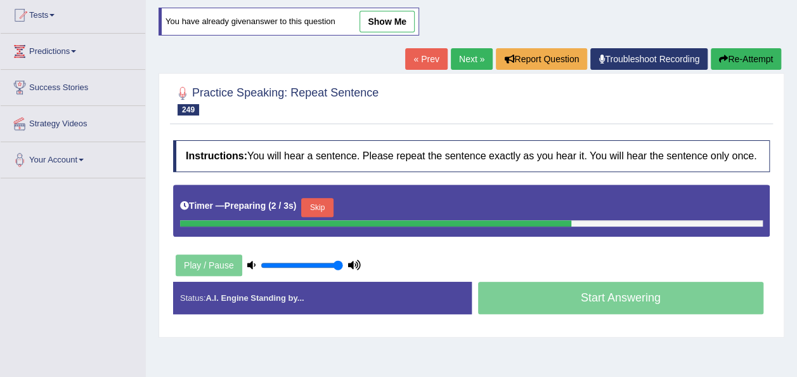
scroll to position [140, 0]
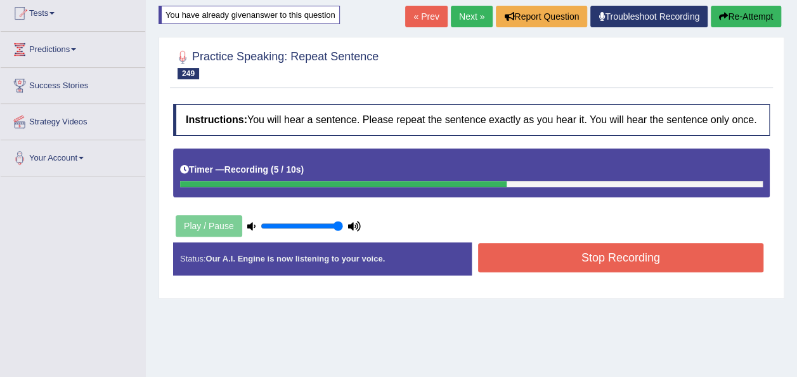
click at [571, 255] on button "Stop Recording" at bounding box center [621, 257] width 286 height 29
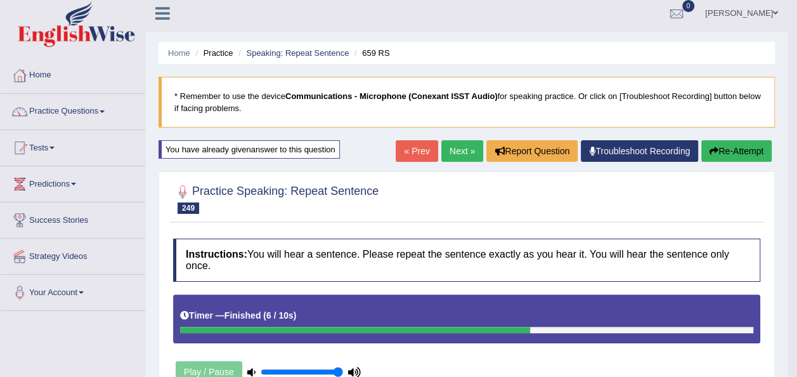
scroll to position [0, 0]
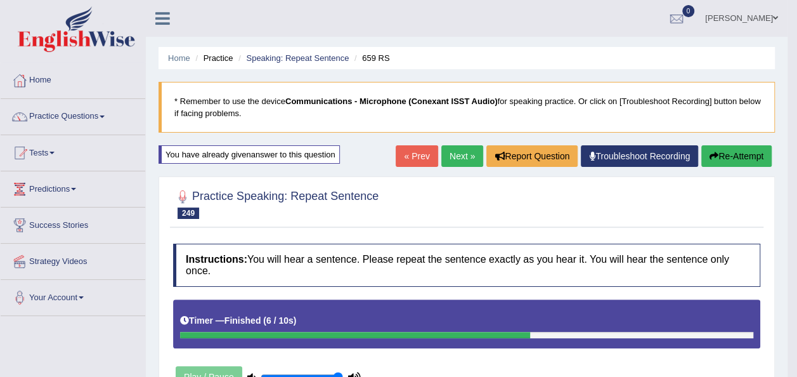
click at [467, 155] on link "Next »" at bounding box center [462, 156] width 42 height 22
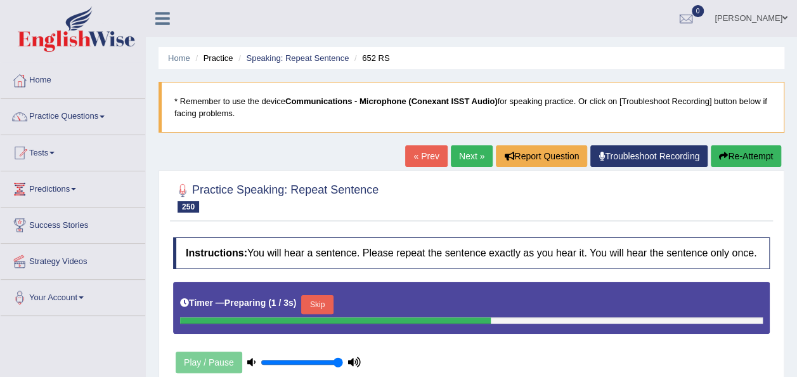
scroll to position [233, 0]
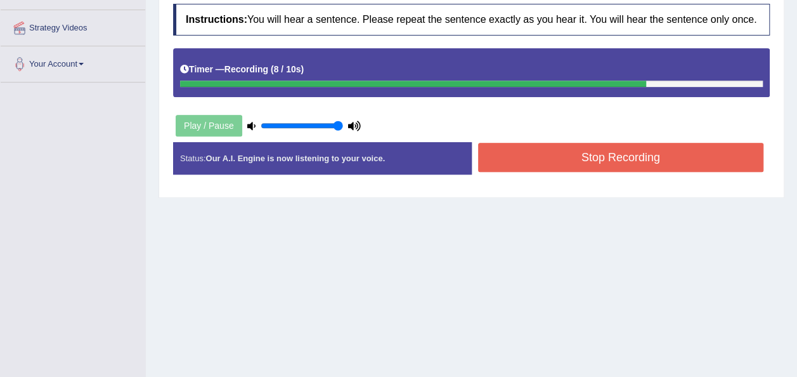
click at [502, 160] on button "Stop Recording" at bounding box center [621, 157] width 286 height 29
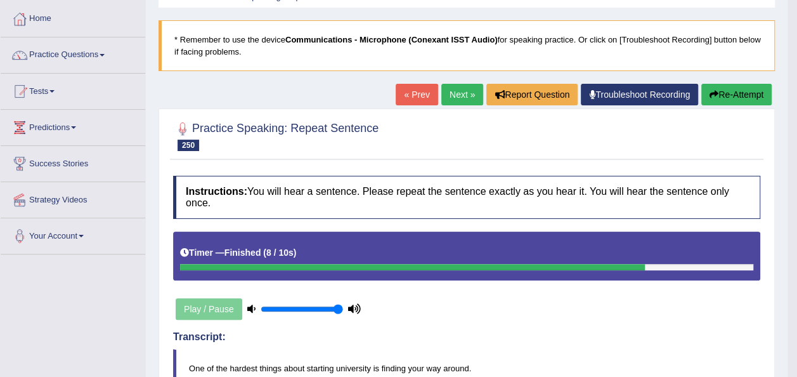
scroll to position [0, 0]
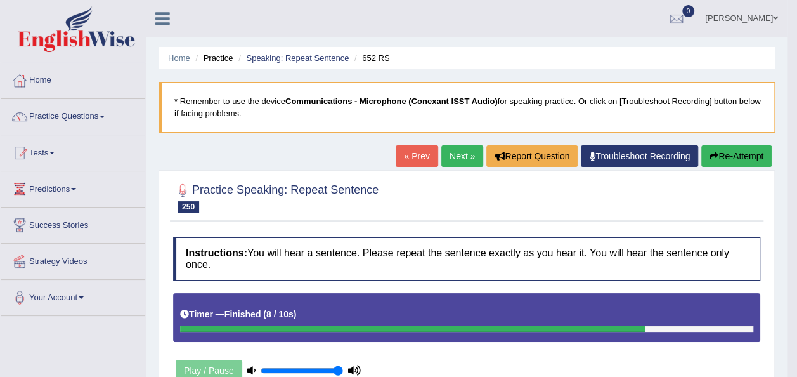
click at [729, 154] on button "Re-Attempt" at bounding box center [736, 156] width 70 height 22
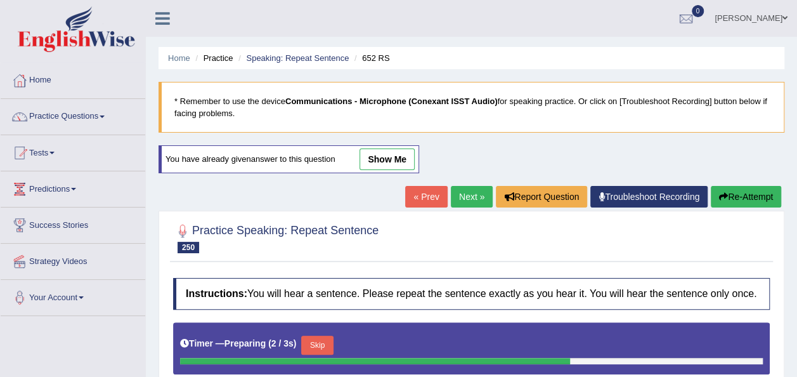
click at [530, 237] on div at bounding box center [471, 237] width 597 height 39
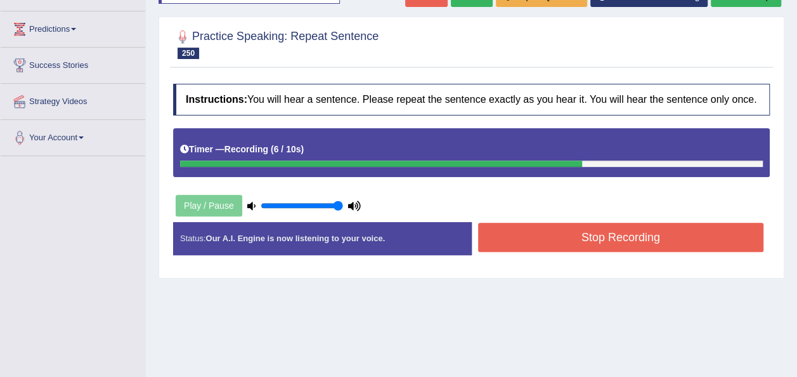
scroll to position [236, 0]
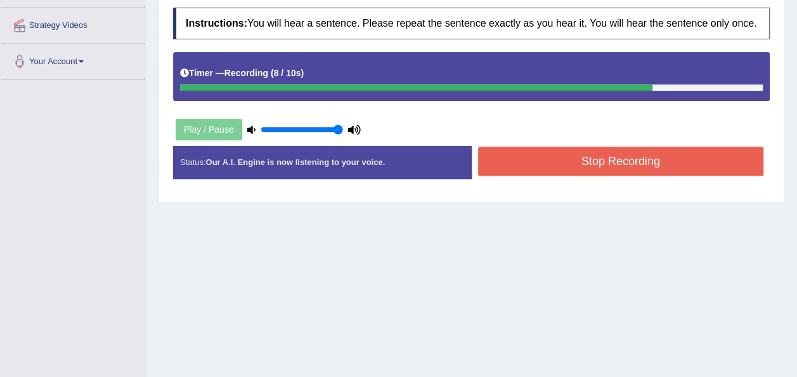
click at [584, 156] on button "Stop Recording" at bounding box center [621, 160] width 286 height 29
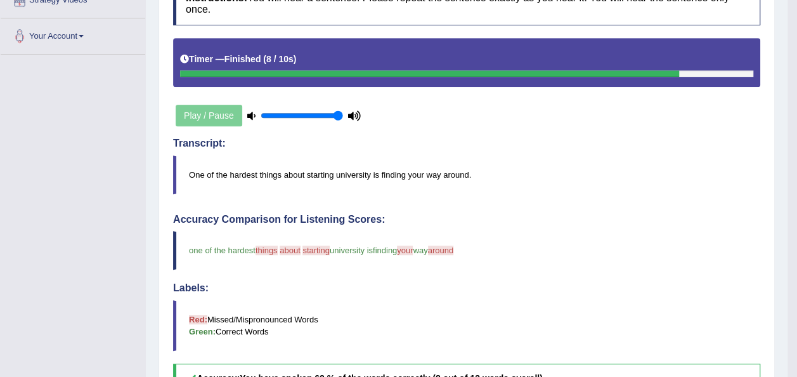
scroll to position [0, 0]
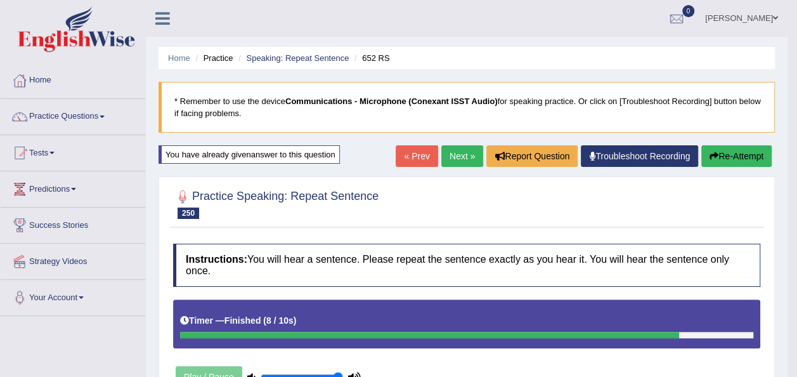
click at [719, 161] on button "Re-Attempt" at bounding box center [736, 156] width 70 height 22
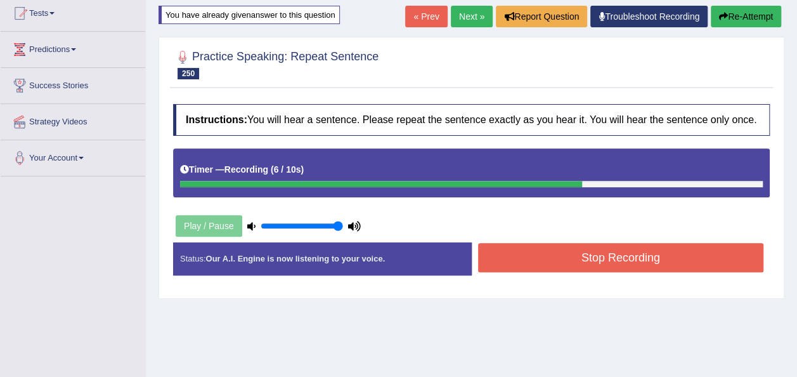
scroll to position [182, 0]
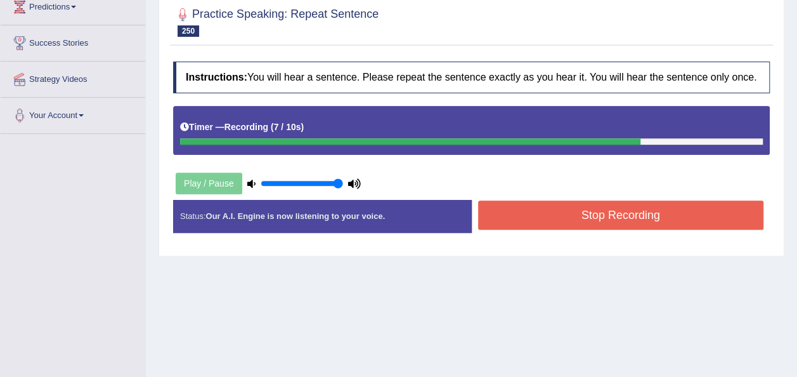
click at [641, 214] on button "Stop Recording" at bounding box center [621, 214] width 286 height 29
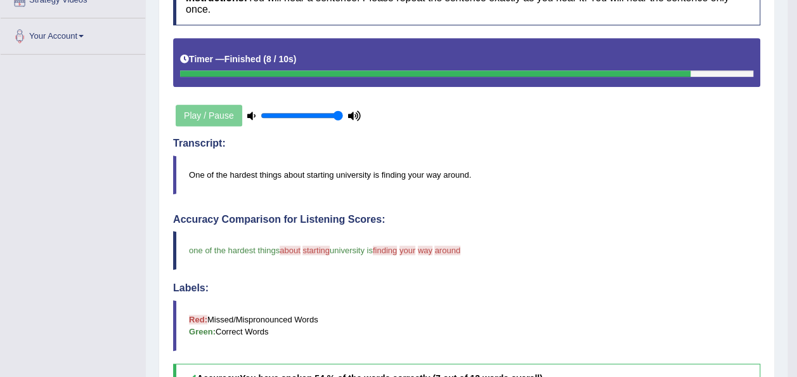
scroll to position [258, 0]
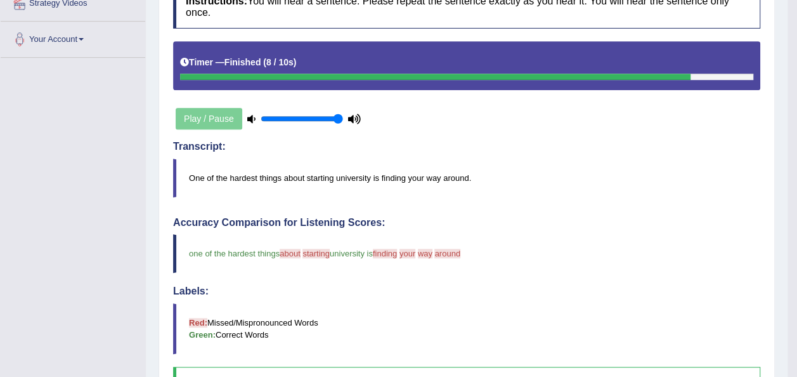
click at [641, 217] on h4 "Accuracy Comparison for Listening Scores:" at bounding box center [466, 222] width 587 height 11
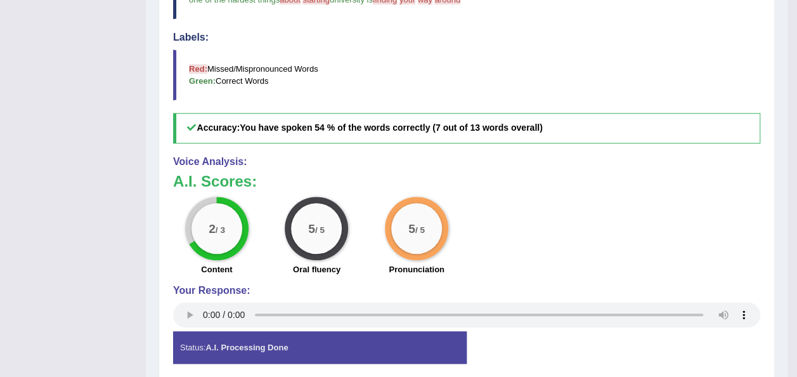
scroll to position [518, 0]
